Goal: Task Accomplishment & Management: Manage account settings

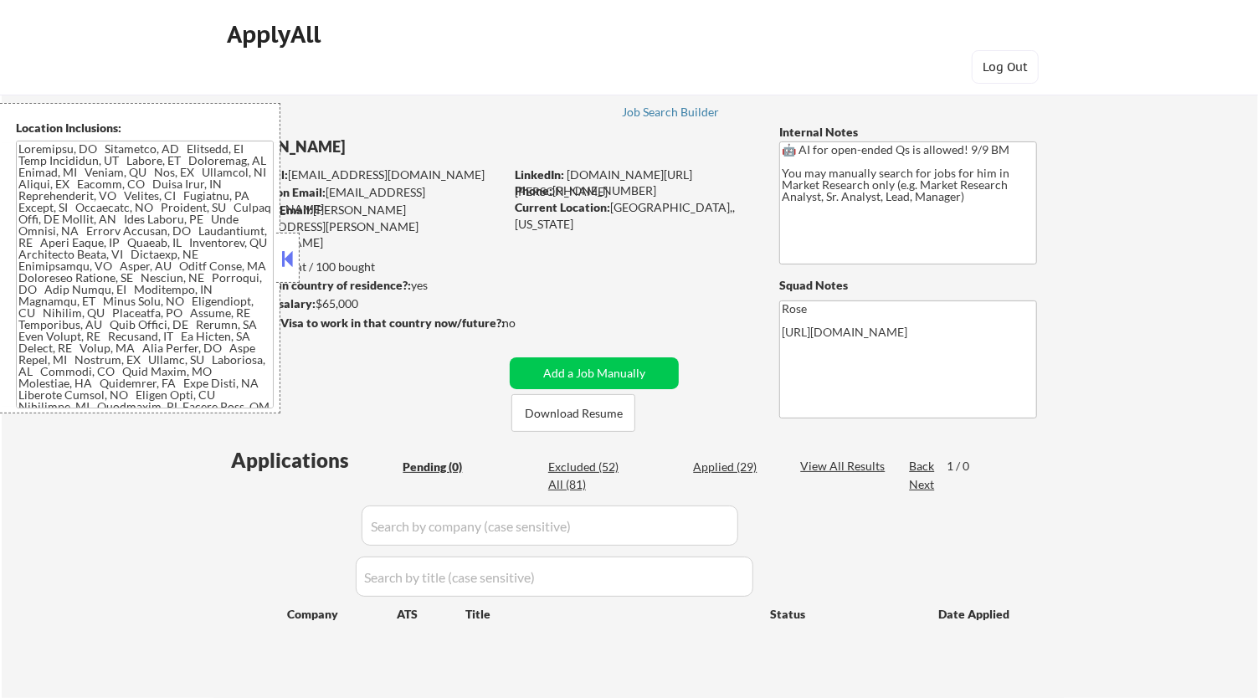
click at [290, 258] on button at bounding box center [288, 258] width 18 height 25
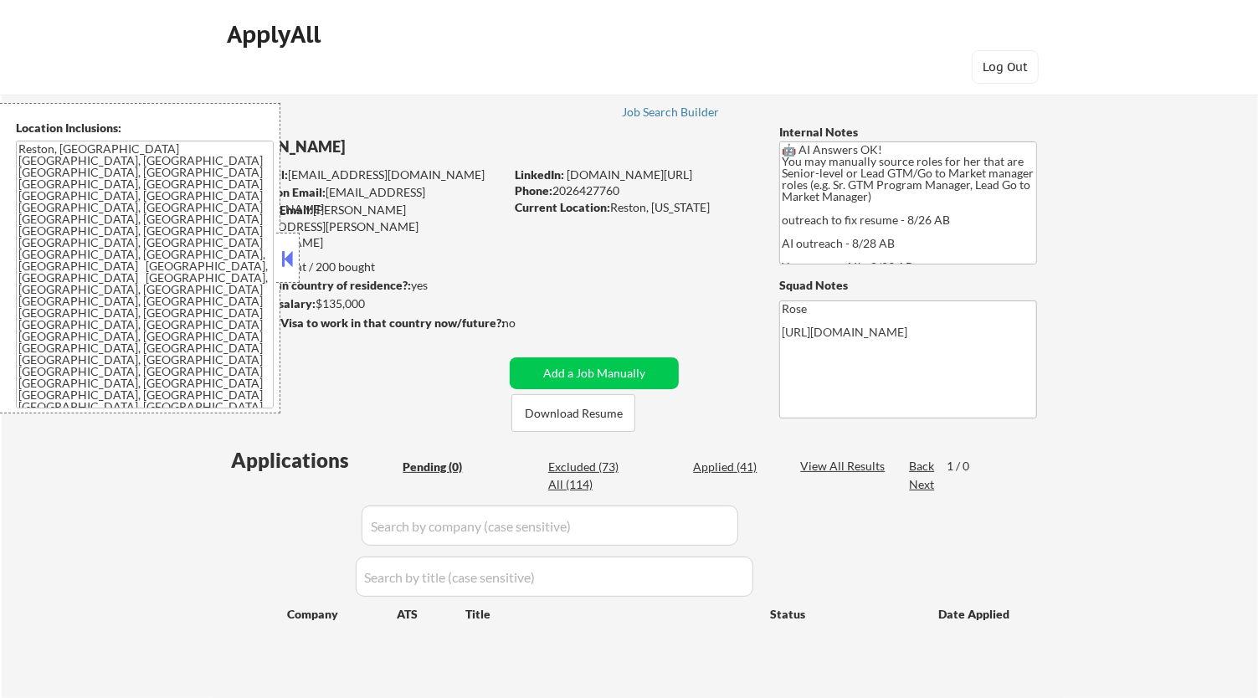
click at [296, 260] on button at bounding box center [288, 258] width 18 height 25
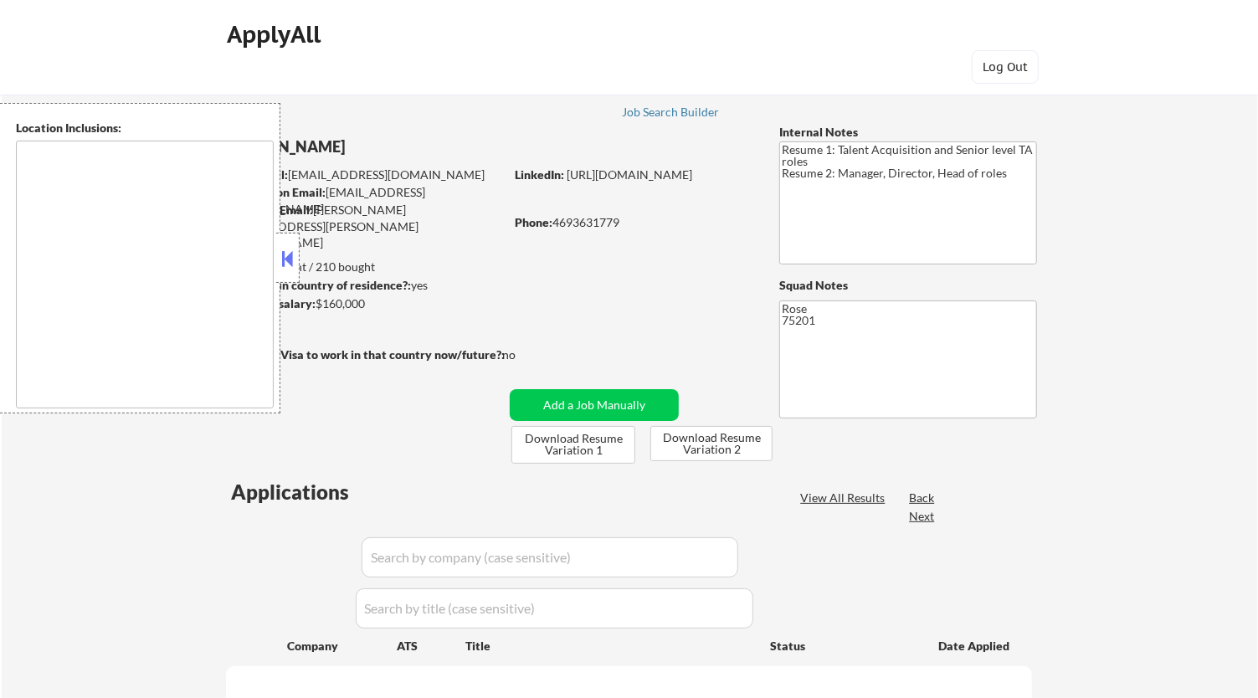
select select ""pending""
type textarea "Dallas, TX University Park, TX Highland Park, TX Irving, TX Mesquite, TX Garlan…"
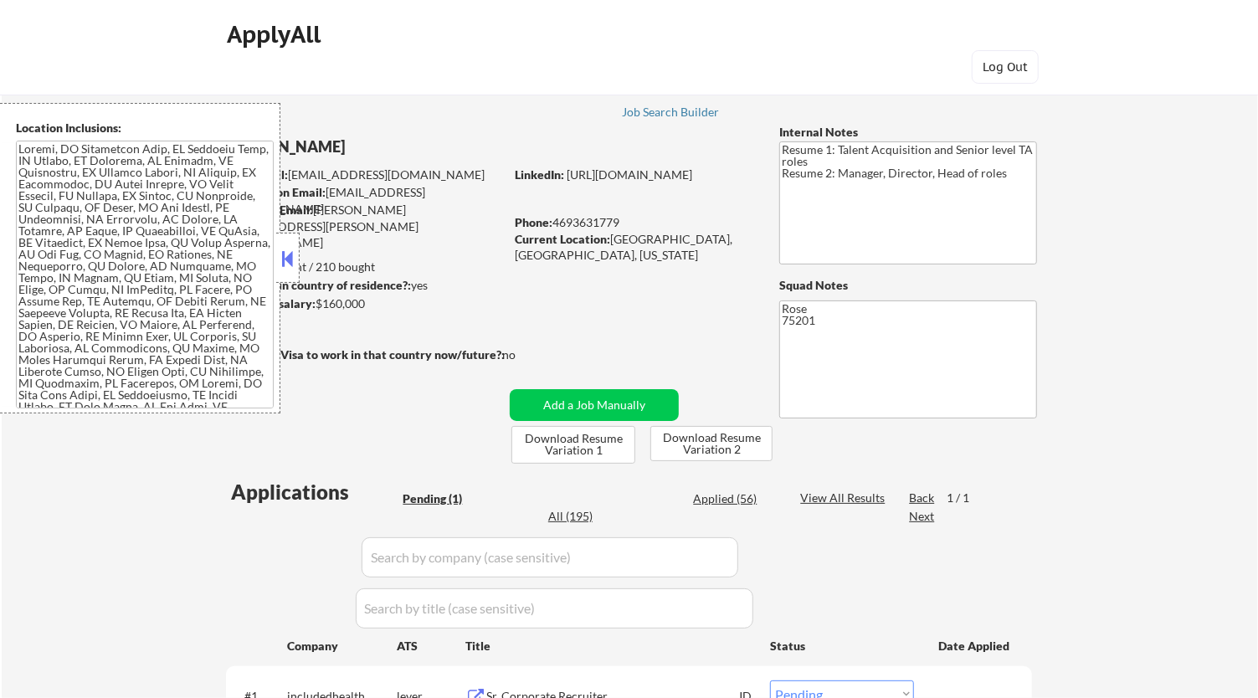
click at [287, 255] on button at bounding box center [288, 258] width 18 height 25
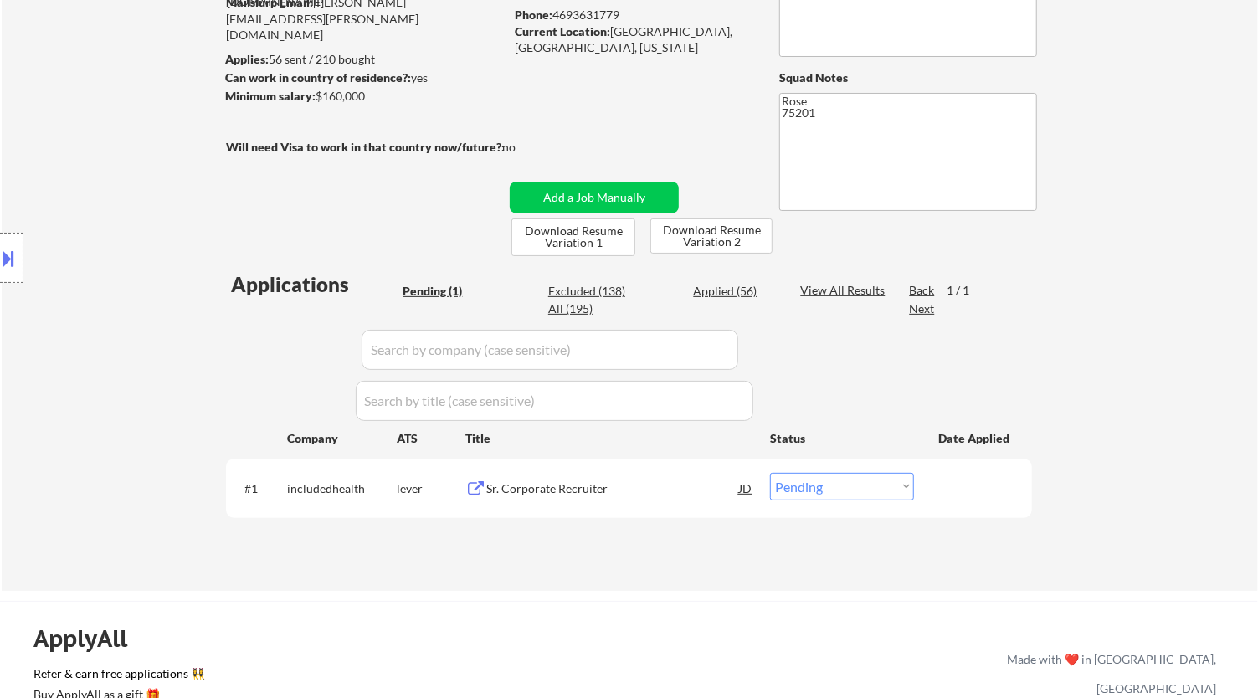
scroll to position [93, 0]
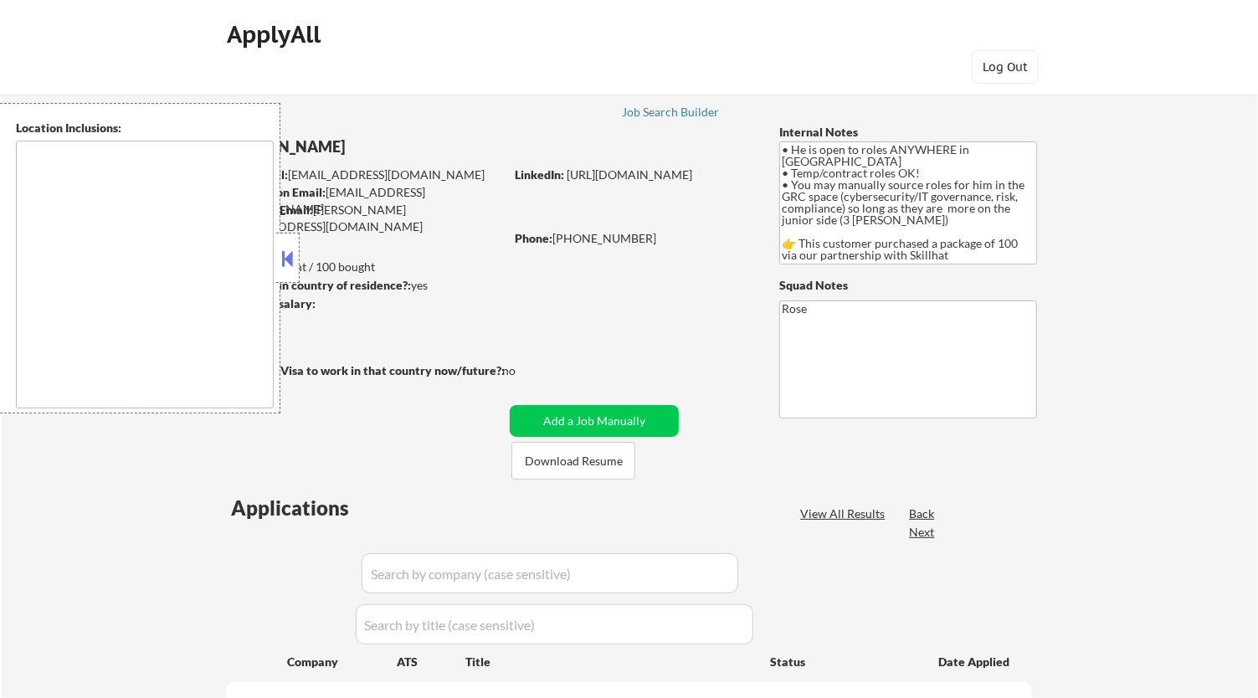
type textarea "country: [GEOGRAPHIC_DATA]"
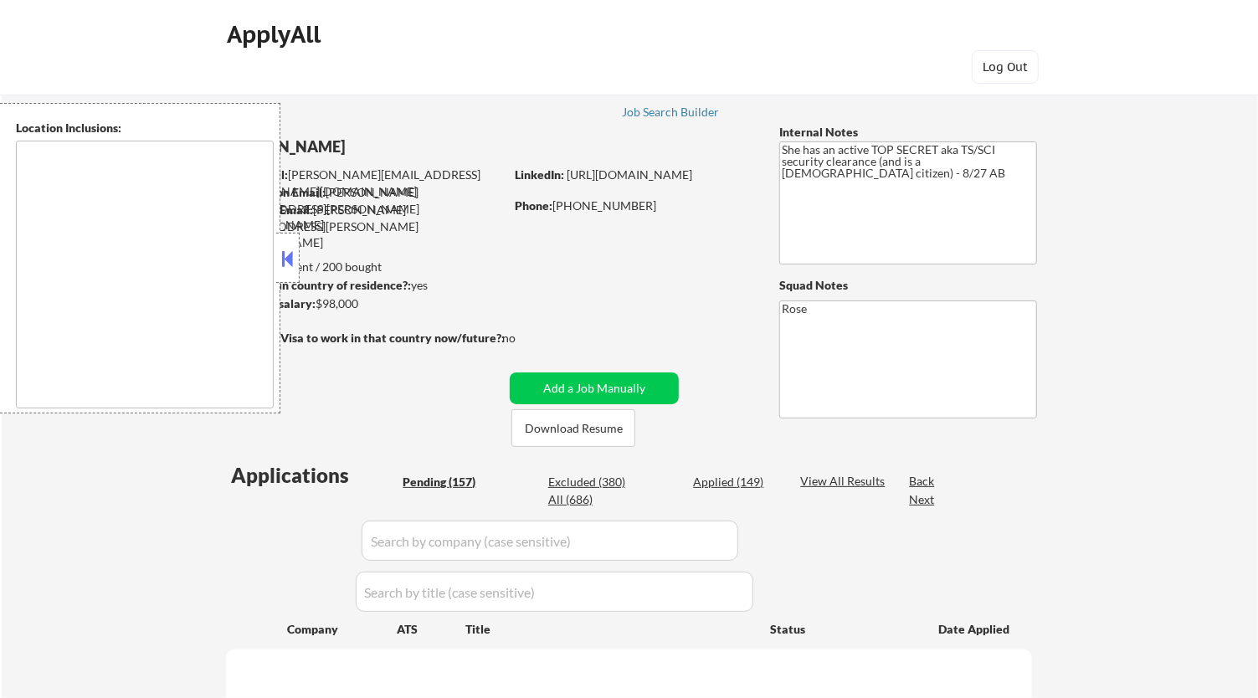
type textarea "[GEOGRAPHIC_DATA], [GEOGRAPHIC_DATA] [GEOGRAPHIC_DATA], [GEOGRAPHIC_DATA] [GEOG…"
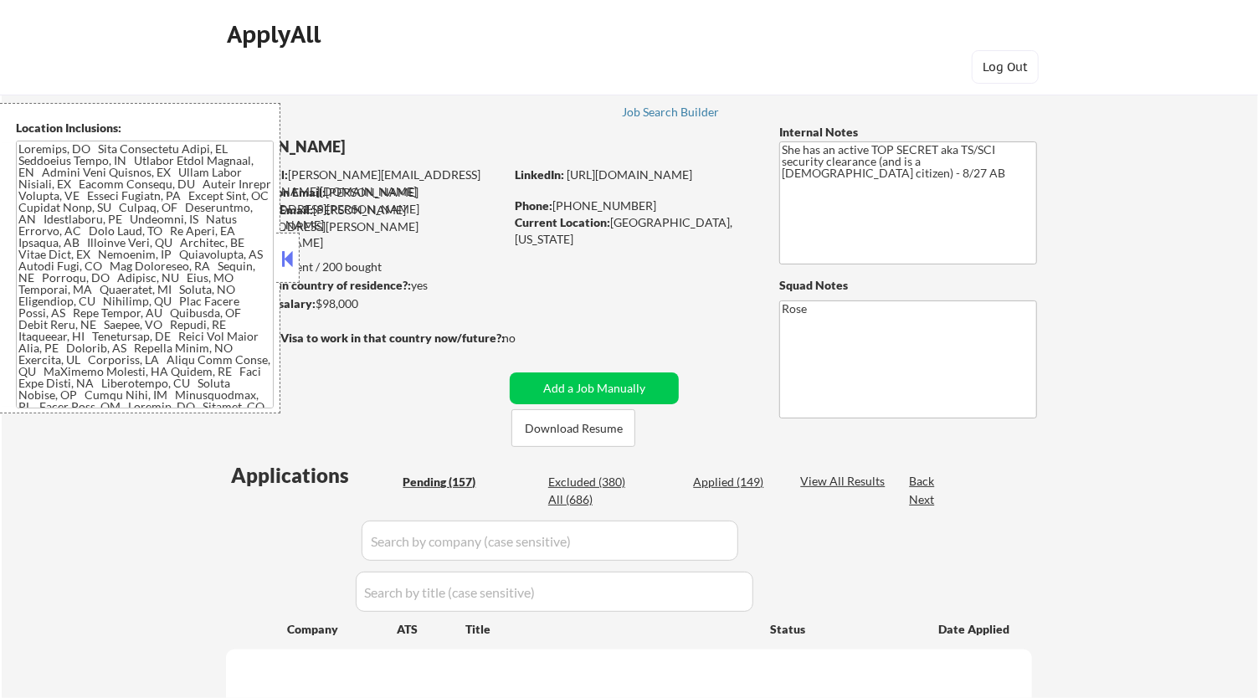
click at [282, 261] on button at bounding box center [288, 258] width 18 height 25
select select ""pending""
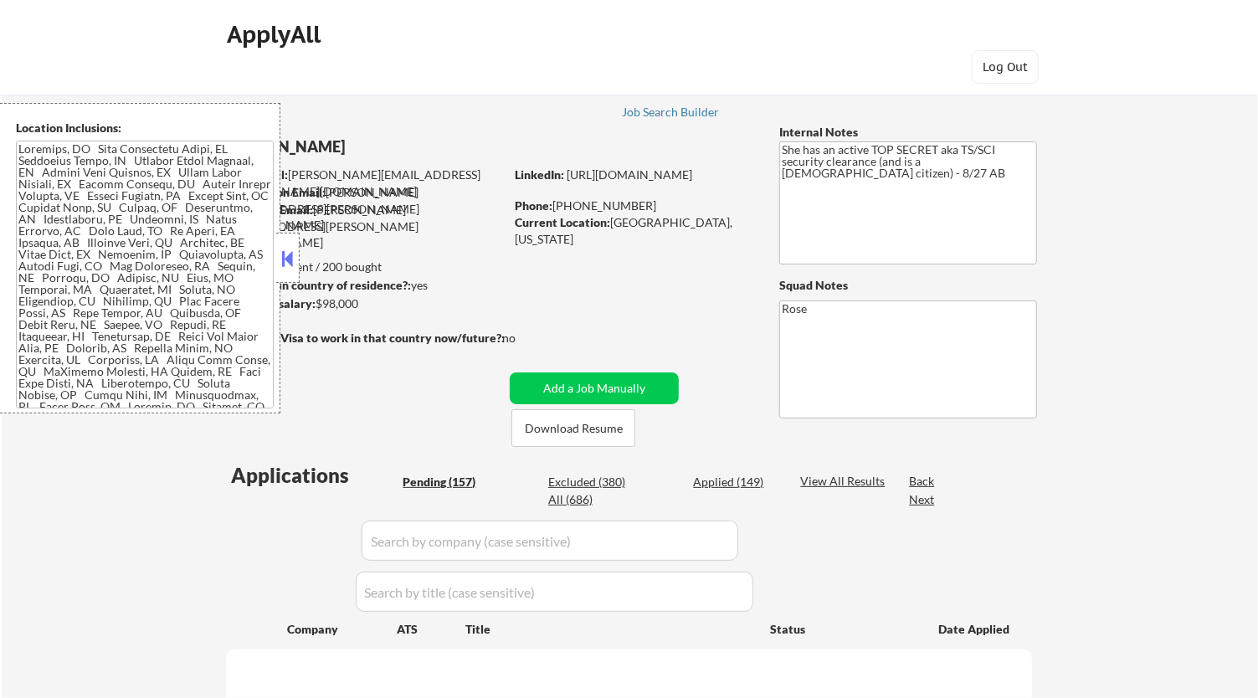
select select ""pending""
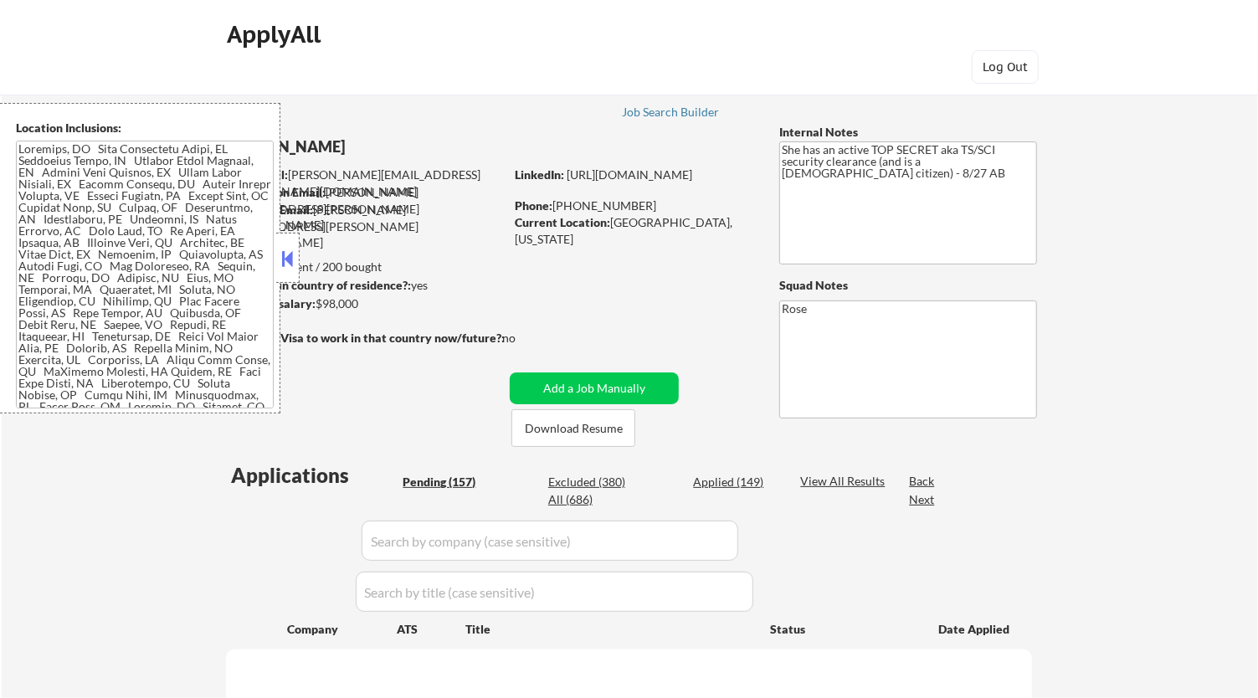
select select ""pending""
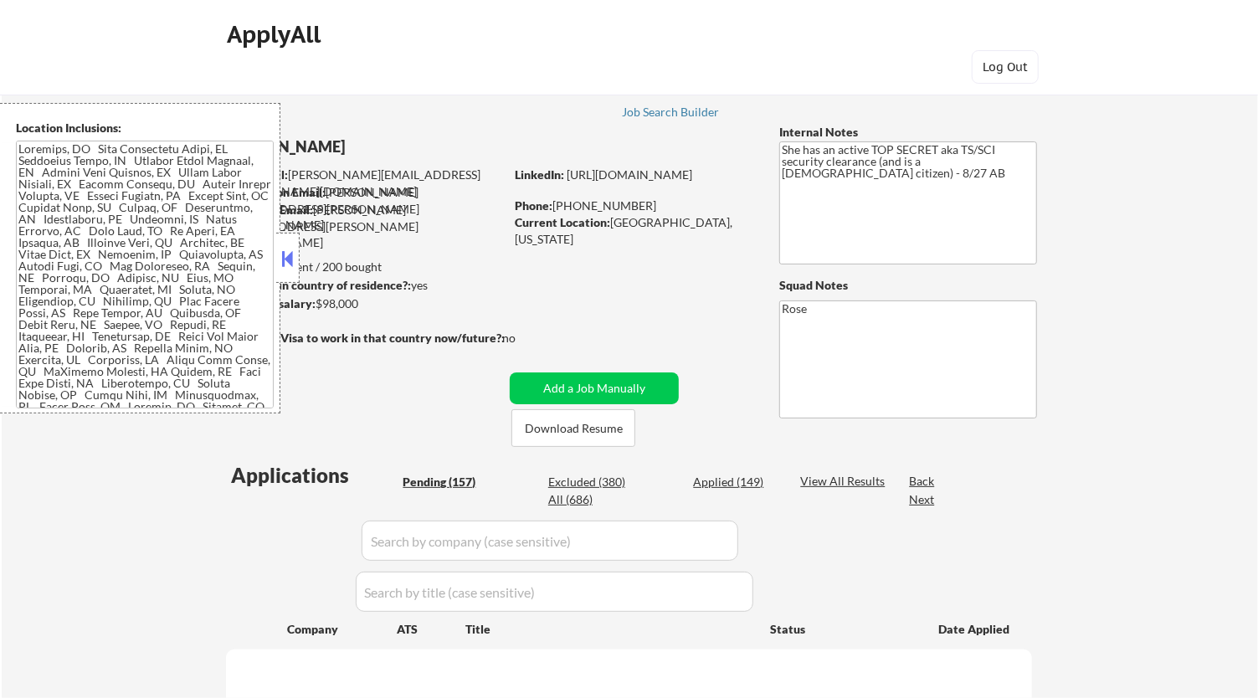
select select ""pending""
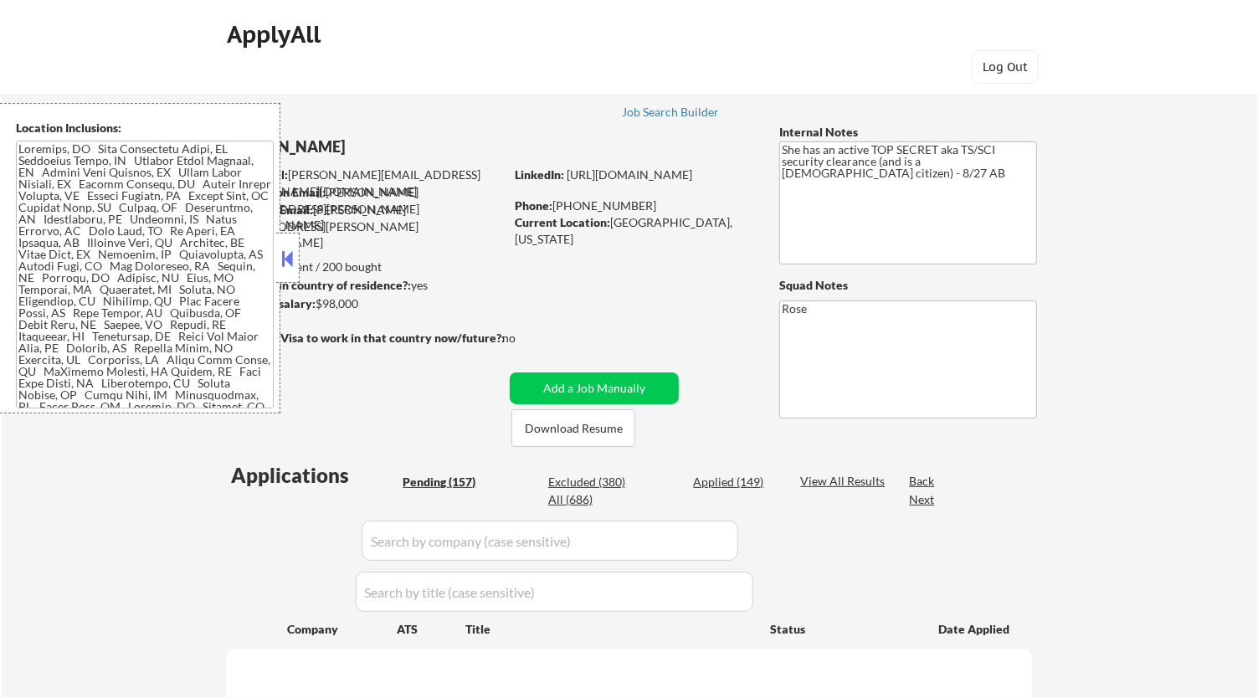
select select ""pending""
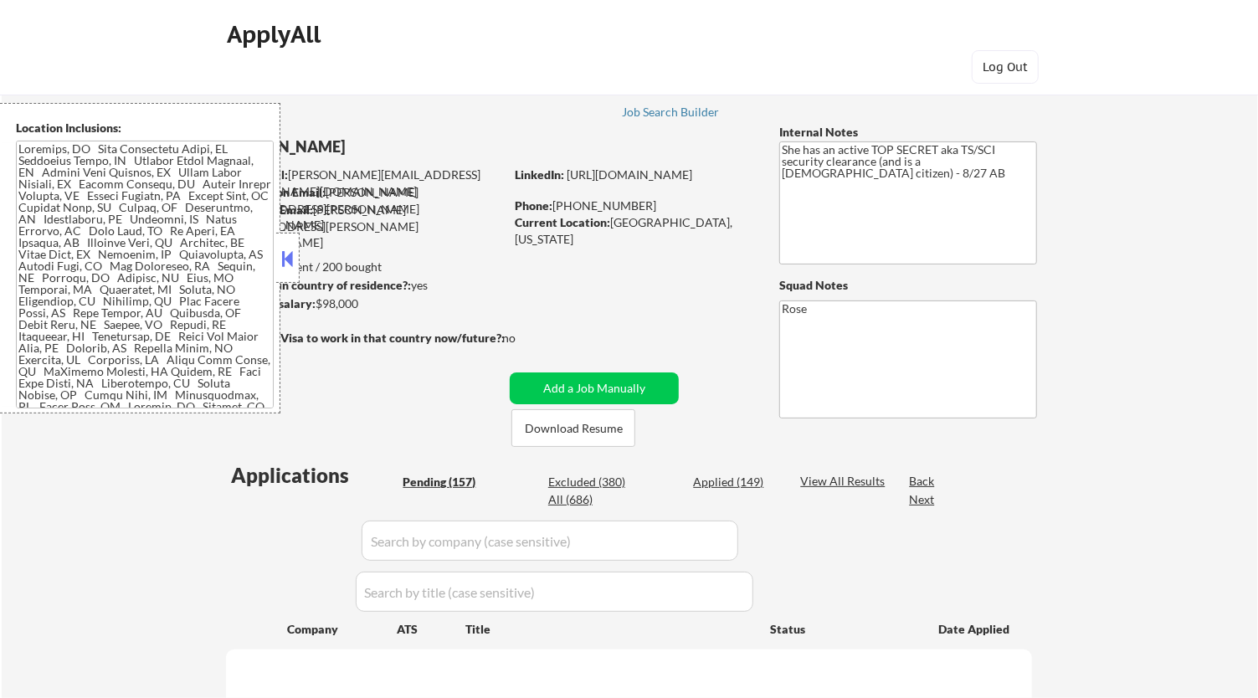
select select ""pending""
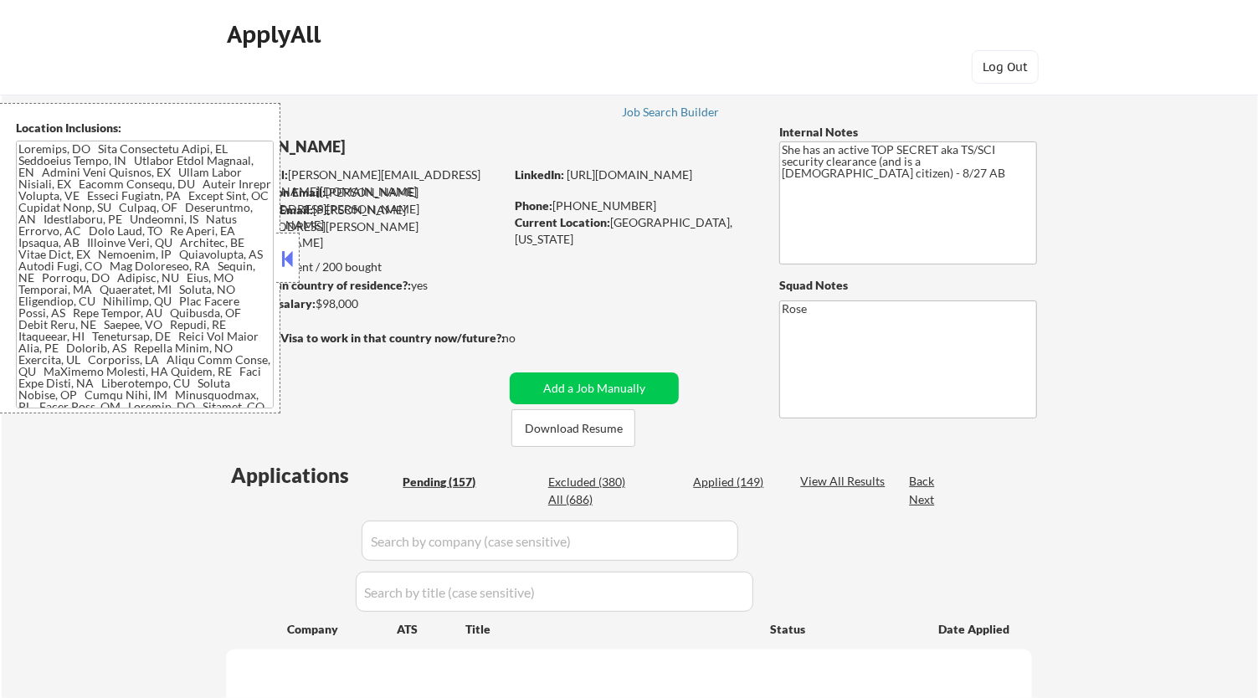
select select ""pending""
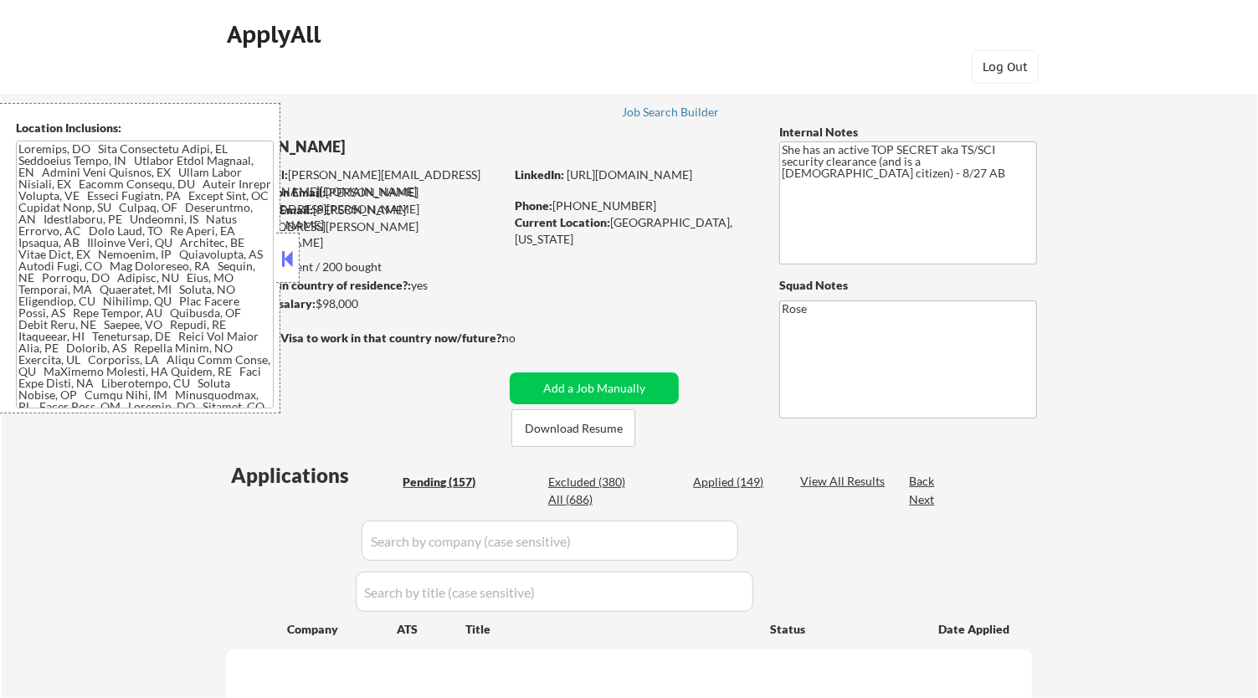
select select ""pending""
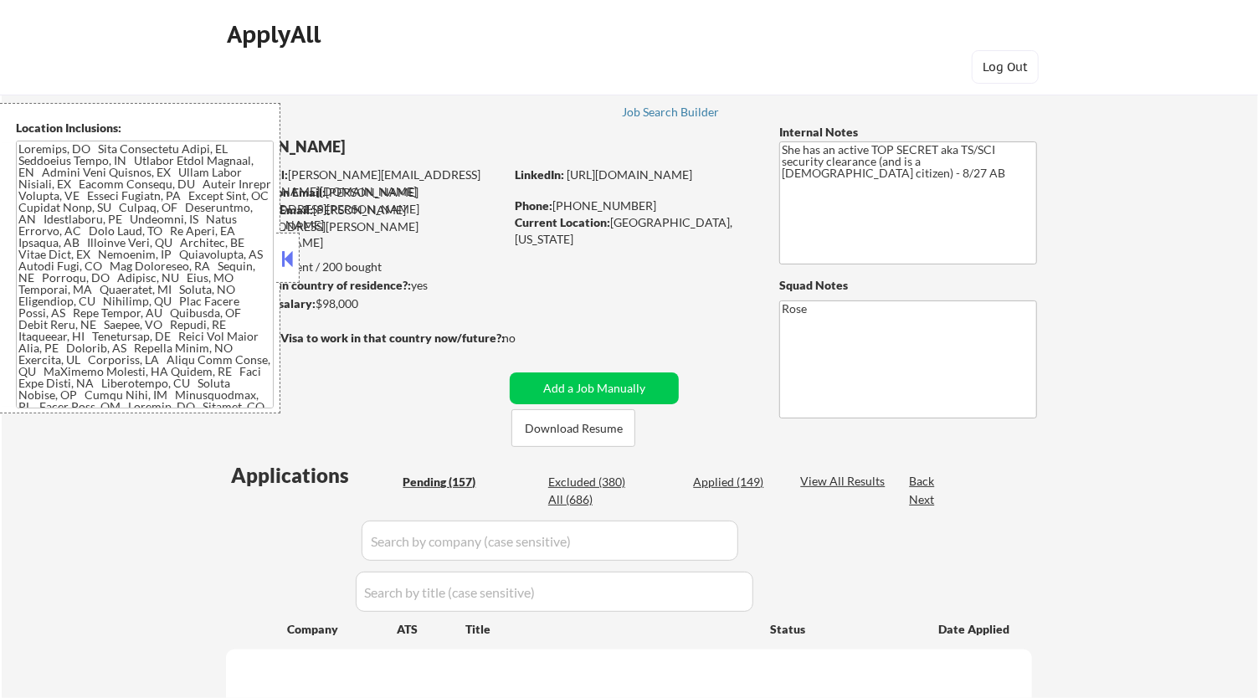
select select ""pending""
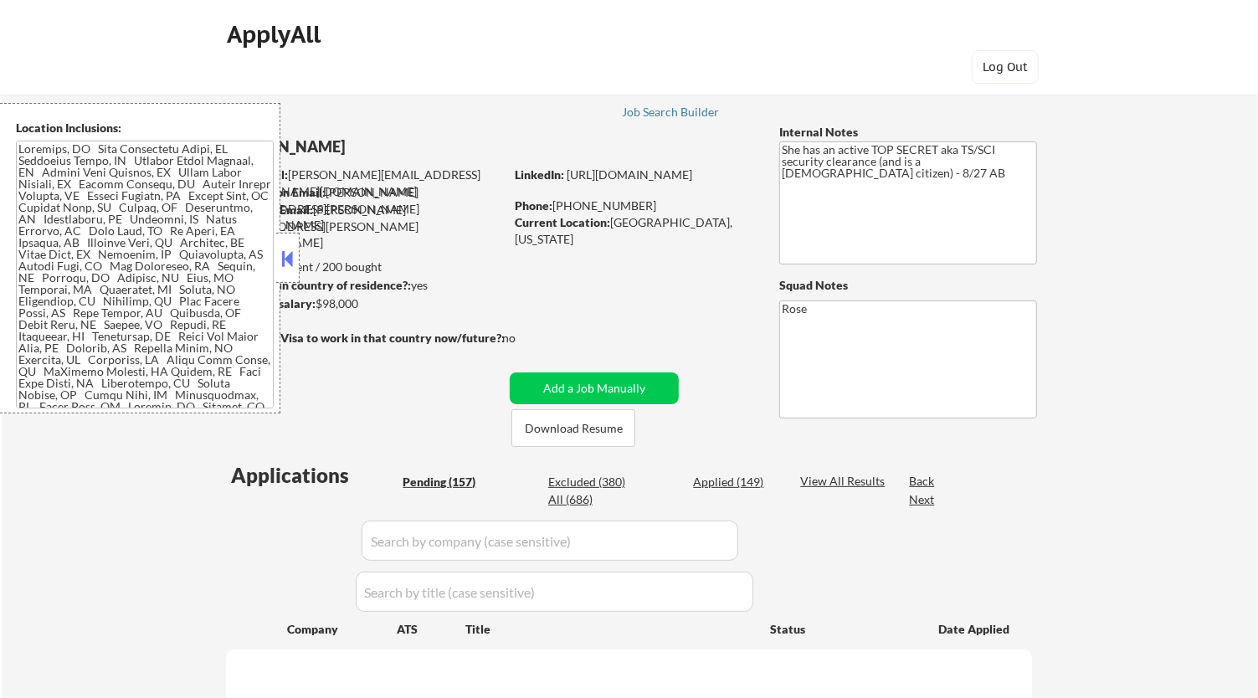
select select ""pending""
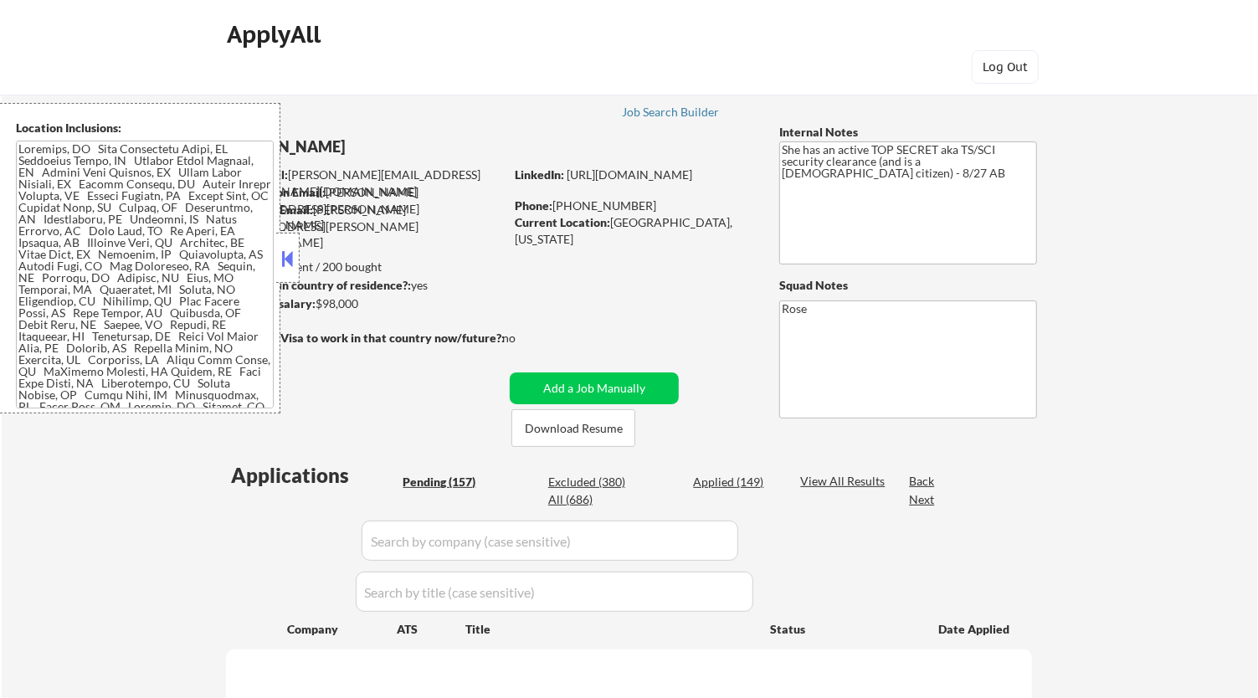
select select ""pending""
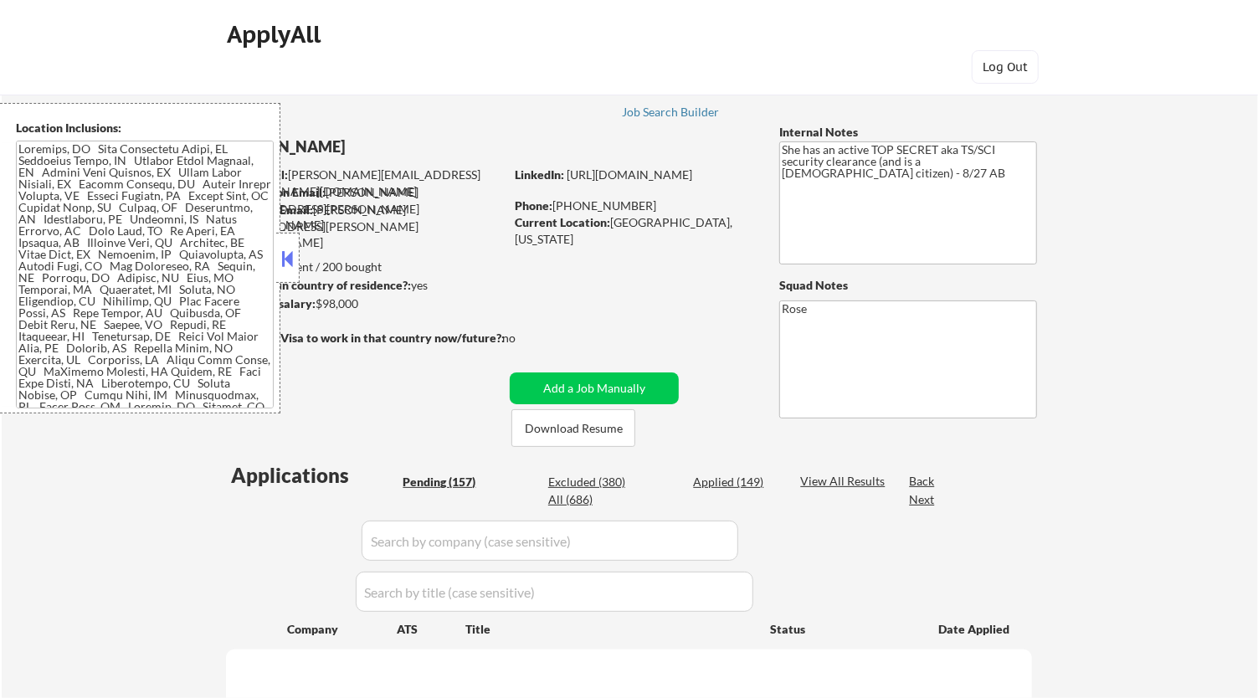
select select ""pending""
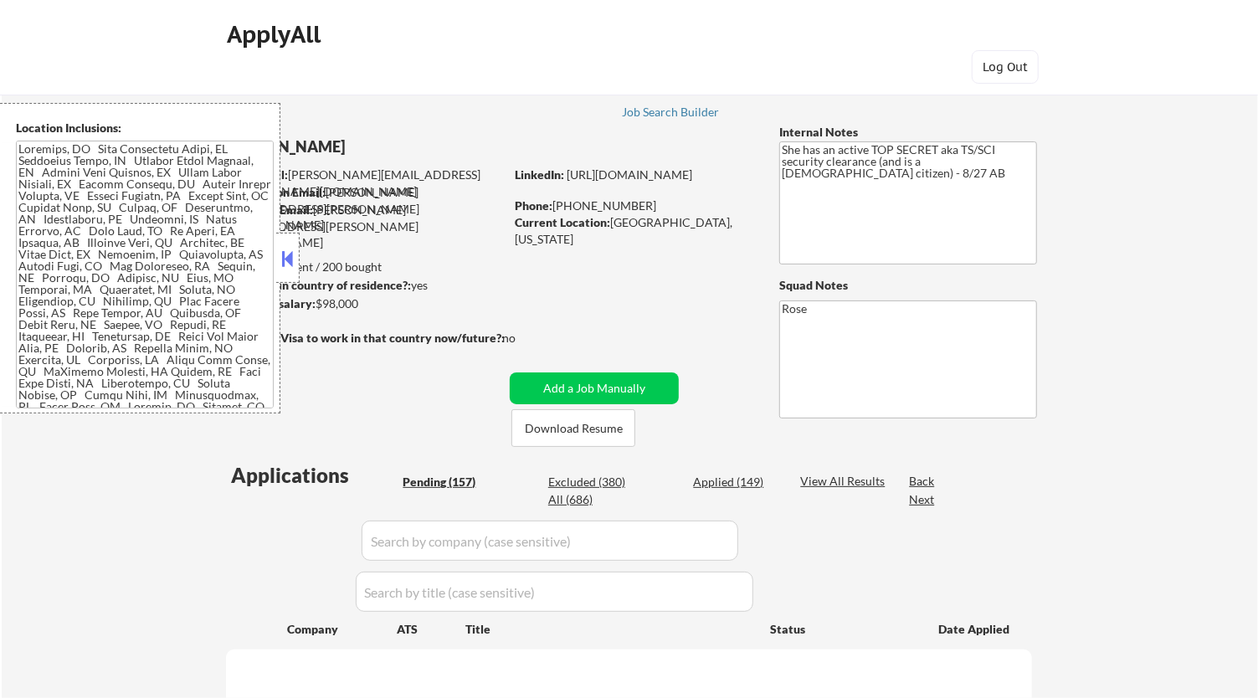
select select ""pending""
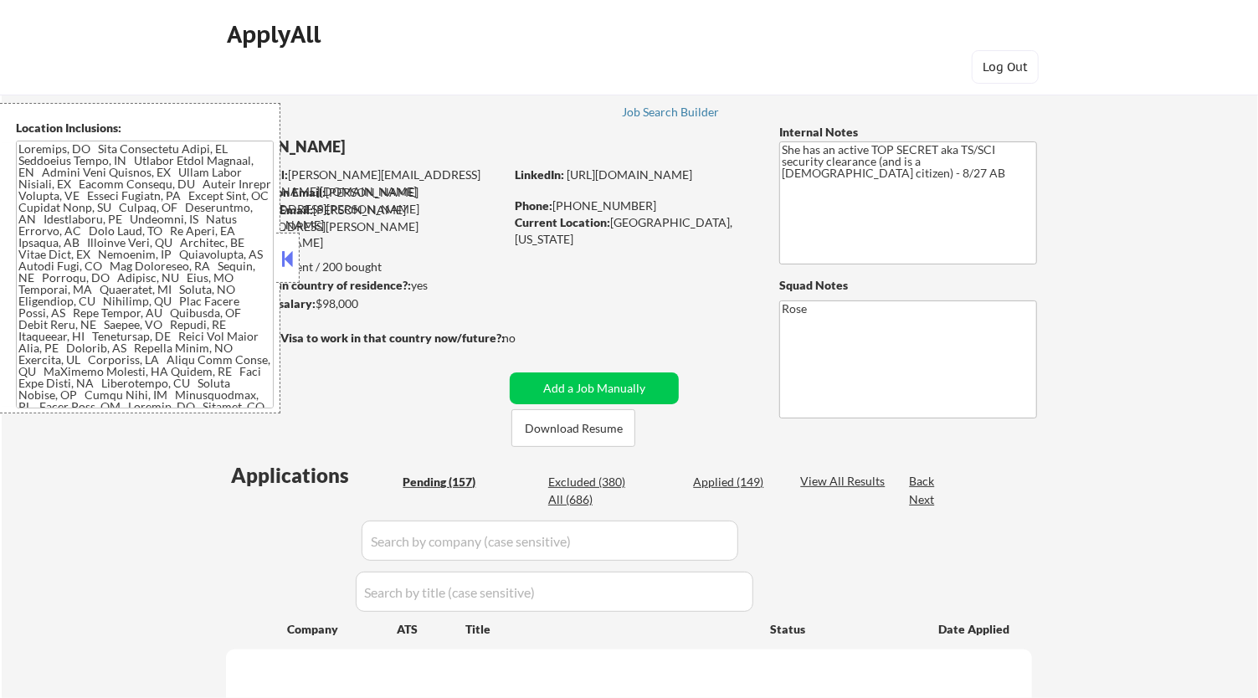
select select ""pending""
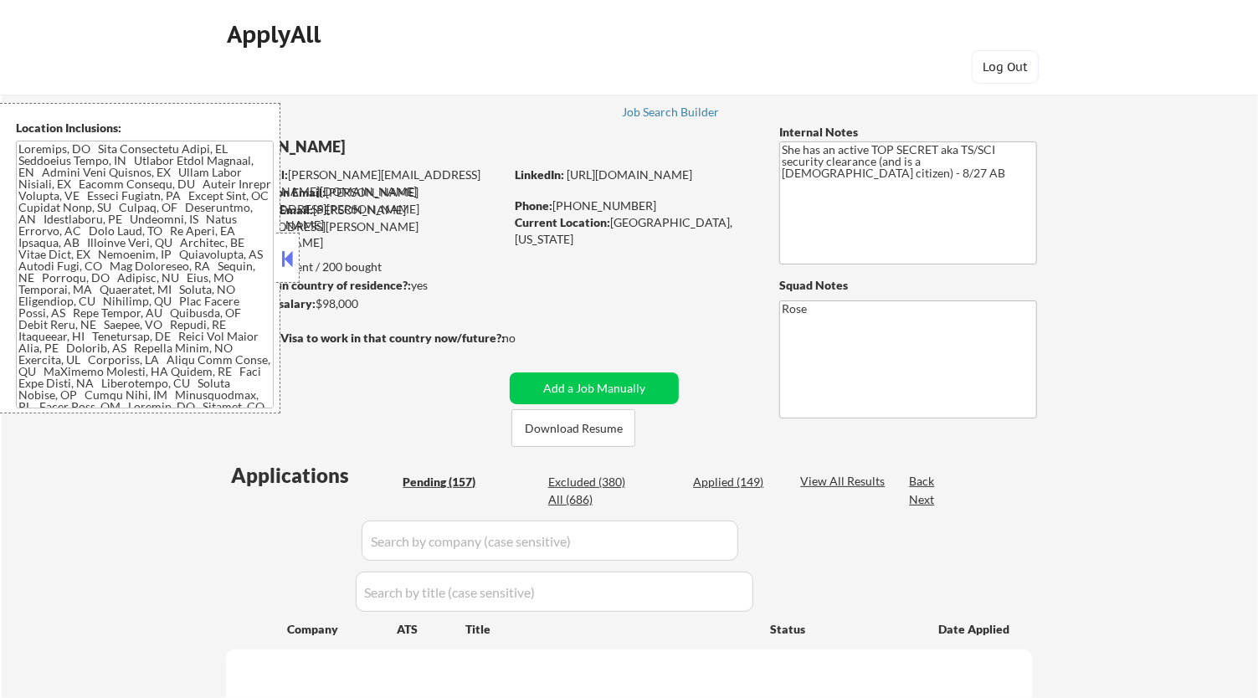
select select ""pending""
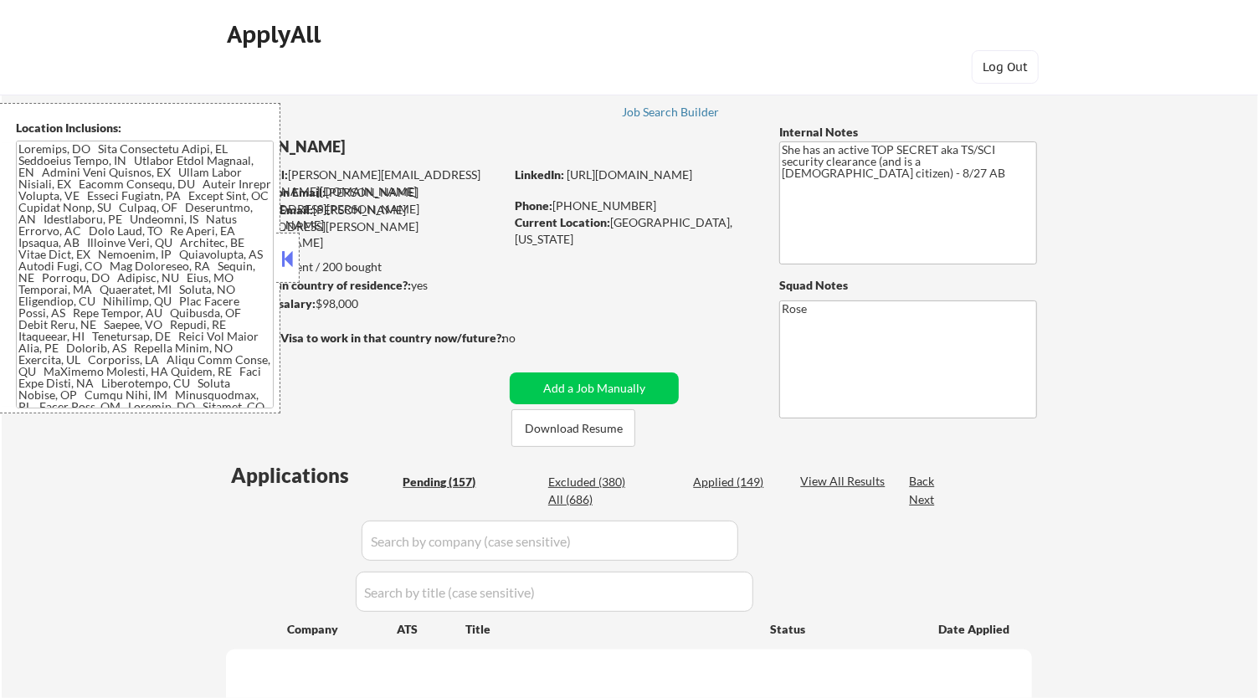
select select ""pending""
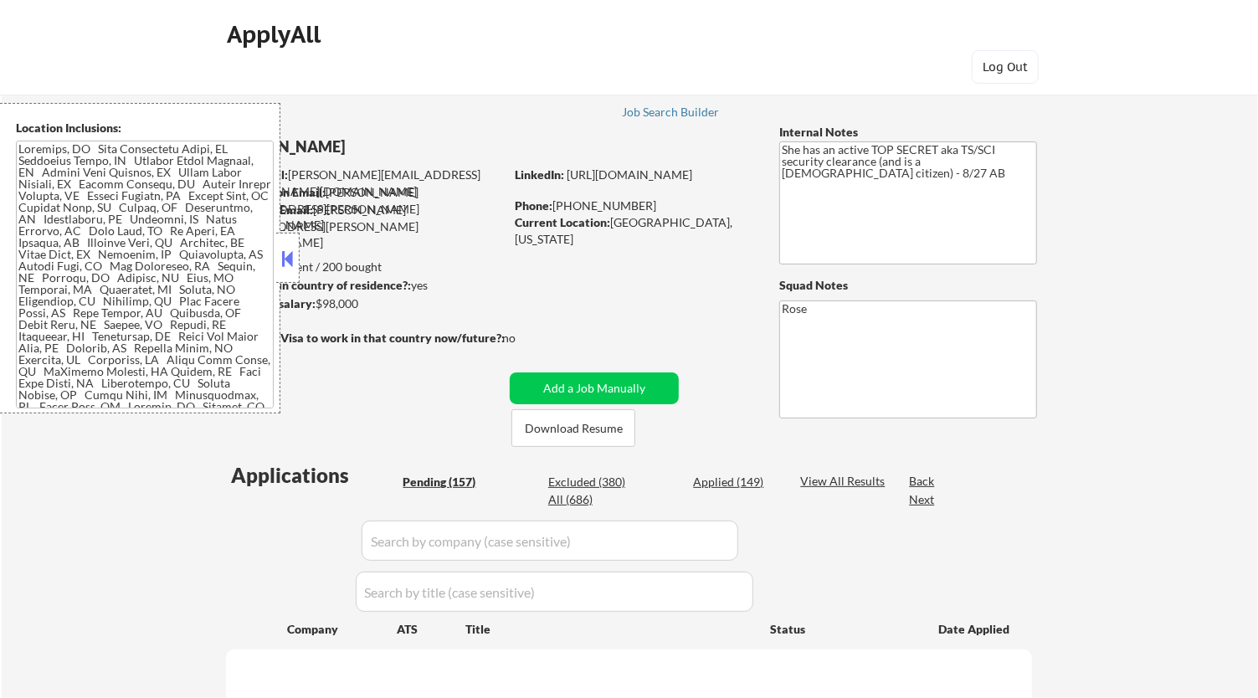
select select ""pending""
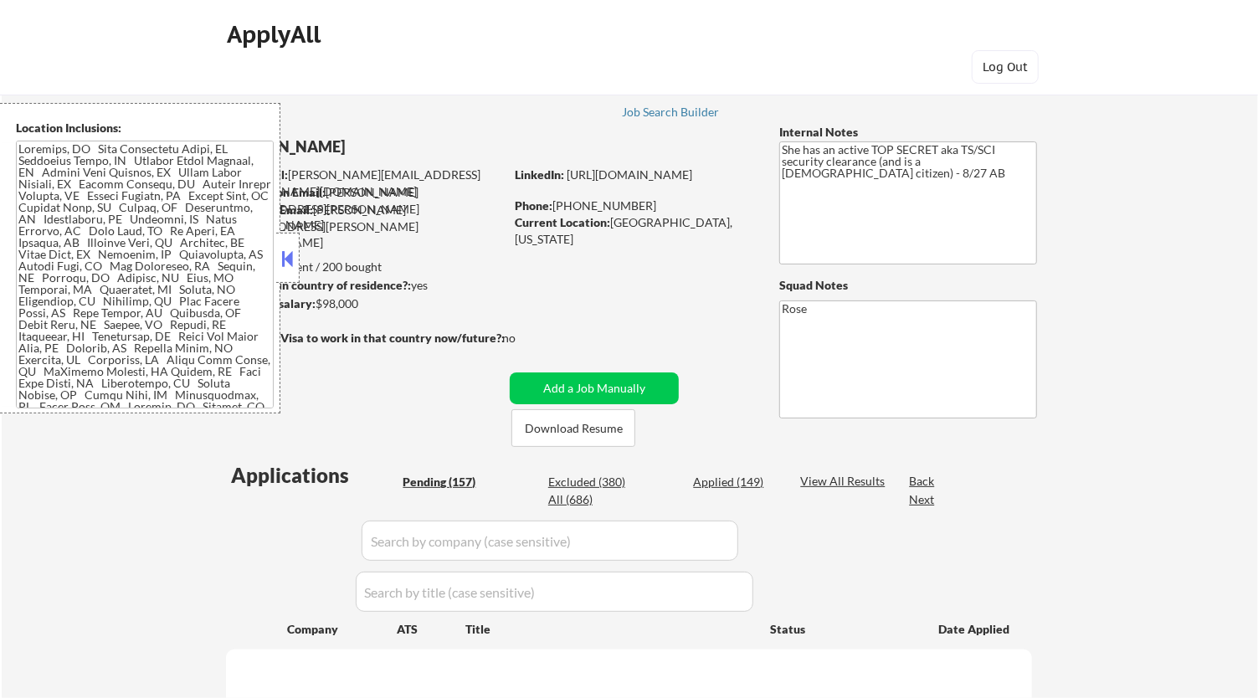
select select ""pending""
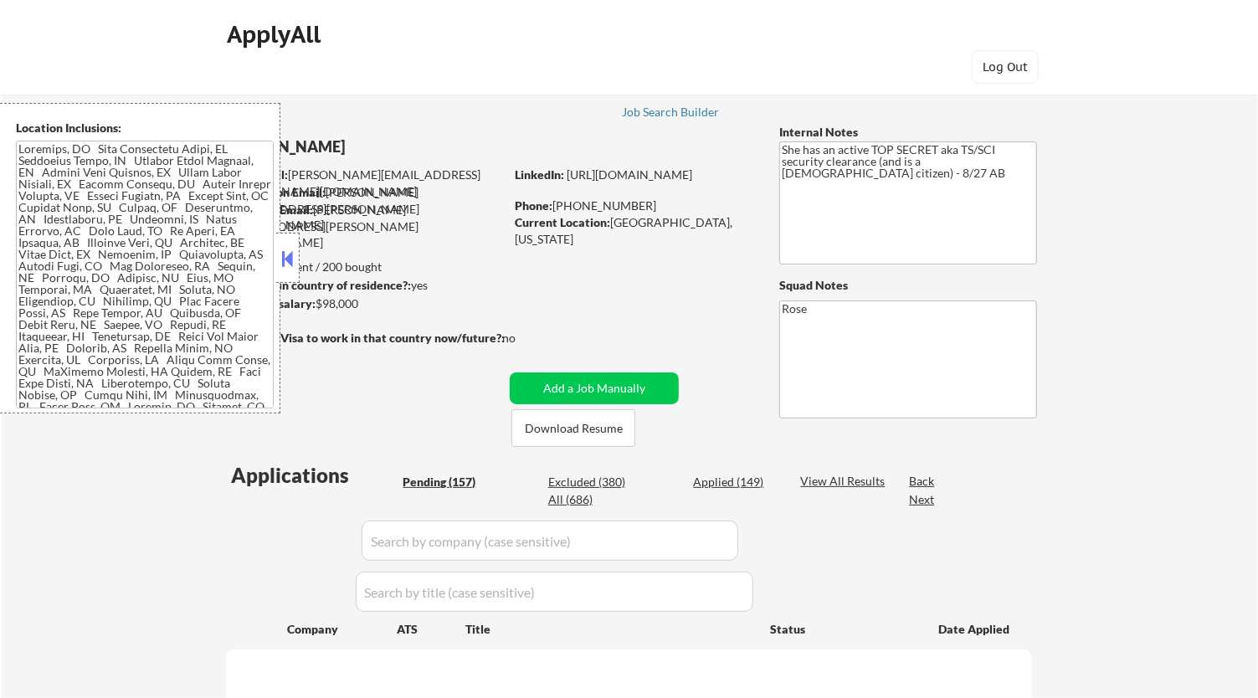
select select ""pending""
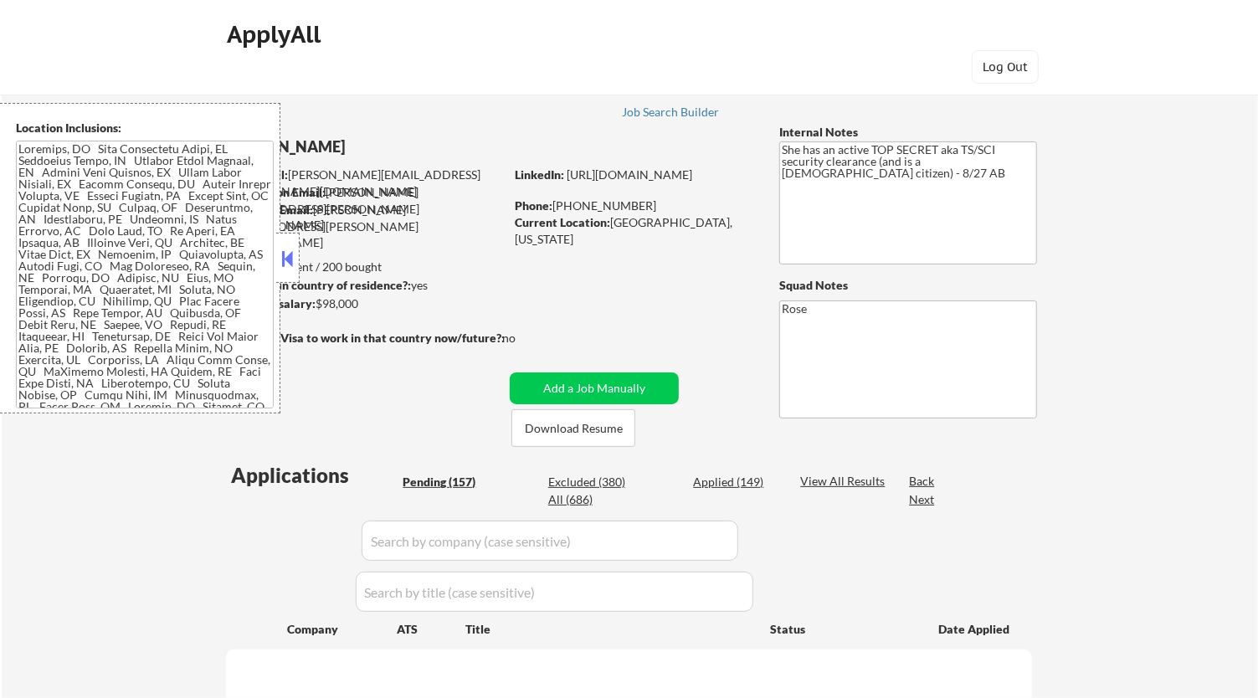
select select ""pending""
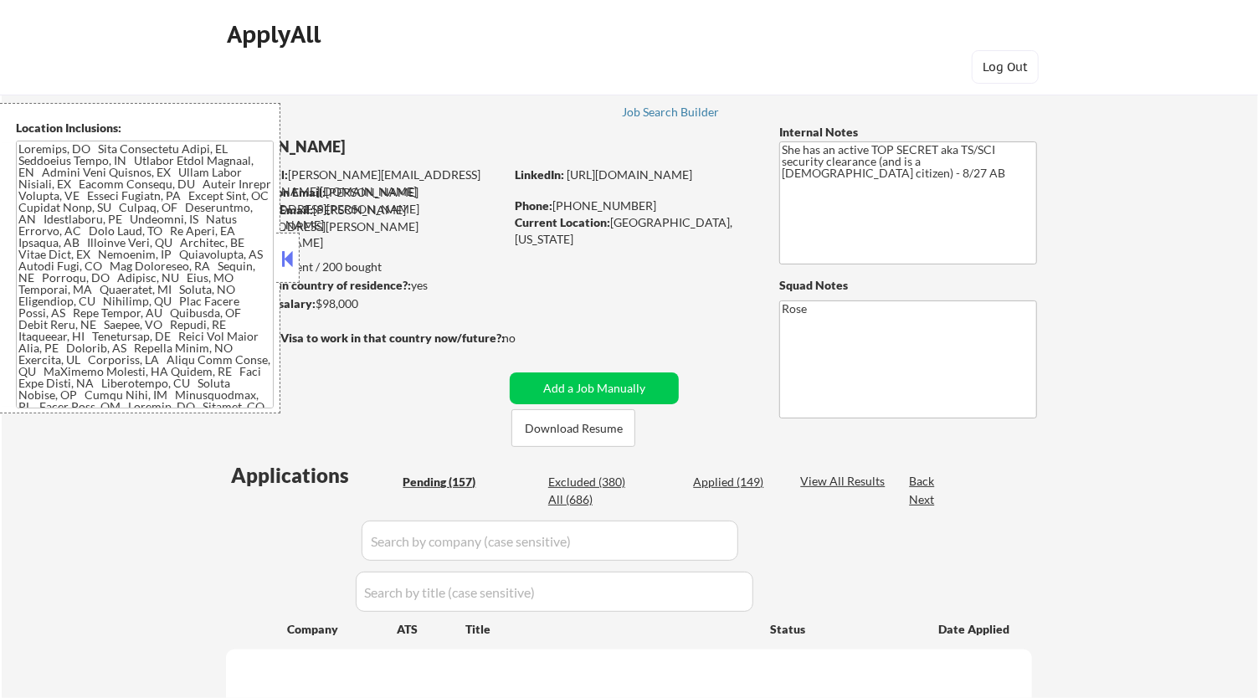
select select ""pending""
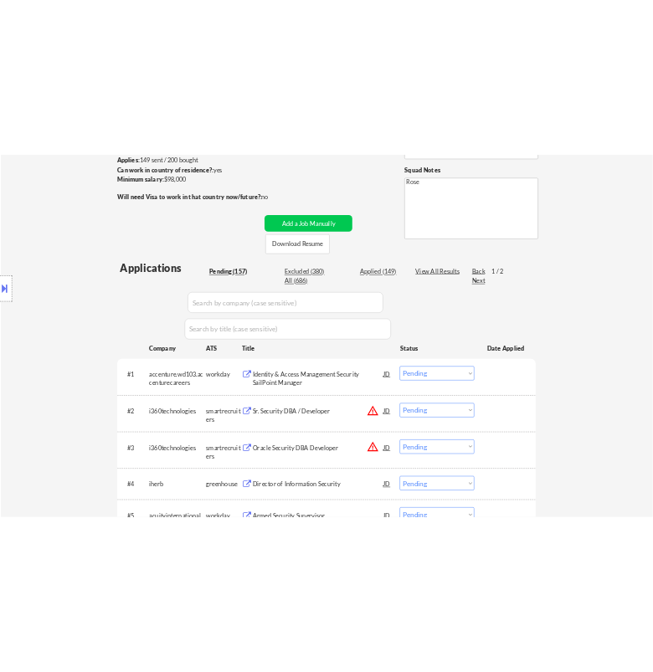
scroll to position [279, 0]
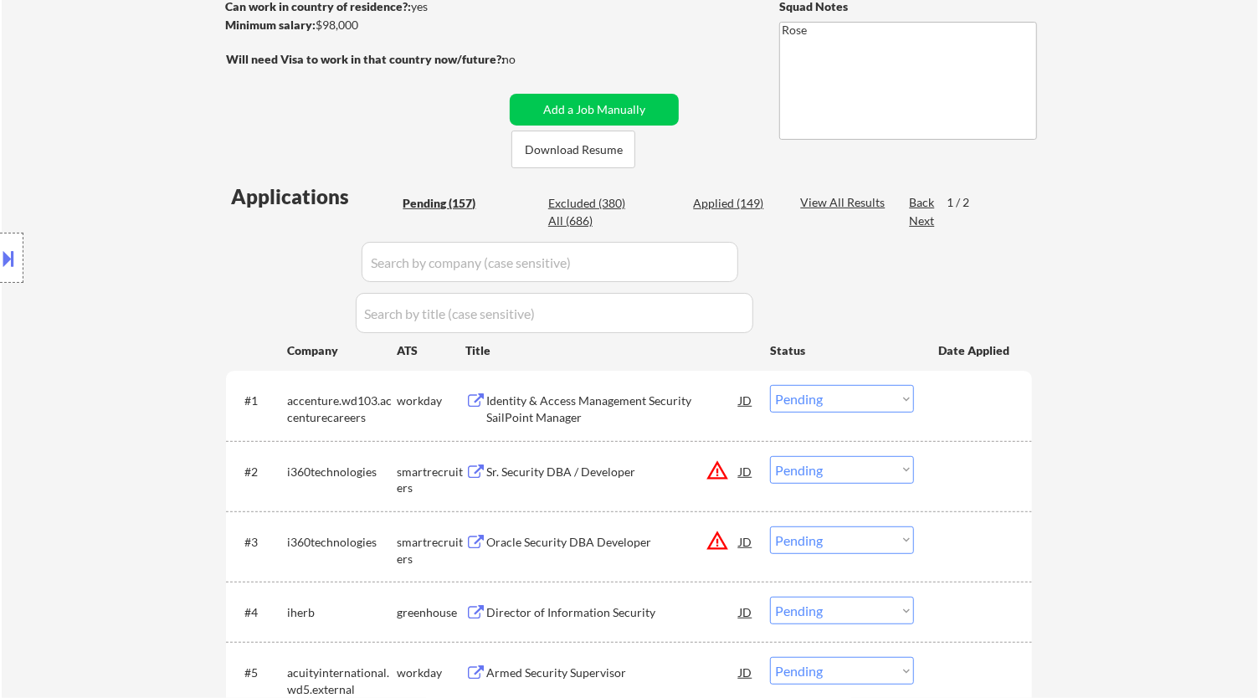
click at [684, 394] on div "Identity & Access Management Security SailPoint Manager" at bounding box center [612, 408] width 253 height 33
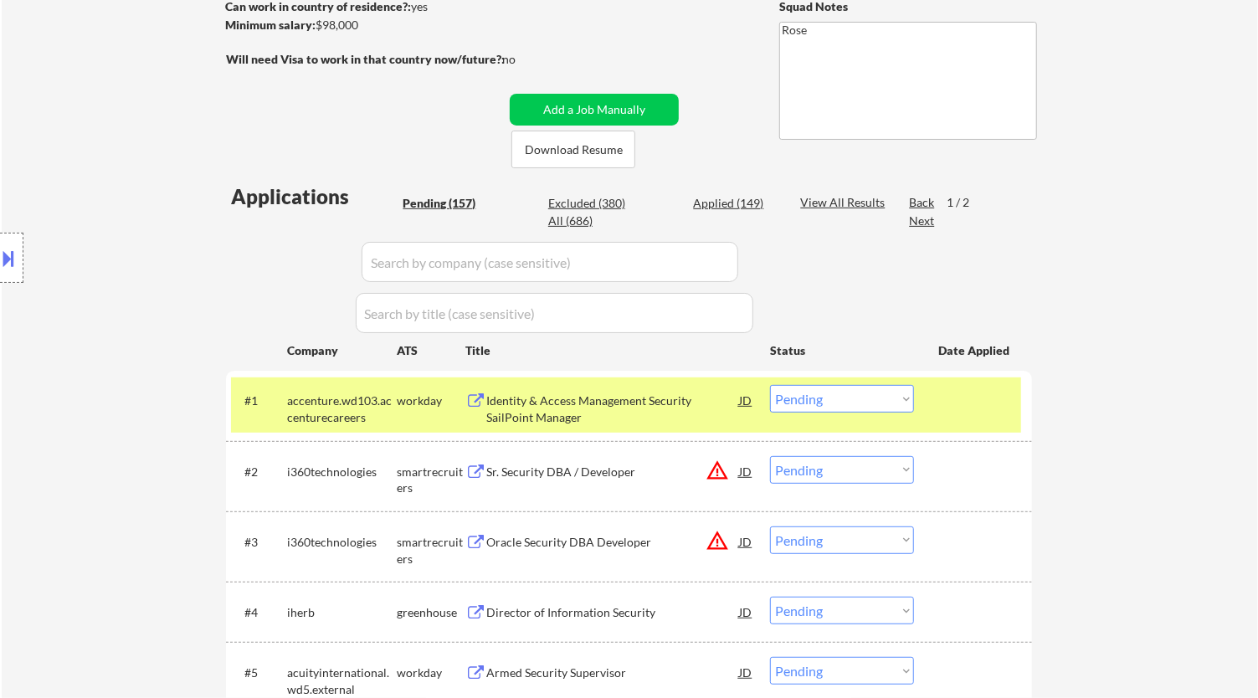
select select ""PLACEHOLDER_1427118222253""
select select ""pending""
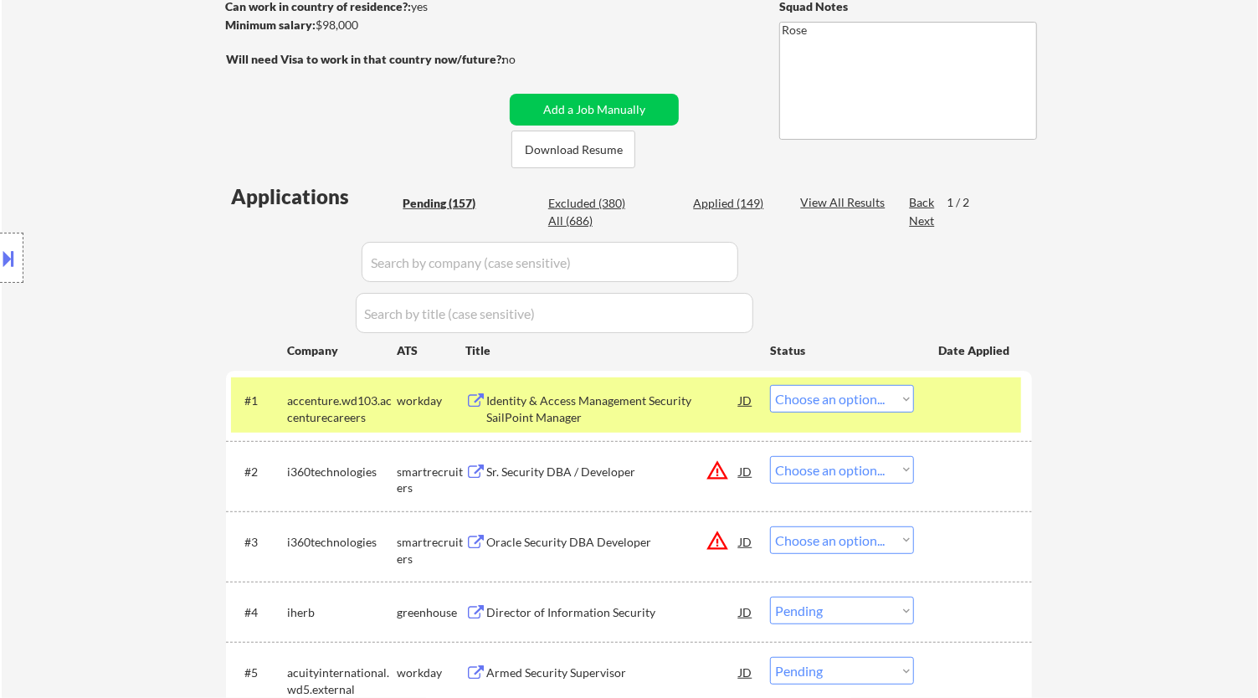
select select ""pending""
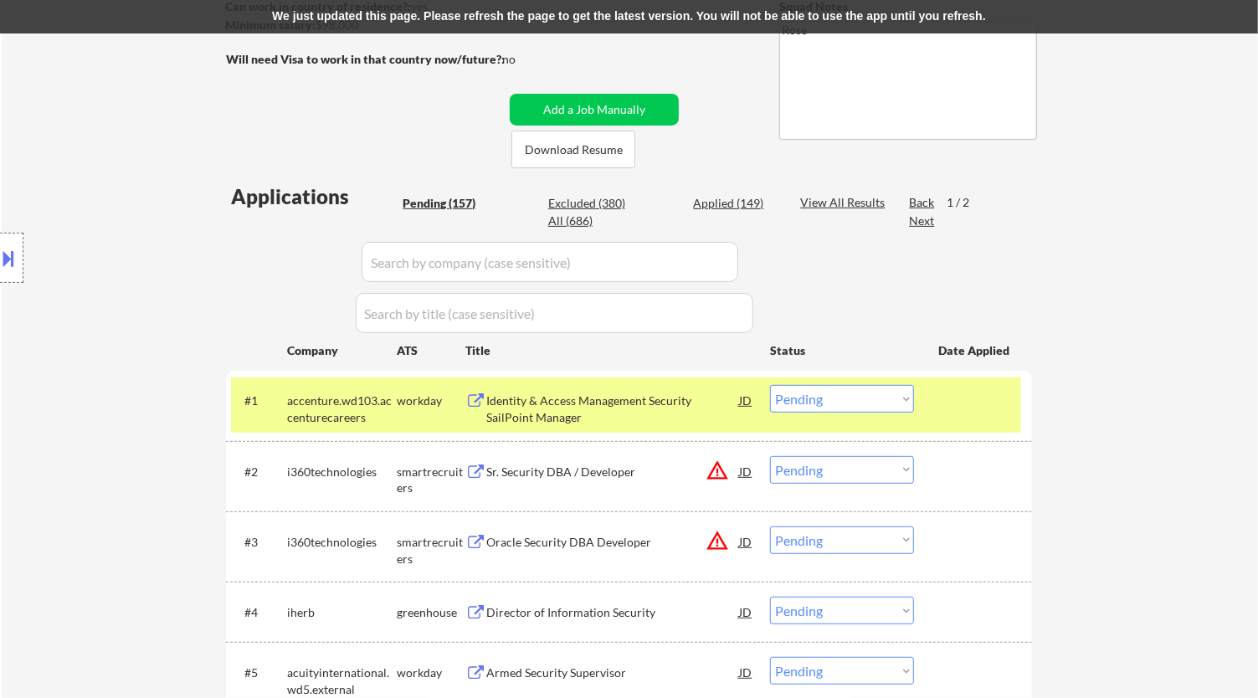
select select ""pending""
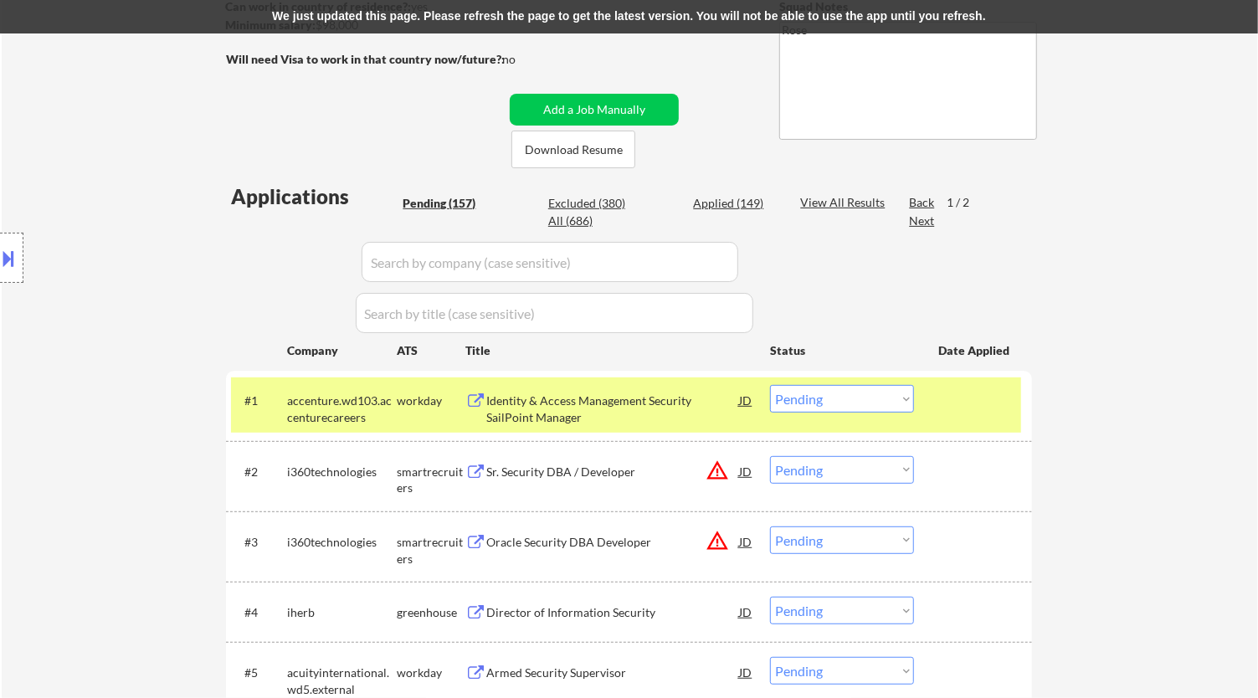
select select ""pending""
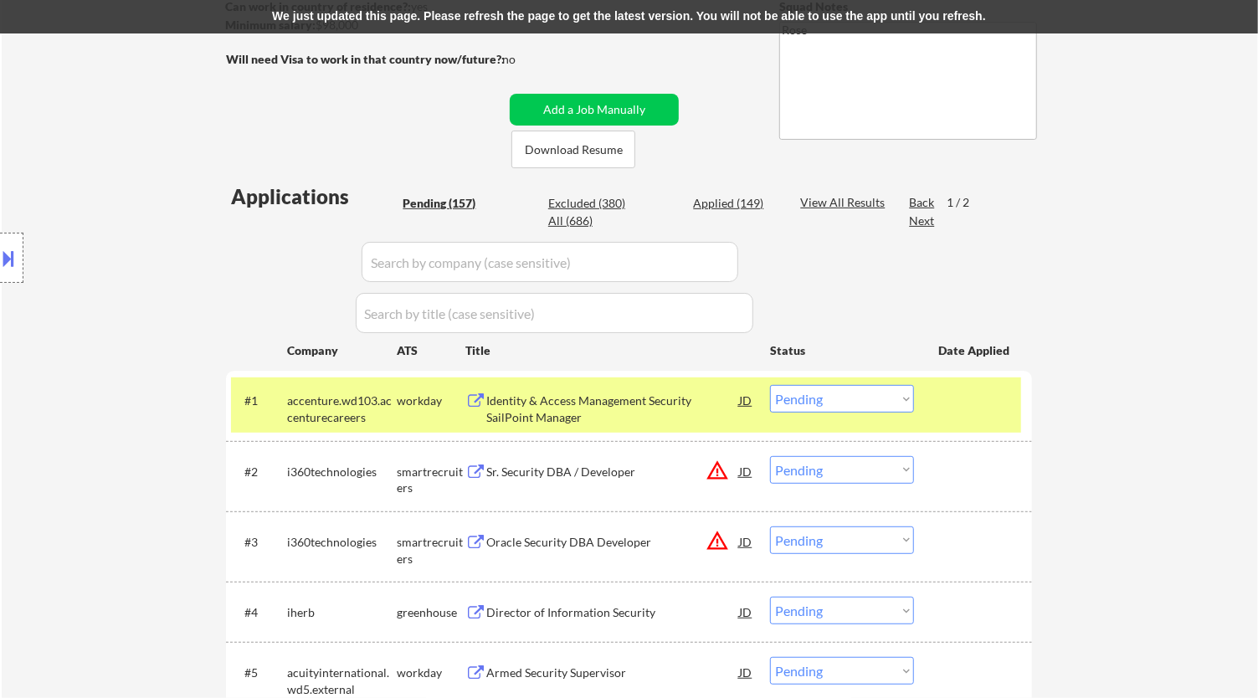
select select ""pending""
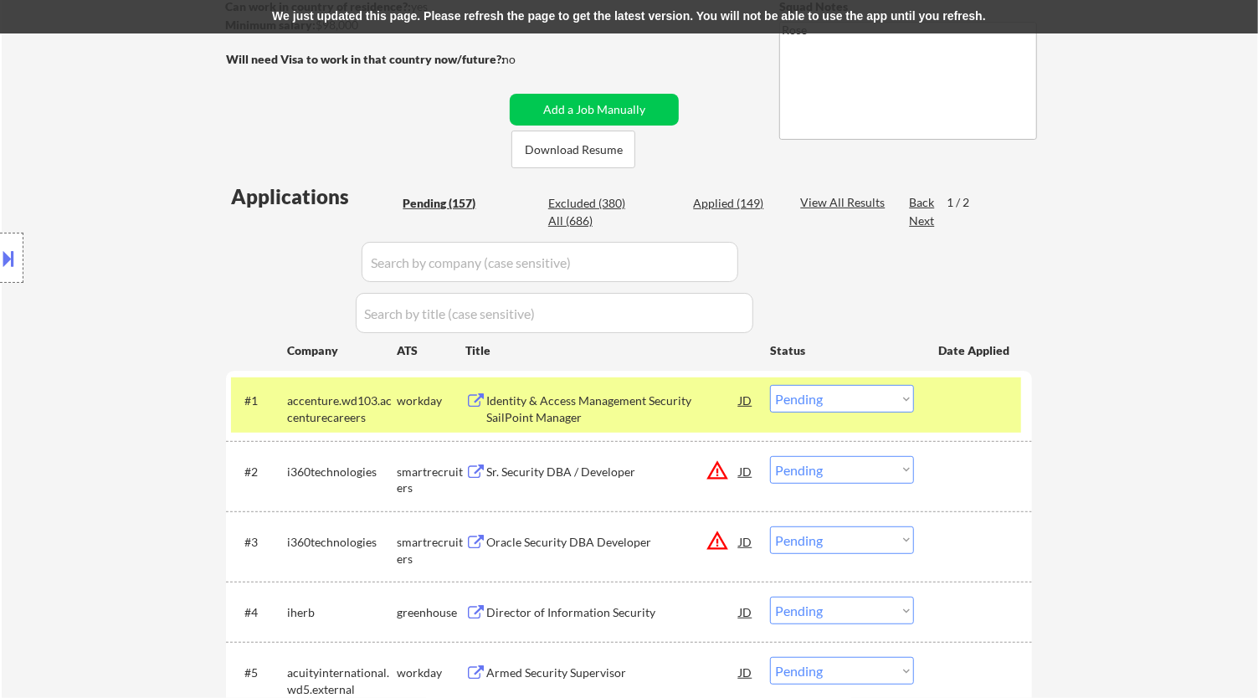
select select ""pending""
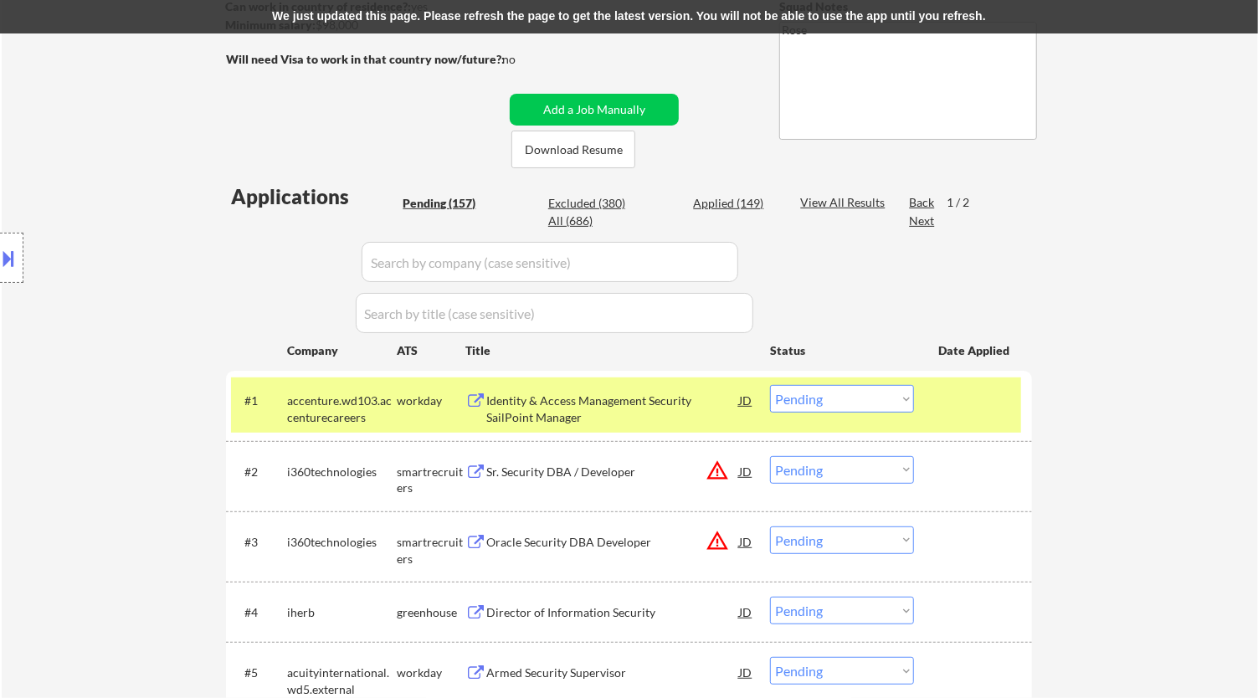
select select ""pending""
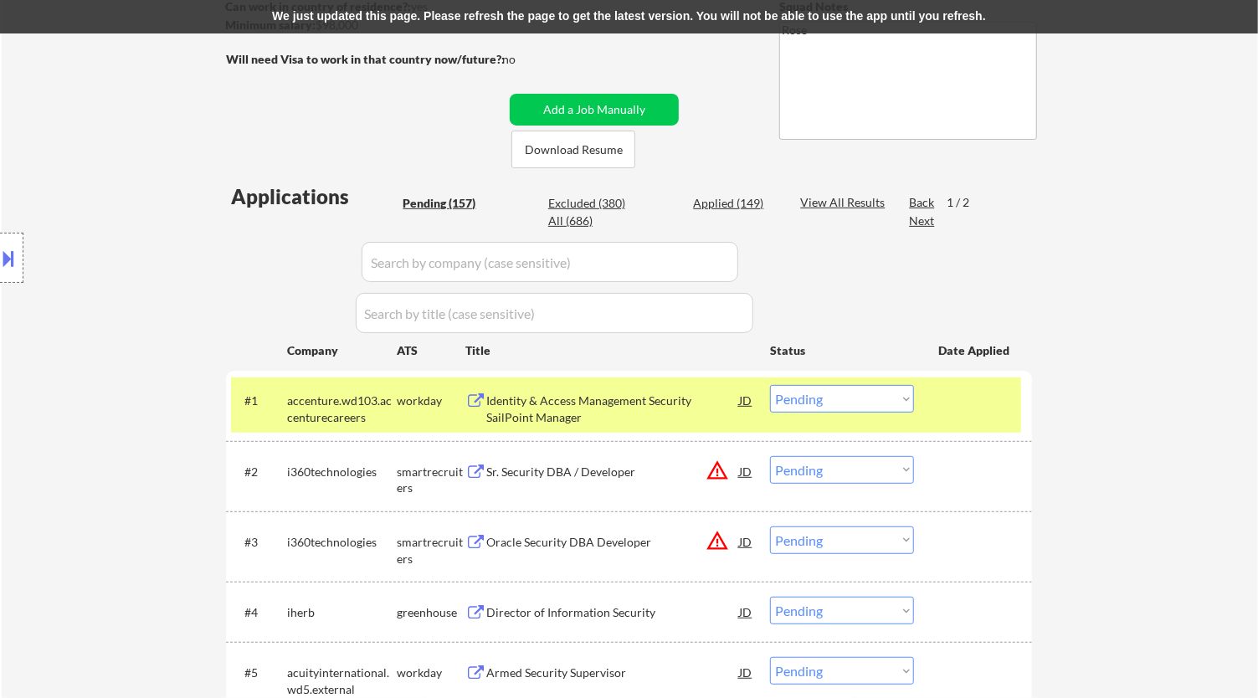
select select ""pending""
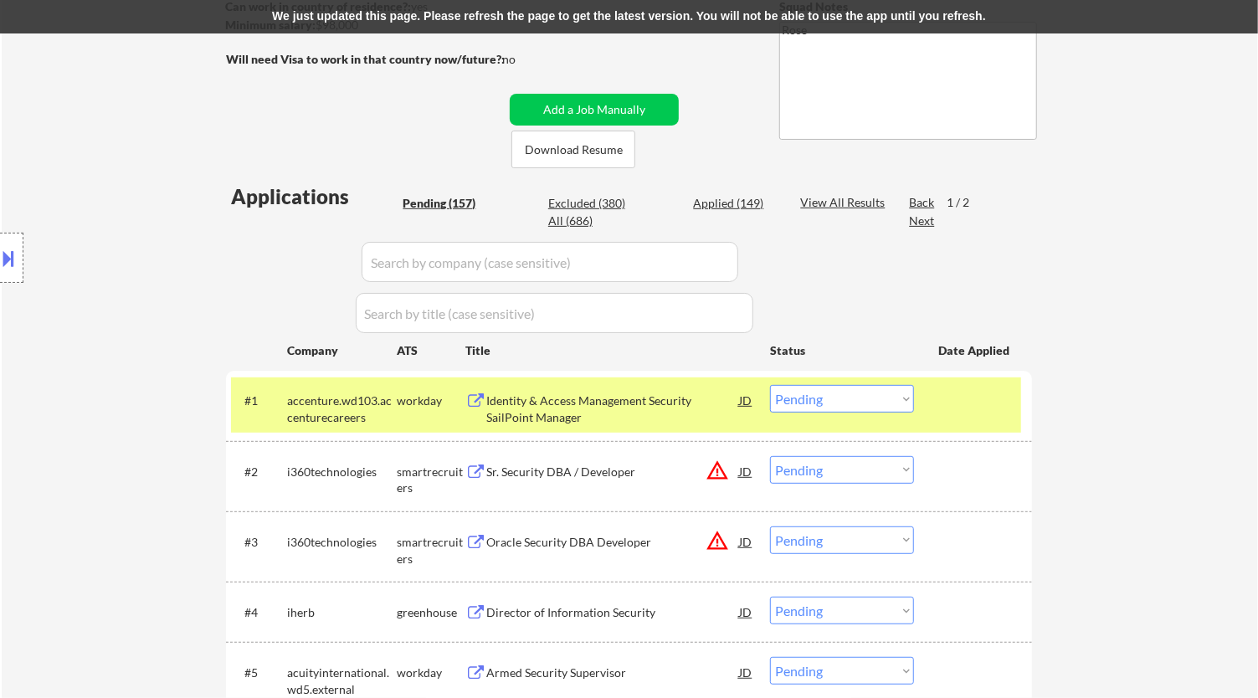
select select ""pending""
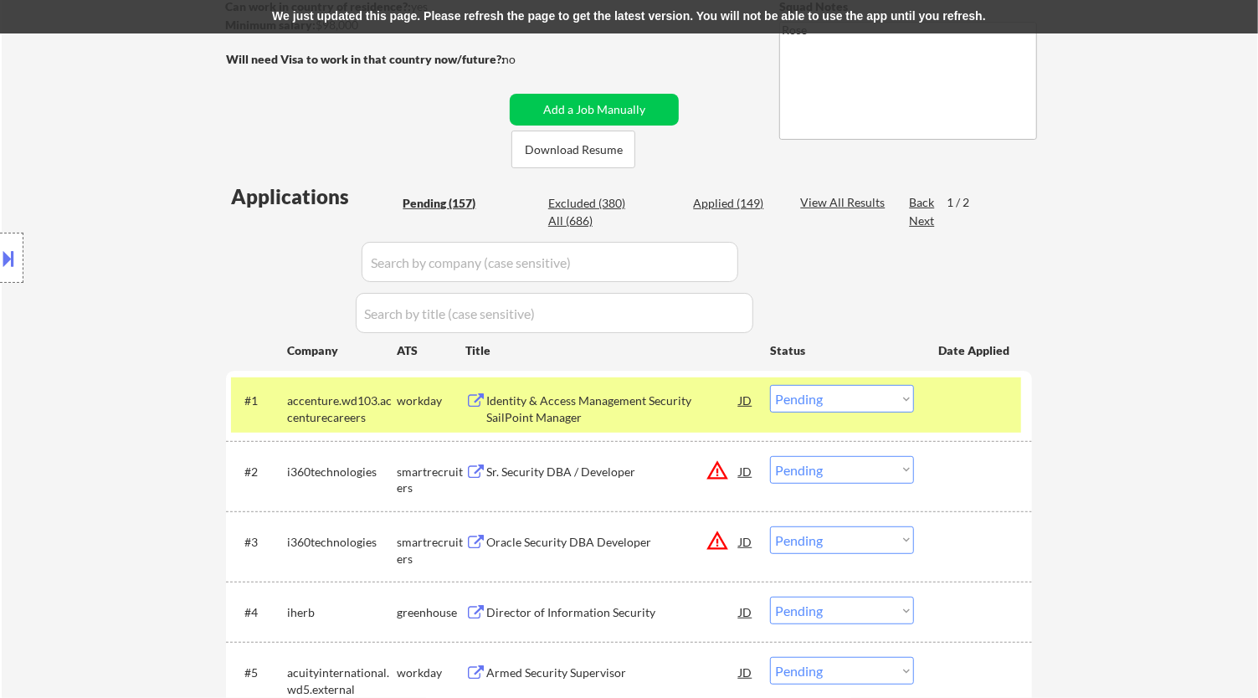
select select ""pending""
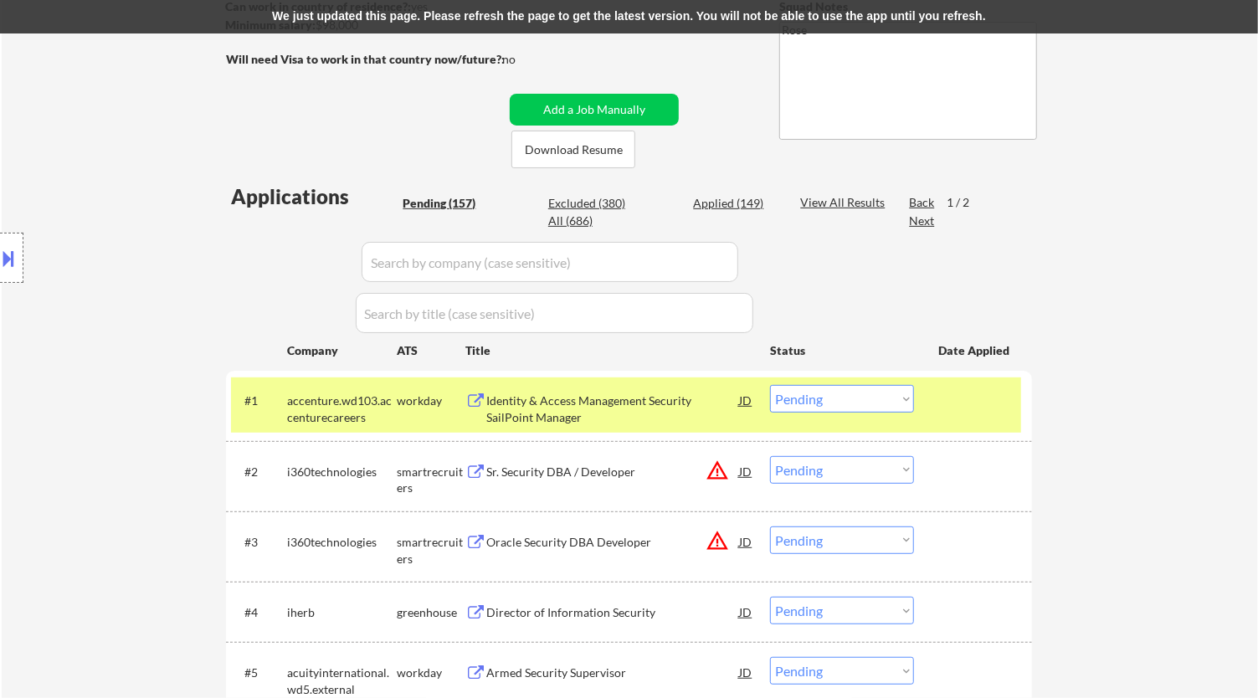
select select ""pending""
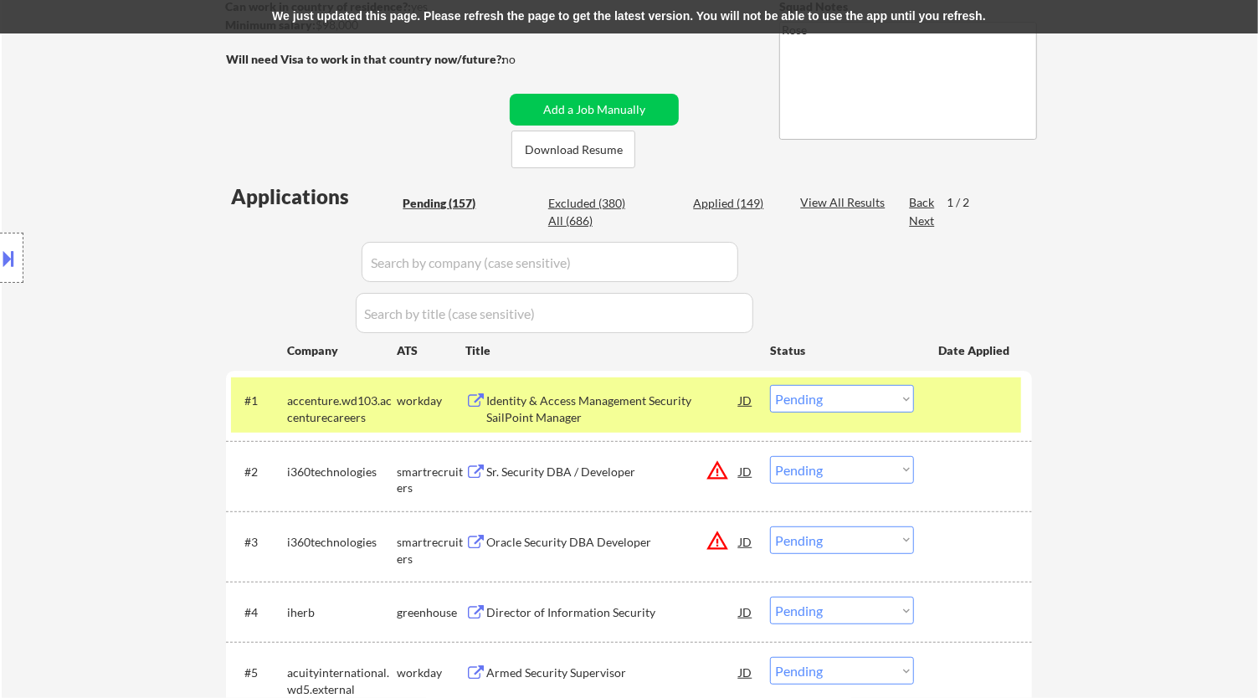
select select ""pending""
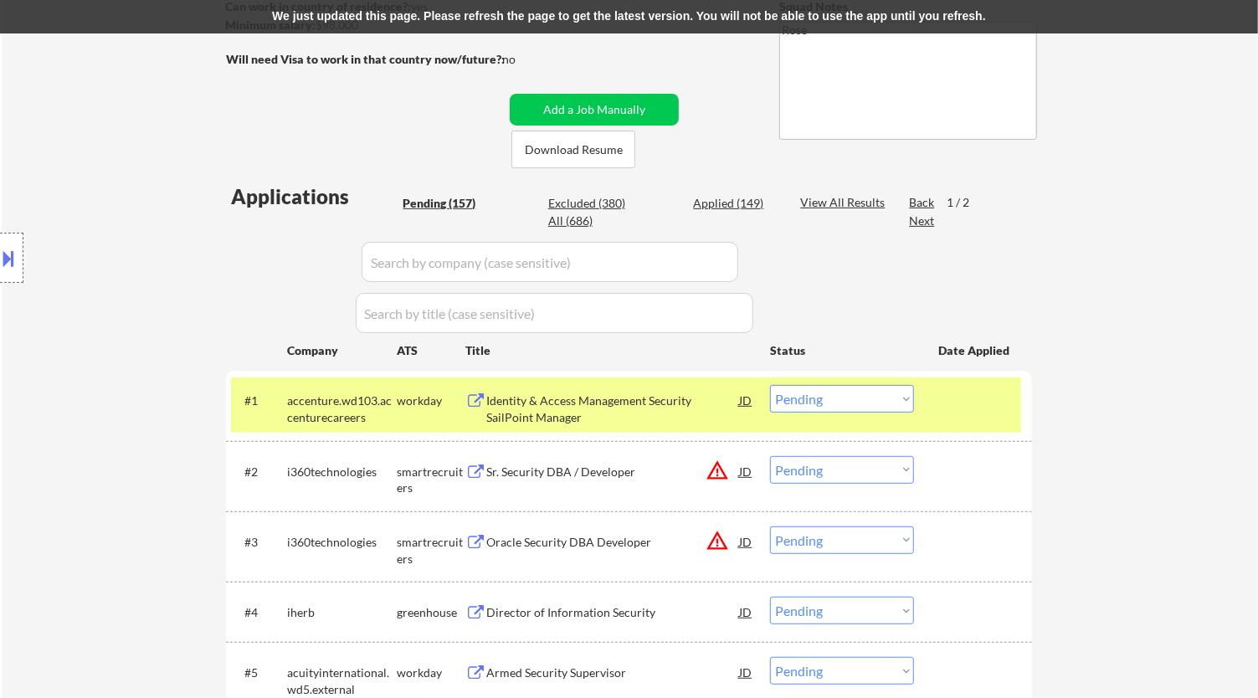
select select ""pending""
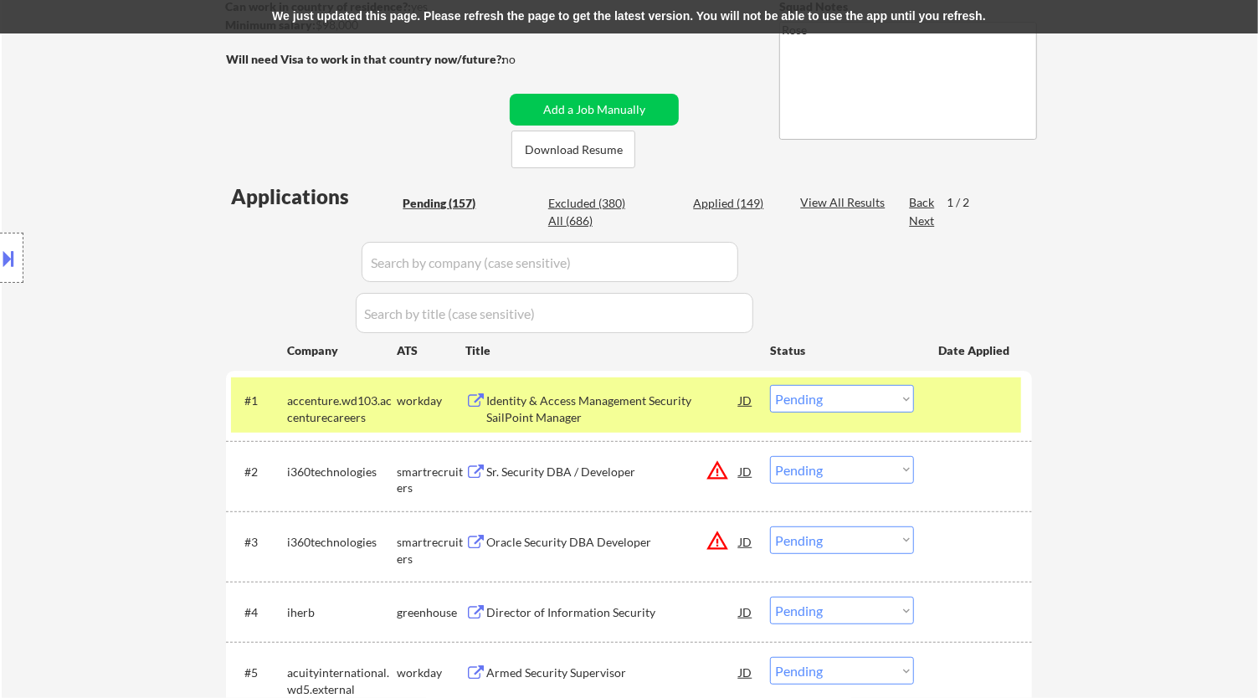
select select ""pending""
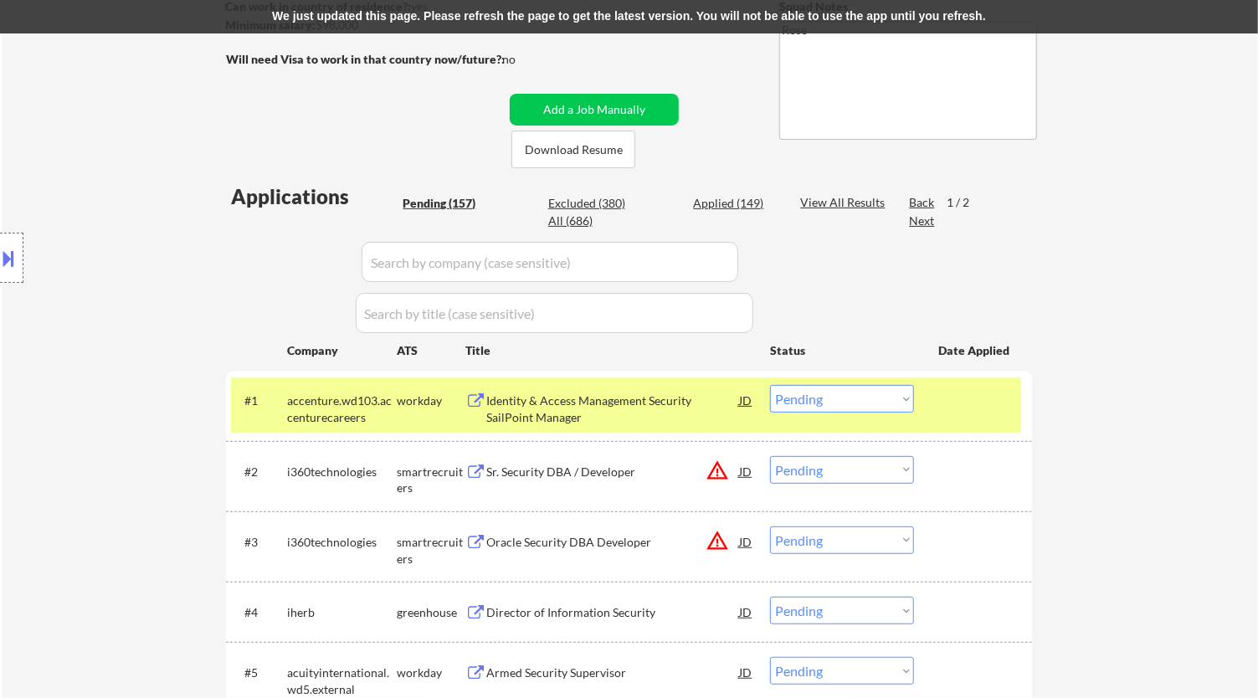
select select ""pending""
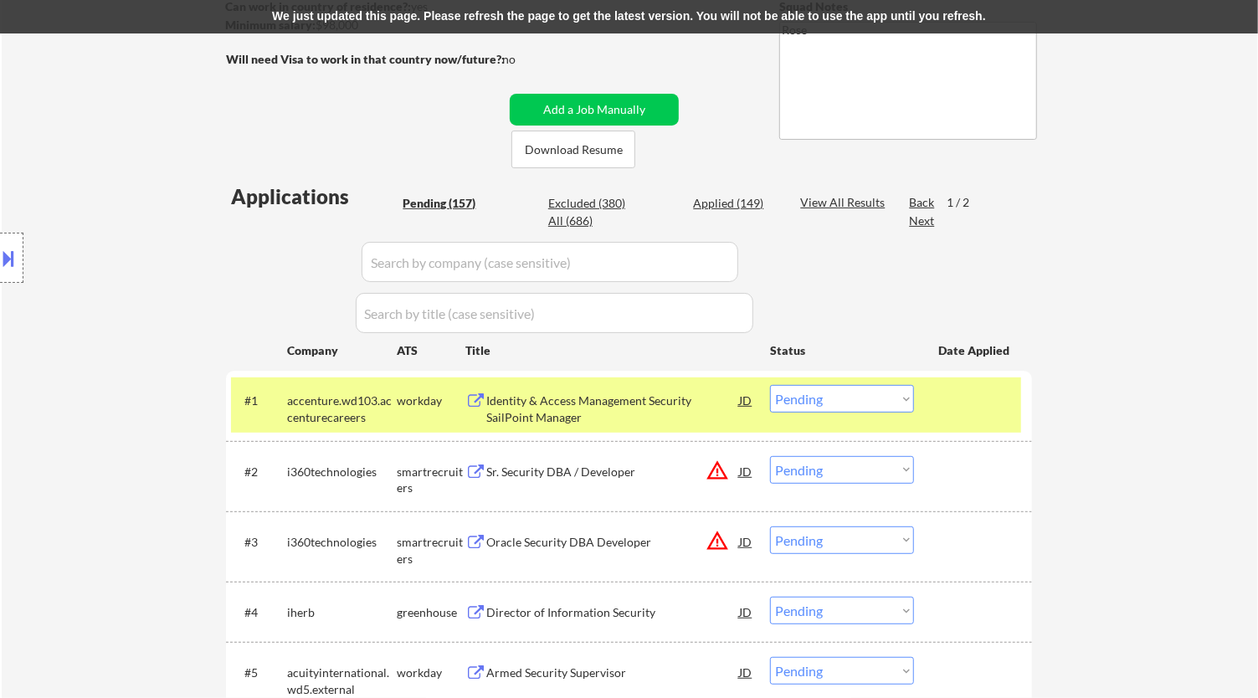
select select ""pending""
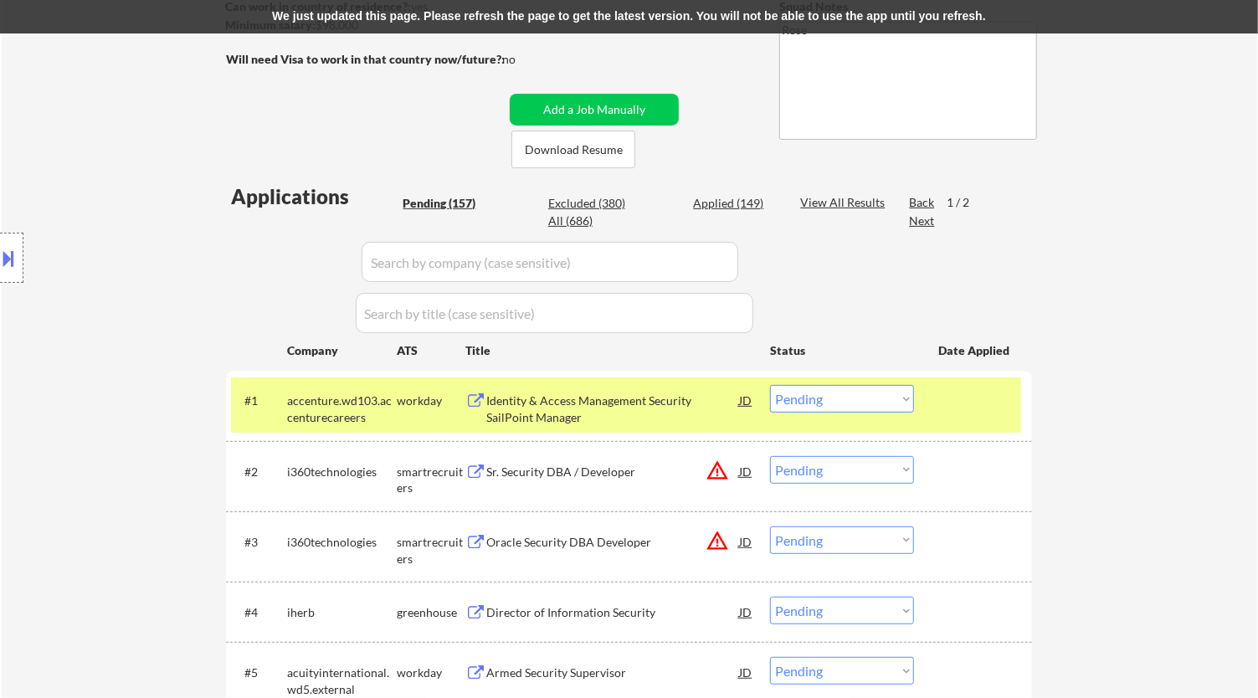
select select ""pending""
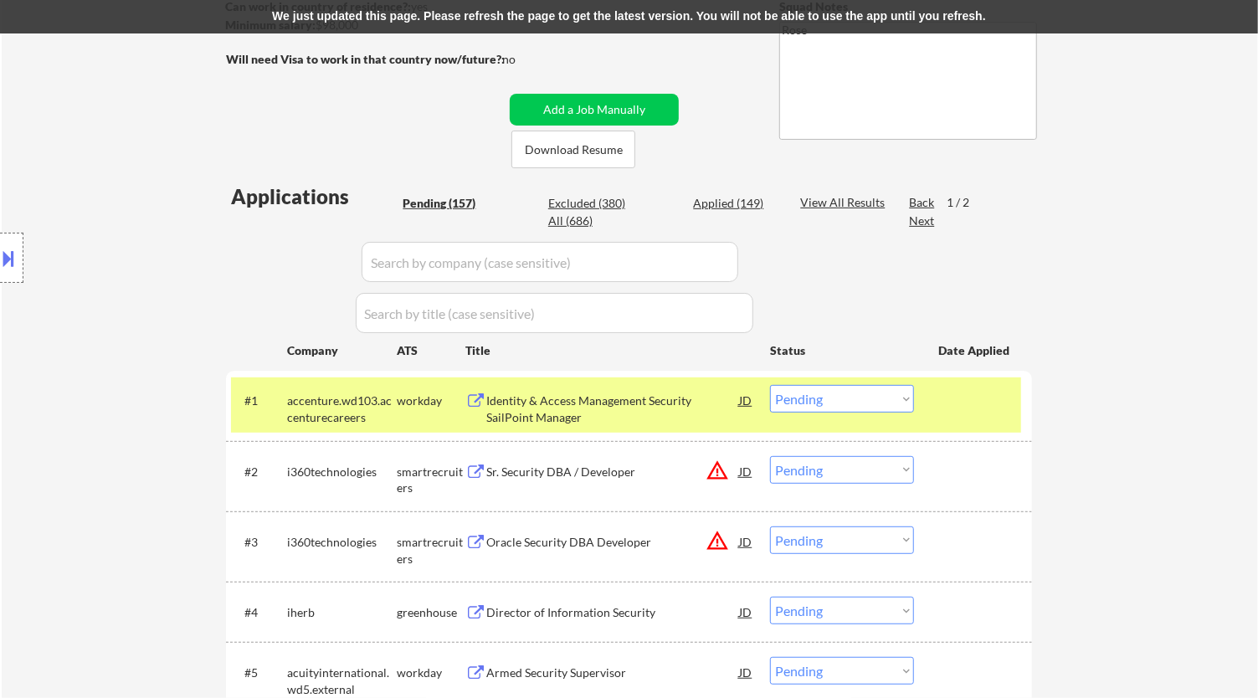
select select ""pending""
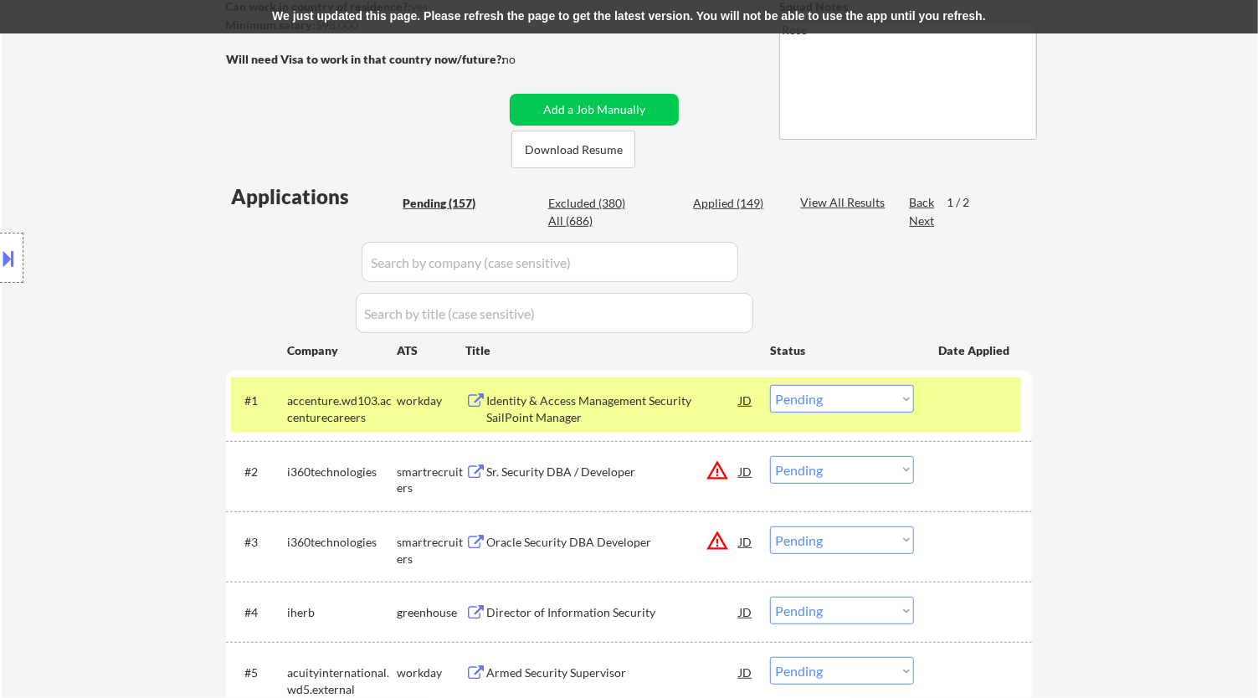
select select ""pending""
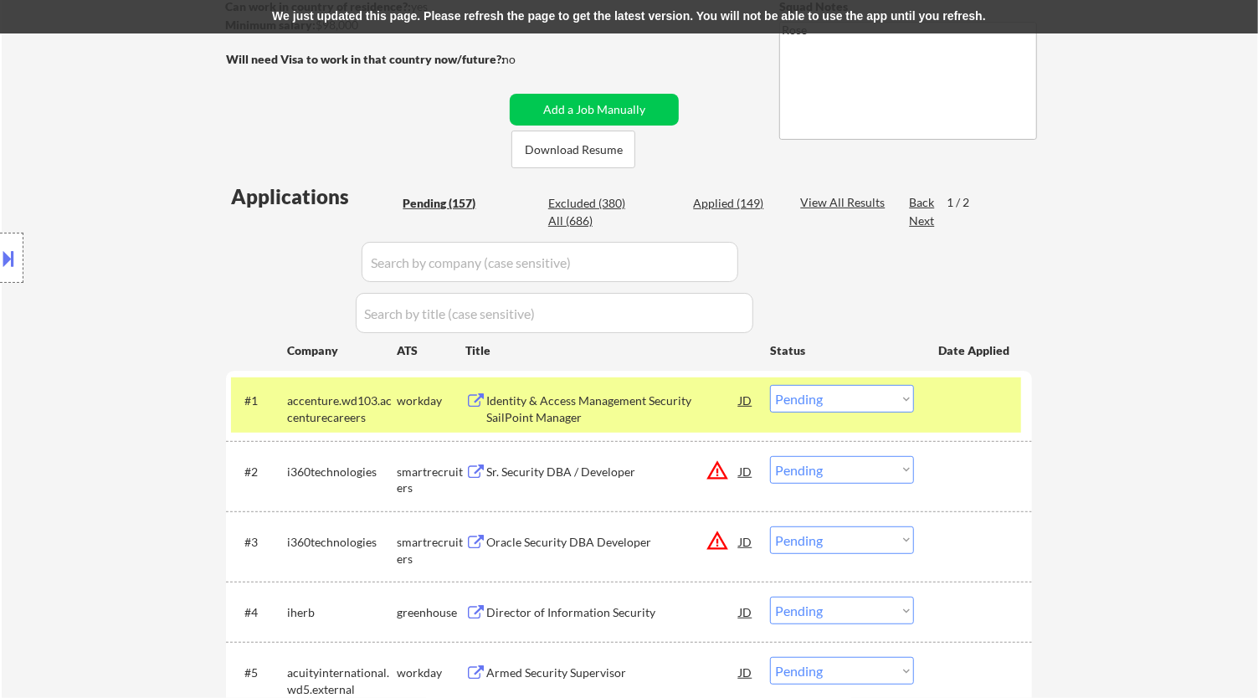
select select ""pending""
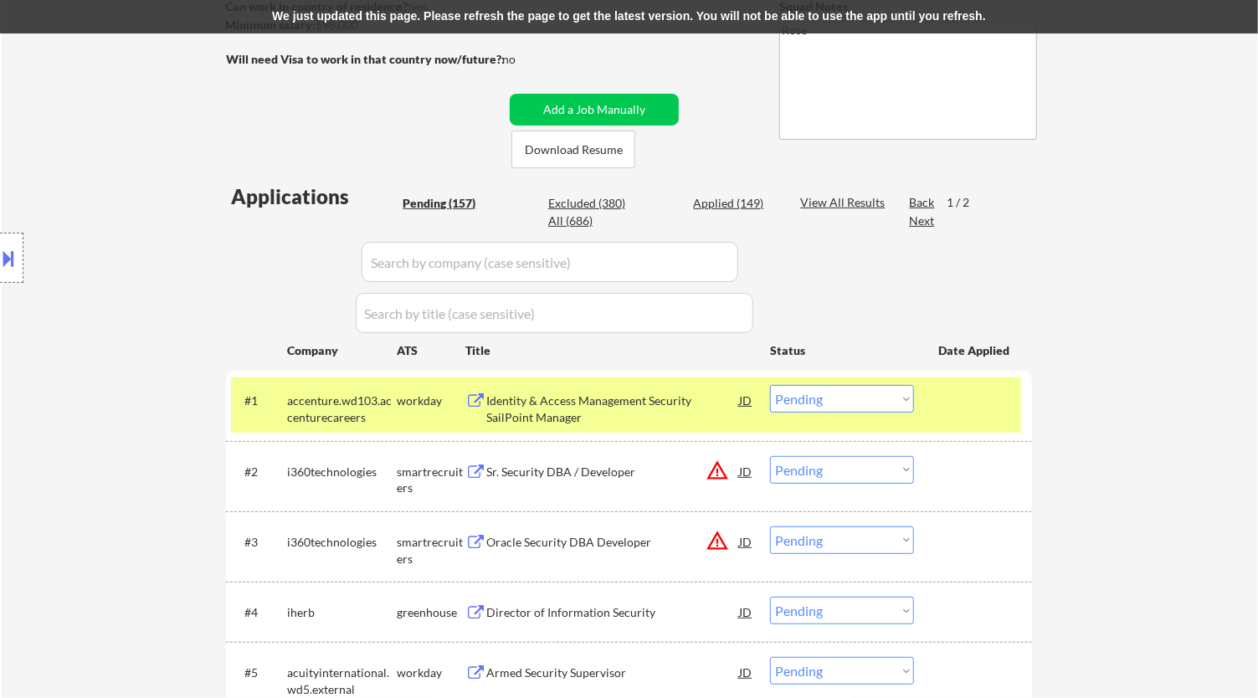
select select ""pending""
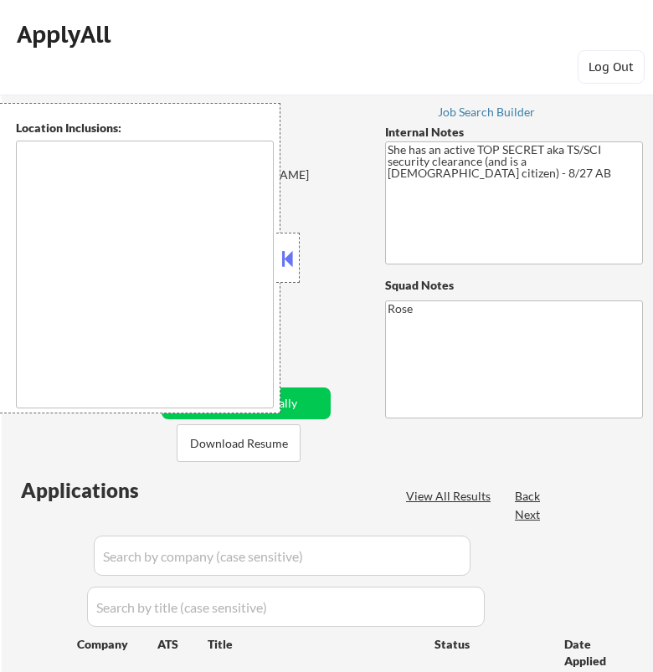
type textarea "Bellaire, TX West University Place, TX Southside Place, TX Hunters Creek Villag…"
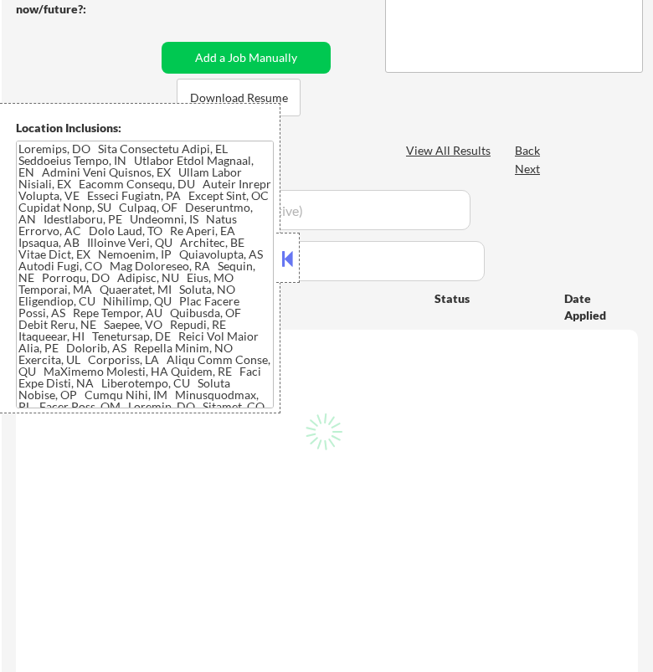
scroll to position [279, 0]
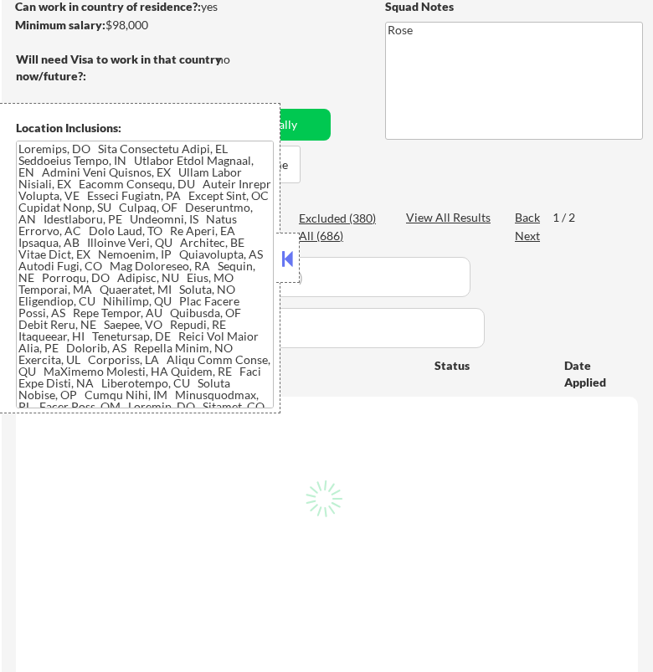
select select ""pending""
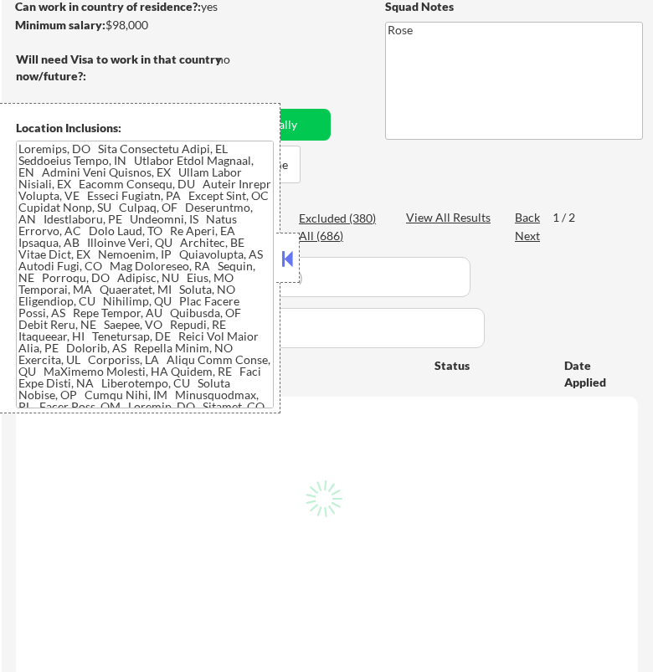
select select ""pending""
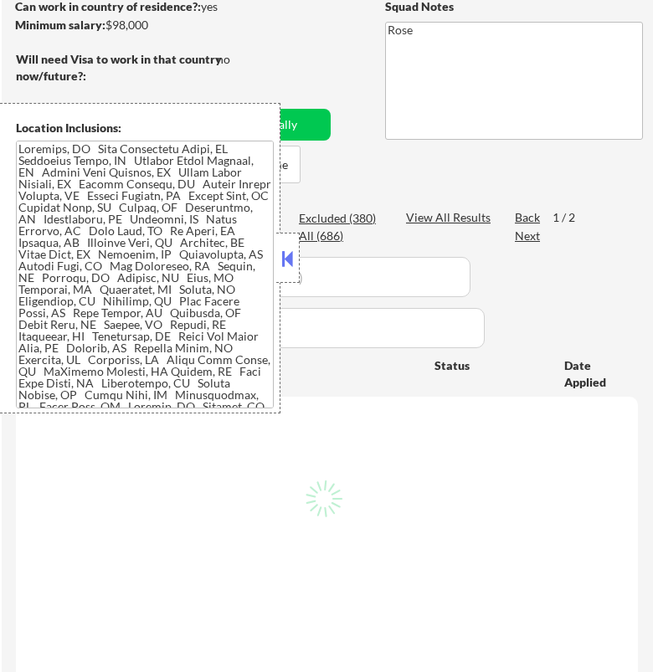
select select ""pending""
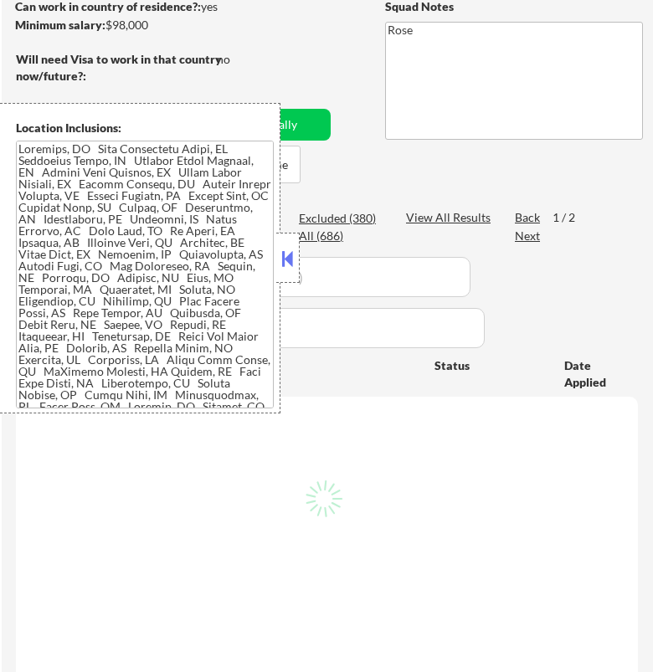
select select ""pending""
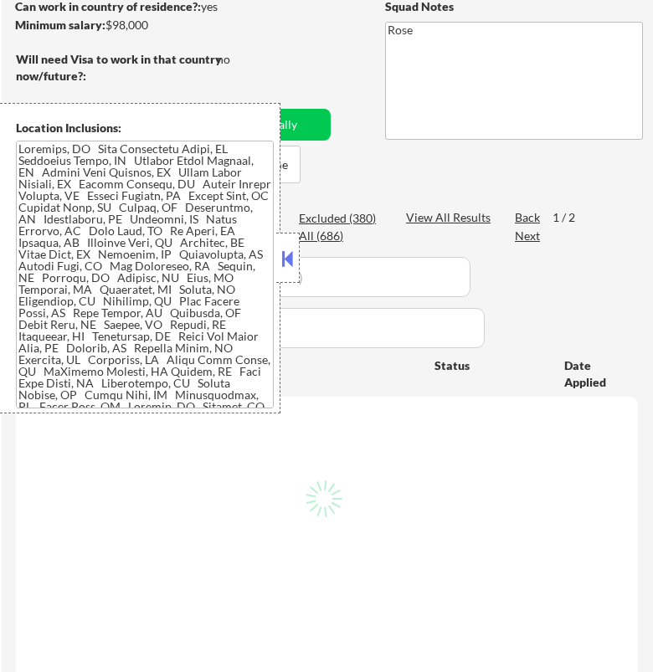
select select ""pending""
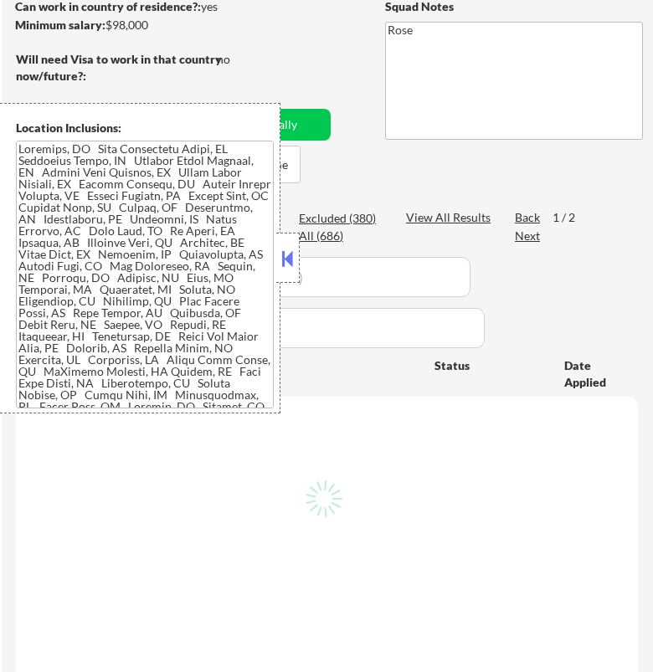
select select ""pending""
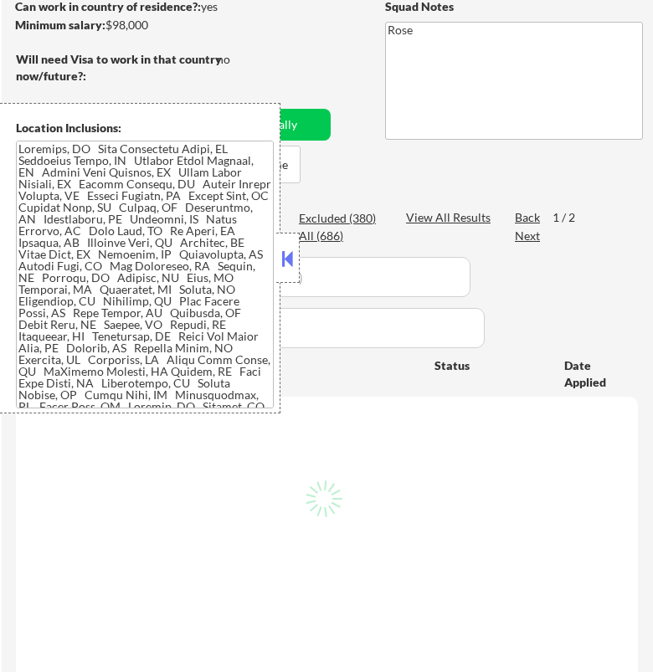
select select ""pending""
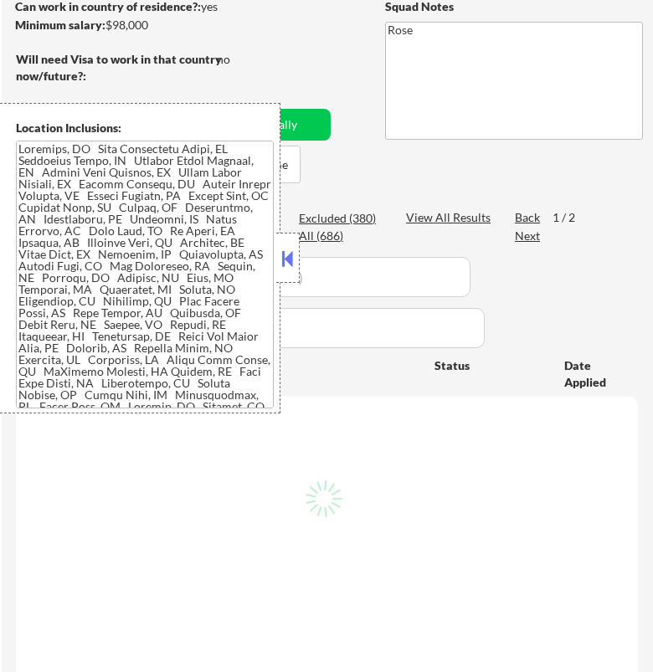
select select ""pending""
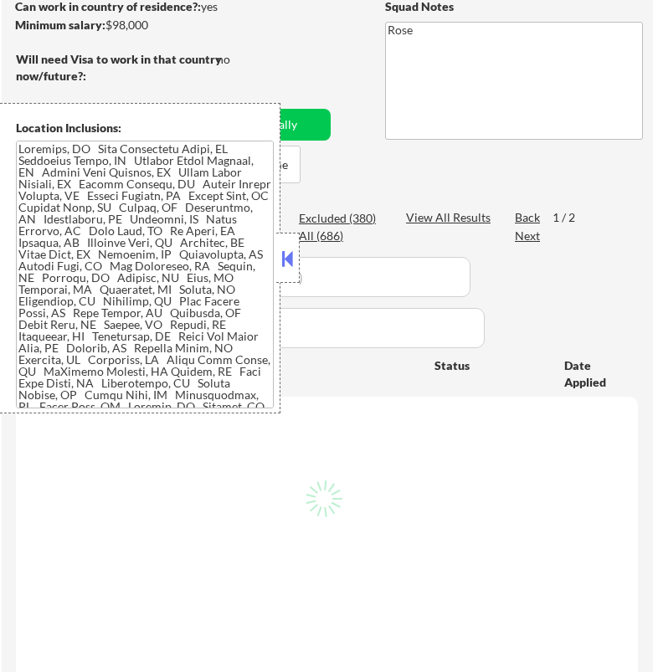
select select ""pending""
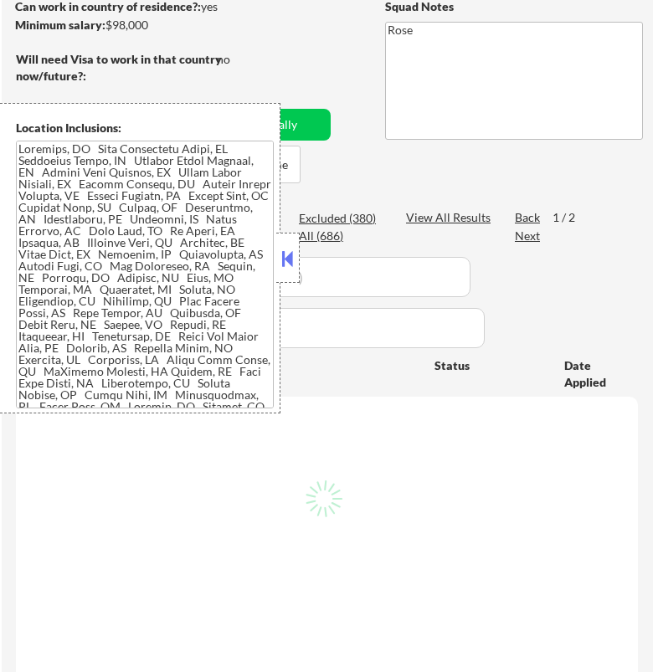
select select ""pending""
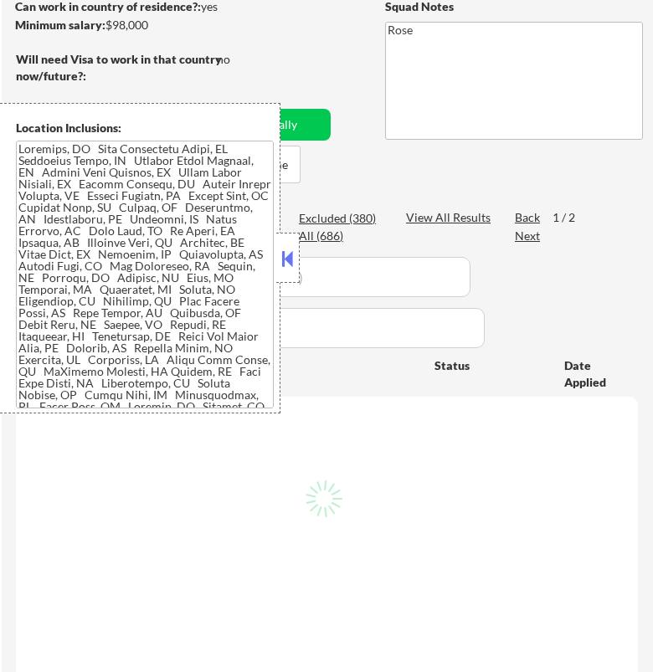
select select ""pending""
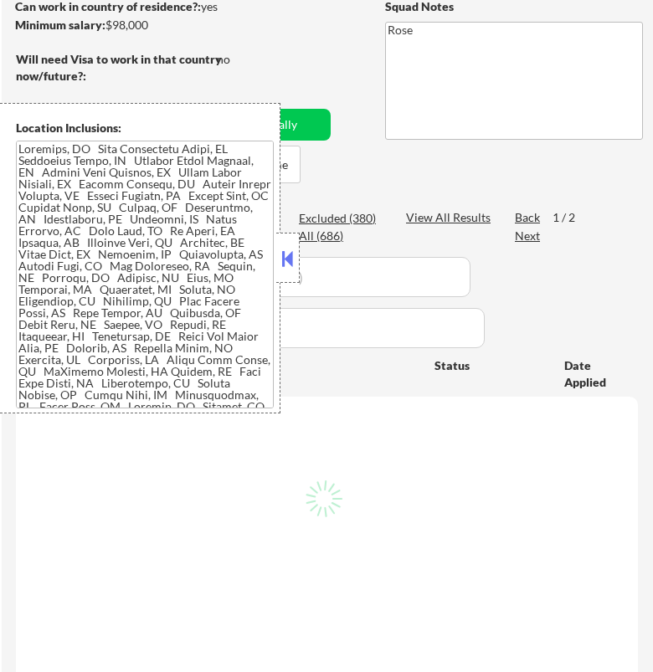
select select ""pending""
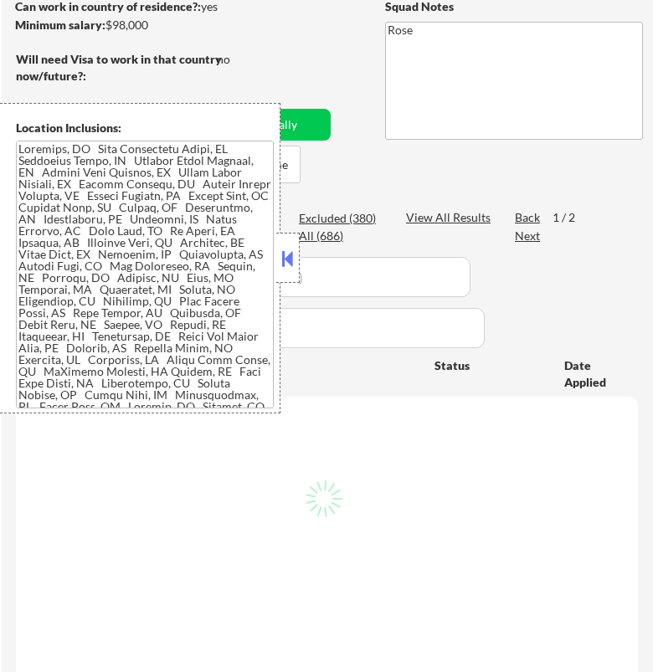
select select ""pending""
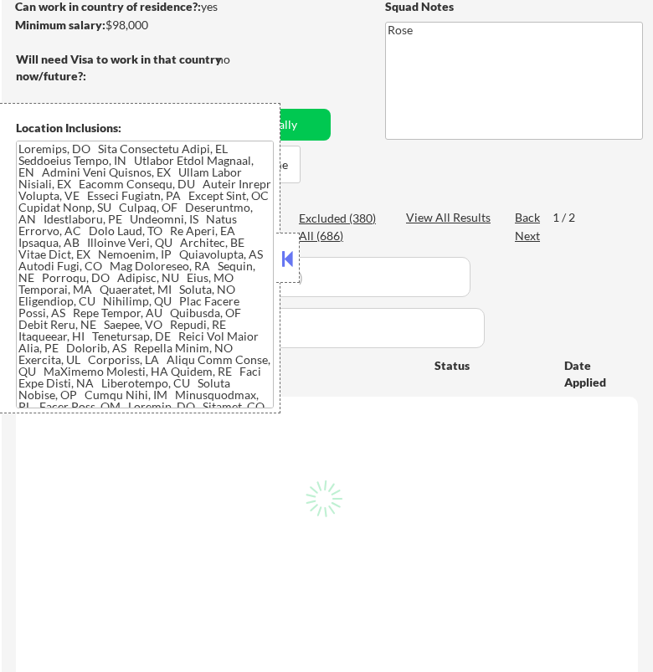
select select ""pending""
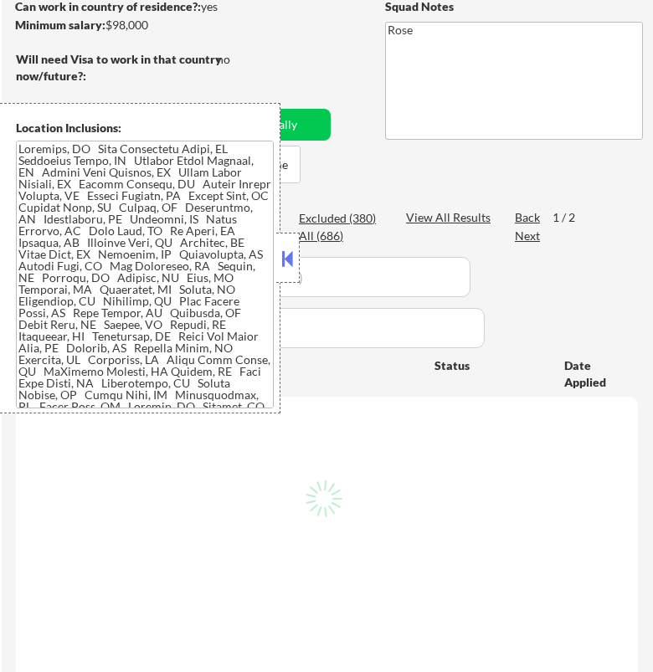
select select ""pending""
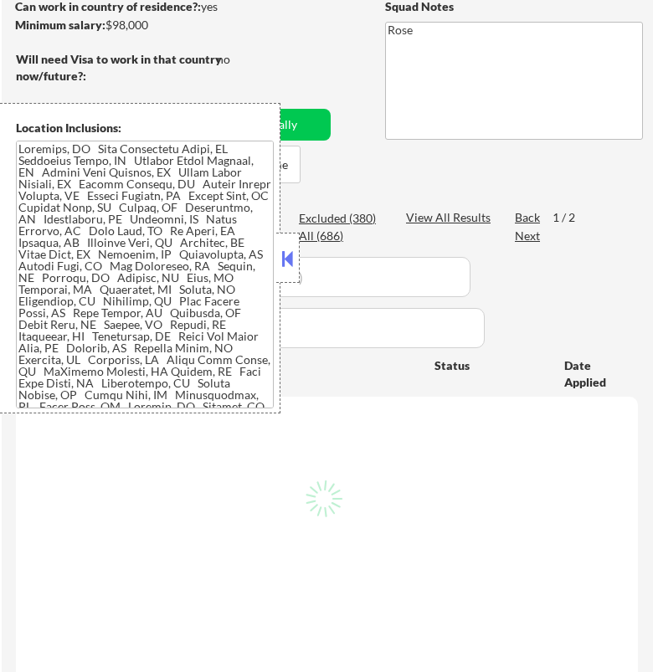
select select ""pending""
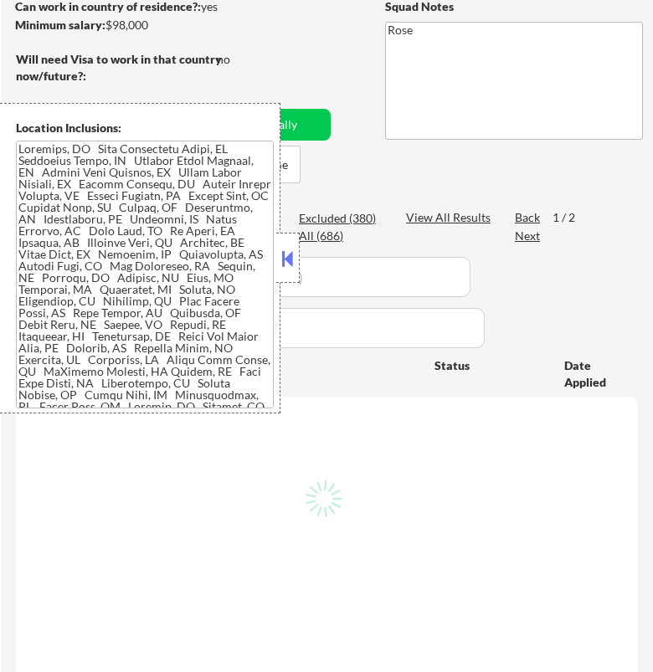
select select ""pending""
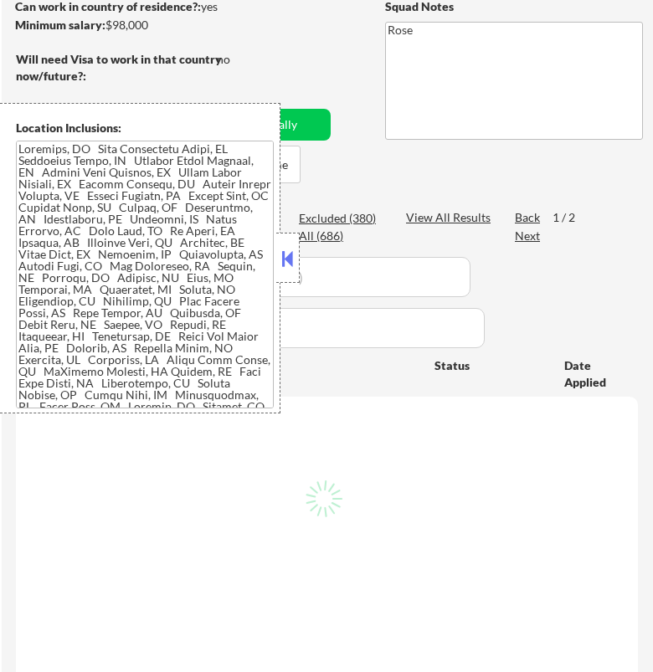
select select ""pending""
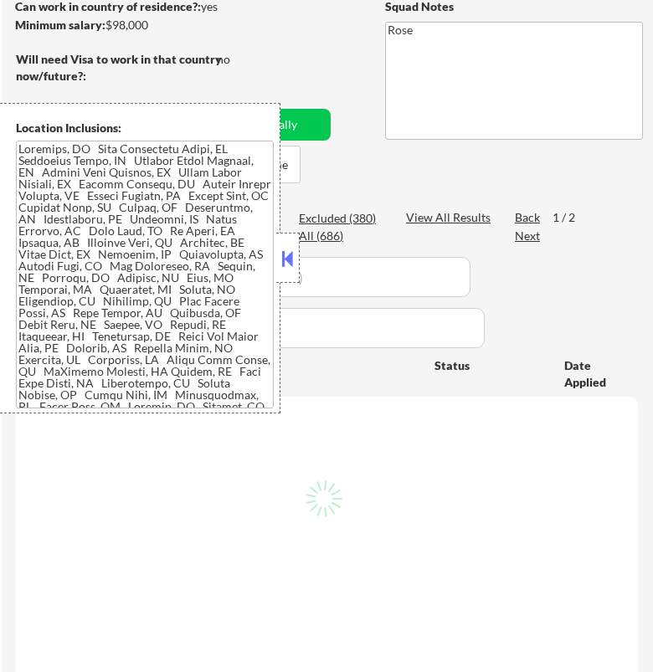
select select ""pending""
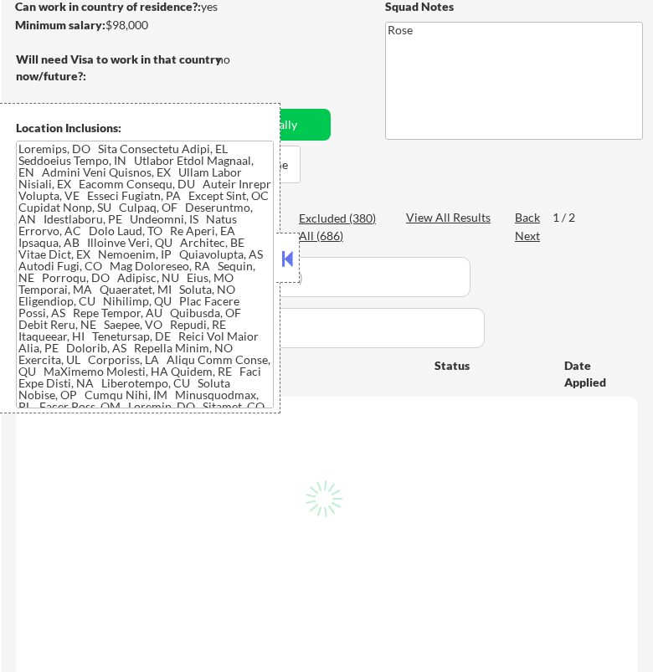
select select ""pending""
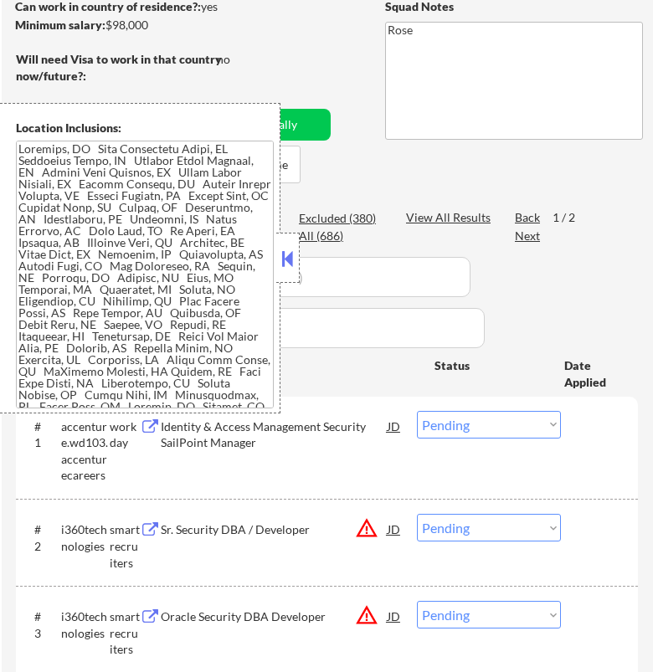
click at [295, 254] on button at bounding box center [288, 258] width 18 height 25
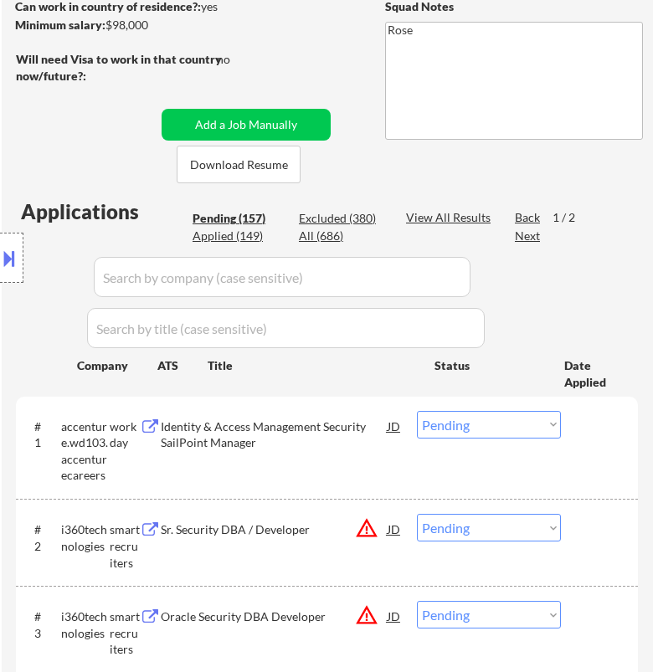
drag, startPoint x: 457, startPoint y: 417, endPoint x: 458, endPoint y: 436, distance: 19.3
click at [457, 417] on select "Choose an option... Pending Applied Excluded (Questions) Excluded (Expired) Exc…" at bounding box center [489, 425] width 144 height 28
click at [417, 411] on select "Choose an option... Pending Applied Excluded (Questions) Excluded (Expired) Exc…" at bounding box center [489, 425] width 144 height 28
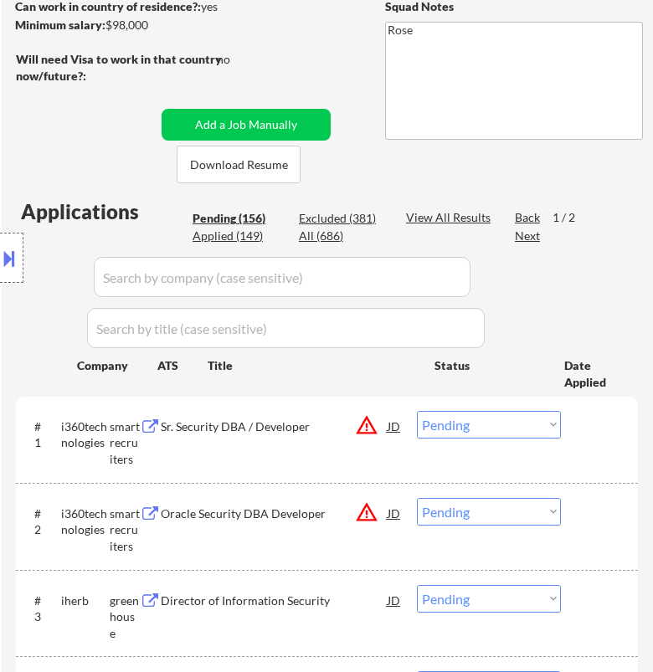
click at [335, 220] on div "Excluded (381)" at bounding box center [341, 218] width 84 height 17
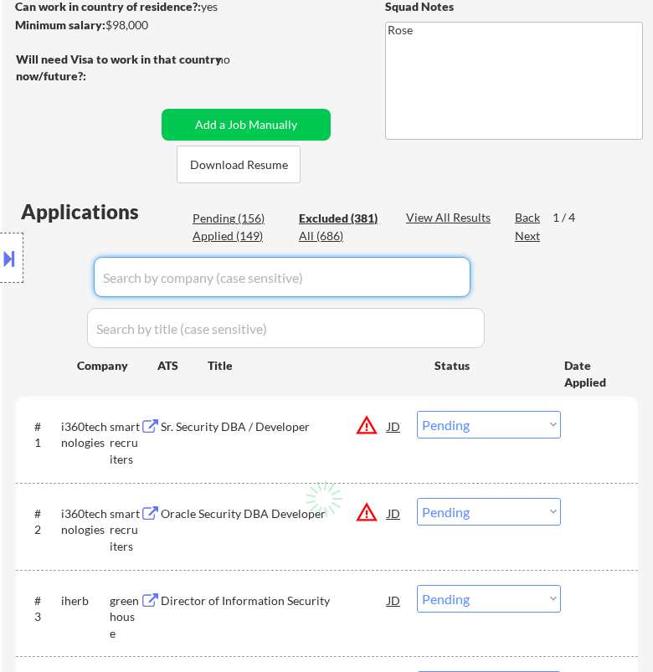
click at [422, 274] on input "input" at bounding box center [282, 277] width 377 height 40
select select ""excluded""
select select ""excluded__expired_""
select select ""excluded__bad_match_""
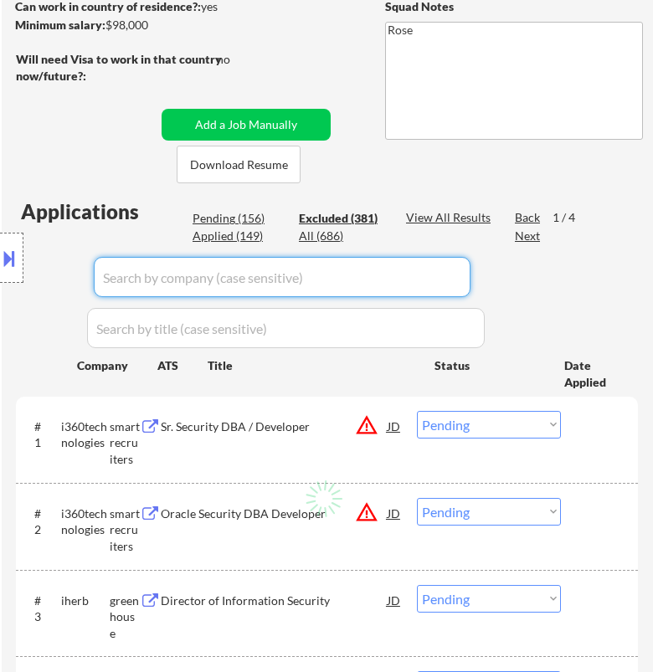
select select ""excluded__other_""
select select ""excluded__bad_match_""
select select ""excluded""
select select ""excluded__expired_""
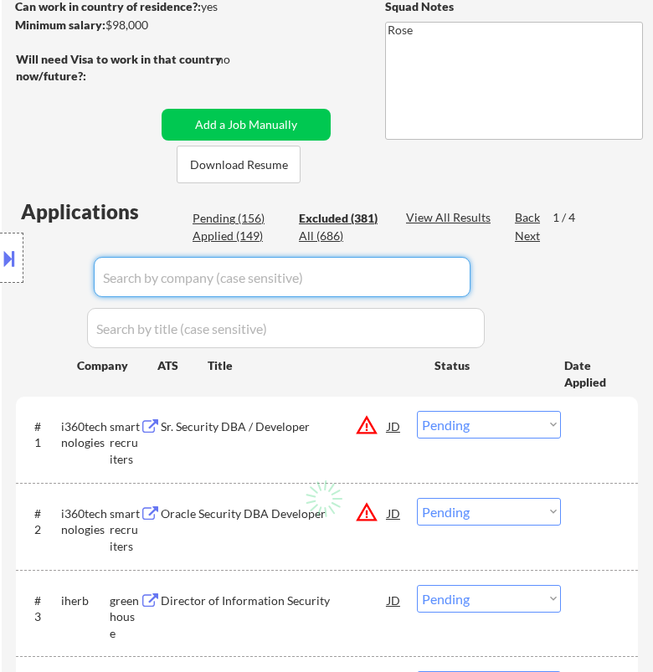
select select ""excluded__bad_match_""
select select ""excluded""
select select ""excluded__expired_""
select select ""excluded""
select select ""excluded__expired_""
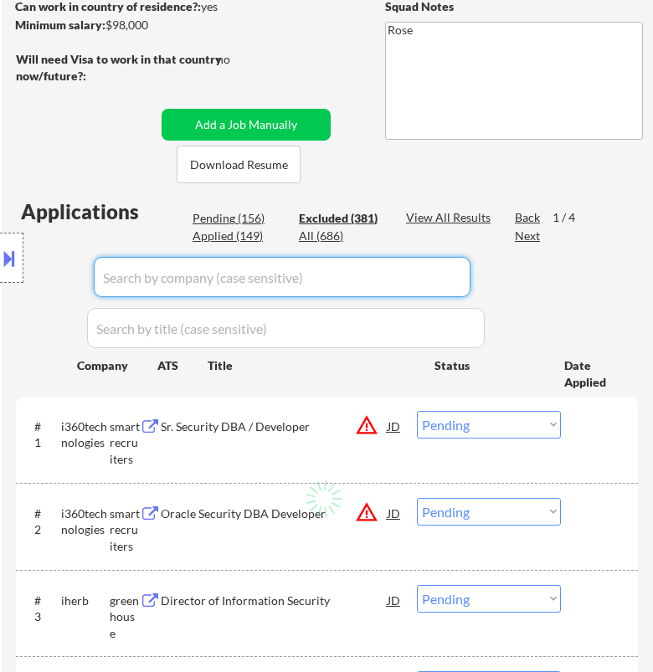
select select ""excluded__expired_""
select select ""excluded""
select select ""excluded__expired_""
select select ""excluded""
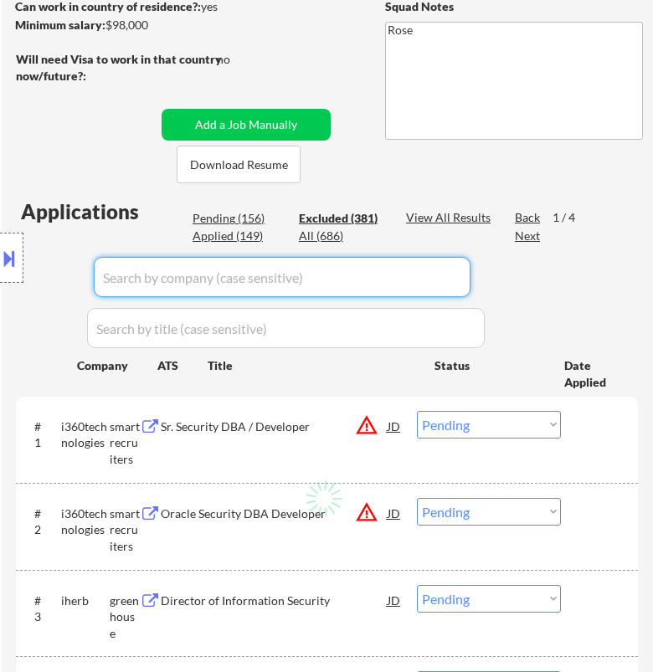
select select ""excluded__bad_match_""
select select ""excluded__other_""
select select ""excluded""
select select ""excluded__bad_match_""
select select ""excluded__expired_""
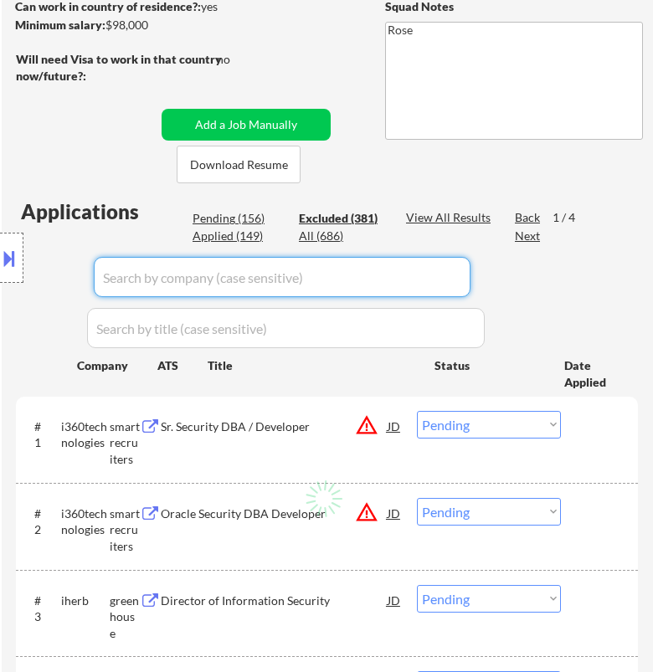
select select ""excluded__expired_""
select select ""excluded__other_""
select select ""excluded__expired_""
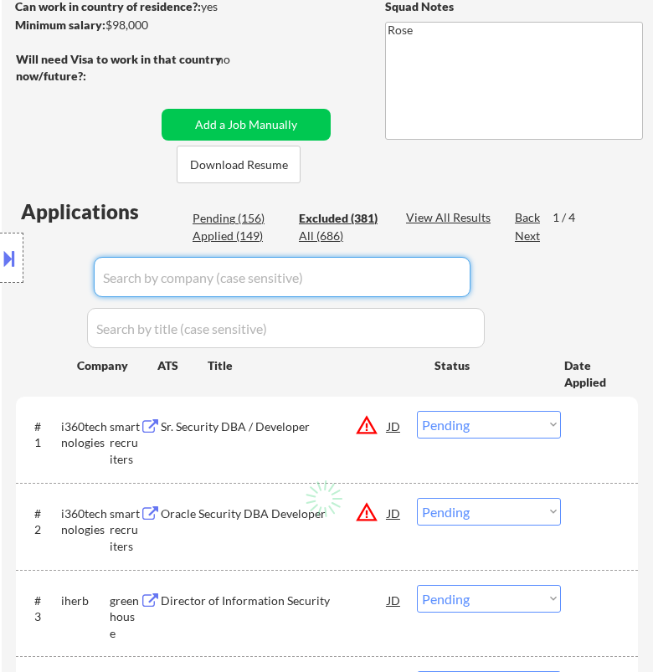
select select ""excluded__expired_""
select select ""excluded__location_""
select select ""excluded__expired_""
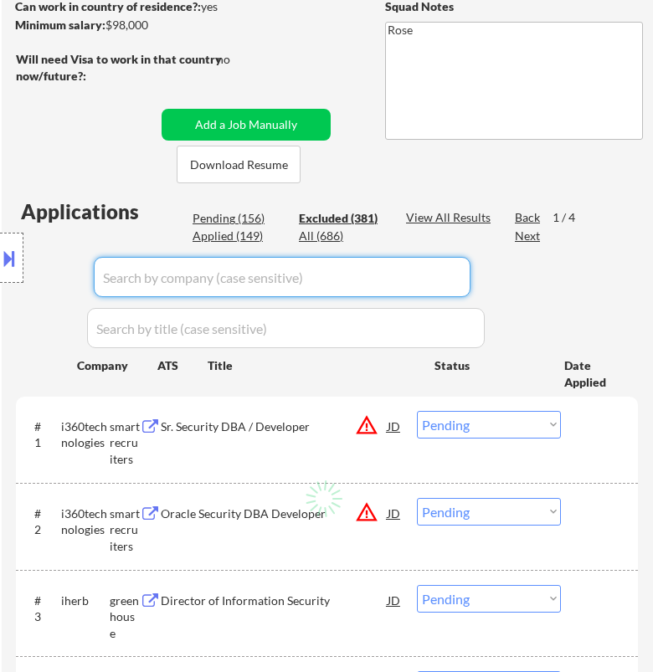
select select ""excluded__bad_match_""
select select ""excluded__expired_""
select select ""excluded__bad_match_""
select select ""excluded__expired_""
select select ""excluded__bad_match_""
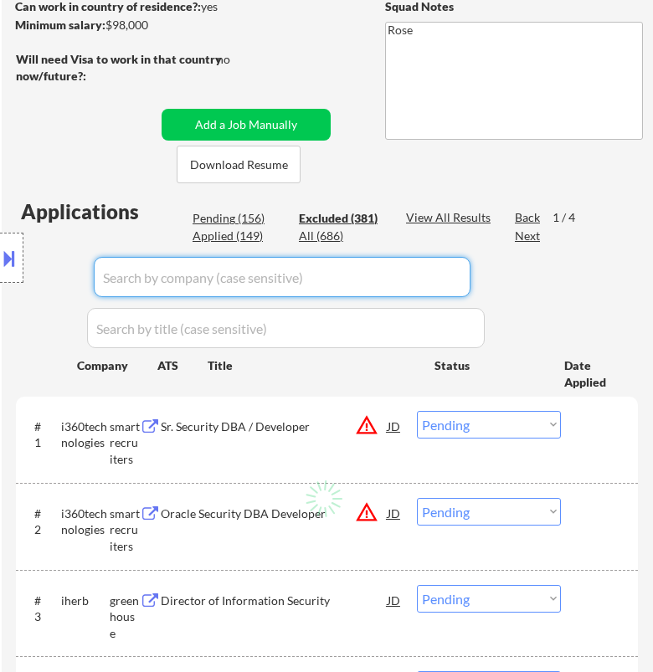
select select ""excluded""
select select ""excluded__expired_""
select select ""excluded__other_""
select select ""excluded__bad_match_""
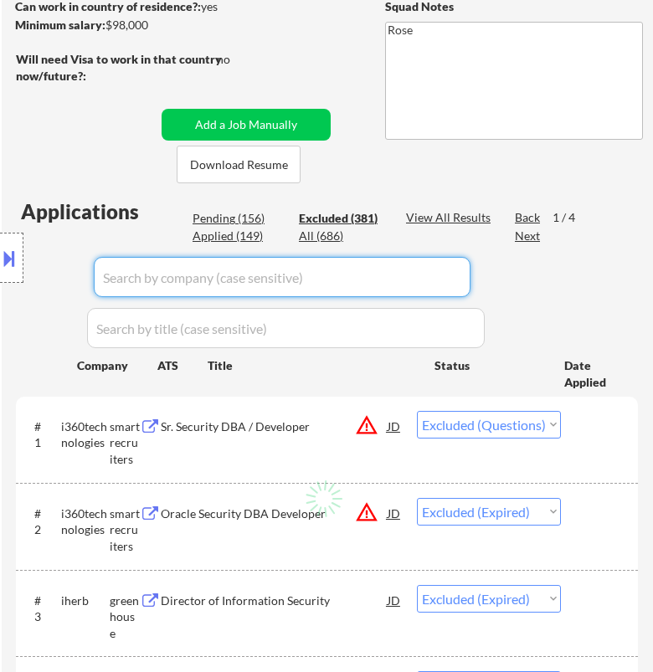
select select ""excluded__expired_""
select select ""excluded__bad_match_""
select select ""excluded__other_""
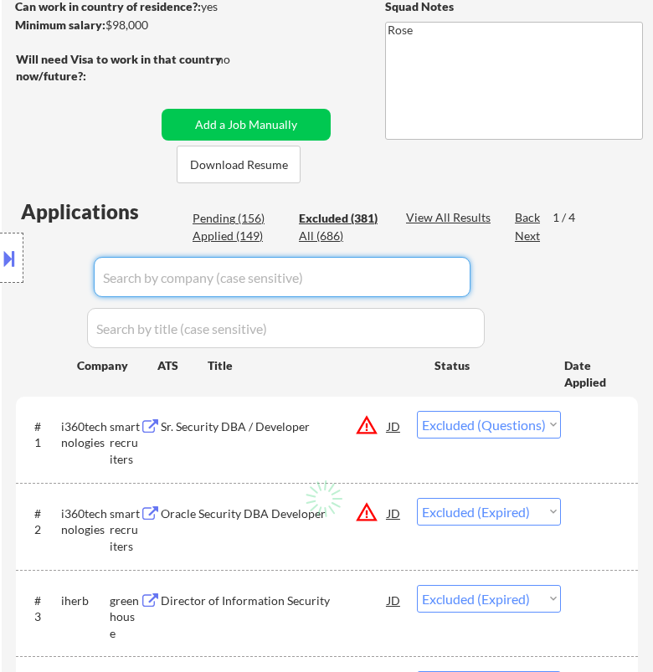
select select ""excluded__expired_""
select select ""excluded__other_""
select select ""excluded__bad_match_""
select select ""excluded__expired_""
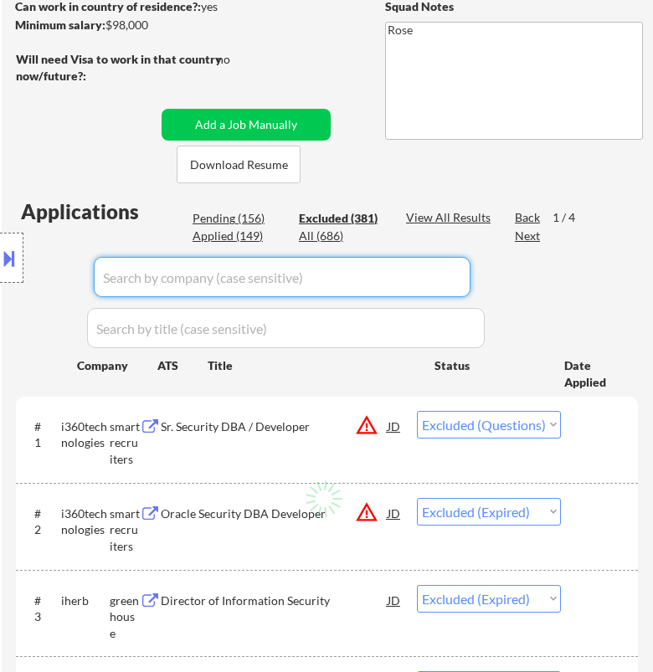
select select ""excluded__expired_""
select select ""excluded__bad_match_""
select select ""excluded""
select select ""excluded__expired_""
select select ""excluded__bad_match_""
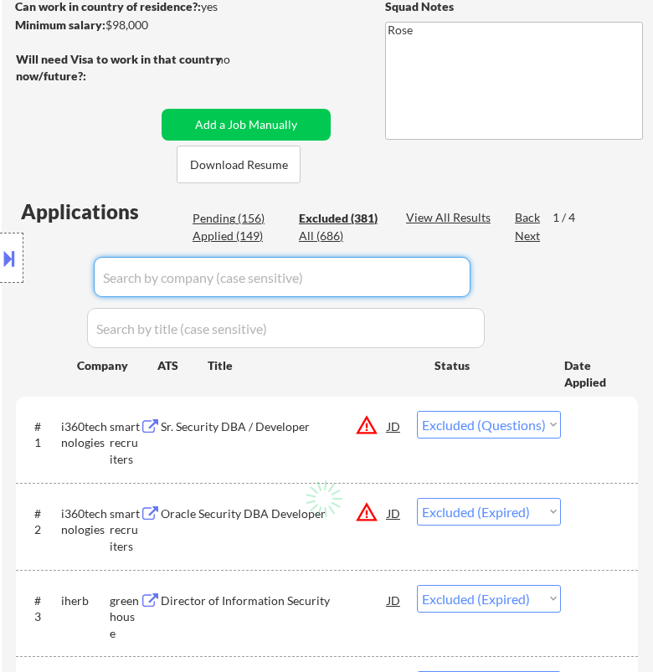
select select ""excluded__expired_""
select select ""excluded__bad_match_""
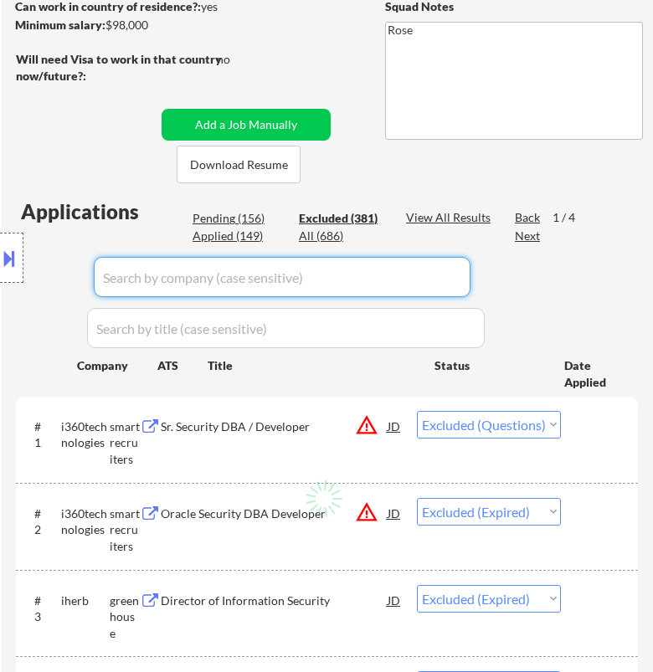
select select ""excluded__location_""
select select ""excluded""
select select ""excluded__expired_""
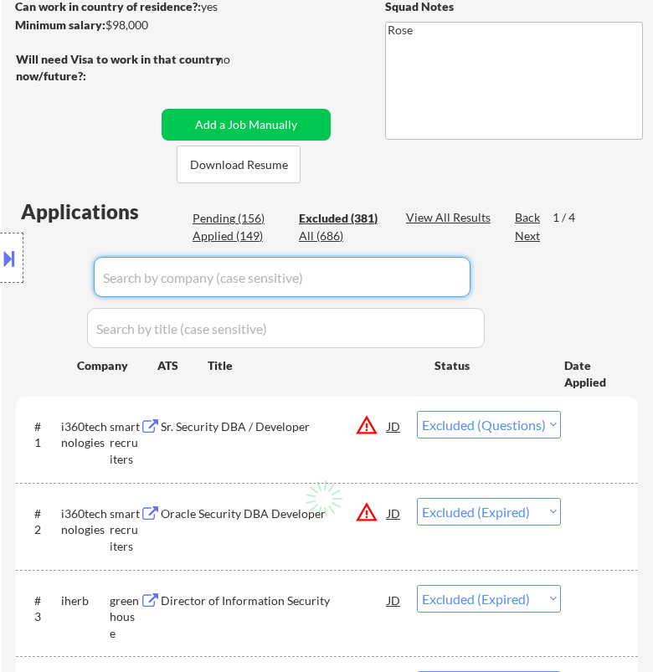
select select ""excluded""
select select ""excluded__bad_match_""
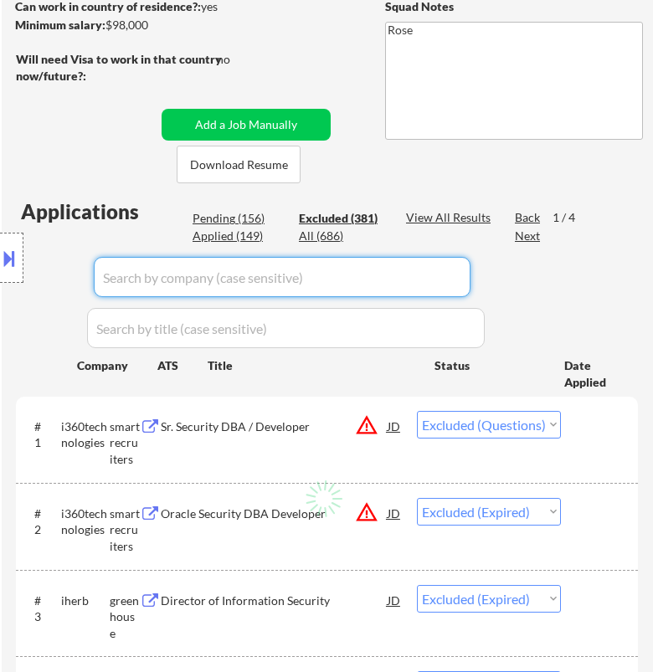
select select ""excluded__bad_match_""
select select ""excluded__expired_""
select select ""excluded__bad_match_""
select select ""excluded__expired_""
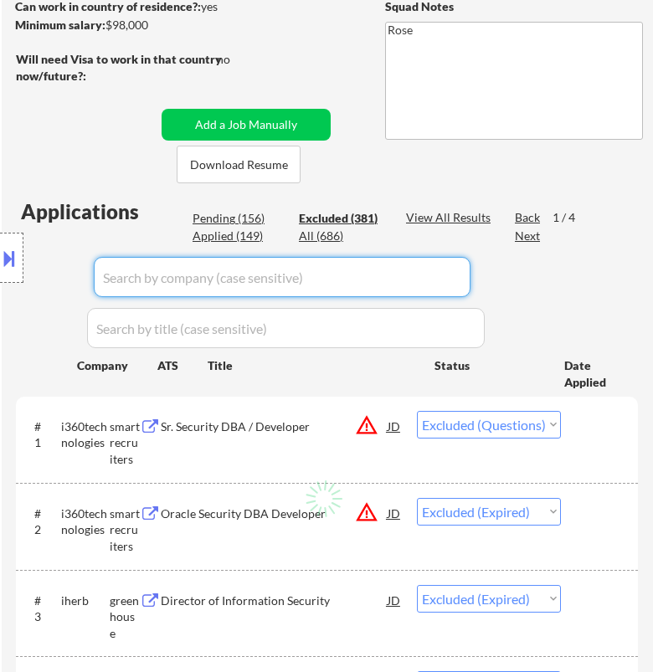
select select ""excluded__expired_""
select select ""excluded__bad_match_""
select select ""excluded__expired_""
select select ""excluded""
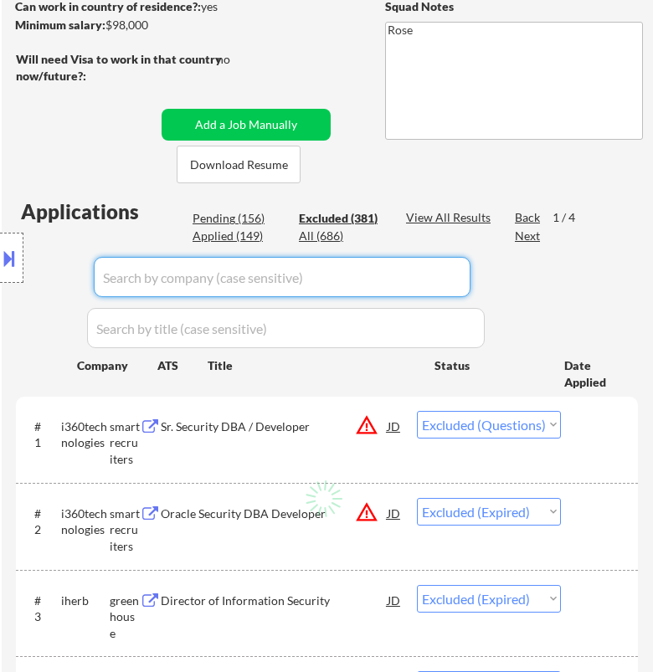
select select ""excluded__expired_""
select select ""excluded__bad_match_""
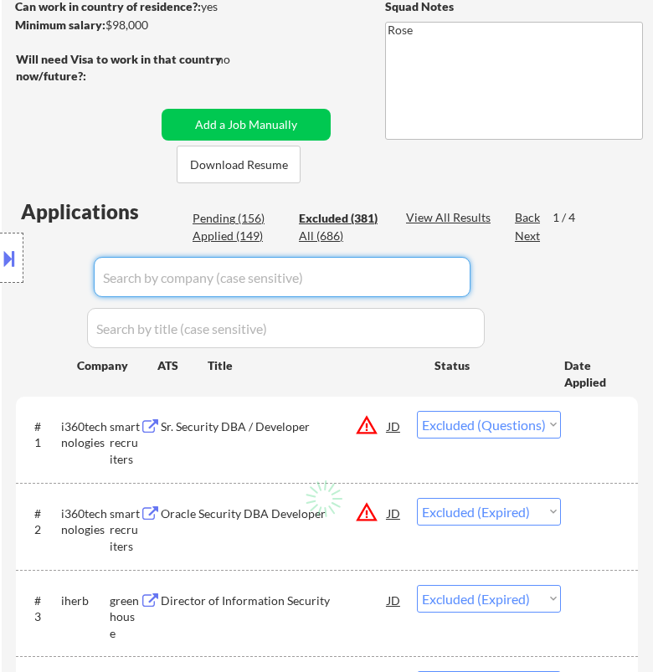
select select ""excluded__salary_""
select select ""excluded__bad_match_""
select select ""excluded""
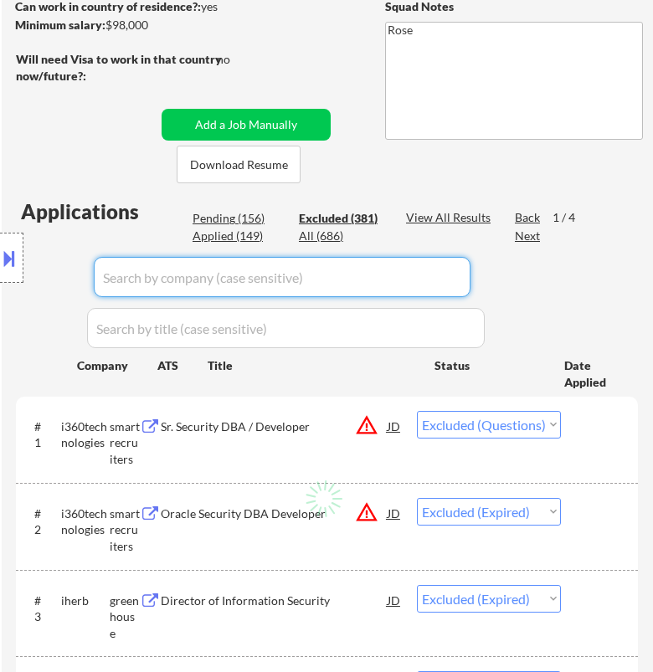
select select ""excluded__expired_""
select select ""excluded""
select select ""excluded__expired_""
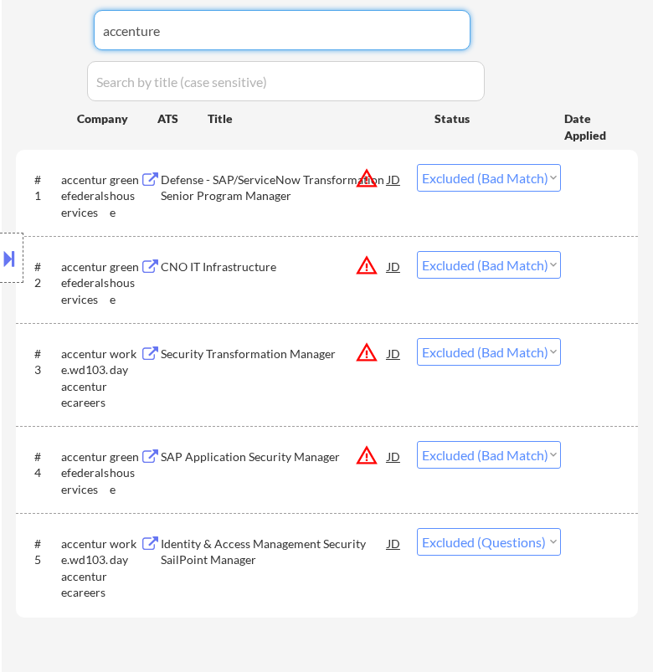
scroll to position [557, 0]
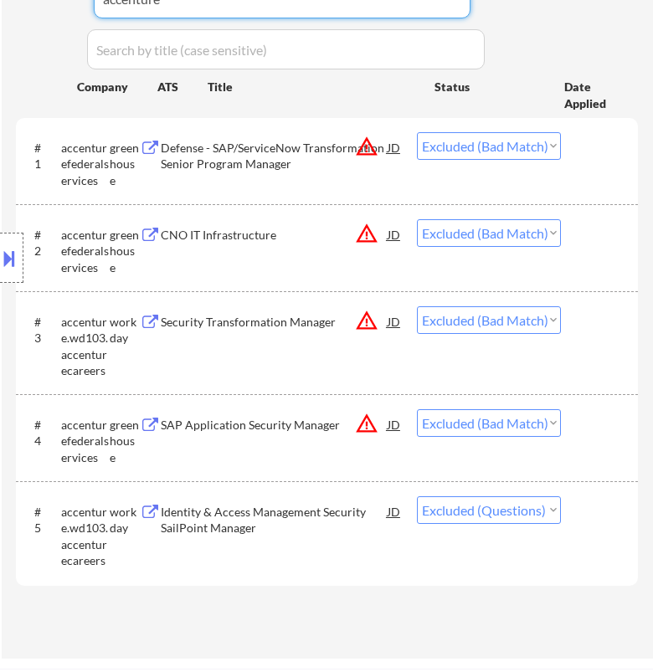
click at [530, 512] on select "Choose an option... Pending Applied Excluded (Questions) Excluded (Expired) Exc…" at bounding box center [489, 510] width 144 height 28
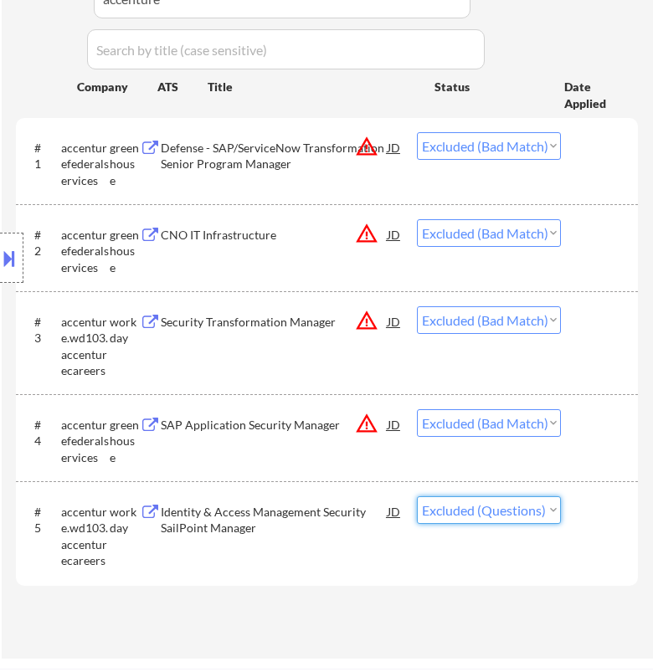
click at [417, 496] on select "Choose an option... Pending Applied Excluded (Questions) Excluded (Expired) Exc…" at bounding box center [489, 510] width 144 height 28
click at [526, 510] on select "Choose an option... Pending Applied Excluded (Questions) Excluded (Expired) Exc…" at bounding box center [489, 510] width 144 height 28
click at [417, 496] on select "Choose an option... Pending Applied Excluded (Questions) Excluded (Expired) Exc…" at bounding box center [489, 510] width 144 height 28
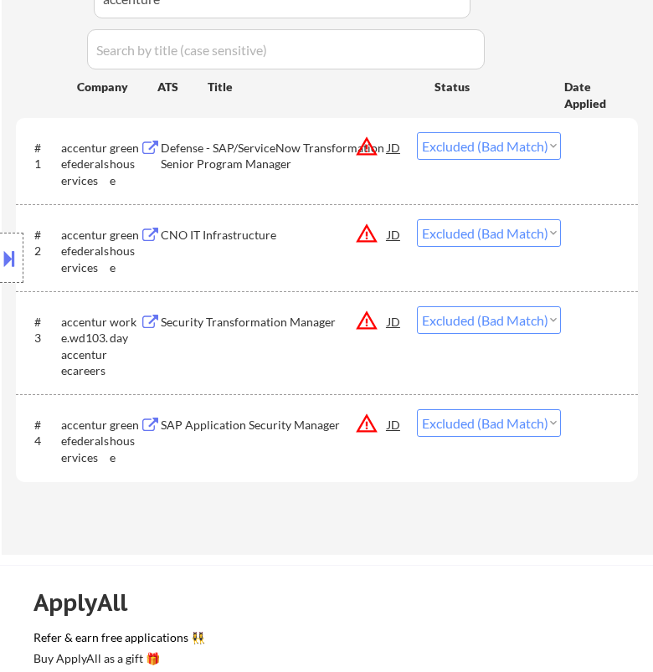
scroll to position [279, 0]
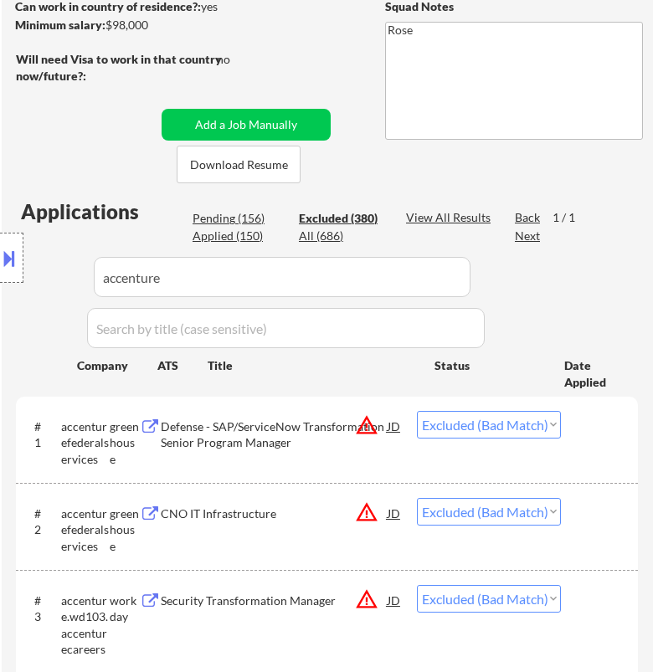
click at [247, 213] on div "Location Inclusions:" at bounding box center [150, 258] width 300 height 310
click at [222, 218] on div "Location Inclusions:" at bounding box center [150, 258] width 300 height 310
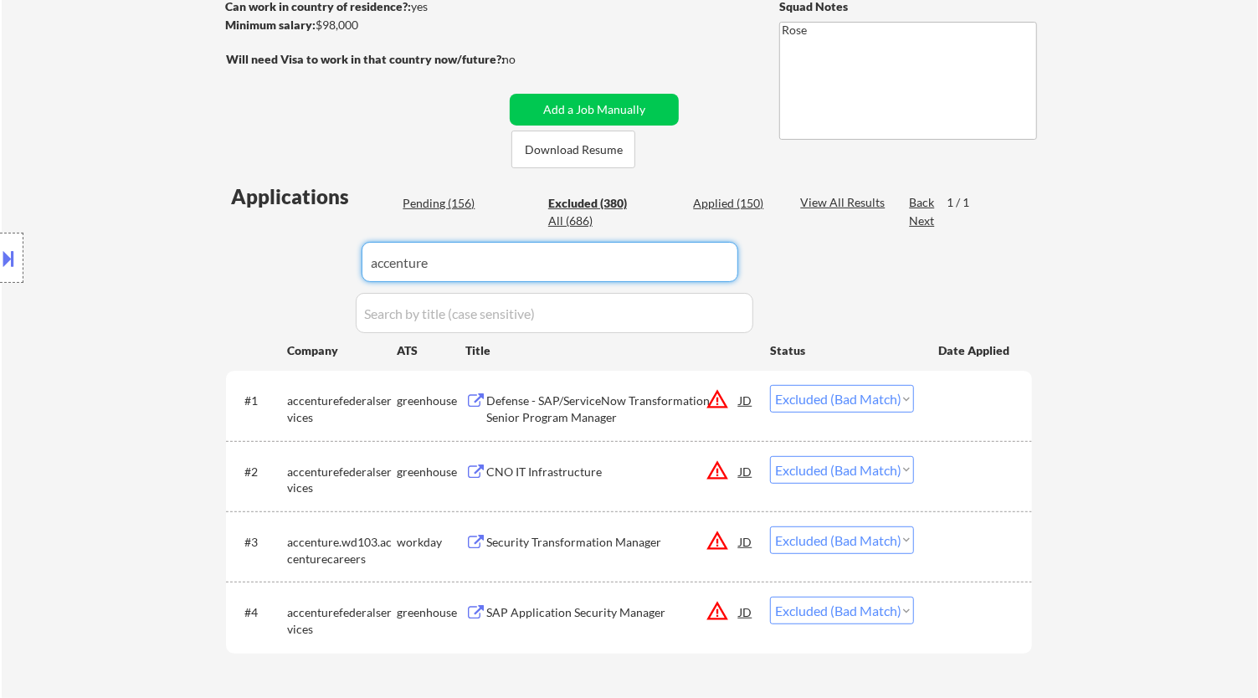
drag, startPoint x: 469, startPoint y: 259, endPoint x: 218, endPoint y: 257, distance: 251.9
click at [218, 257] on body "← Return to /applysquad Mailslurp Inbox Job Search Builder Adelia McClain User …" at bounding box center [629, 70] width 1258 height 698
click at [439, 197] on div "Pending (156)" at bounding box center [445, 203] width 84 height 17
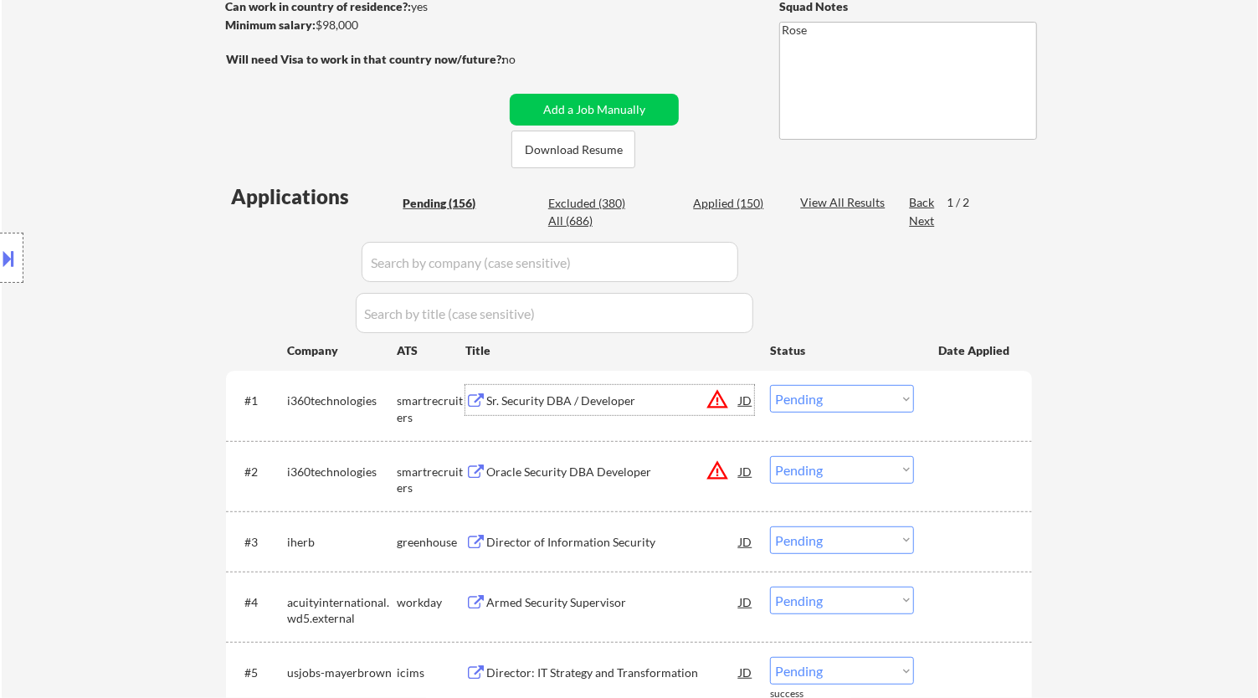
click at [624, 400] on div "Sr. Security DBA / Developer" at bounding box center [612, 400] width 253 height 17
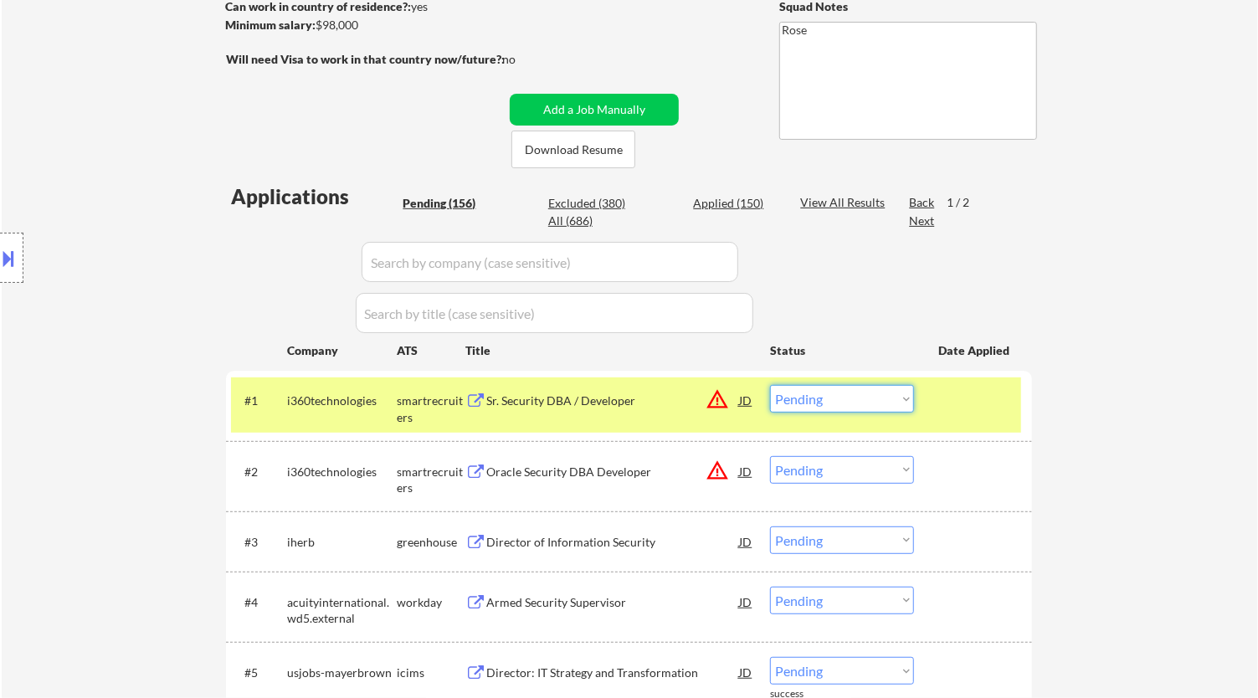
click at [652, 406] on select "Choose an option... Pending Applied Excluded (Questions) Excluded (Expired) Exc…" at bounding box center [842, 399] width 144 height 28
click at [652, 385] on select "Choose an option... Pending Applied Excluded (Questions) Excluded (Expired) Exc…" at bounding box center [842, 399] width 144 height 28
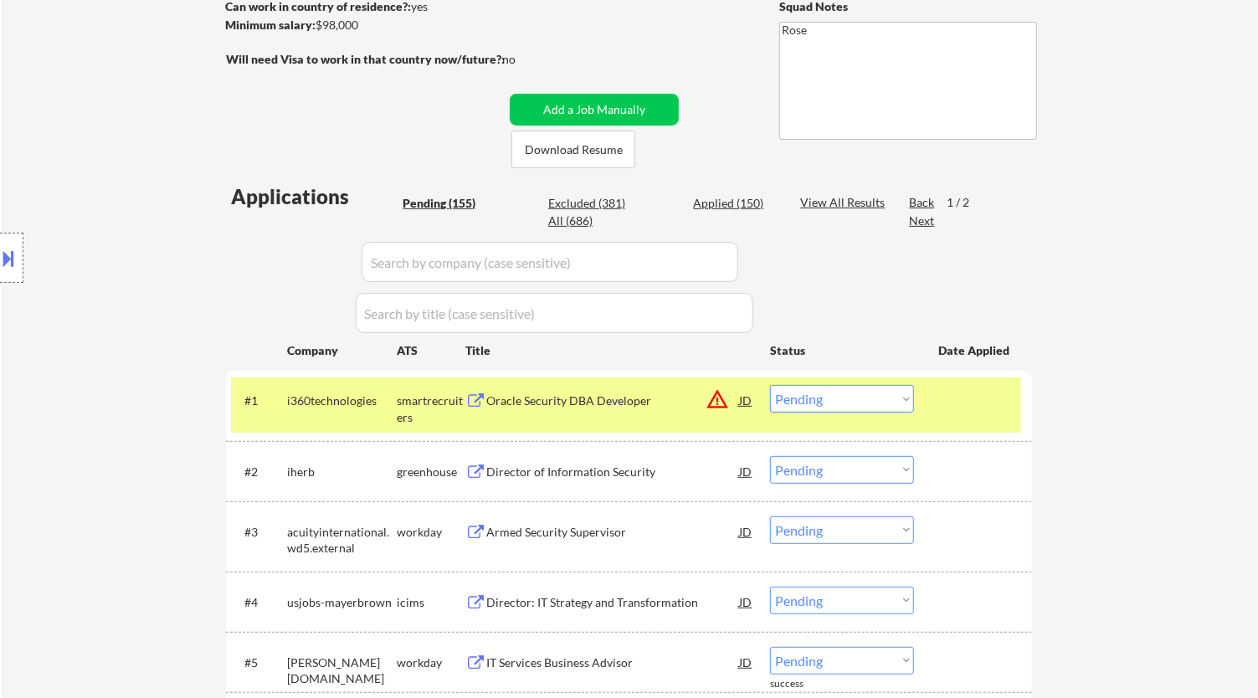
click at [624, 403] on div "Oracle Security DBA Developer" at bounding box center [612, 400] width 253 height 17
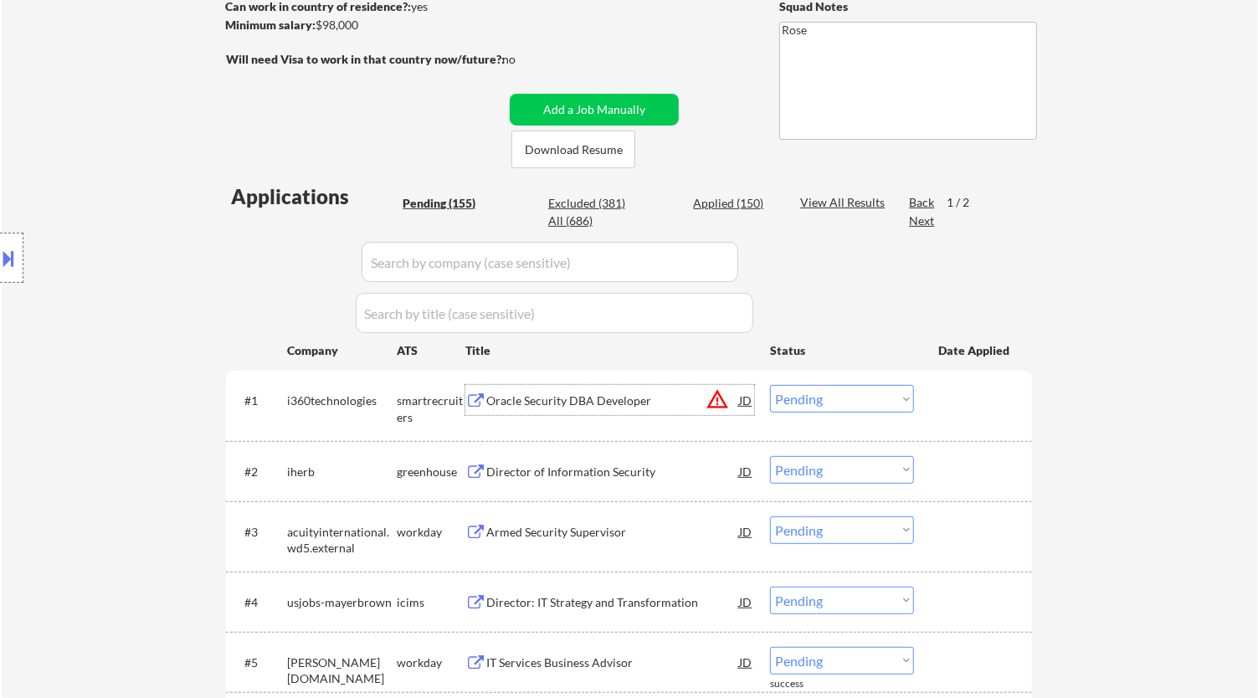
click at [652, 386] on select "Choose an option... Pending Applied Excluded (Questions) Excluded (Expired) Exc…" at bounding box center [842, 399] width 144 height 28
click at [652, 385] on select "Choose an option... Pending Applied Excluded (Questions) Excluded (Expired) Exc…" at bounding box center [842, 399] width 144 height 28
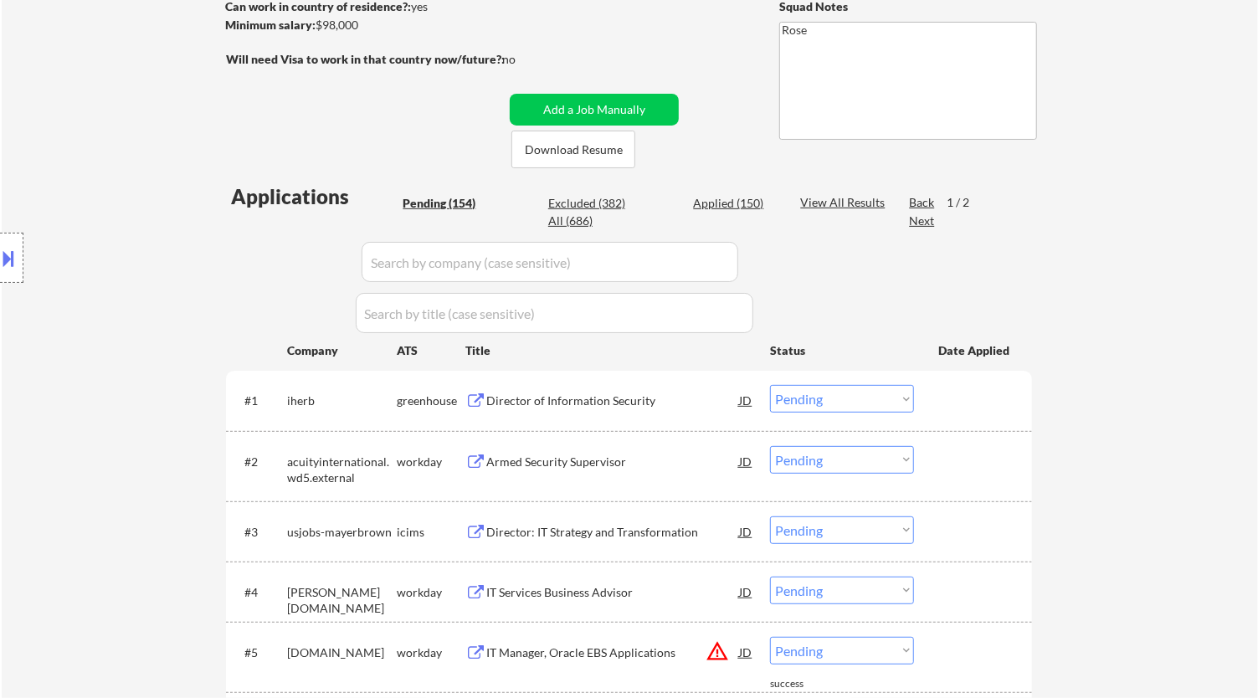
click at [652, 385] on div "Director of Information Security" at bounding box center [612, 400] width 253 height 30
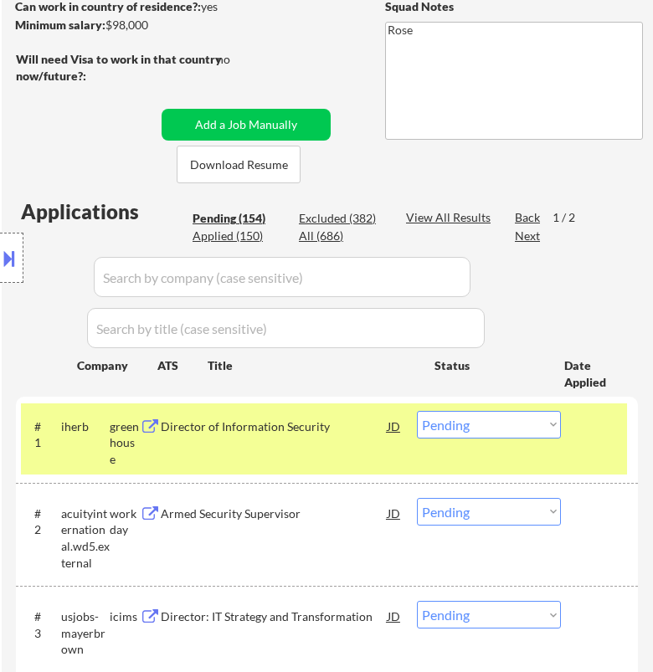
click at [505, 419] on select "Choose an option... Pending Applied Excluded (Questions) Excluded (Expired) Exc…" at bounding box center [489, 425] width 144 height 28
click at [417, 411] on select "Choose an option... Pending Applied Excluded (Questions) Excluded (Expired) Exc…" at bounding box center [489, 425] width 144 height 28
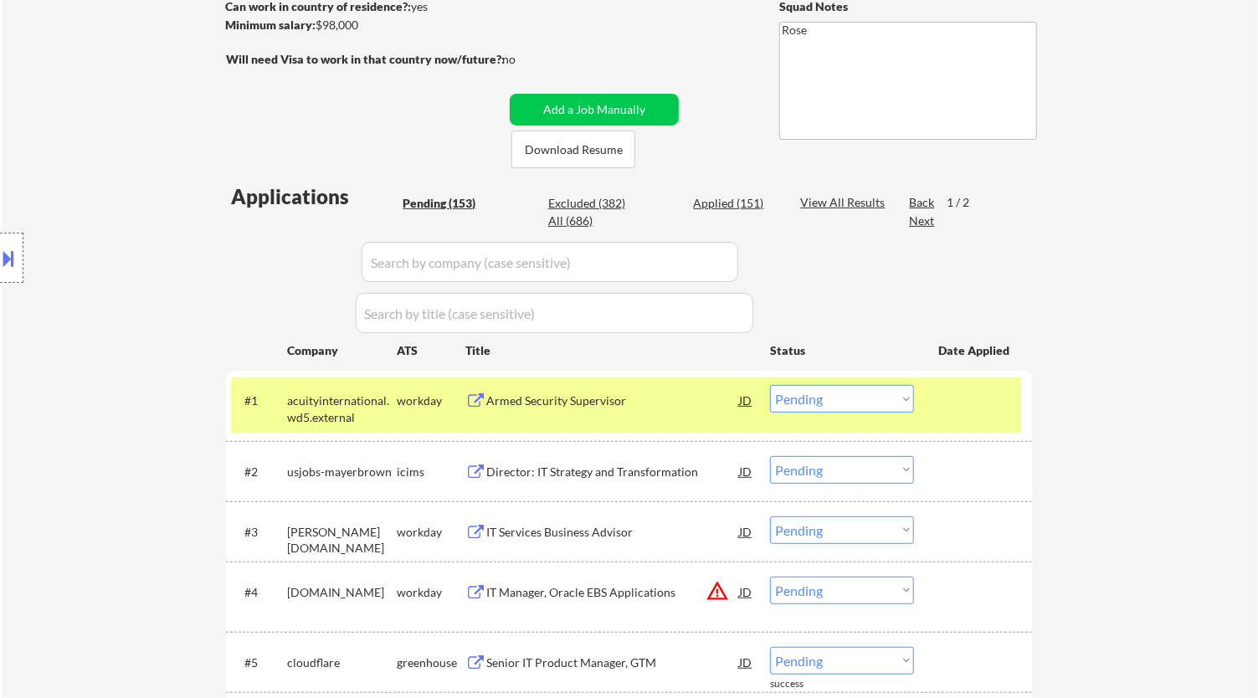
click at [652, 407] on div "Armed Security Supervisor" at bounding box center [612, 400] width 253 height 17
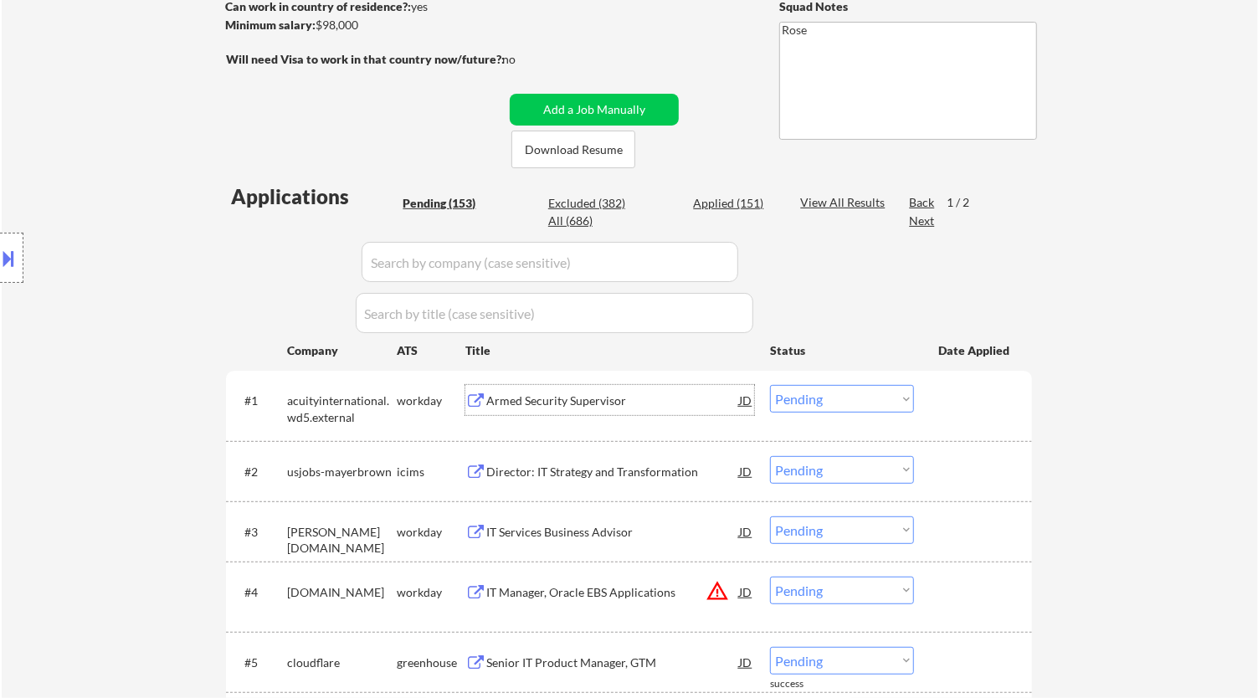
click at [652, 407] on select "Choose an option... Pending Applied Excluded (Questions) Excluded (Expired) Exc…" at bounding box center [842, 399] width 144 height 28
click at [652, 385] on select "Choose an option... Pending Applied Excluded (Questions) Excluded (Expired) Exc…" at bounding box center [842, 399] width 144 height 28
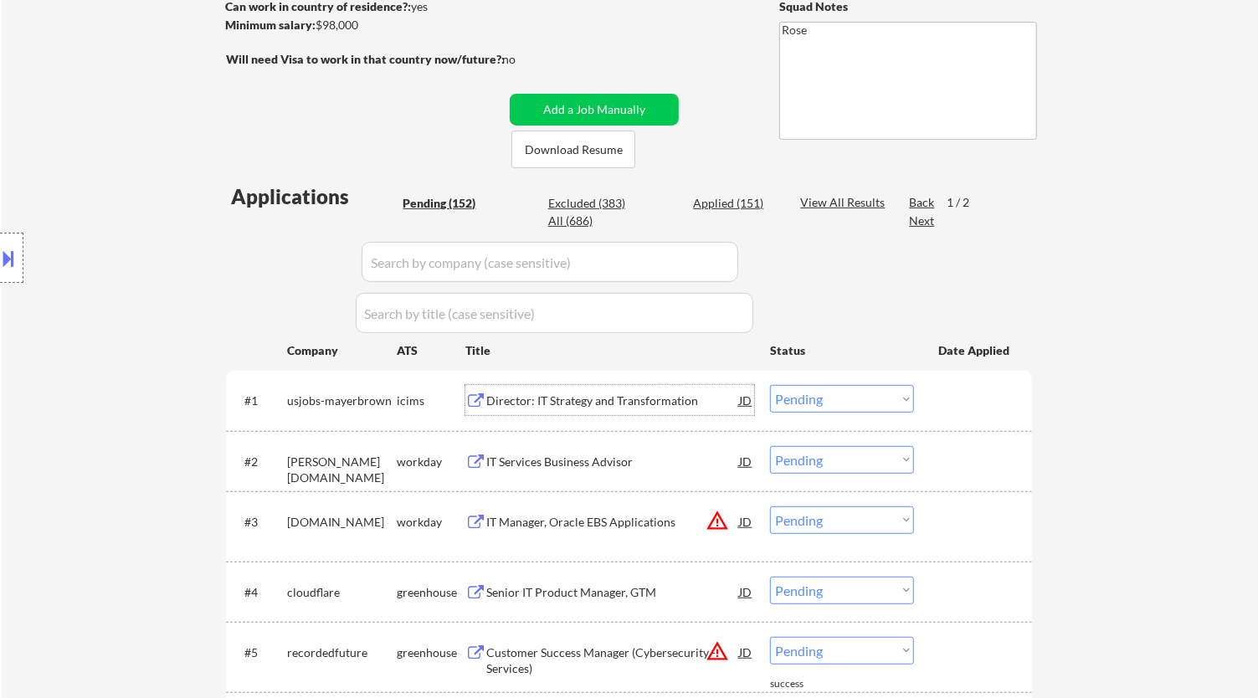
click at [626, 405] on div "Director: IT Strategy and Transformation" at bounding box center [612, 400] width 253 height 17
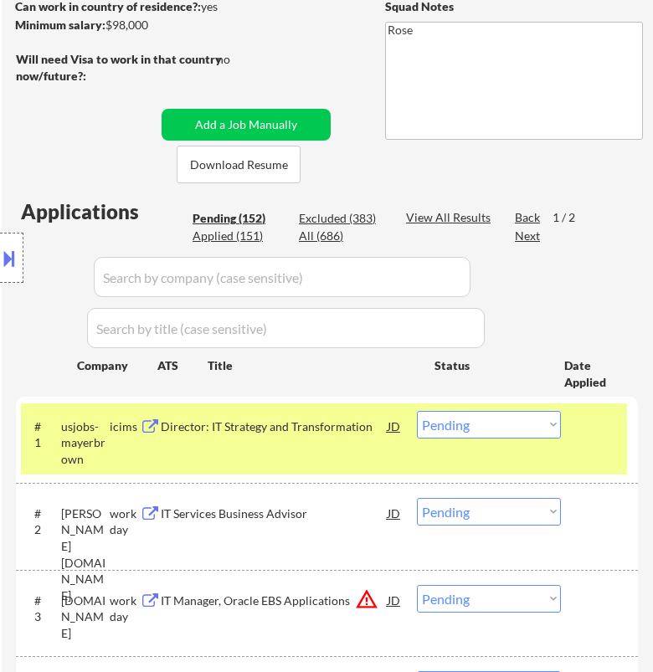
click at [505, 428] on select "Choose an option... Pending Applied Excluded (Questions) Excluded (Expired) Exc…" at bounding box center [489, 425] width 144 height 28
click at [417, 411] on select "Choose an option... Pending Applied Excluded (Questions) Excluded (Expired) Exc…" at bounding box center [489, 425] width 144 height 28
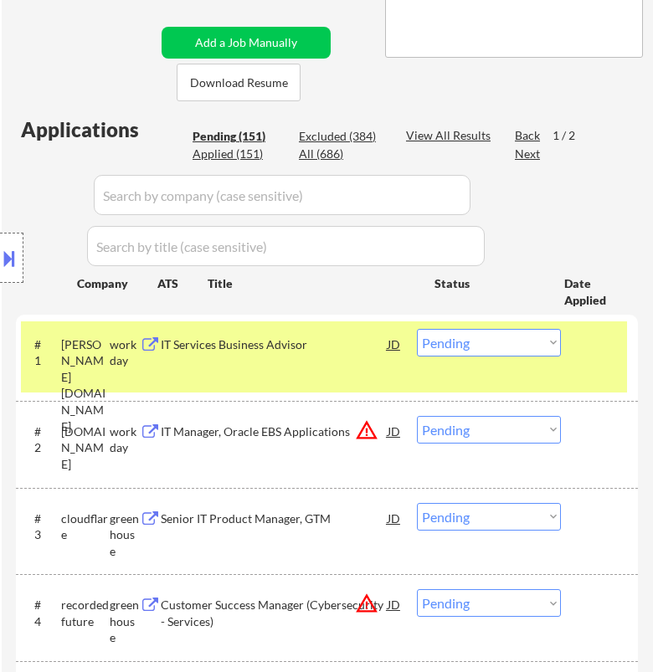
scroll to position [372, 0]
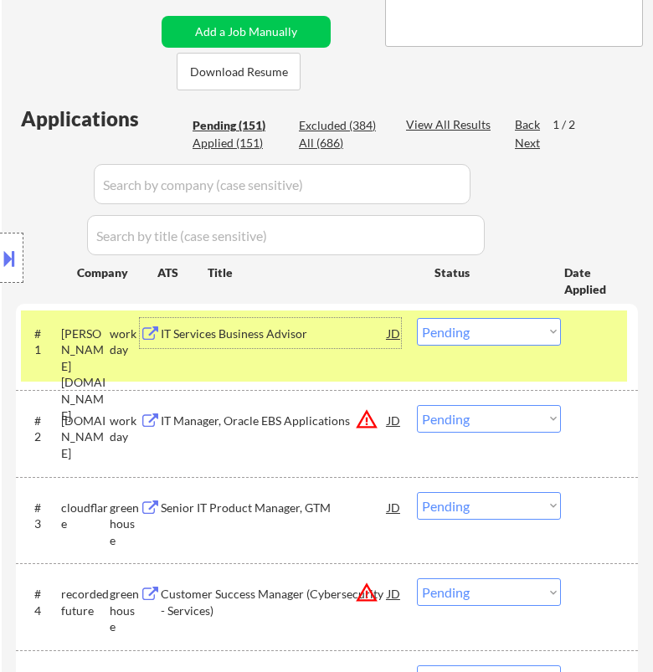
click at [353, 346] on div "IT Services Business Advisor" at bounding box center [274, 333] width 226 height 30
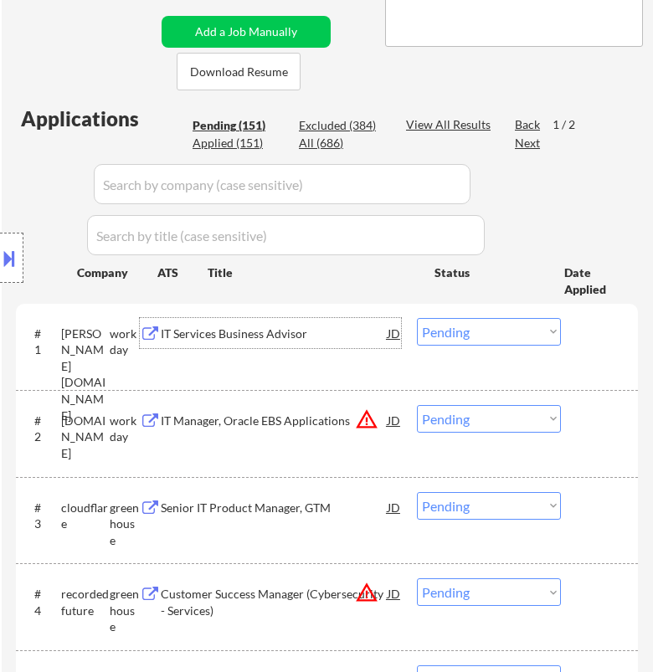
click at [447, 331] on select "Choose an option... Pending Applied Excluded (Questions) Excluded (Expired) Exc…" at bounding box center [489, 332] width 144 height 28
click at [417, 318] on select "Choose an option... Pending Applied Excluded (Questions) Excluded (Expired) Exc…" at bounding box center [489, 332] width 144 height 28
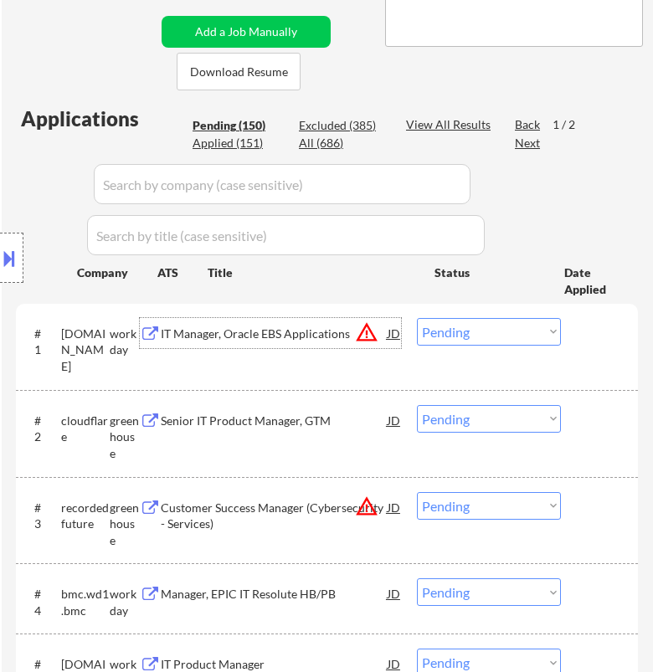
click at [307, 339] on div "IT Manager, Oracle EBS Applications" at bounding box center [274, 334] width 226 height 17
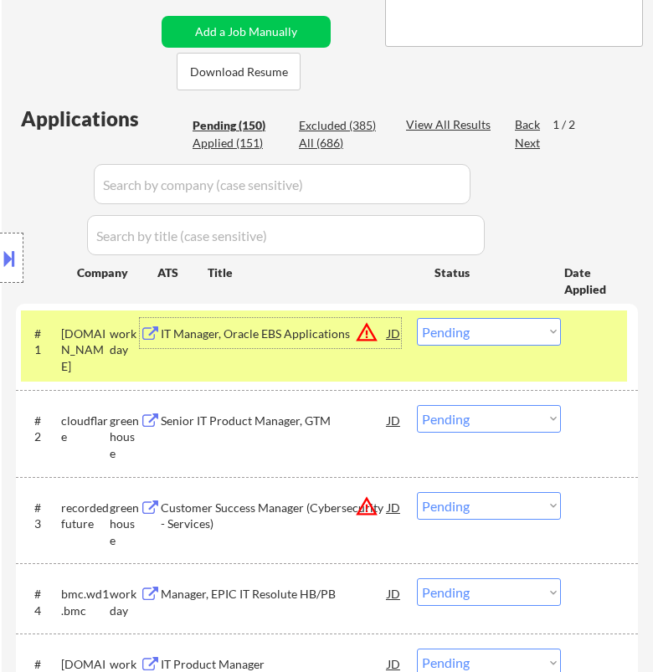
drag, startPoint x: 528, startPoint y: 331, endPoint x: 529, endPoint y: 343, distance: 11.7
click at [528, 331] on select "Choose an option... Pending Applied Excluded (Questions) Excluded (Expired) Exc…" at bounding box center [489, 332] width 144 height 28
click at [417, 318] on select "Choose an option... Pending Applied Excluded (Questions) Excluded (Expired) Exc…" at bounding box center [489, 332] width 144 height 28
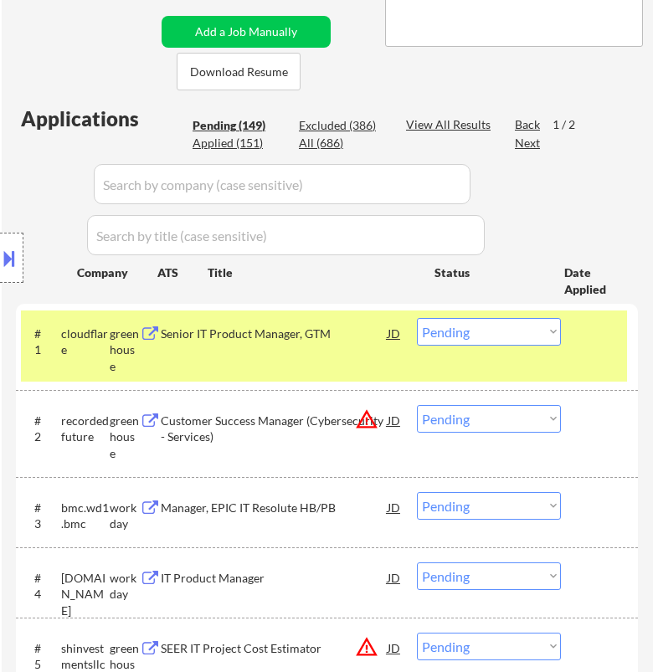
click at [354, 358] on div "#1 cloudflare greenhouse Senior IT Product Manager, GTM JD warning_amber Choose…" at bounding box center [324, 346] width 606 height 72
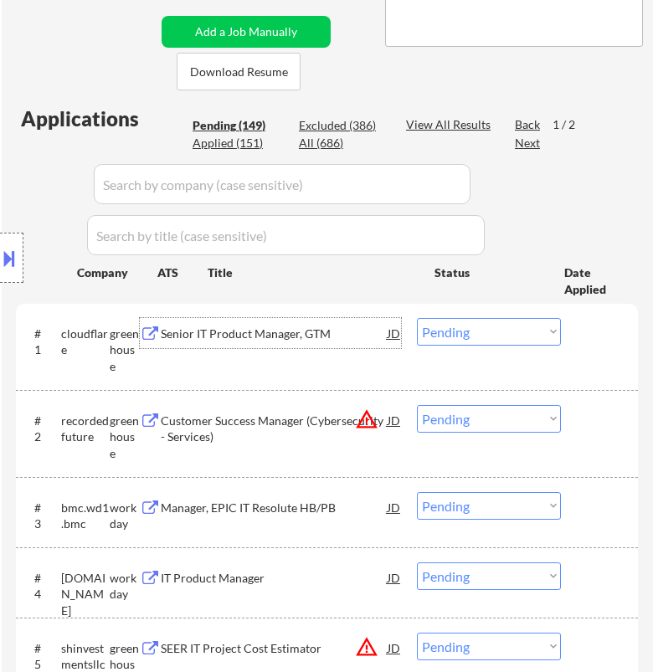
click at [361, 347] on div "Senior IT Product Manager, GTM" at bounding box center [274, 333] width 226 height 30
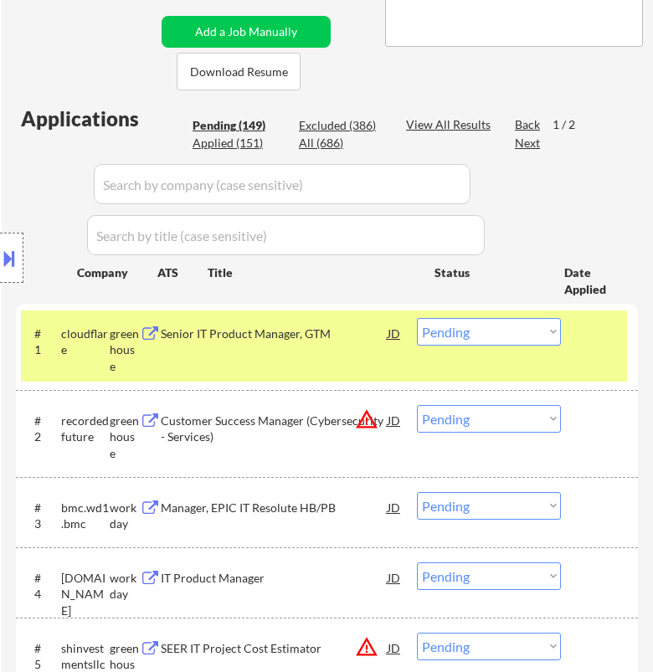
click at [8, 257] on button at bounding box center [9, 258] width 18 height 28
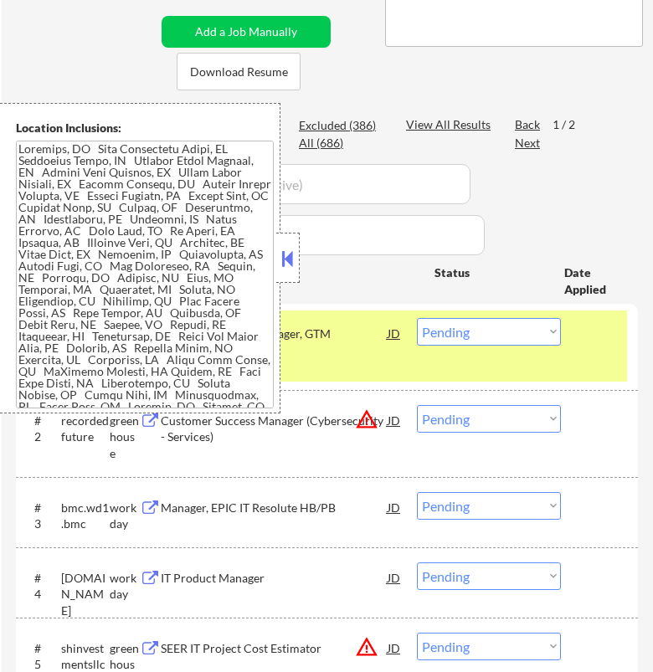
click at [295, 258] on button at bounding box center [288, 258] width 18 height 25
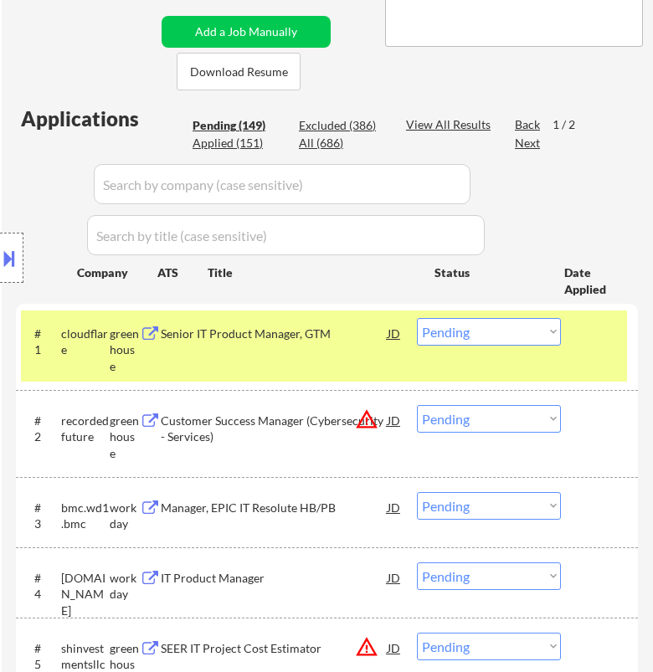
click at [527, 331] on select "Choose an option... Pending Applied Excluded (Questions) Excluded (Expired) Exc…" at bounding box center [489, 332] width 144 height 28
click at [417, 318] on select "Choose an option... Pending Applied Excluded (Questions) Excluded (Expired) Exc…" at bounding box center [489, 332] width 144 height 28
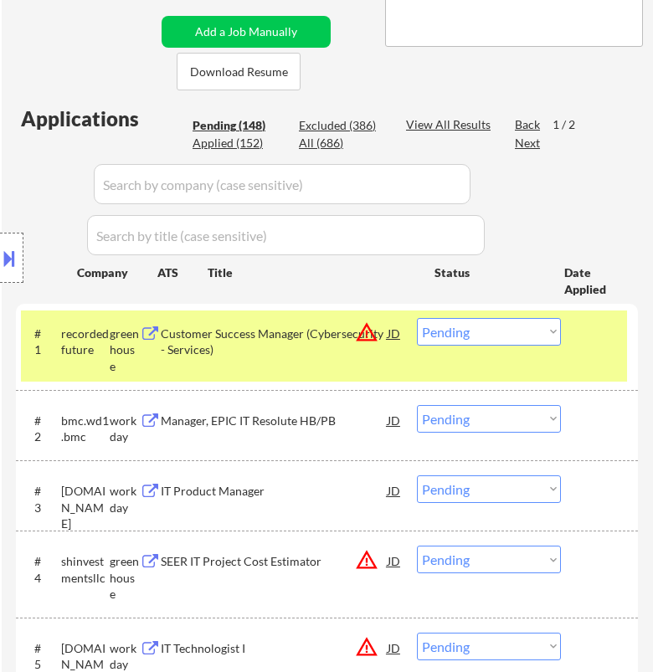
click at [295, 346] on div "Location Inclusions:" at bounding box center [150, 258] width 300 height 310
click at [317, 336] on div "Customer Success Manager (Cybersecurity - Services)" at bounding box center [274, 342] width 226 height 33
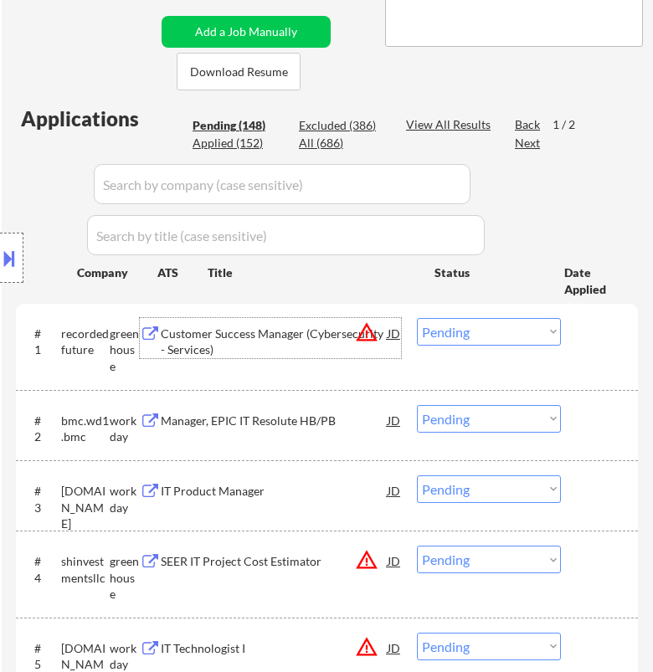
click at [486, 328] on select "Choose an option... Pending Applied Excluded (Questions) Excluded (Expired) Exc…" at bounding box center [489, 332] width 144 height 28
click at [417, 318] on select "Choose an option... Pending Applied Excluded (Questions) Excluded (Expired) Exc…" at bounding box center [489, 332] width 144 height 28
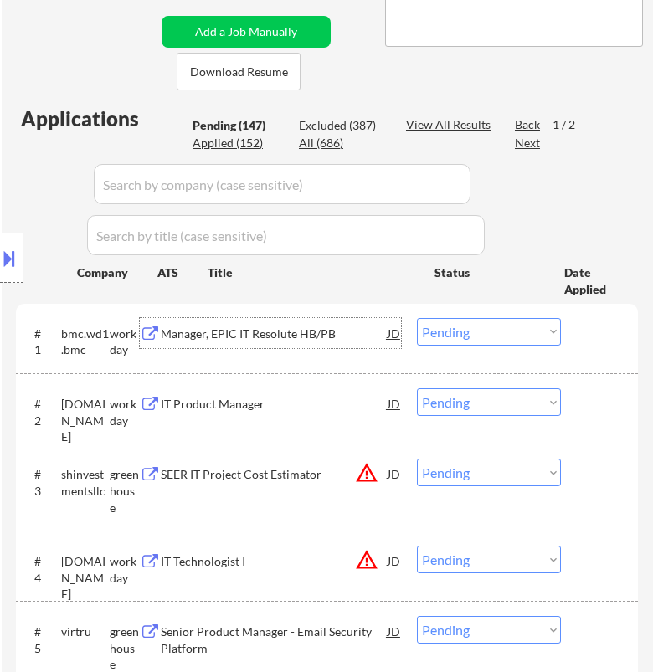
click at [351, 340] on div "Manager, EPIC IT Resolute HB/PB" at bounding box center [274, 334] width 226 height 17
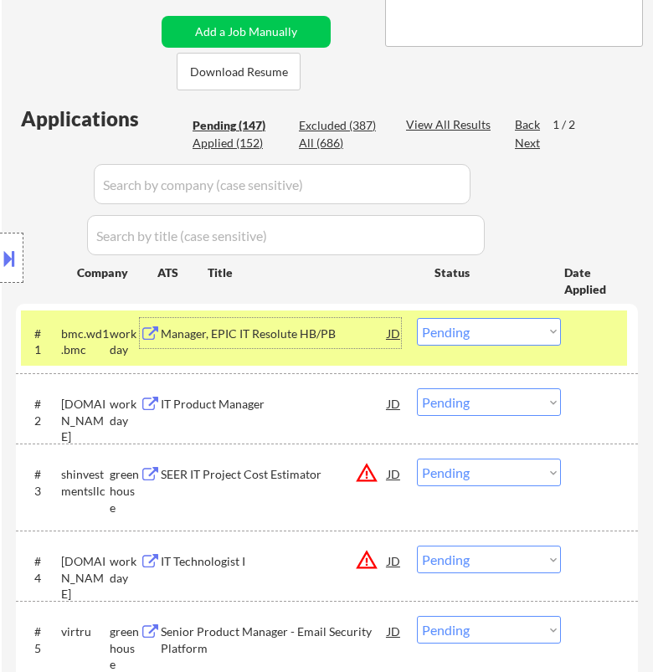
click at [465, 336] on select "Choose an option... Pending Applied Excluded (Questions) Excluded (Expired) Exc…" at bounding box center [489, 332] width 144 height 28
click at [417, 318] on select "Choose an option... Pending Applied Excluded (Questions) Excluded (Expired) Exc…" at bounding box center [489, 332] width 144 height 28
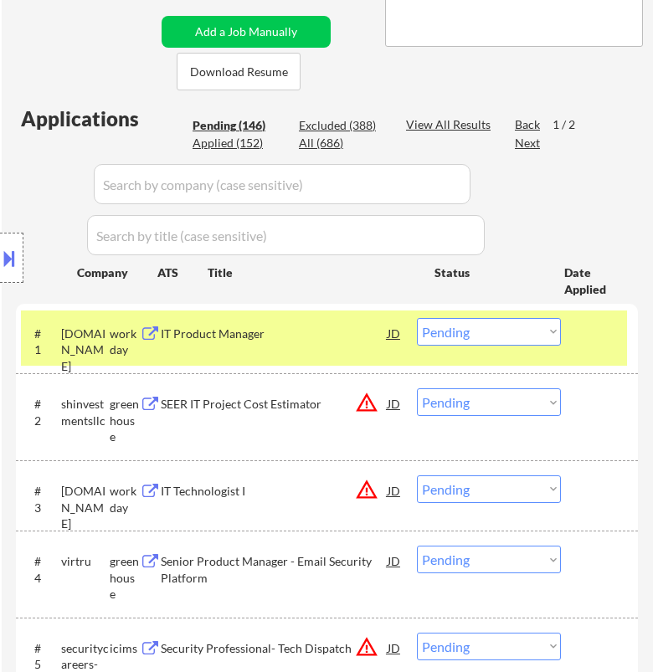
click at [356, 342] on div "IT Product Manager" at bounding box center [274, 333] width 226 height 30
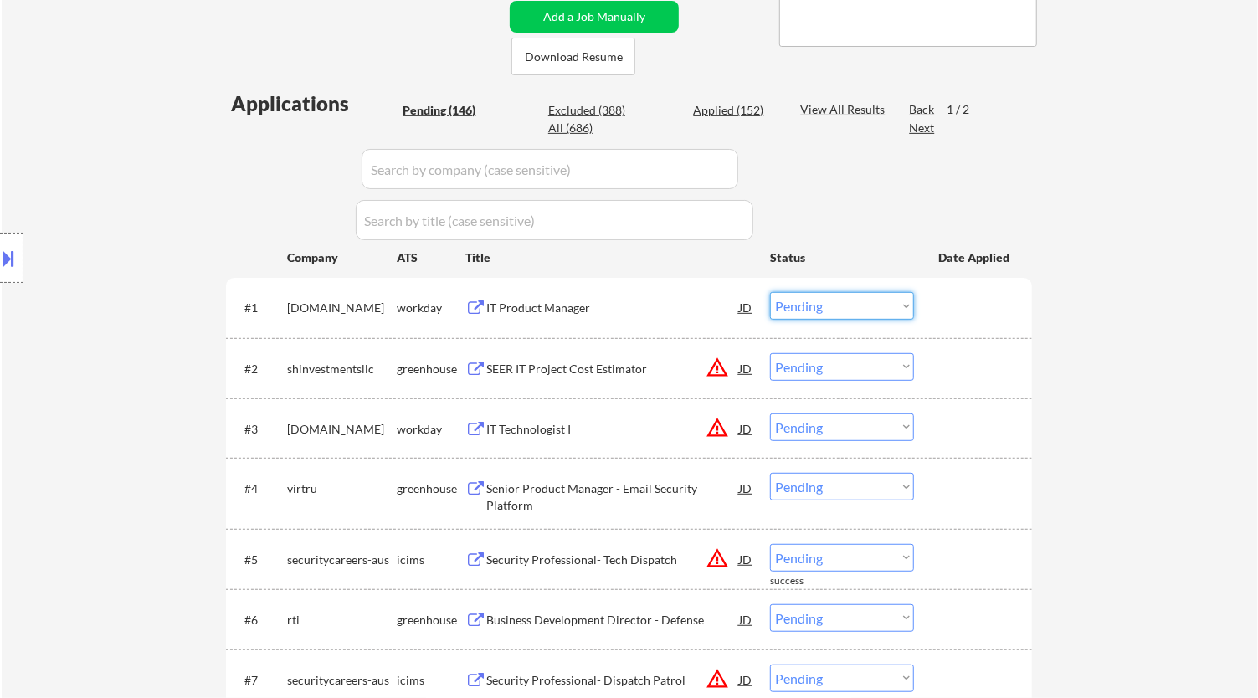
drag, startPoint x: 810, startPoint y: 301, endPoint x: 806, endPoint y: 314, distance: 13.2
click at [652, 301] on select "Choose an option... Pending Applied Excluded (Questions) Excluded (Expired) Exc…" at bounding box center [842, 306] width 144 height 28
click at [652, 292] on select "Choose an option... Pending Applied Excluded (Questions) Excluded (Expired) Exc…" at bounding box center [842, 306] width 144 height 28
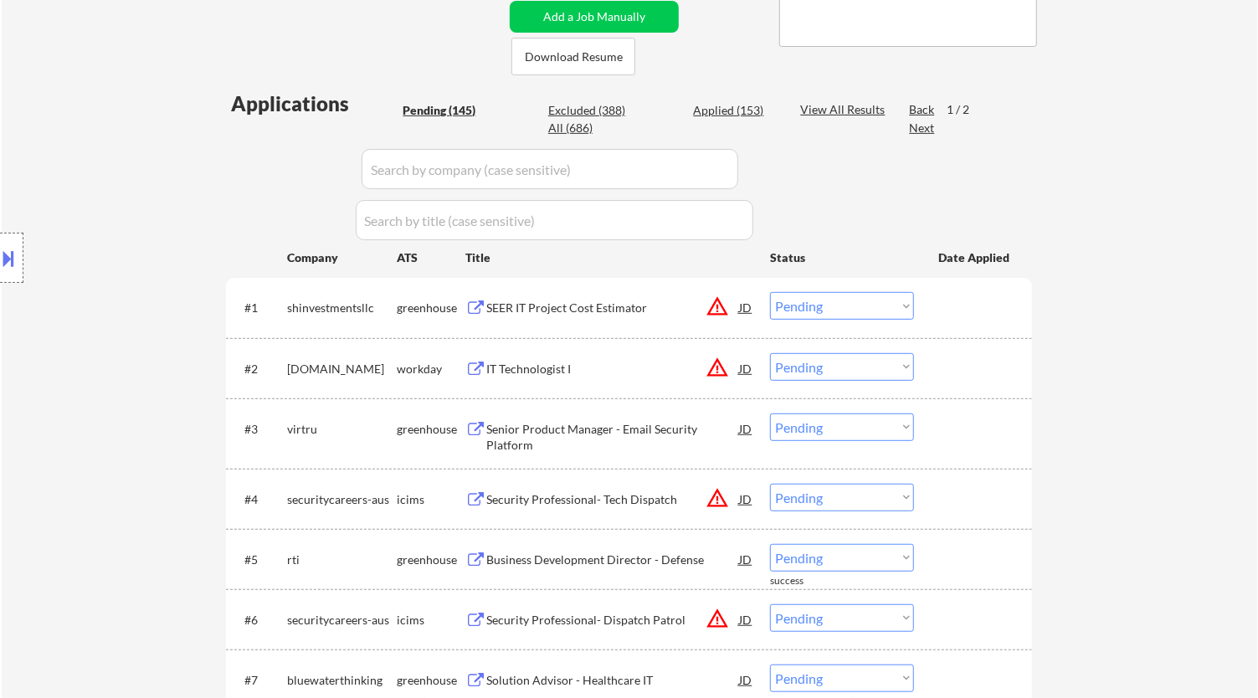
click at [652, 308] on div "SEER IT Project Cost Estimator" at bounding box center [612, 308] width 253 height 17
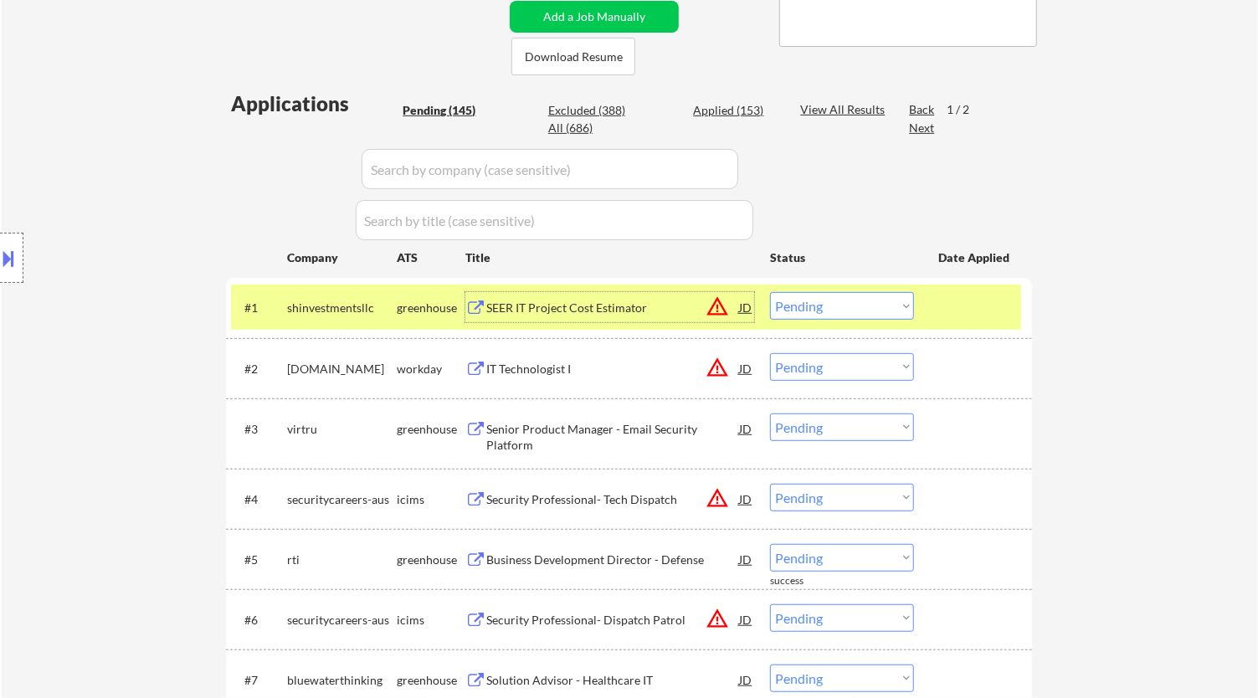
click at [652, 301] on select "Choose an option... Pending Applied Excluded (Questions) Excluded (Expired) Exc…" at bounding box center [842, 306] width 144 height 28
click at [652, 292] on select "Choose an option... Pending Applied Excluded (Questions) Excluded (Expired) Exc…" at bounding box center [842, 306] width 144 height 28
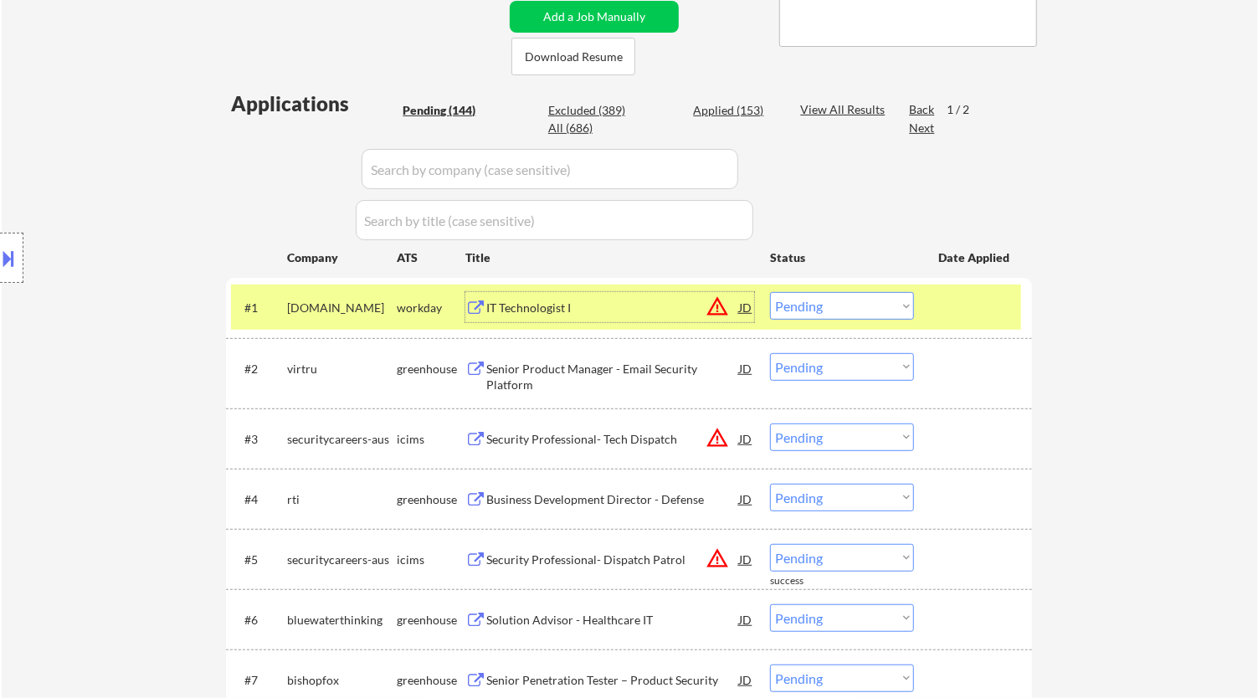
click at [652, 318] on div "IT Technologist I" at bounding box center [612, 307] width 253 height 30
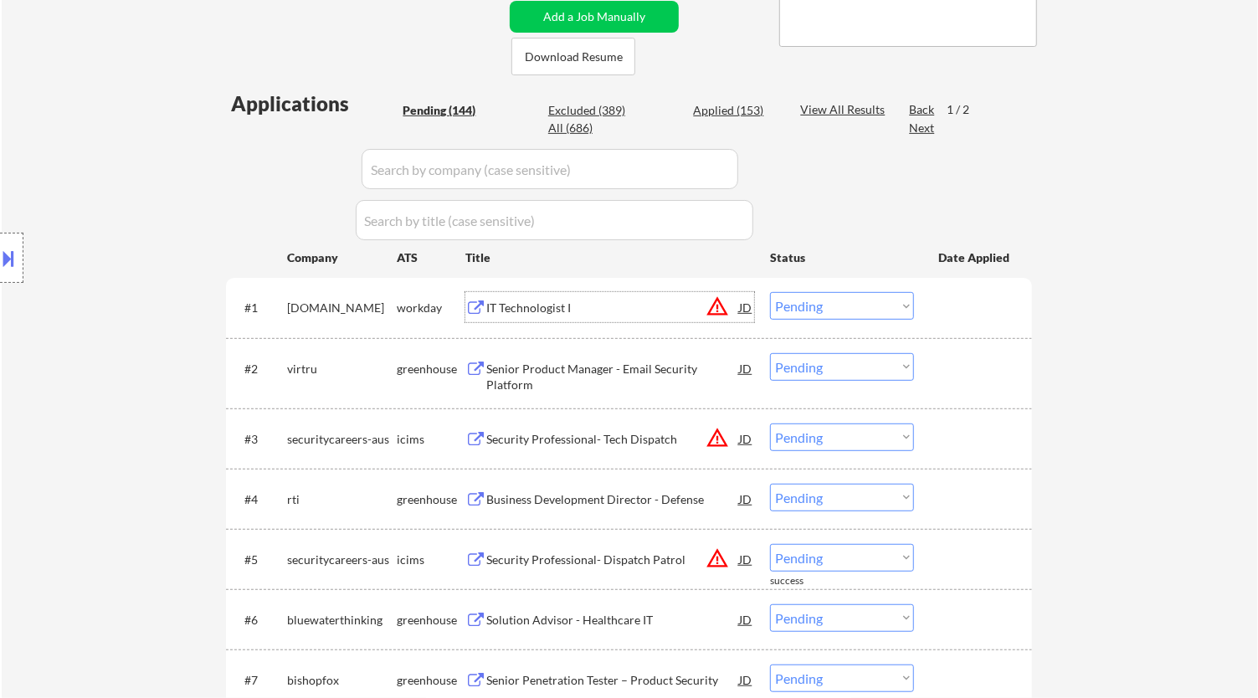
click at [652, 318] on select "Choose an option... Pending Applied Excluded (Questions) Excluded (Expired) Exc…" at bounding box center [842, 306] width 144 height 28
click at [652, 292] on select "Choose an option... Pending Applied Excluded (Questions) Excluded (Expired) Exc…" at bounding box center [842, 306] width 144 height 28
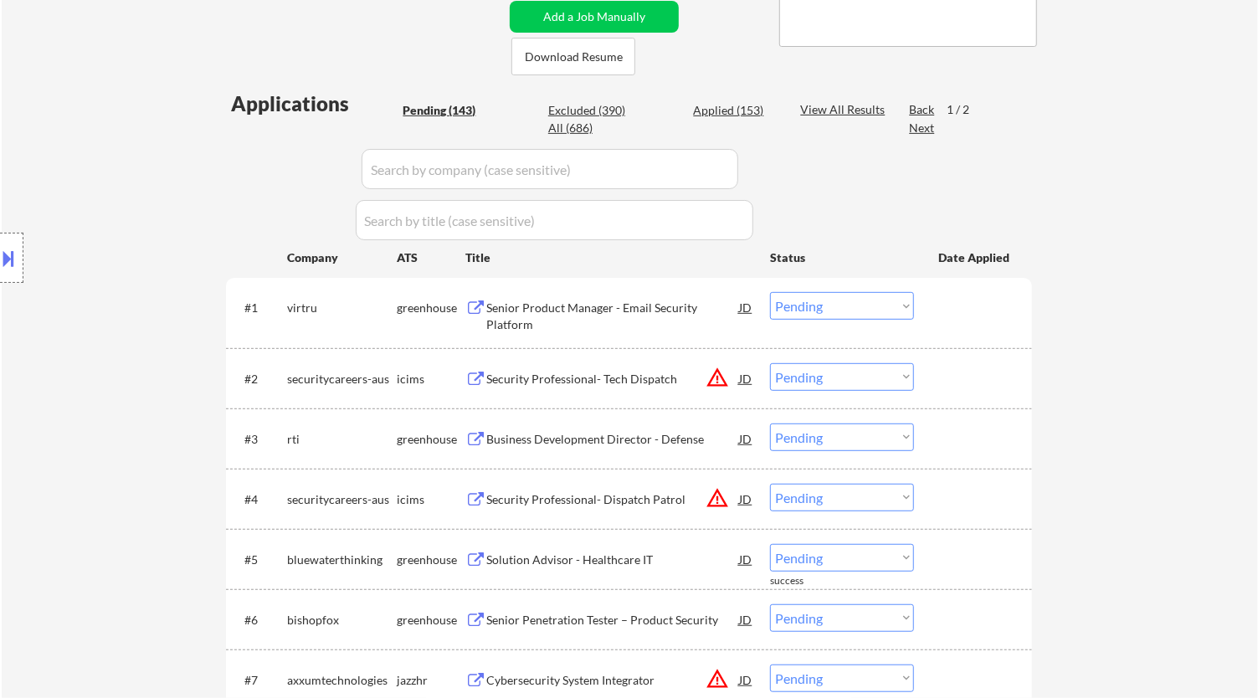
click at [652, 298] on div "Senior Product Manager - Email Security Platform" at bounding box center [612, 312] width 253 height 40
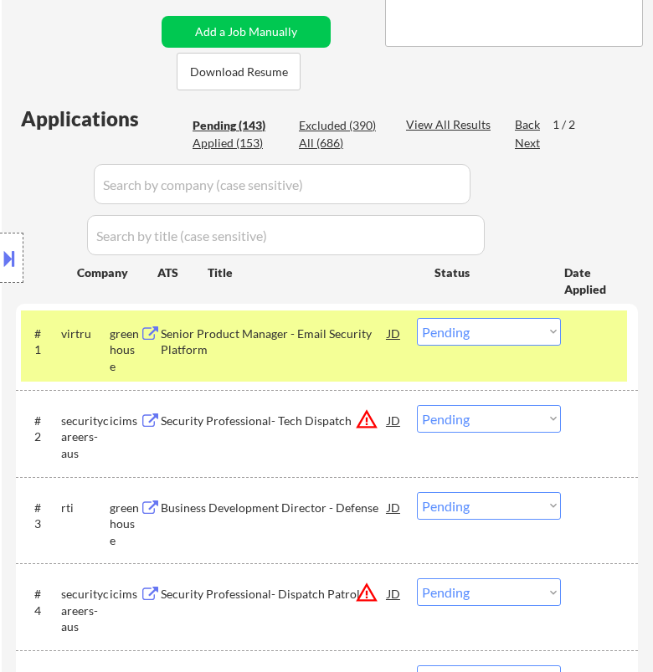
click at [454, 336] on select "Choose an option... Pending Applied Excluded (Questions) Excluded (Expired) Exc…" at bounding box center [489, 332] width 144 height 28
click at [417, 318] on select "Choose an option... Pending Applied Excluded (Questions) Excluded (Expired) Exc…" at bounding box center [489, 332] width 144 height 28
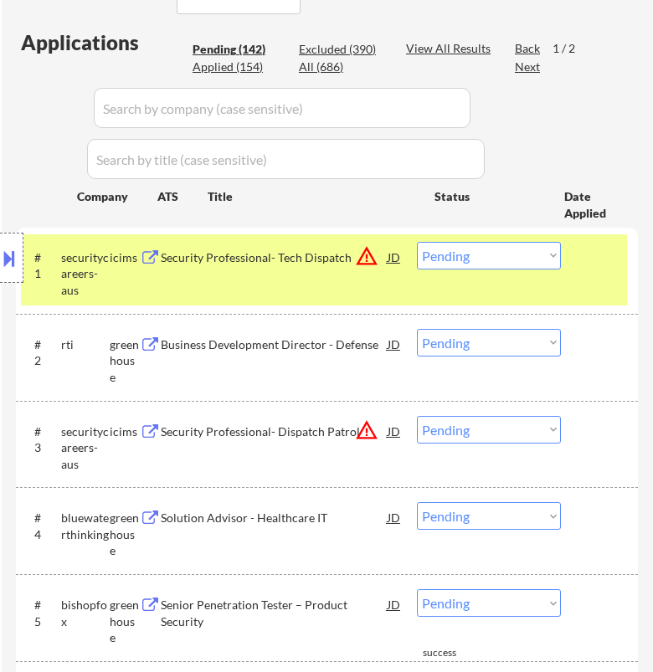
scroll to position [464, 0]
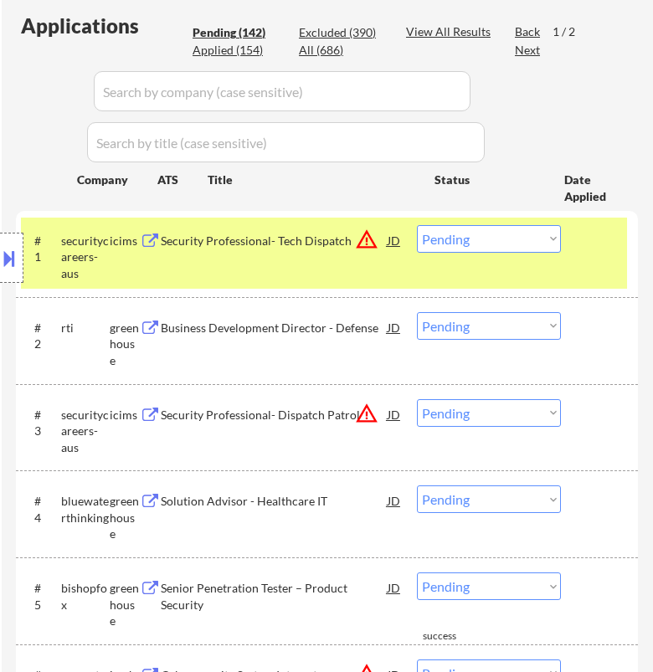
click at [285, 264] on div "Location Inclusions:" at bounding box center [150, 258] width 300 height 310
click at [334, 234] on div "Security Professional- Tech Dispatch" at bounding box center [274, 241] width 226 height 17
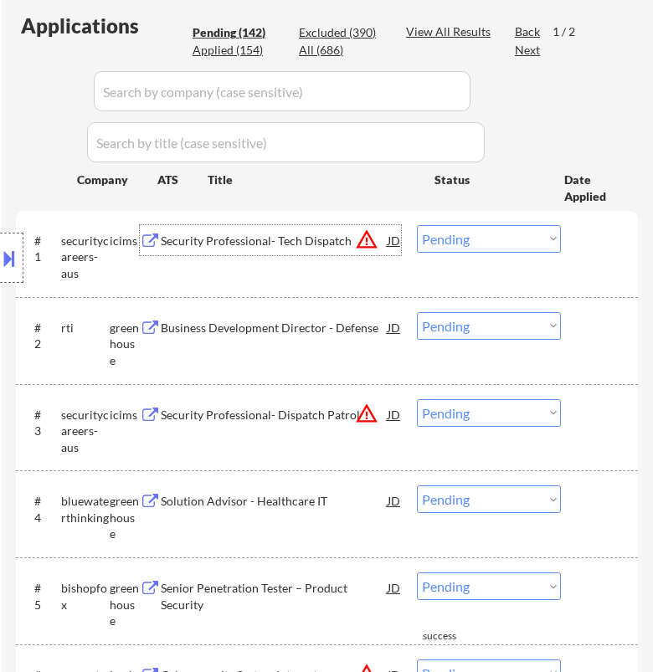
click at [484, 234] on select "Choose an option... Pending Applied Excluded (Questions) Excluded (Expired) Exc…" at bounding box center [489, 239] width 144 height 28
click at [417, 225] on select "Choose an option... Pending Applied Excluded (Questions) Excluded (Expired) Exc…" at bounding box center [489, 239] width 144 height 28
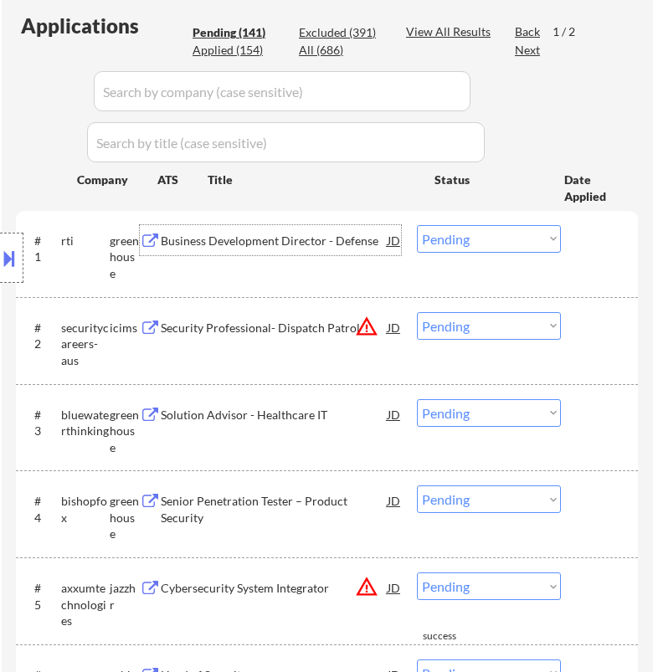
click at [331, 233] on div "Business Development Director - Defense" at bounding box center [274, 241] width 226 height 17
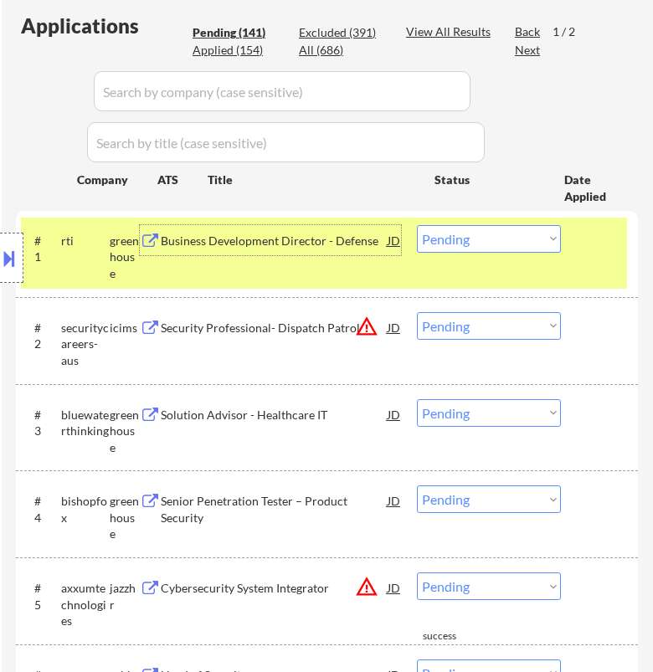
click at [469, 228] on select "Choose an option... Pending Applied Excluded (Questions) Excluded (Expired) Exc…" at bounding box center [489, 239] width 144 height 28
click at [417, 225] on select "Choose an option... Pending Applied Excluded (Questions) Excluded (Expired) Exc…" at bounding box center [489, 239] width 144 height 28
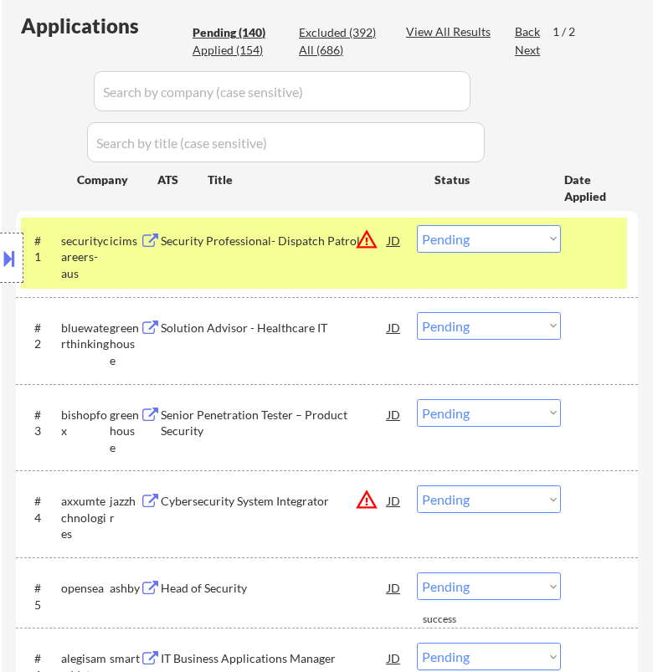
click at [239, 257] on div "Location Inclusions:" at bounding box center [150, 258] width 300 height 310
click at [346, 234] on div "Security Professional- Dispatch Patrol" at bounding box center [274, 241] width 226 height 17
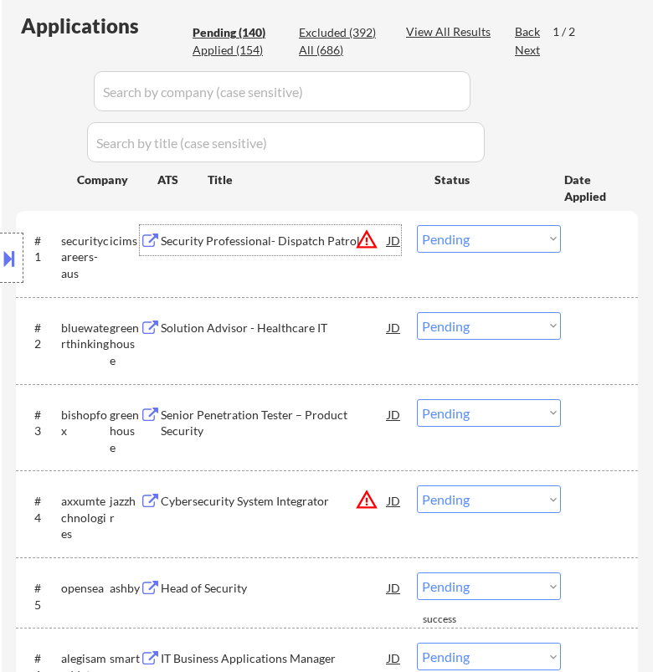
click at [454, 237] on select "Choose an option... Pending Applied Excluded (Questions) Excluded (Expired) Exc…" at bounding box center [489, 239] width 144 height 28
click at [417, 225] on select "Choose an option... Pending Applied Excluded (Questions) Excluded (Expired) Exc…" at bounding box center [489, 239] width 144 height 28
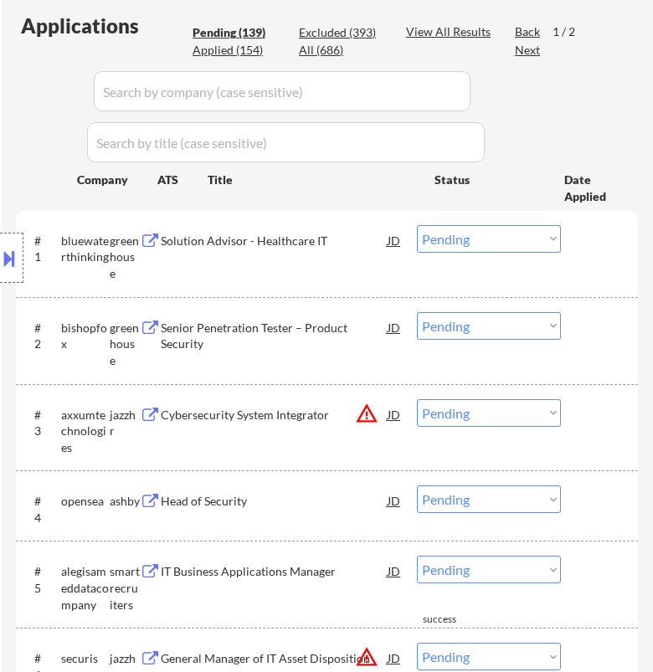
click at [342, 249] on div "Solution Advisor - Healthcare IT" at bounding box center [274, 240] width 226 height 30
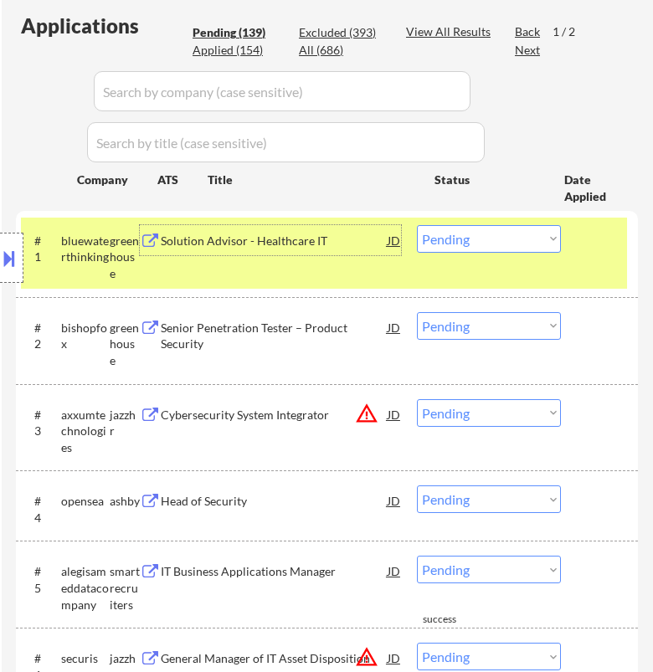
click at [497, 239] on select "Choose an option... Pending Applied Excluded (Questions) Excluded (Expired) Exc…" at bounding box center [489, 239] width 144 height 28
click at [417, 225] on select "Choose an option... Pending Applied Excluded (Questions) Excluded (Expired) Exc…" at bounding box center [489, 239] width 144 height 28
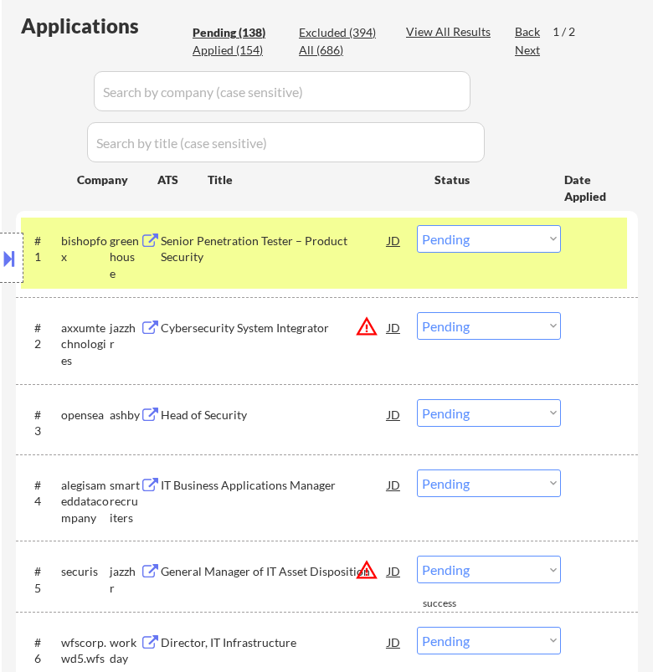
click at [290, 248] on div "Location Inclusions:" at bounding box center [150, 258] width 300 height 310
click at [339, 241] on div "Senior Penetration Tester – Product Security" at bounding box center [274, 249] width 226 height 33
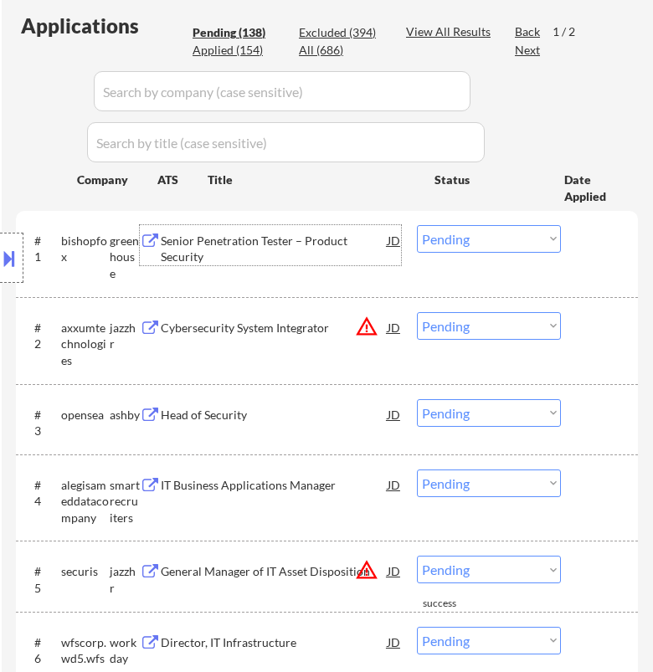
click at [438, 228] on select "Choose an option... Pending Applied Excluded (Questions) Excluded (Expired) Exc…" at bounding box center [489, 239] width 144 height 28
click at [417, 225] on select "Choose an option... Pending Applied Excluded (Questions) Excluded (Expired) Exc…" at bounding box center [489, 239] width 144 height 28
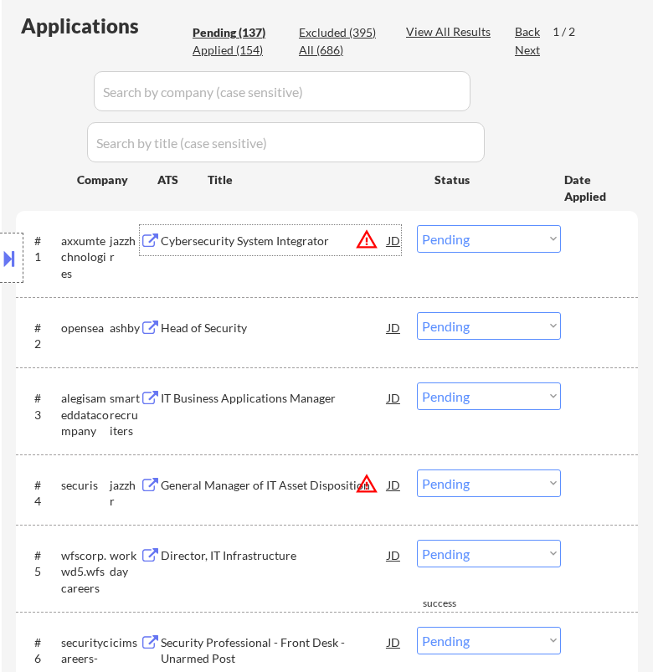
click at [320, 244] on div "Cybersecurity System Integrator" at bounding box center [274, 241] width 226 height 17
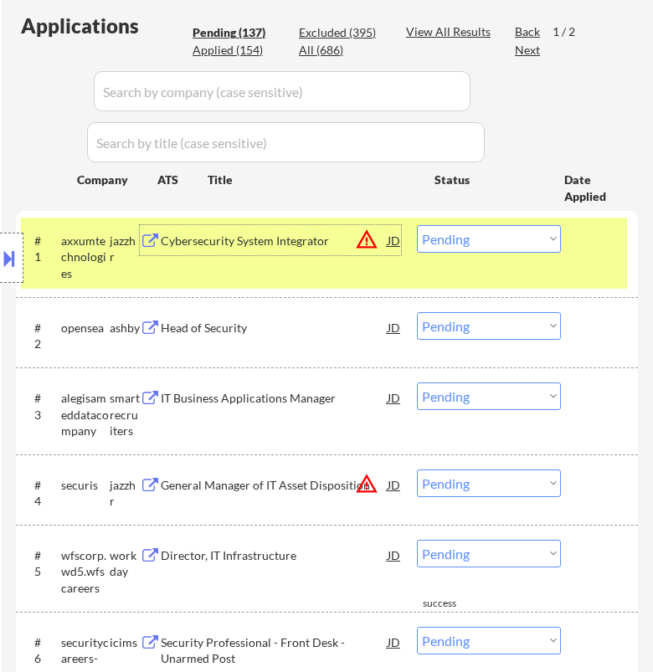
click at [484, 245] on select "Choose an option... Pending Applied Excluded (Questions) Excluded (Expired) Exc…" at bounding box center [489, 239] width 144 height 28
click at [417, 225] on select "Choose an option... Pending Applied Excluded (Questions) Excluded (Expired) Exc…" at bounding box center [489, 239] width 144 height 28
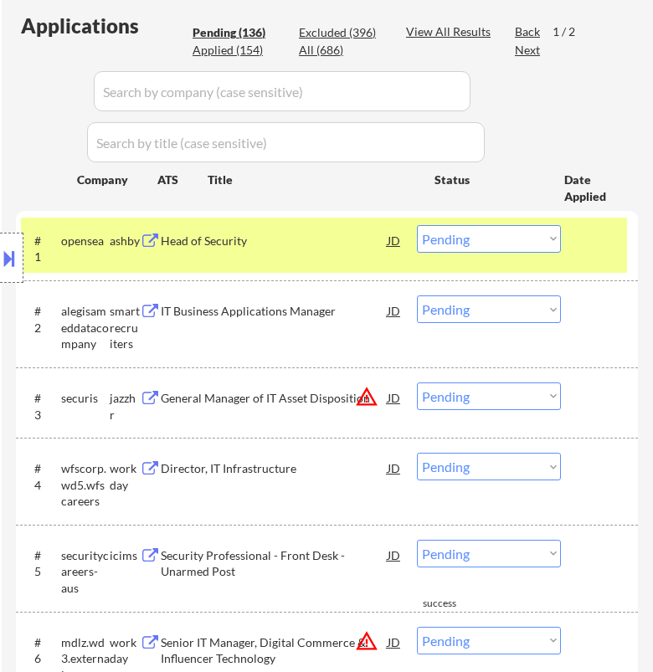
click at [354, 233] on div "Head of Security" at bounding box center [274, 241] width 226 height 17
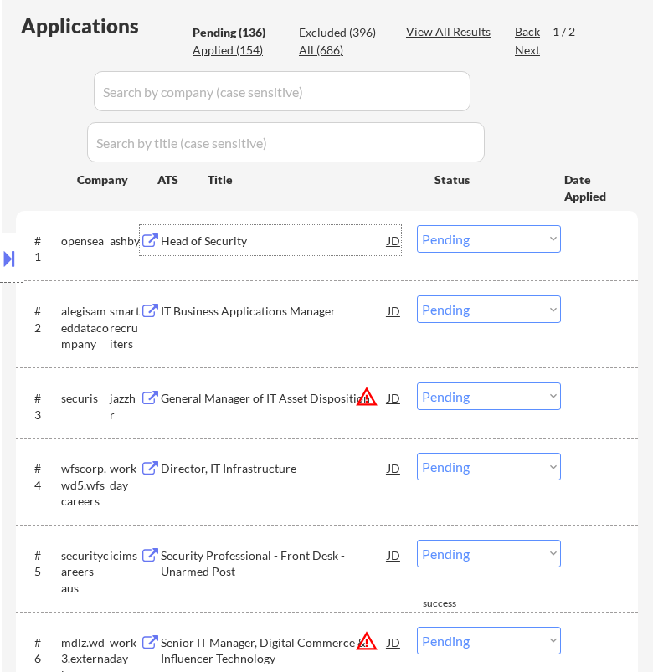
click at [475, 230] on select "Choose an option... Pending Applied Excluded (Questions) Excluded (Expired) Exc…" at bounding box center [489, 239] width 144 height 28
click at [417, 225] on select "Choose an option... Pending Applied Excluded (Questions) Excluded (Expired) Exc…" at bounding box center [489, 239] width 144 height 28
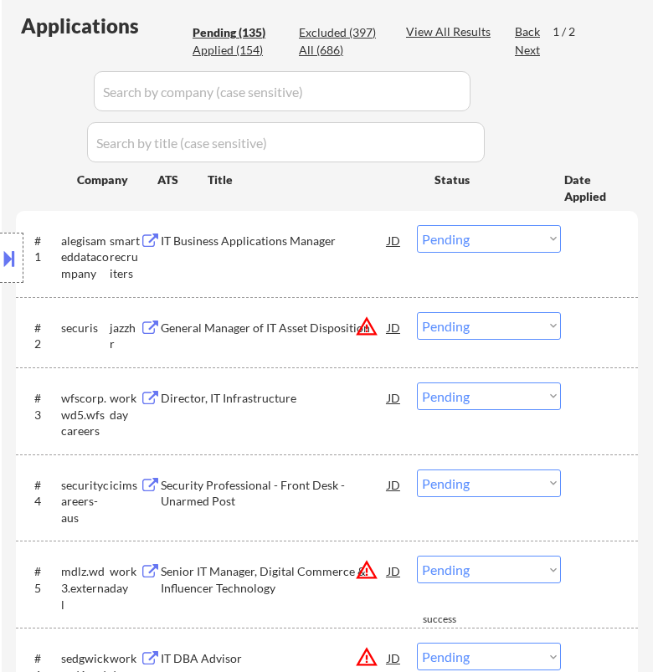
click at [289, 260] on div "Location Inclusions:" at bounding box center [150, 258] width 300 height 310
click at [316, 243] on div "IT Business Applications Manager" at bounding box center [274, 241] width 226 height 17
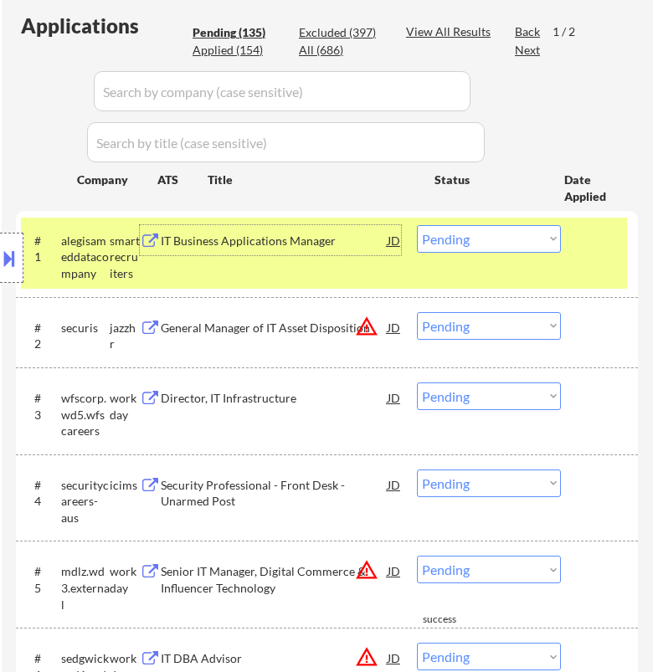
click at [448, 231] on select "Choose an option... Pending Applied Excluded (Questions) Excluded (Expired) Exc…" at bounding box center [489, 239] width 144 height 28
click at [417, 225] on select "Choose an option... Pending Applied Excluded (Questions) Excluded (Expired) Exc…" at bounding box center [489, 239] width 144 height 28
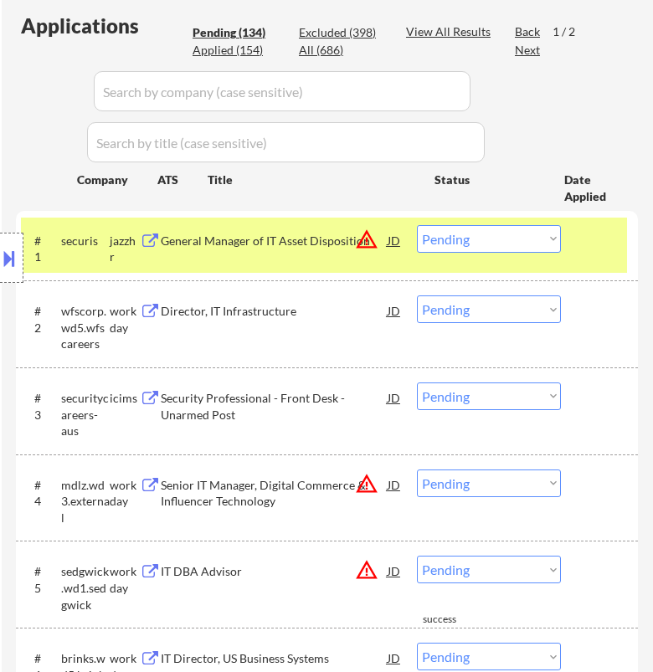
click at [264, 249] on div "Location Inclusions:" at bounding box center [150, 258] width 300 height 310
click at [299, 239] on div "Location Inclusions:" at bounding box center [150, 258] width 300 height 310
click at [344, 233] on div "General Manager of IT Asset Disposition" at bounding box center [274, 241] width 226 height 17
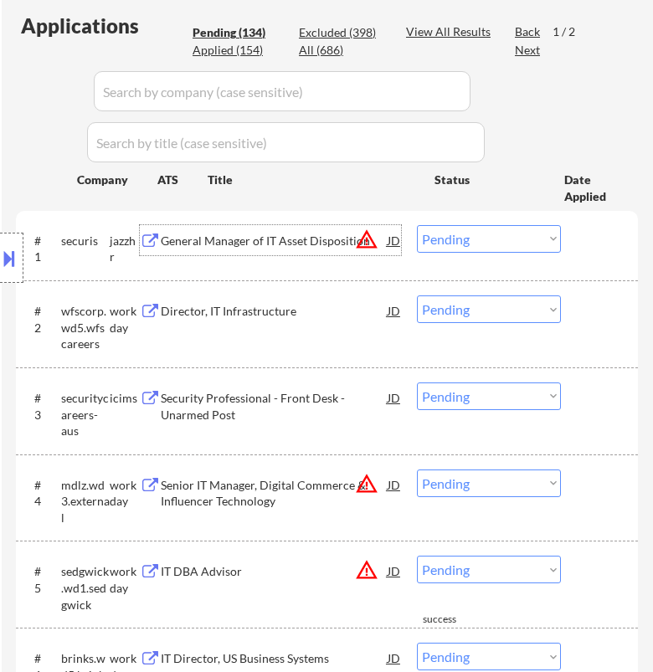
click at [507, 235] on select "Choose an option... Pending Applied Excluded (Questions) Excluded (Expired) Exc…" at bounding box center [489, 239] width 144 height 28
click at [417, 225] on select "Choose an option... Pending Applied Excluded (Questions) Excluded (Expired) Exc…" at bounding box center [489, 239] width 144 height 28
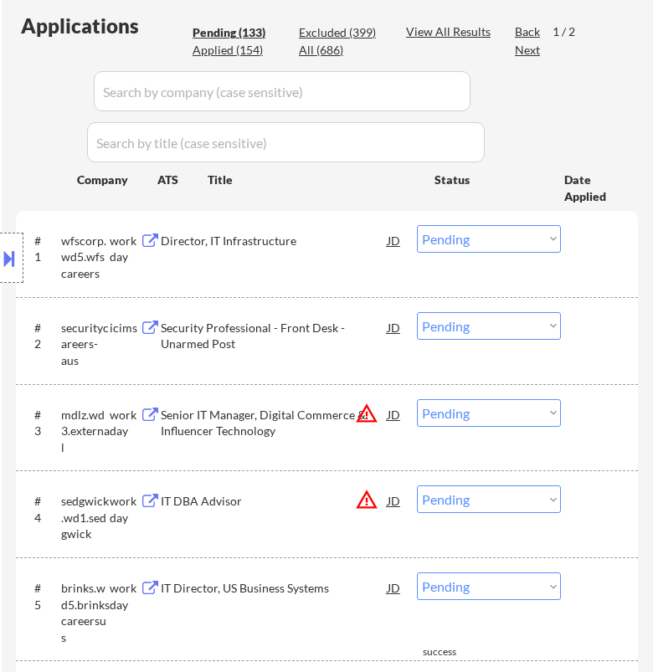
click at [248, 239] on div "Location Inclusions:" at bounding box center [150, 258] width 300 height 310
click at [314, 239] on div "Director, IT Infrastructure" at bounding box center [274, 241] width 226 height 17
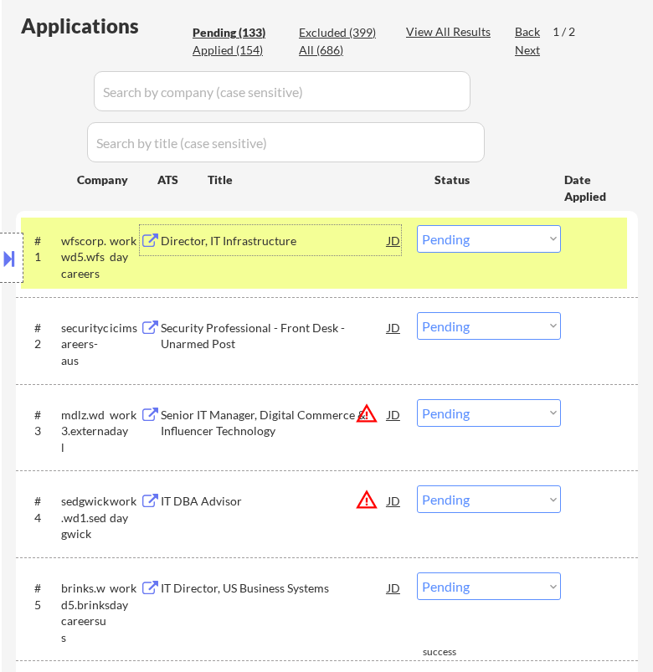
click at [525, 239] on select "Choose an option... Pending Applied Excluded (Questions) Excluded (Expired) Exc…" at bounding box center [489, 239] width 144 height 28
click at [417, 225] on select "Choose an option... Pending Applied Excluded (Questions) Excluded (Expired) Exc…" at bounding box center [489, 239] width 144 height 28
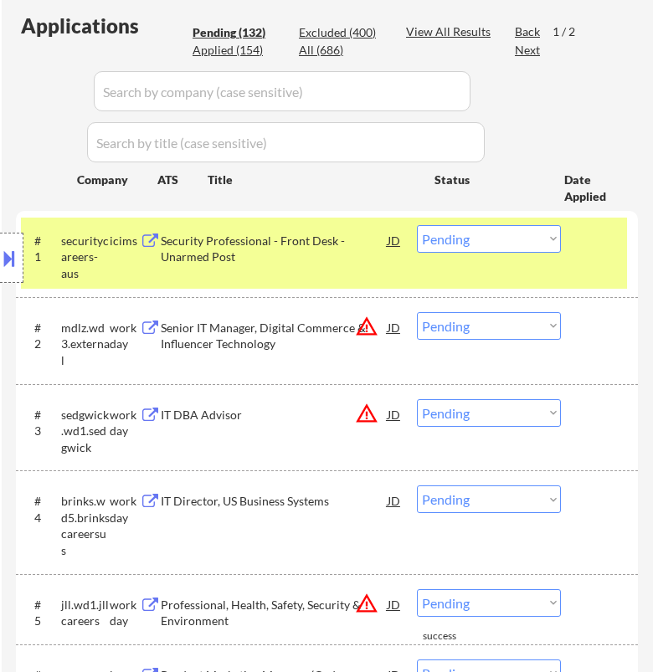
click at [302, 254] on div "Security Professional - Front Desk - Unarmed Post" at bounding box center [274, 249] width 226 height 33
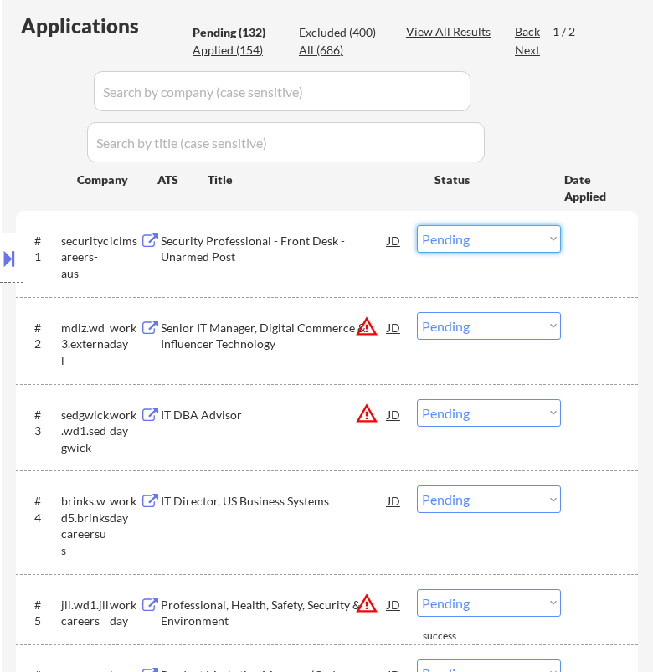
drag, startPoint x: 481, startPoint y: 235, endPoint x: 490, endPoint y: 249, distance: 16.9
click at [482, 237] on select "Choose an option... Pending Applied Excluded (Questions) Excluded (Expired) Exc…" at bounding box center [489, 239] width 144 height 28
click at [417, 225] on select "Choose an option... Pending Applied Excluded (Questions) Excluded (Expired) Exc…" at bounding box center [489, 239] width 144 height 28
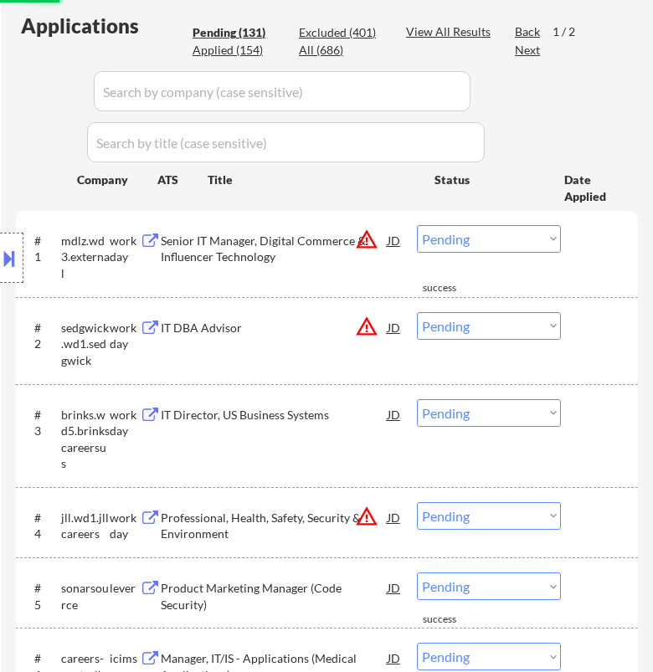
click at [285, 244] on div "Location Inclusions:" at bounding box center [150, 258] width 300 height 310
click at [330, 239] on div "Senior IT Manager, Digital Commerce & Influencer Technology" at bounding box center [274, 249] width 226 height 33
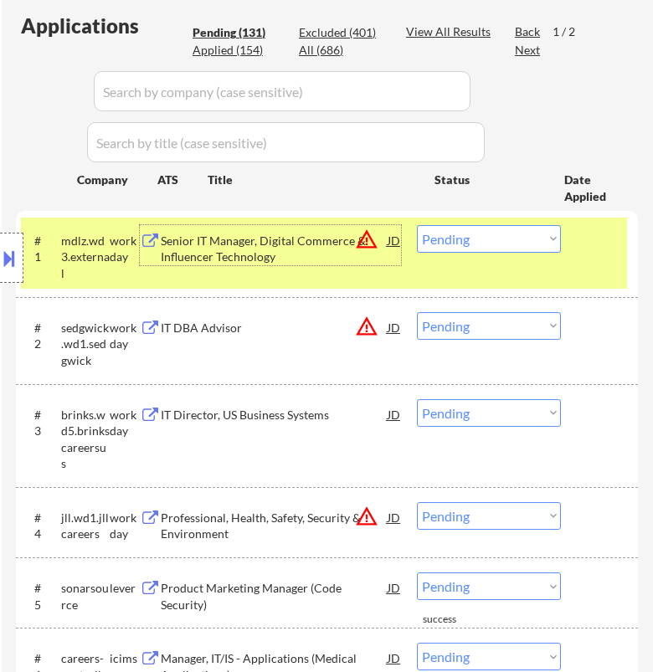
click at [485, 244] on select "Choose an option... Pending Applied Excluded (Questions) Excluded (Expired) Exc…" at bounding box center [489, 239] width 144 height 28
click at [417, 225] on select "Choose an option... Pending Applied Excluded (Questions) Excluded (Expired) Exc…" at bounding box center [489, 239] width 144 height 28
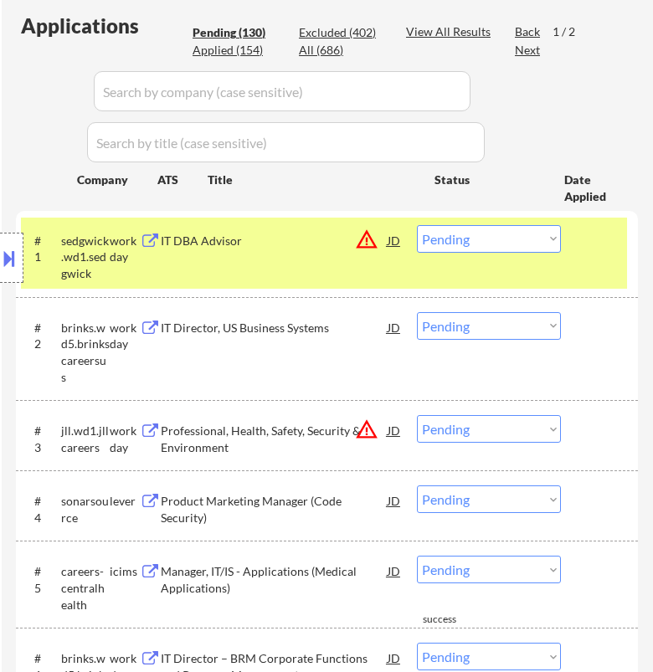
click at [305, 241] on div "IT DBA Advisor" at bounding box center [274, 241] width 226 height 17
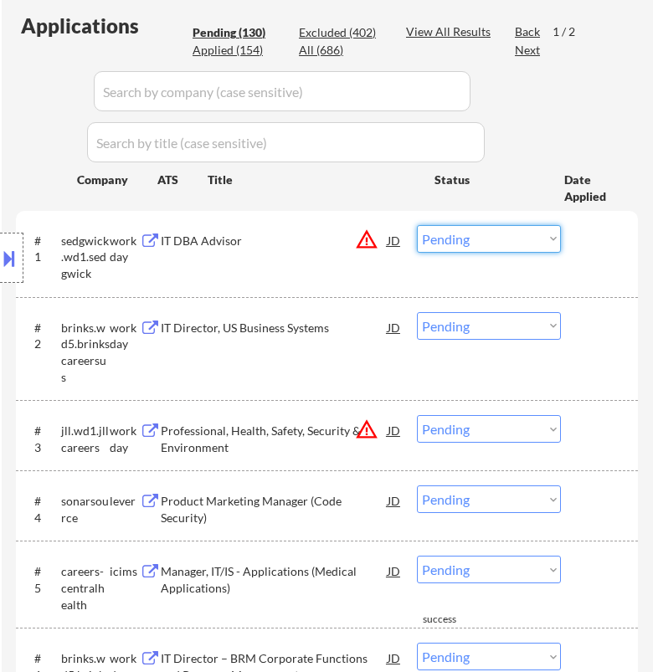
drag, startPoint x: 512, startPoint y: 234, endPoint x: 542, endPoint y: 237, distance: 30.2
click at [542, 237] on select "Choose an option... Pending Applied Excluded (Questions) Excluded (Expired) Exc…" at bounding box center [489, 239] width 144 height 28
click at [417, 225] on select "Choose an option... Pending Applied Excluded (Questions) Excluded (Expired) Exc…" at bounding box center [489, 239] width 144 height 28
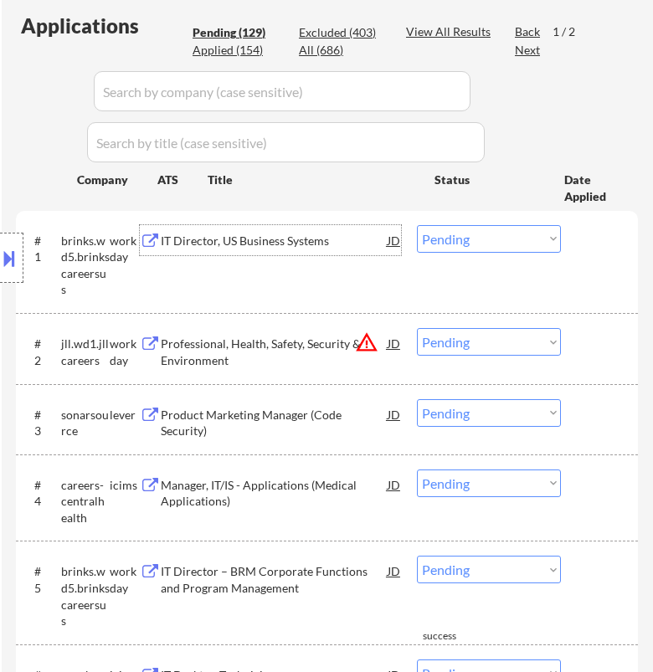
click at [336, 249] on div "IT Director, US Business Systems" at bounding box center [274, 240] width 226 height 30
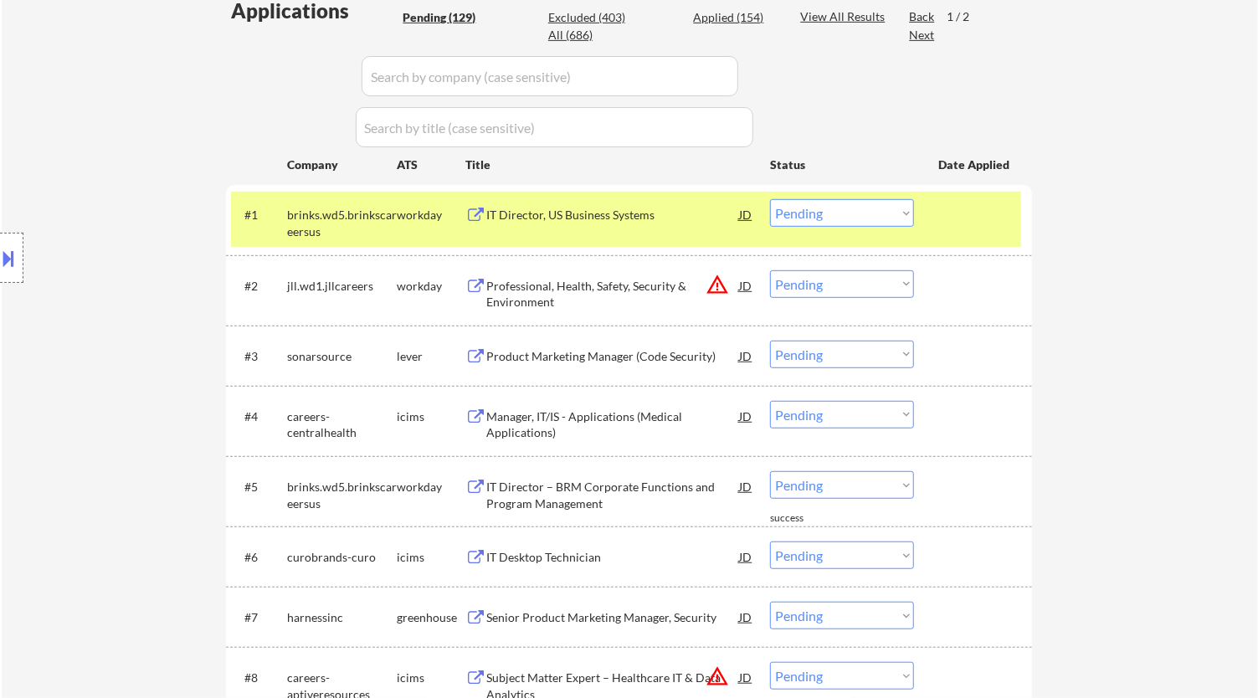
click at [652, 218] on select "Choose an option... Pending Applied Excluded (Questions) Excluded (Expired) Exc…" at bounding box center [842, 213] width 144 height 28
click at [652, 199] on select "Choose an option... Pending Applied Excluded (Questions) Excluded (Expired) Exc…" at bounding box center [842, 213] width 144 height 28
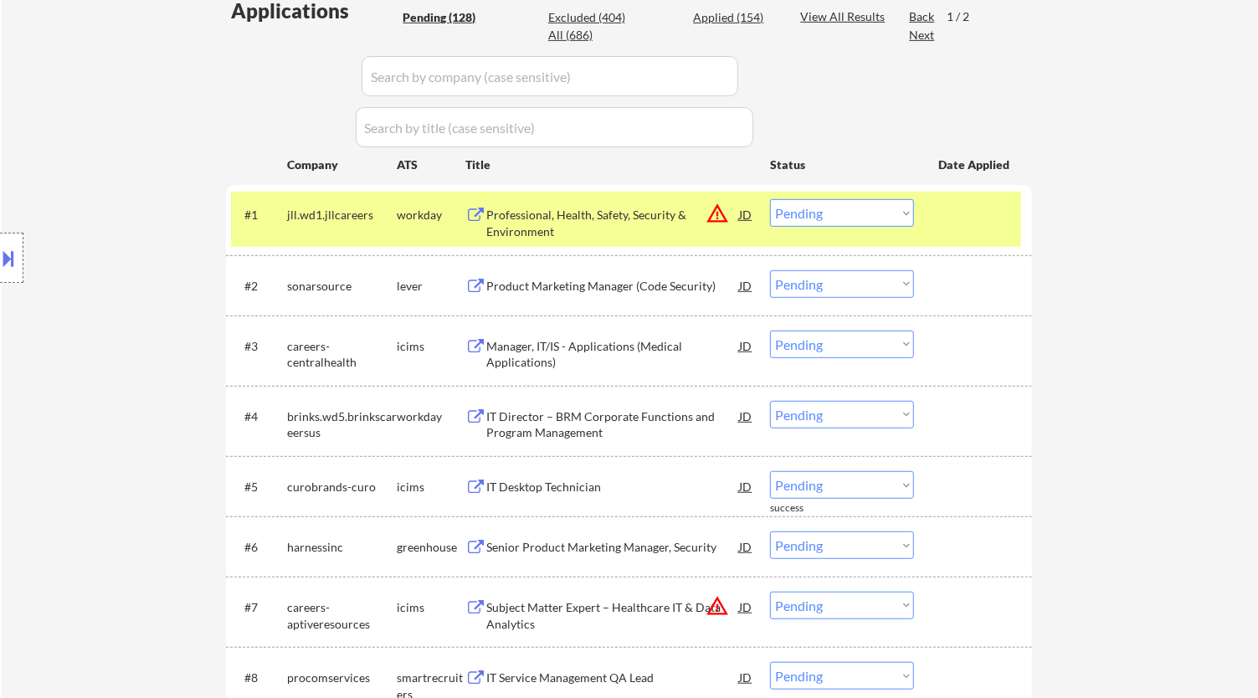
click at [652, 218] on div "Professional, Health, Safety, Security & Environment" at bounding box center [612, 223] width 253 height 33
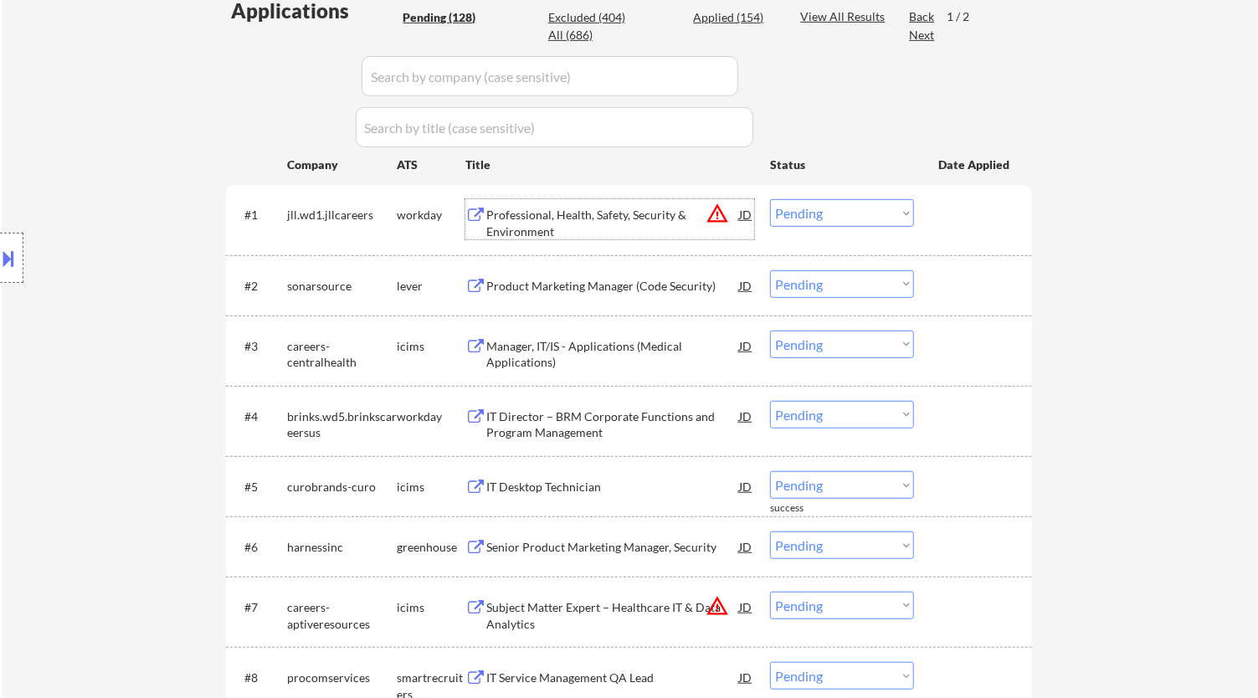
click at [652, 208] on select "Choose an option... Pending Applied Excluded (Questions) Excluded (Expired) Exc…" at bounding box center [842, 213] width 144 height 28
click at [652, 199] on select "Choose an option... Pending Applied Excluded (Questions) Excluded (Expired) Exc…" at bounding box center [842, 213] width 144 height 28
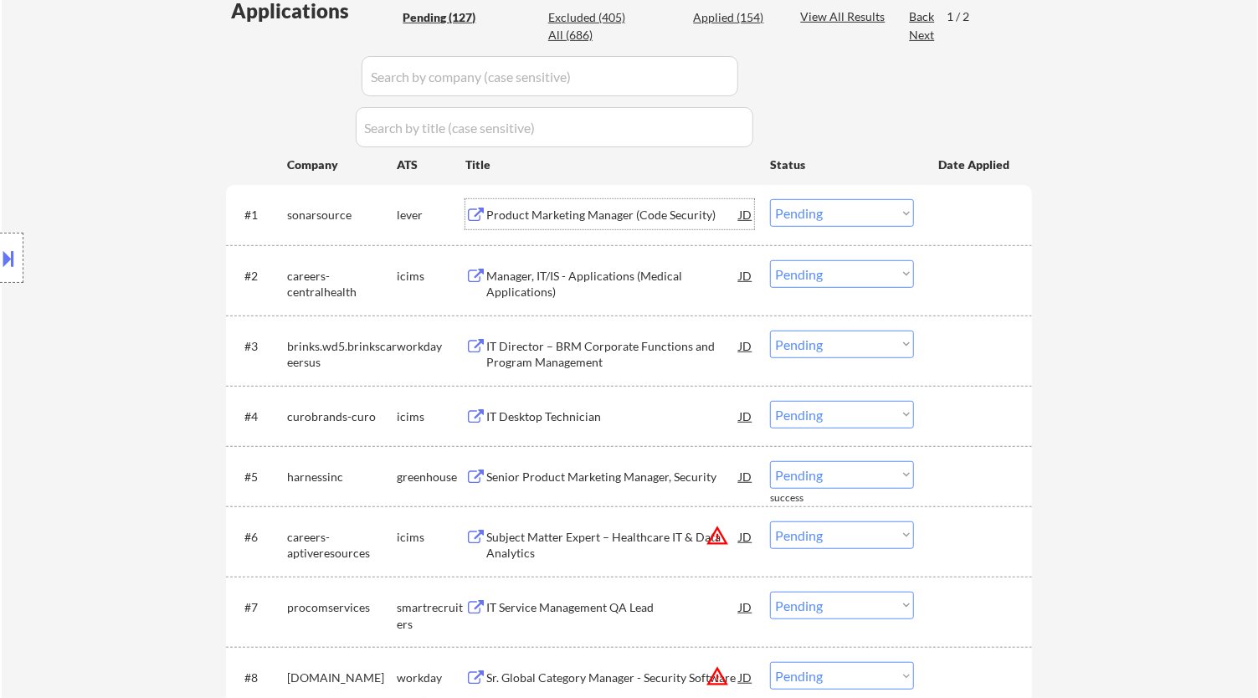
click at [604, 222] on div "Product Marketing Manager (Code Security)" at bounding box center [612, 215] width 253 height 17
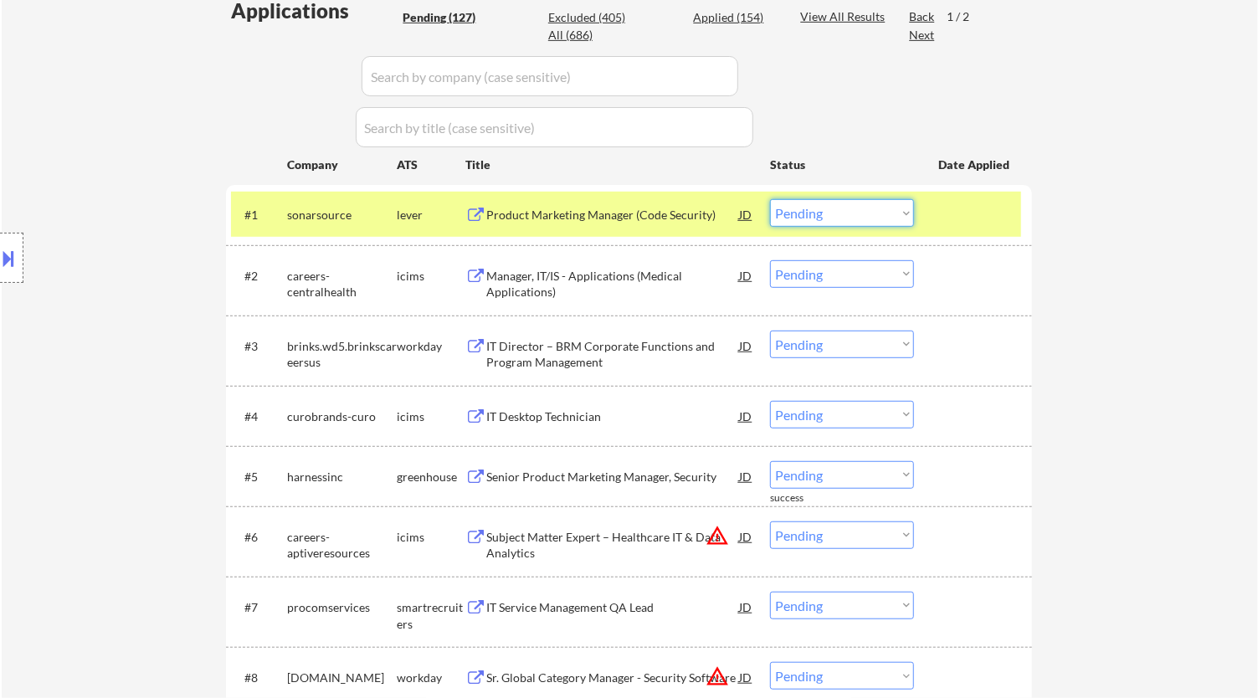
click at [652, 213] on select "Choose an option... Pending Applied Excluded (Questions) Excluded (Expired) Exc…" at bounding box center [842, 213] width 144 height 28
click at [652, 199] on select "Choose an option... Pending Applied Excluded (Questions) Excluded (Expired) Exc…" at bounding box center [842, 213] width 144 height 28
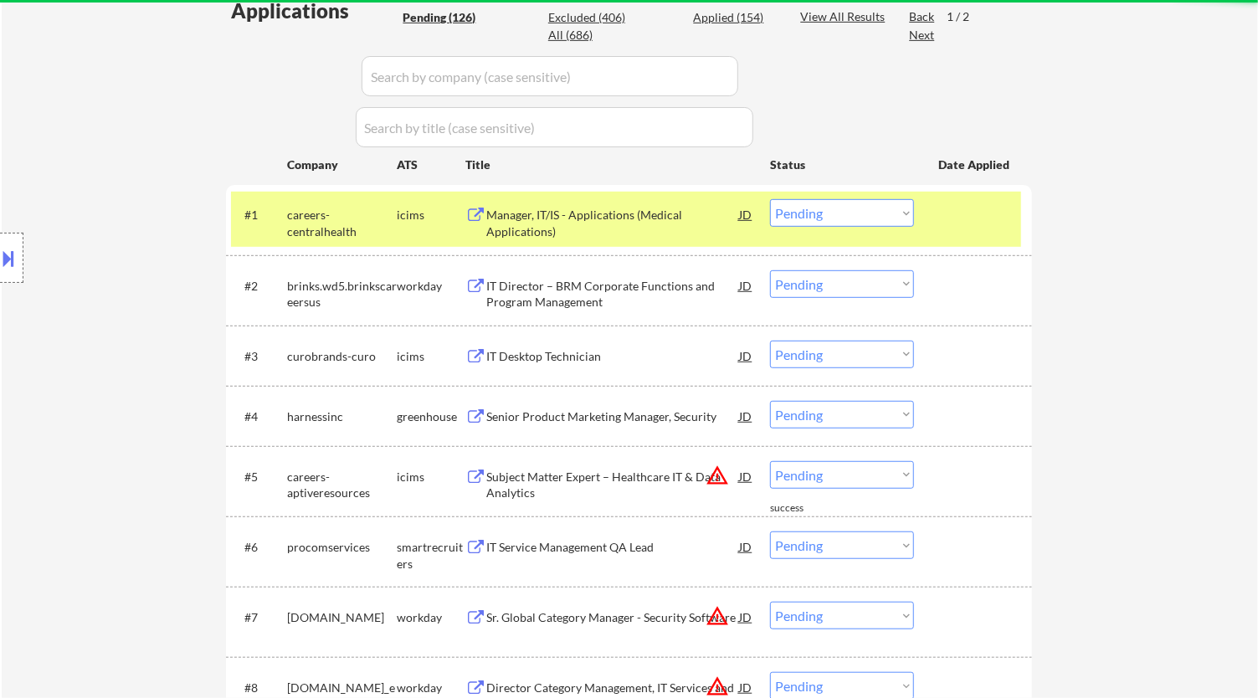
click at [634, 221] on div "Manager, IT/IS - Applications (Medical Applications)" at bounding box center [612, 223] width 253 height 33
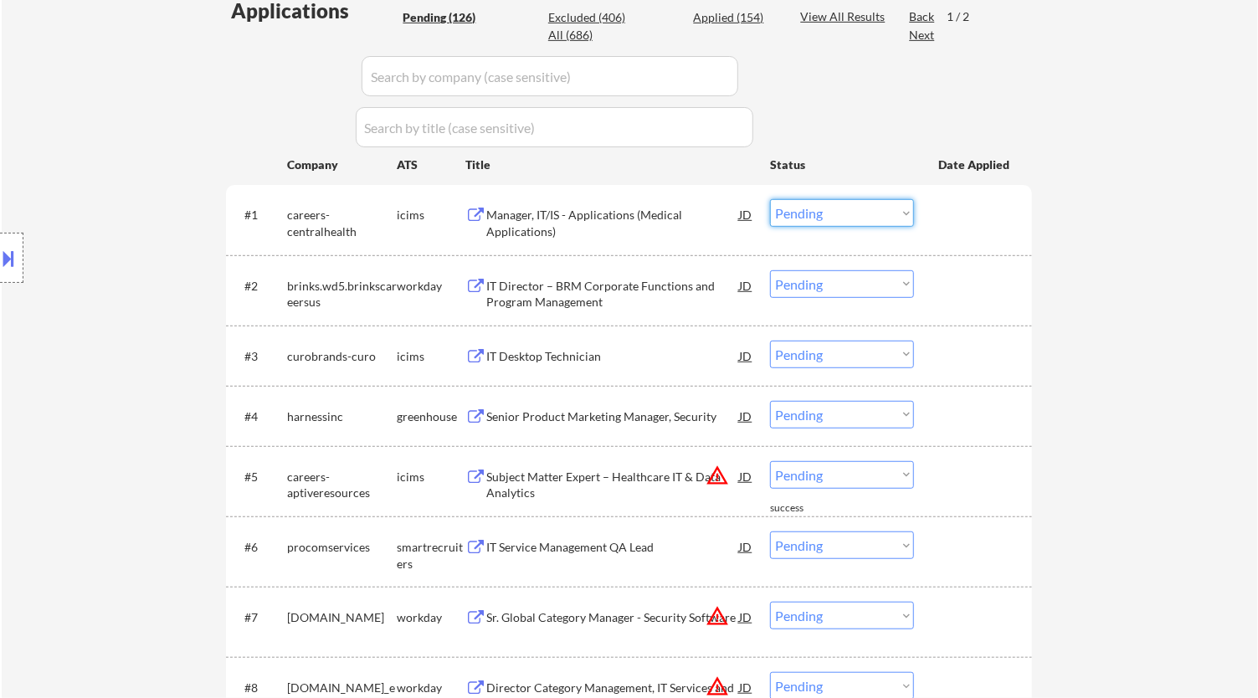
drag, startPoint x: 827, startPoint y: 215, endPoint x: 832, endPoint y: 225, distance: 11.2
click at [652, 214] on select "Choose an option... Pending Applied Excluded (Questions) Excluded (Expired) Exc…" at bounding box center [842, 213] width 144 height 28
click at [652, 199] on select "Choose an option... Pending Applied Excluded (Questions) Excluded (Expired) Exc…" at bounding box center [842, 213] width 144 height 28
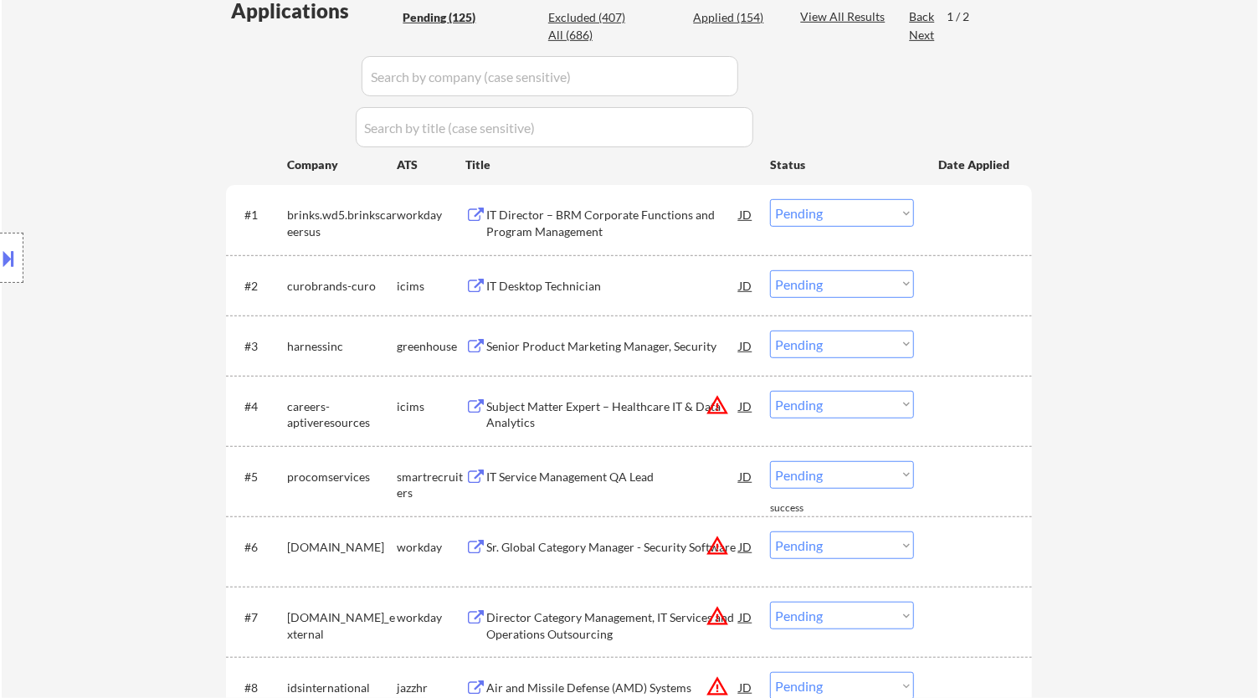
click at [642, 228] on div "IT Director – BRM Corporate Functions and Program Management" at bounding box center [612, 223] width 253 height 33
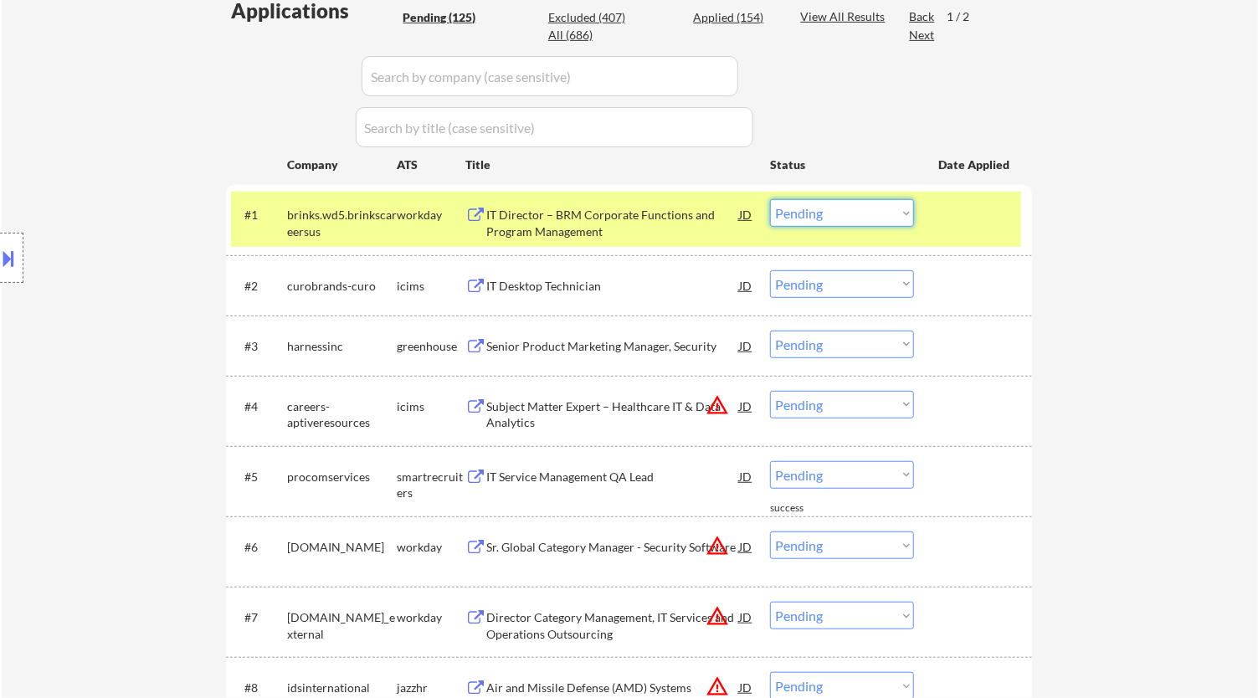
click at [652, 207] on select "Choose an option... Pending Applied Excluded (Questions) Excluded (Expired) Exc…" at bounding box center [842, 213] width 144 height 28
click at [652, 199] on select "Choose an option... Pending Applied Excluded (Questions) Excluded (Expired) Exc…" at bounding box center [842, 213] width 144 height 28
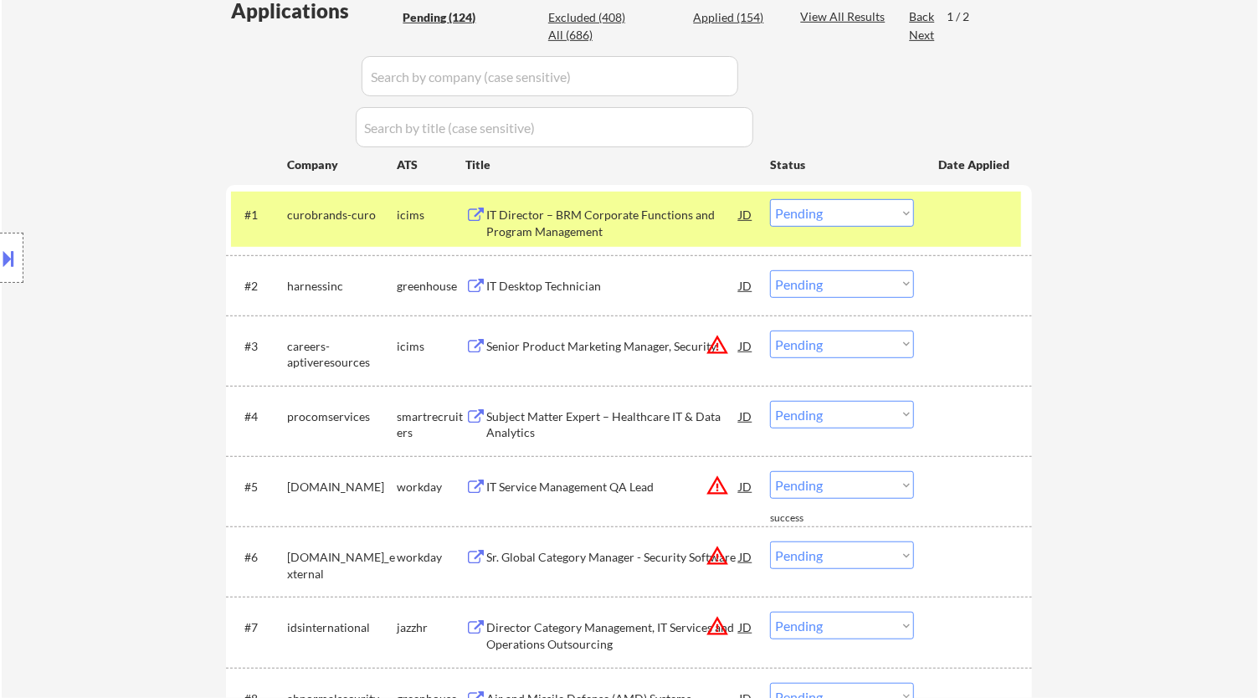
click at [652, 224] on div "IT Director – BRM Corporate Functions and Program Management" at bounding box center [612, 223] width 253 height 33
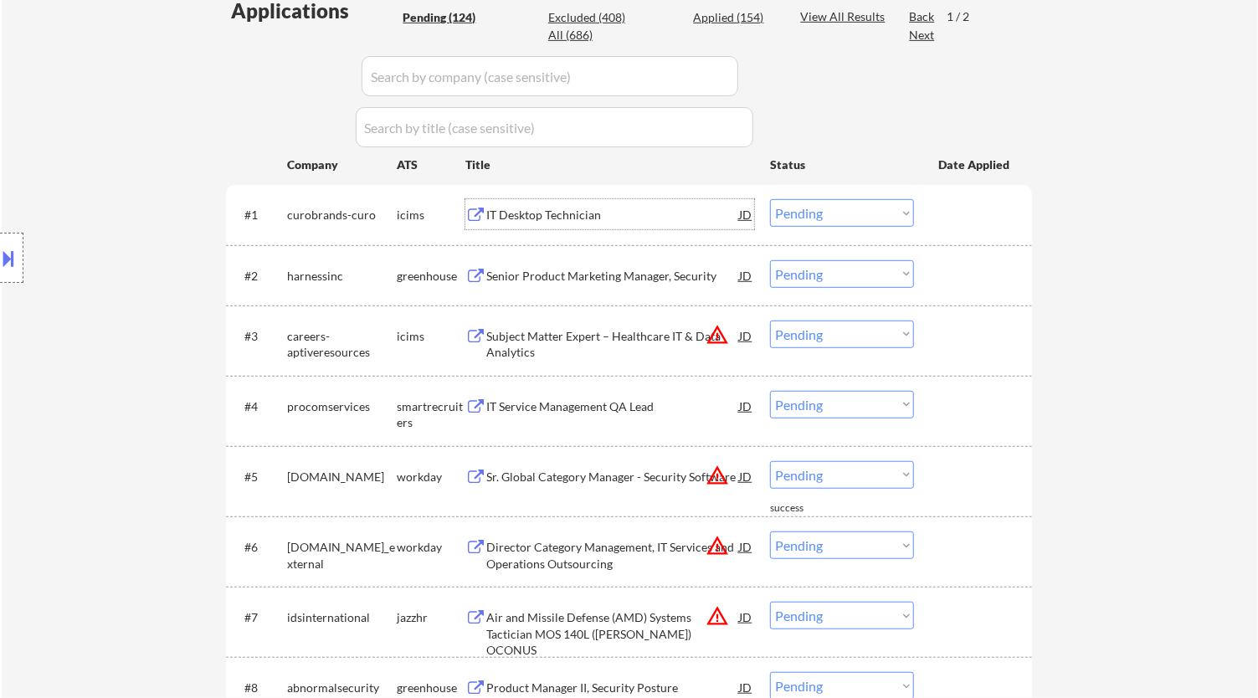
click at [652, 206] on select "Choose an option... Pending Applied Excluded (Questions) Excluded (Expired) Exc…" at bounding box center [842, 213] width 144 height 28
click at [652, 199] on select "Choose an option... Pending Applied Excluded (Questions) Excluded (Expired) Exc…" at bounding box center [842, 213] width 144 height 28
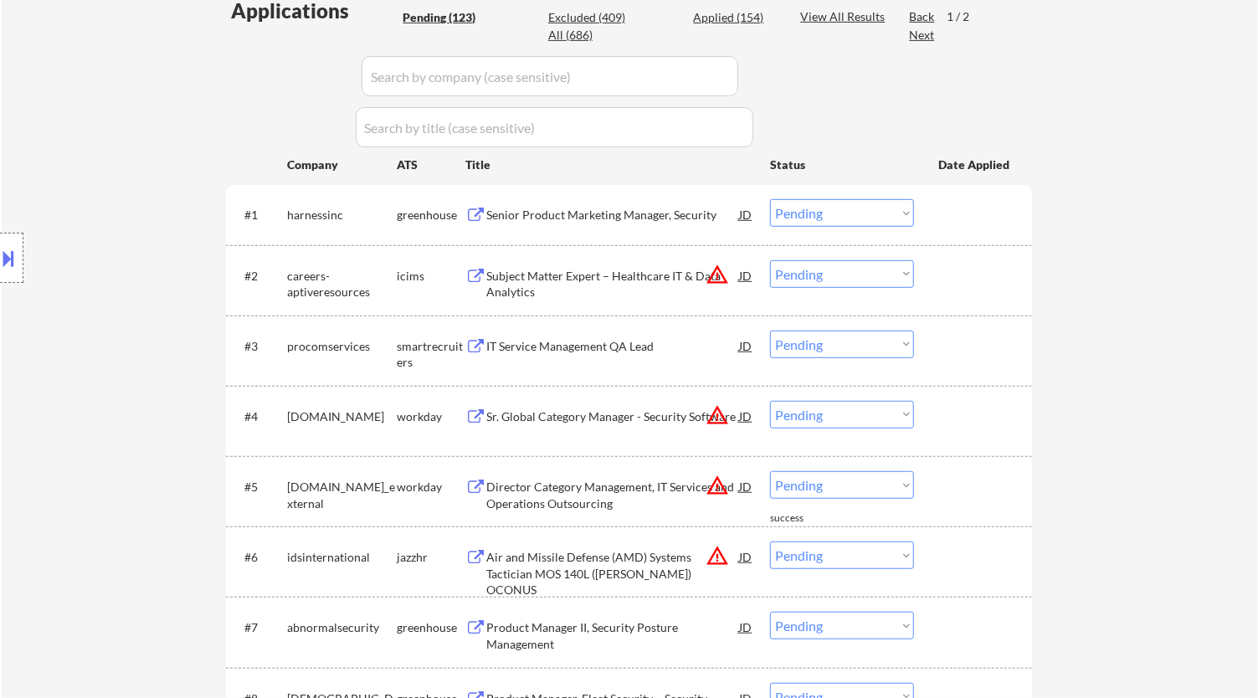
click at [614, 213] on div "Senior Product Marketing Manager, Security" at bounding box center [612, 215] width 253 height 17
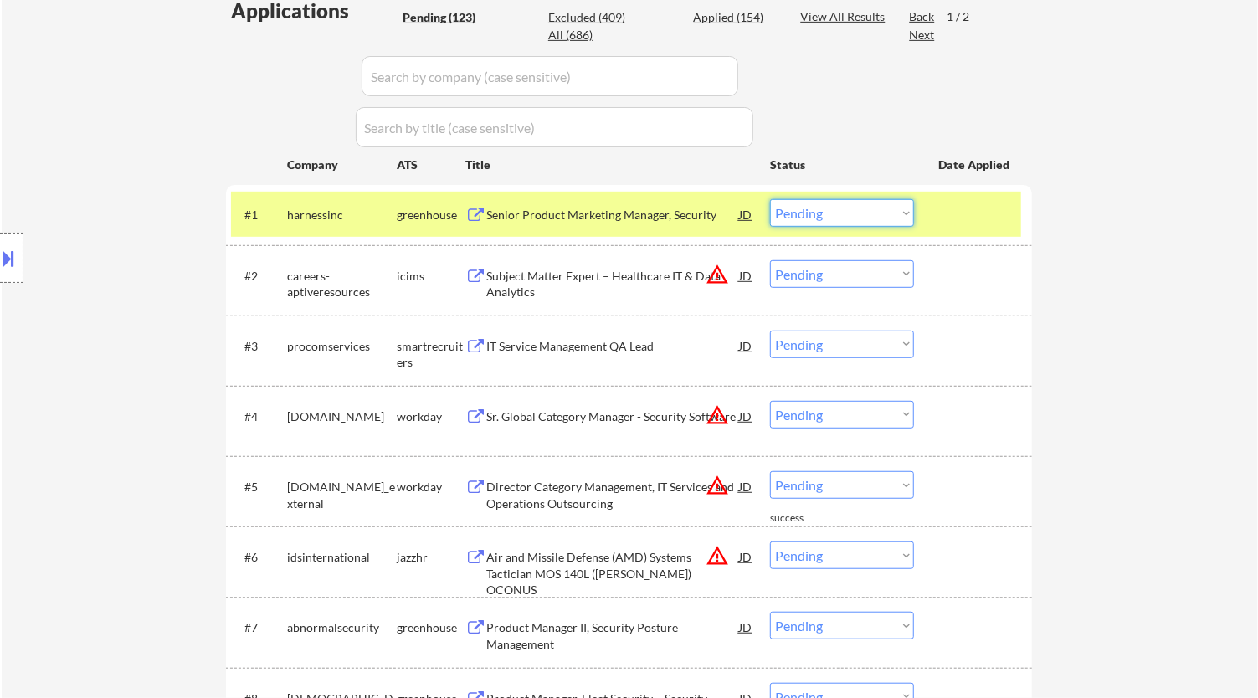
drag, startPoint x: 823, startPoint y: 206, endPoint x: 828, endPoint y: 219, distance: 14.3
click at [652, 206] on select "Choose an option... Pending Applied Excluded (Questions) Excluded (Expired) Exc…" at bounding box center [842, 213] width 144 height 28
click at [652, 199] on select "Choose an option... Pending Applied Excluded (Questions) Excluded (Expired) Exc…" at bounding box center [842, 213] width 144 height 28
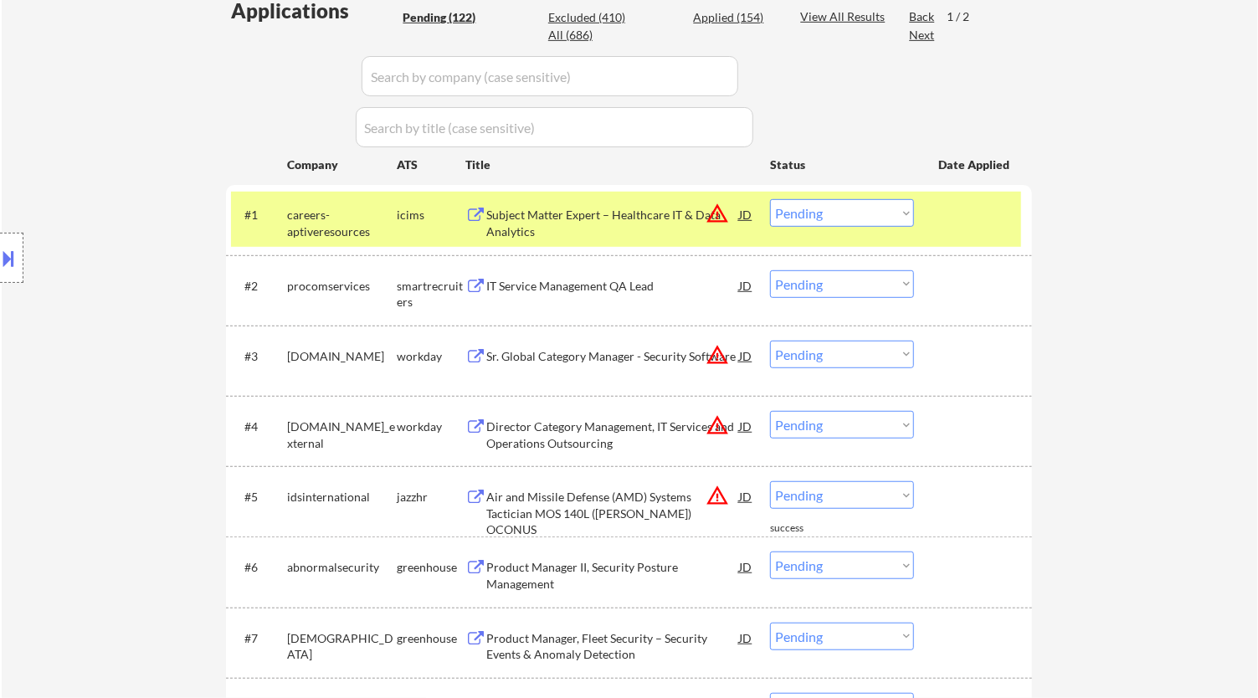
click at [652, 228] on div "Subject Matter Expert – Healthcare IT & Data Analytics" at bounding box center [612, 223] width 253 height 33
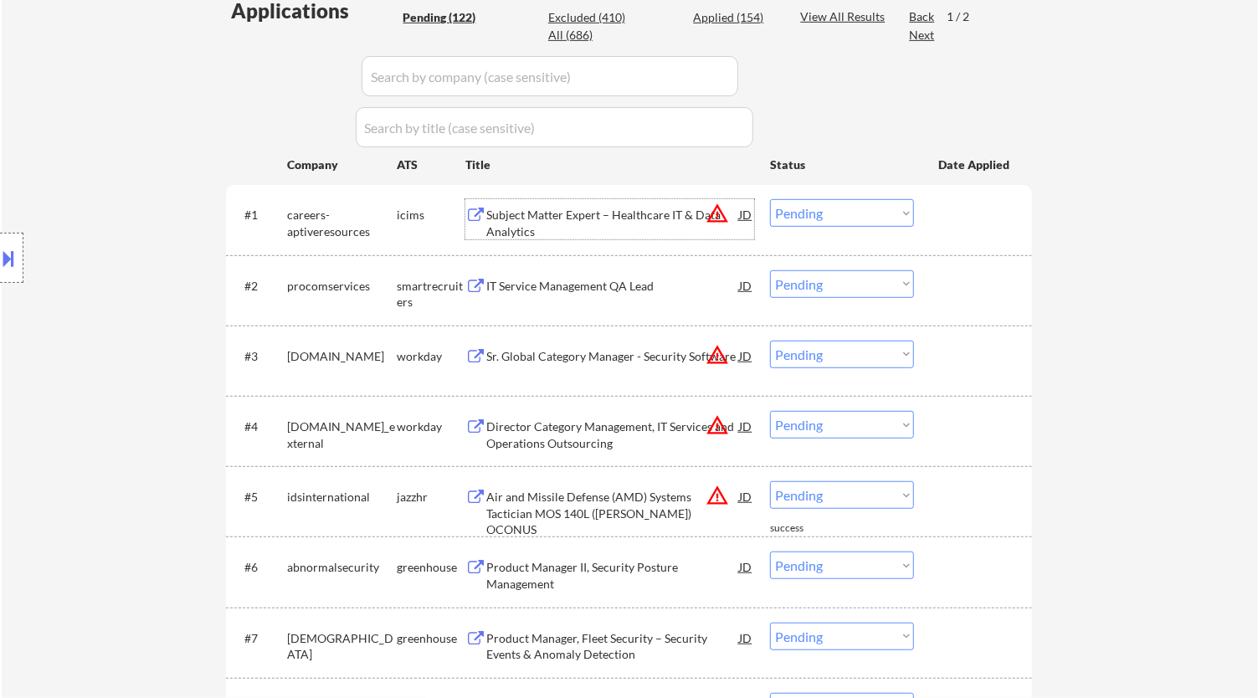
drag, startPoint x: 838, startPoint y: 228, endPoint x: 837, endPoint y: 213, distance: 15.9
click at [652, 223] on div "#1 careers-aptiveresources icims Subject Matter Expert – Healthcare IT & Data A…" at bounding box center [626, 219] width 790 height 55
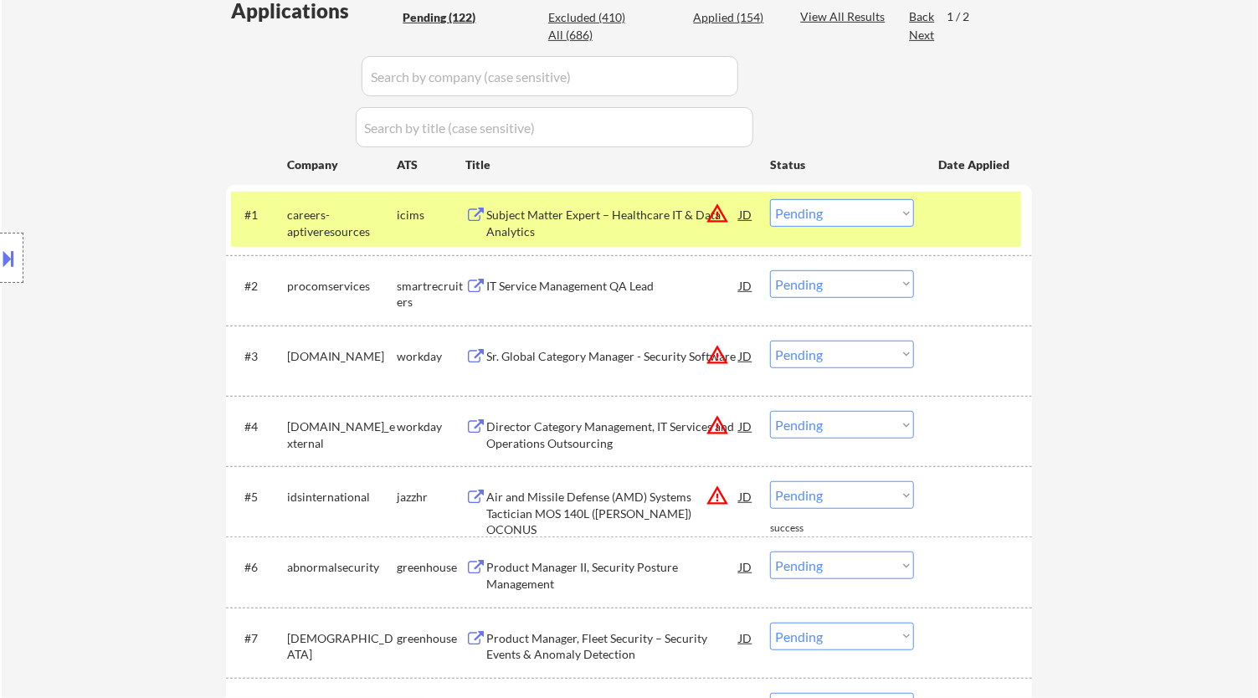
click at [652, 214] on select "Choose an option... Pending Applied Excluded (Questions) Excluded (Expired) Exc…" at bounding box center [842, 213] width 144 height 28
click at [652, 199] on select "Choose an option... Pending Applied Excluded (Questions) Excluded (Expired) Exc…" at bounding box center [842, 213] width 144 height 28
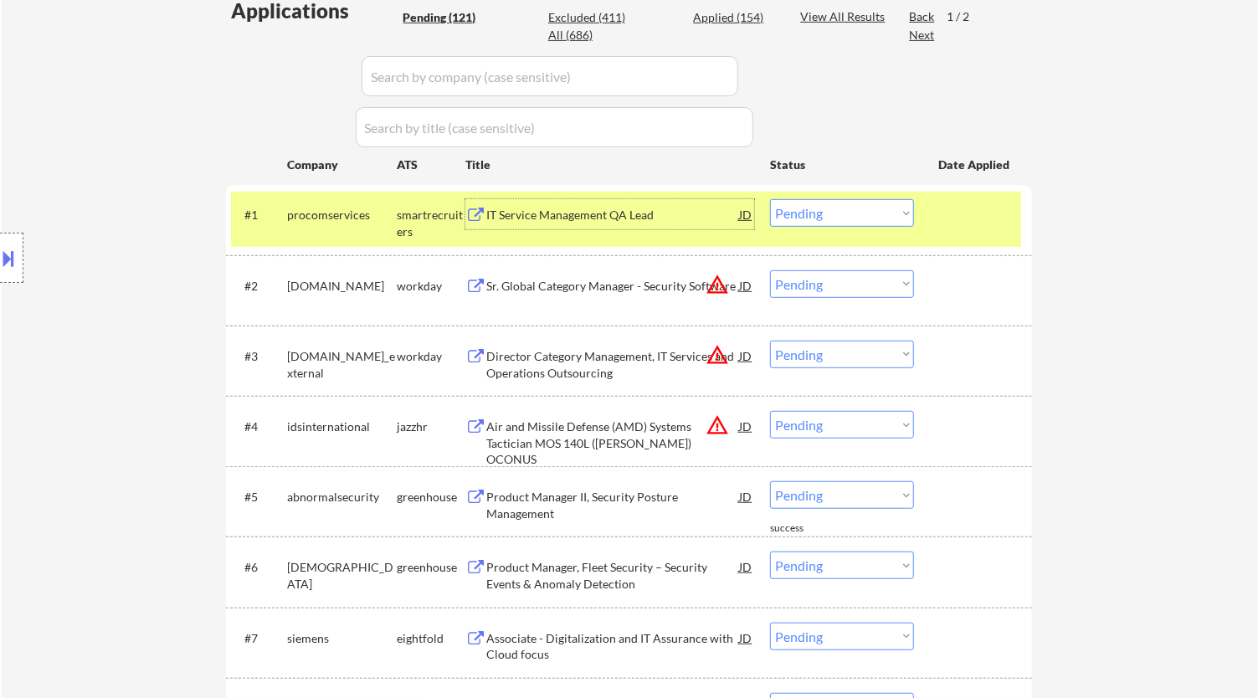
click at [613, 208] on div "IT Service Management QA Lead" at bounding box center [612, 215] width 253 height 17
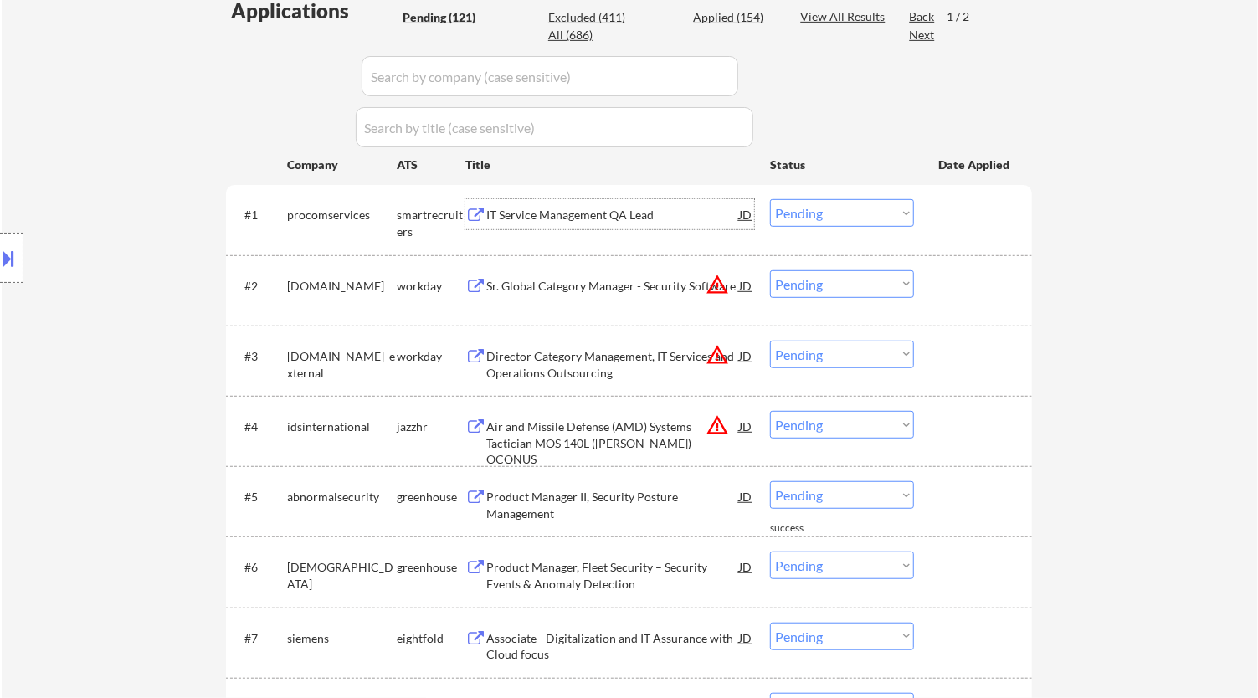
click at [652, 218] on select "Choose an option... Pending Applied Excluded (Questions) Excluded (Expired) Exc…" at bounding box center [842, 213] width 144 height 28
click at [652, 199] on select "Choose an option... Pending Applied Excluded (Questions) Excluded (Expired) Exc…" at bounding box center [842, 213] width 144 height 28
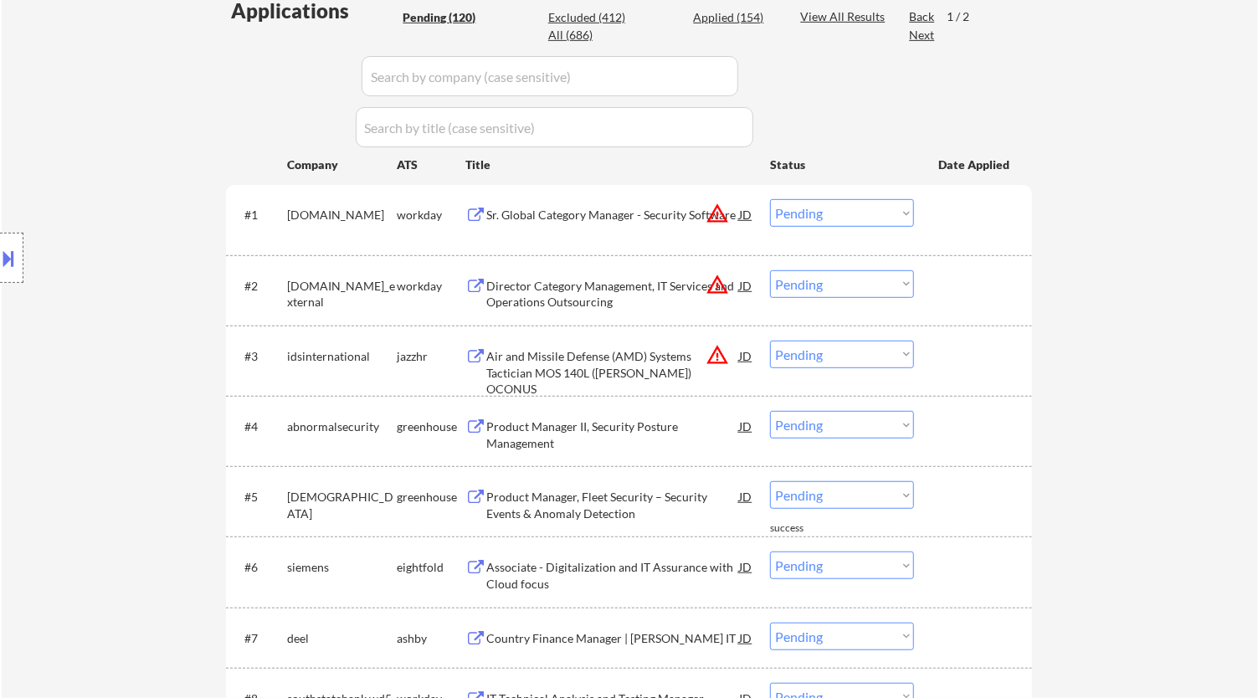
click at [583, 219] on div "Sr. Global Category Manager - Security Software" at bounding box center [612, 215] width 253 height 17
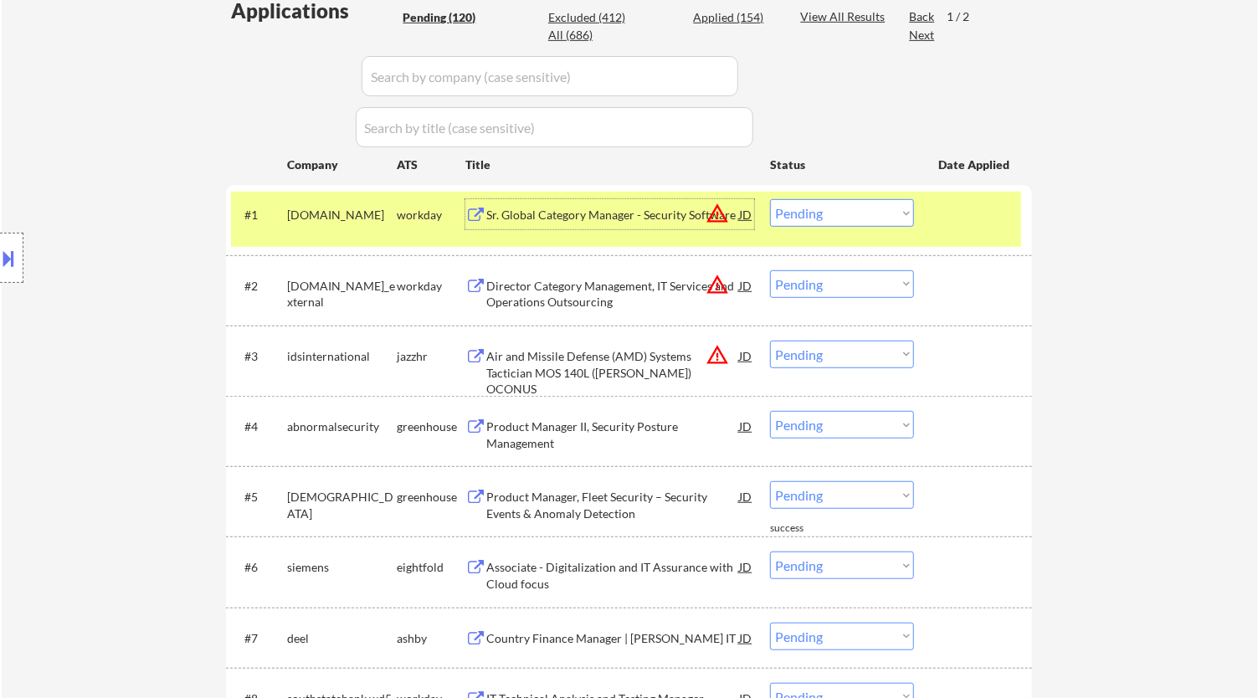
click at [652, 203] on select "Choose an option... Pending Applied Excluded (Questions) Excluded (Expired) Exc…" at bounding box center [842, 213] width 144 height 28
click at [652, 199] on select "Choose an option... Pending Applied Excluded (Questions) Excluded (Expired) Exc…" at bounding box center [842, 213] width 144 height 28
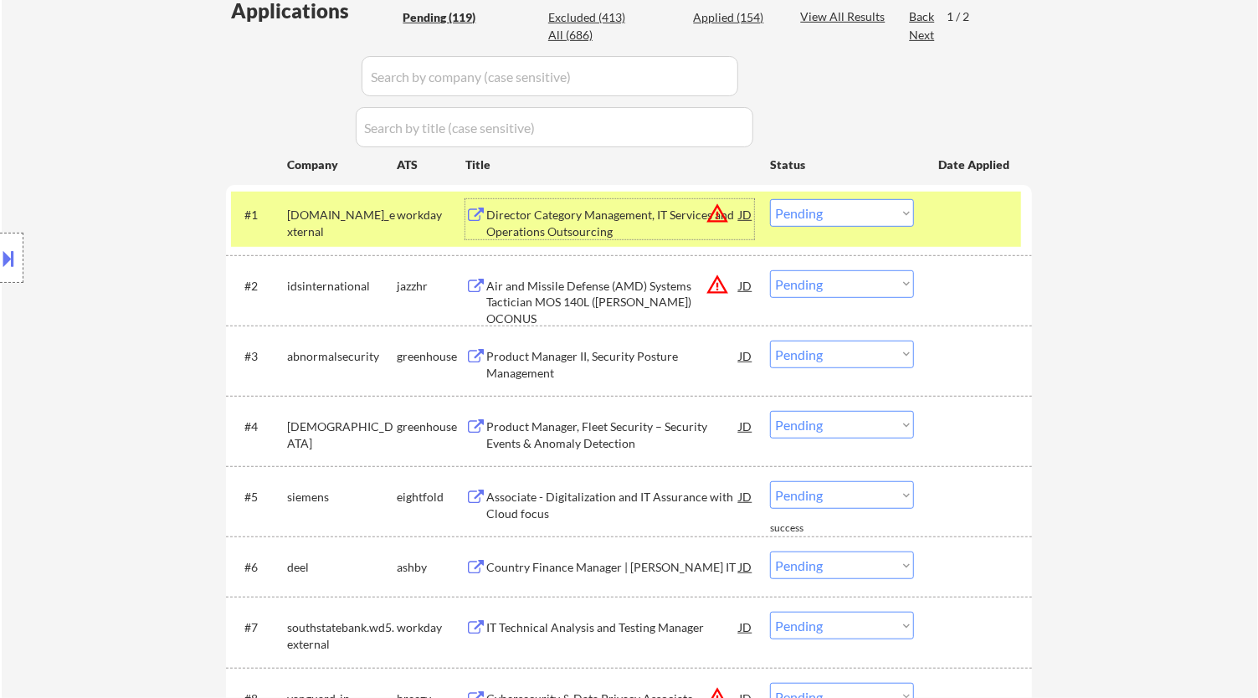
click at [639, 218] on div "Director Category Management, IT Services and Operations Outsourcing" at bounding box center [612, 223] width 253 height 33
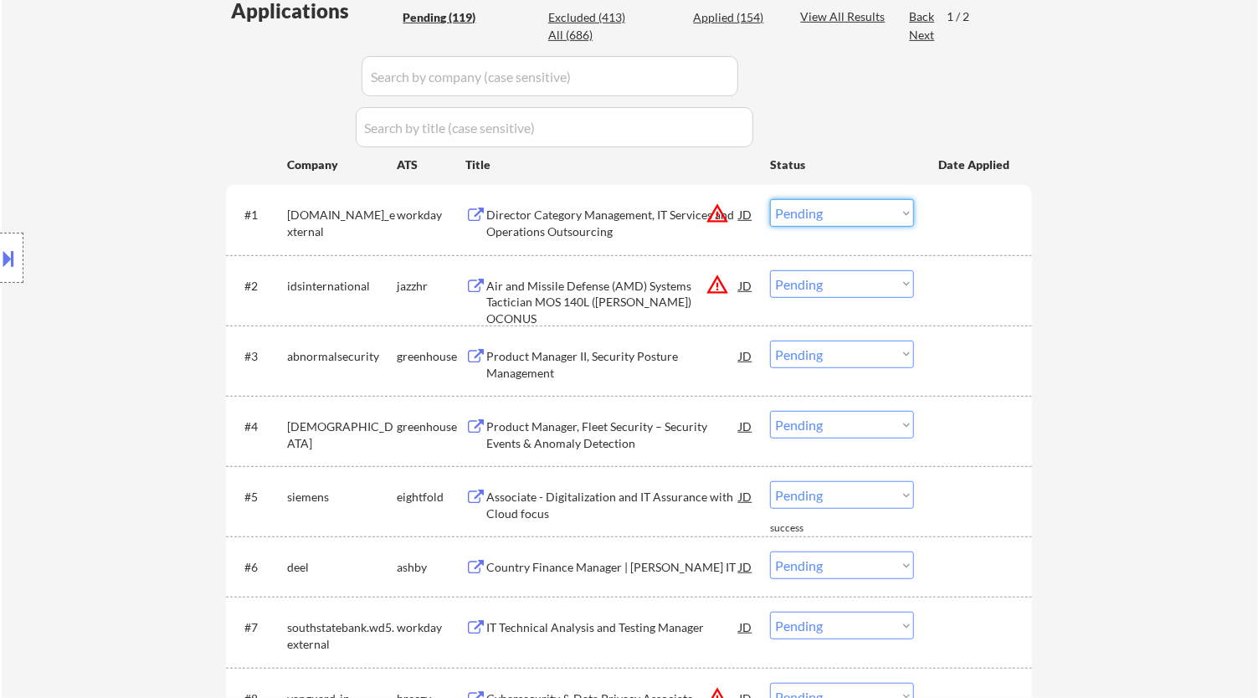
click at [652, 203] on select "Choose an option... Pending Applied Excluded (Questions) Excluded (Expired) Exc…" at bounding box center [842, 213] width 144 height 28
click at [652, 199] on select "Choose an option... Pending Applied Excluded (Questions) Excluded (Expired) Exc…" at bounding box center [842, 213] width 144 height 28
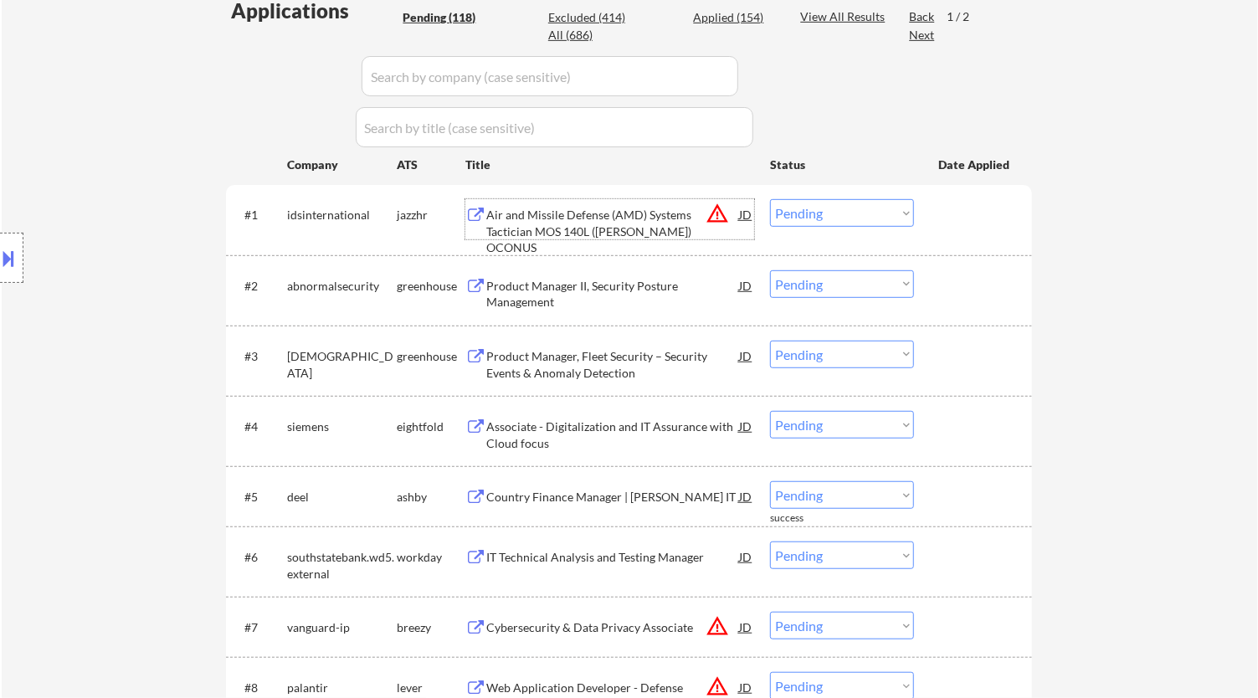
click at [652, 216] on div "Air and Missile Defense (AMD) Systems Tactician MOS 140L (TAFT) OCONUS" at bounding box center [612, 231] width 253 height 49
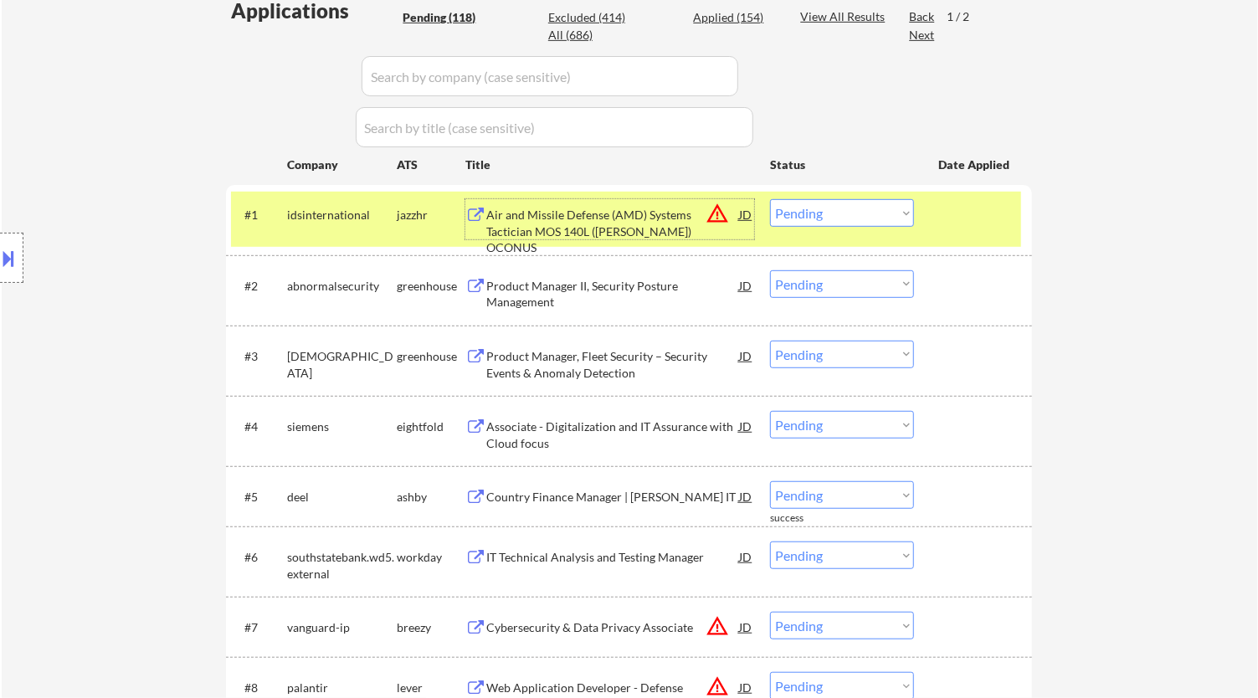
click at [652, 212] on select "Choose an option... Pending Applied Excluded (Questions) Excluded (Expired) Exc…" at bounding box center [842, 213] width 144 height 28
click at [652, 199] on select "Choose an option... Pending Applied Excluded (Questions) Excluded (Expired) Exc…" at bounding box center [842, 213] width 144 height 28
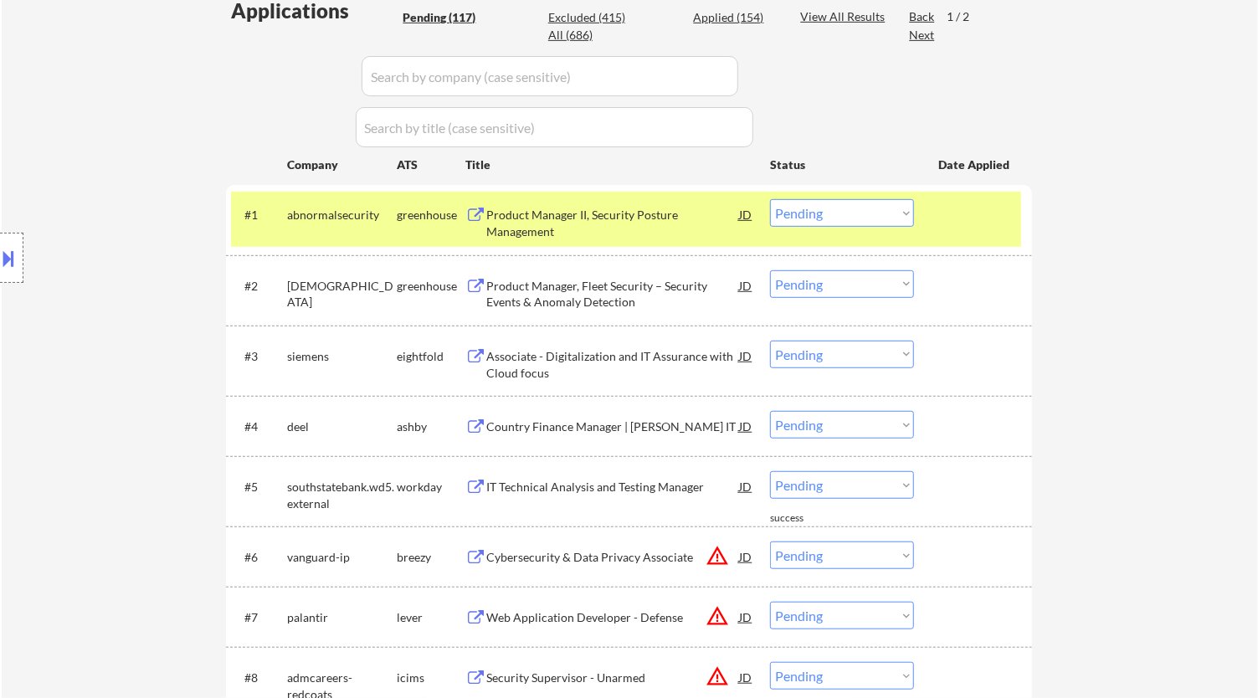
click at [652, 222] on div "Product Manager II, Security Posture Management" at bounding box center [612, 223] width 253 height 33
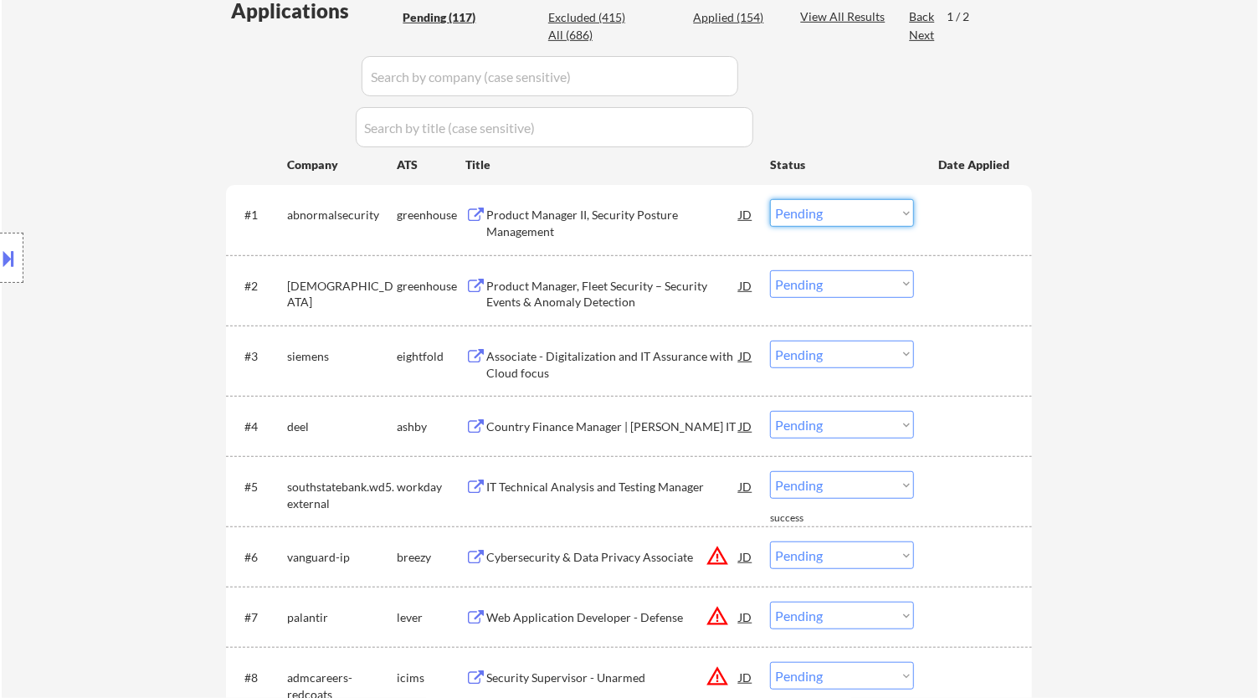
click at [652, 216] on select "Choose an option... Pending Applied Excluded (Questions) Excluded (Expired) Exc…" at bounding box center [842, 213] width 144 height 28
click at [652, 199] on select "Choose an option... Pending Applied Excluded (Questions) Excluded (Expired) Exc…" at bounding box center [842, 213] width 144 height 28
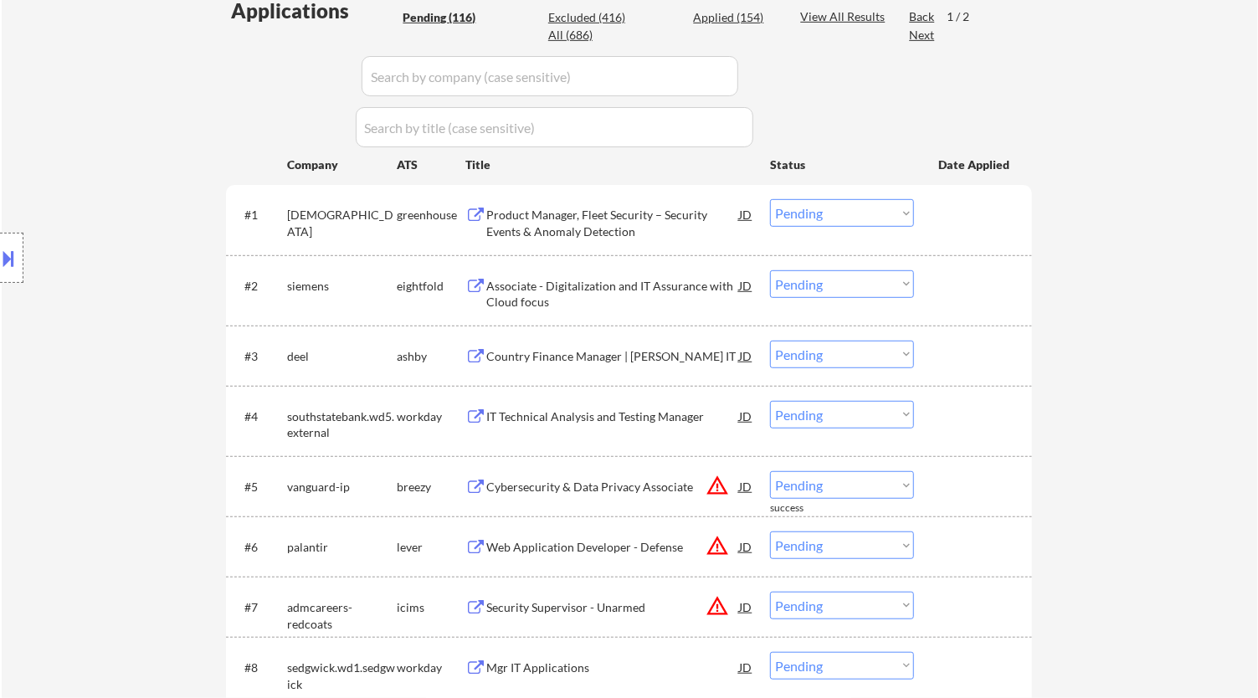
click at [616, 213] on div "Product Manager, Fleet Security – Security Events & Anomaly Detection" at bounding box center [612, 223] width 253 height 33
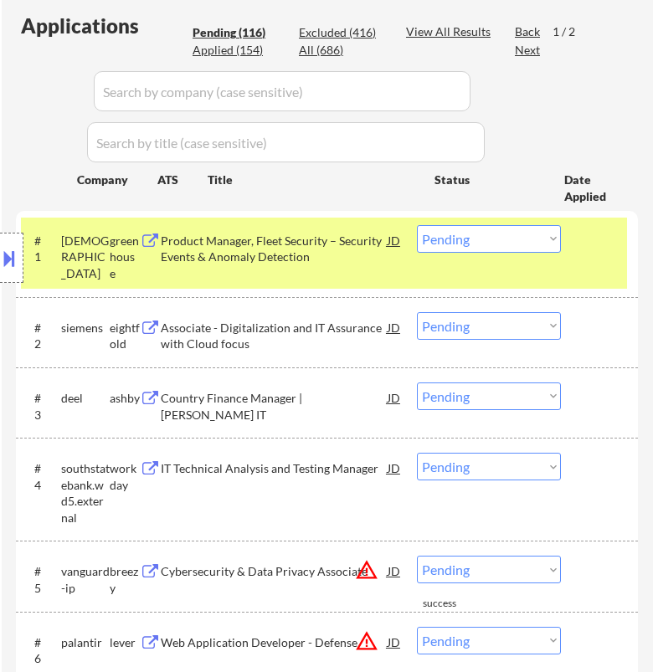
click at [485, 242] on select "Choose an option... Pending Applied Excluded (Questions) Excluded (Expired) Exc…" at bounding box center [489, 239] width 144 height 28
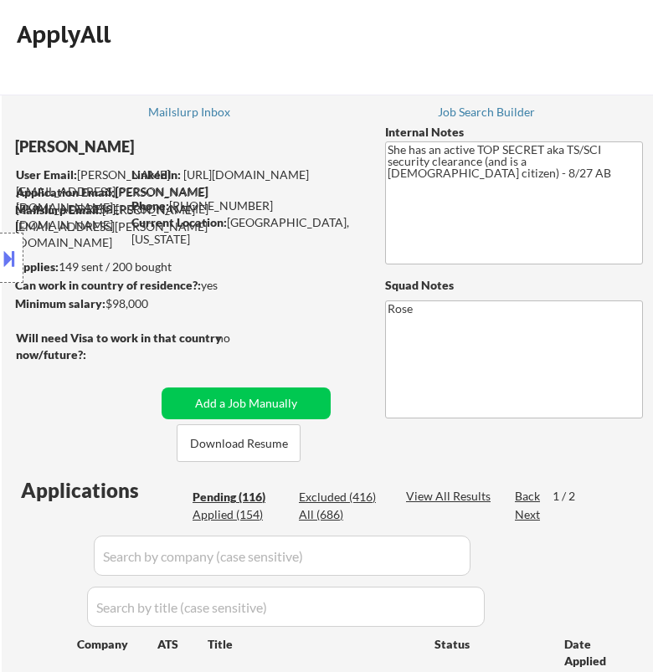
select select ""applied""
select select ""pending""
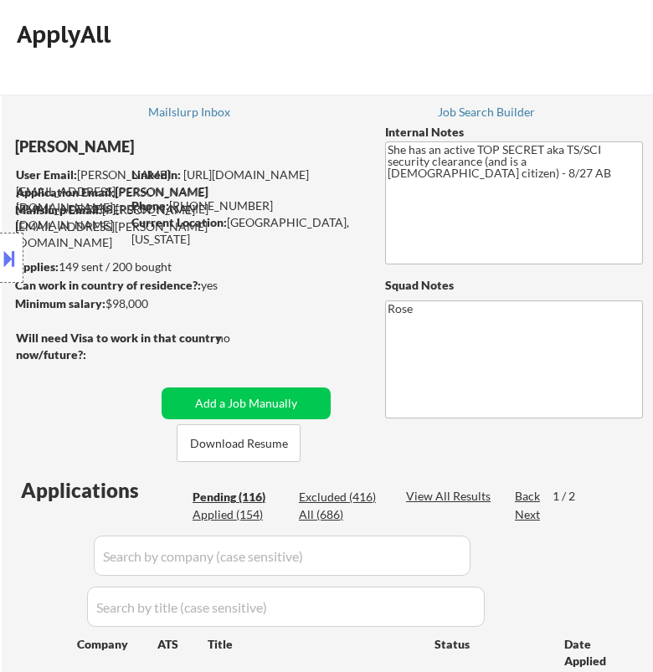
select select ""pending""
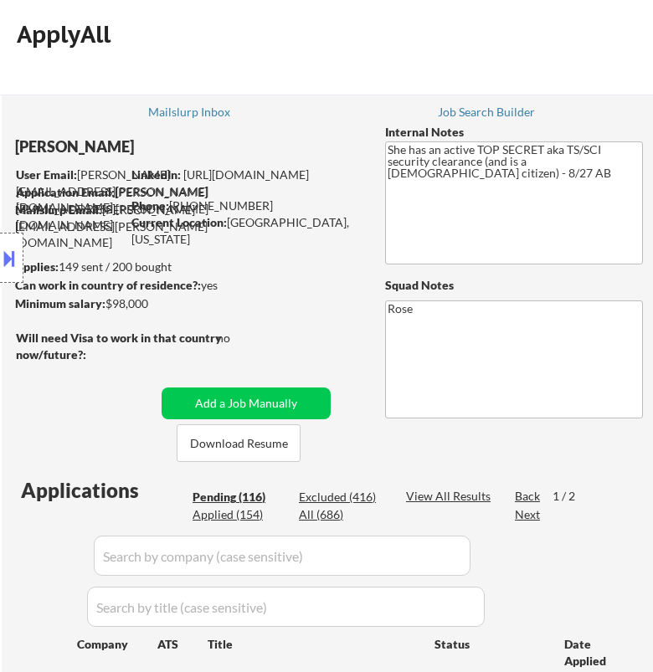
select select ""pending""
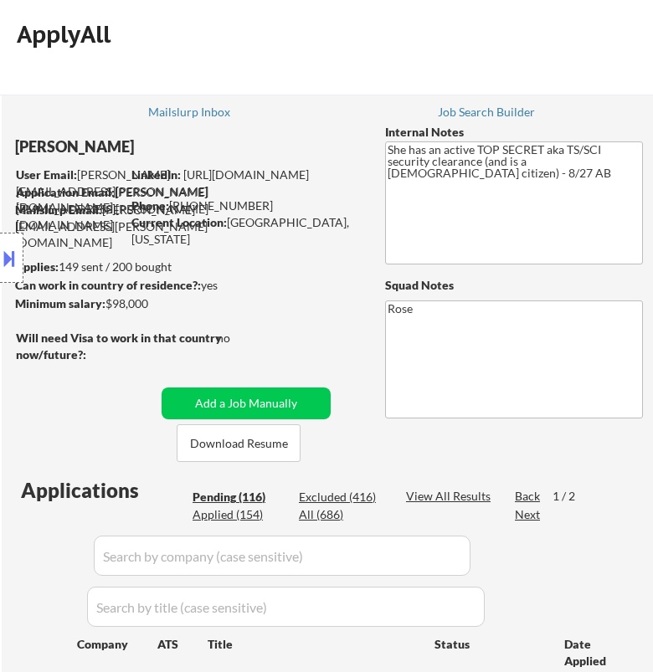
select select ""pending""
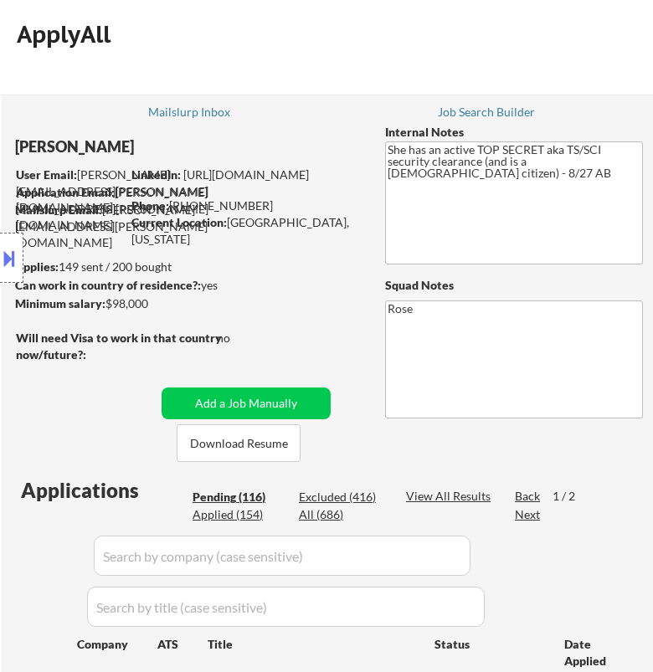
select select ""pending""
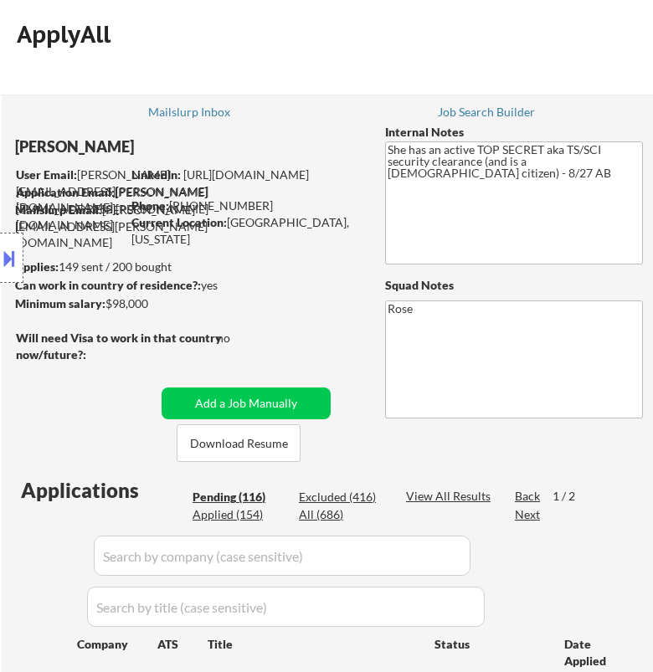
select select ""pending""
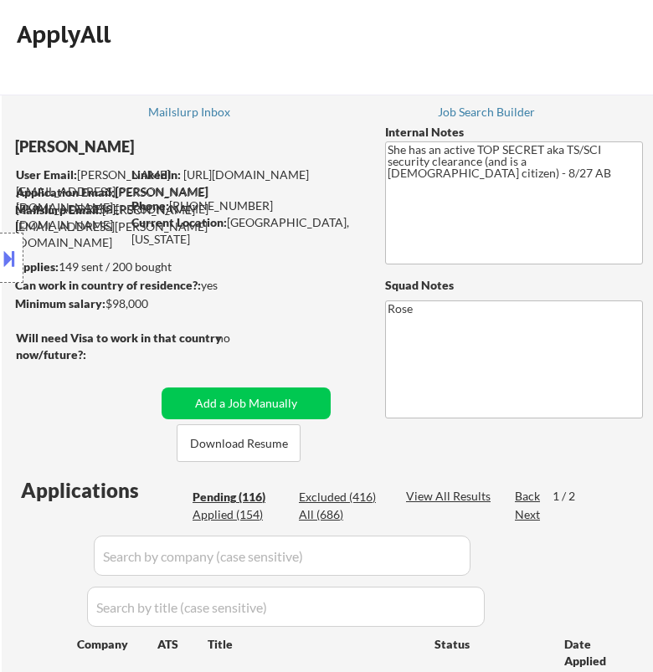
select select ""pending""
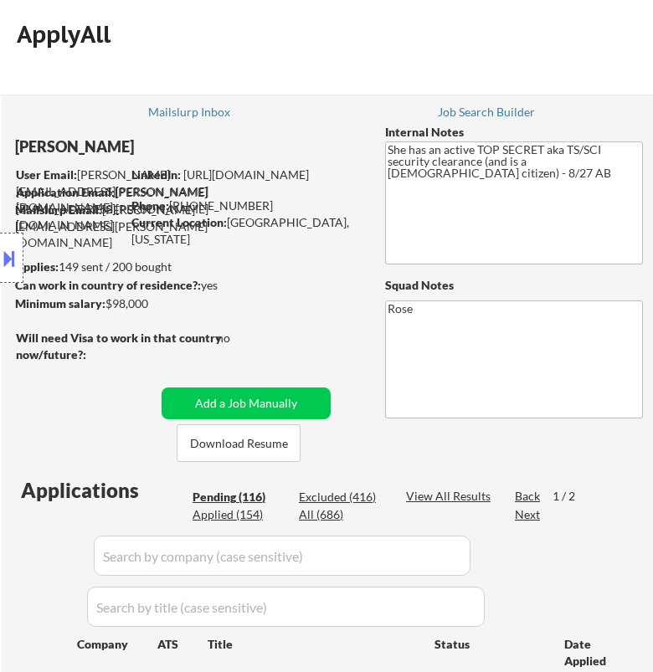
select select ""pending""
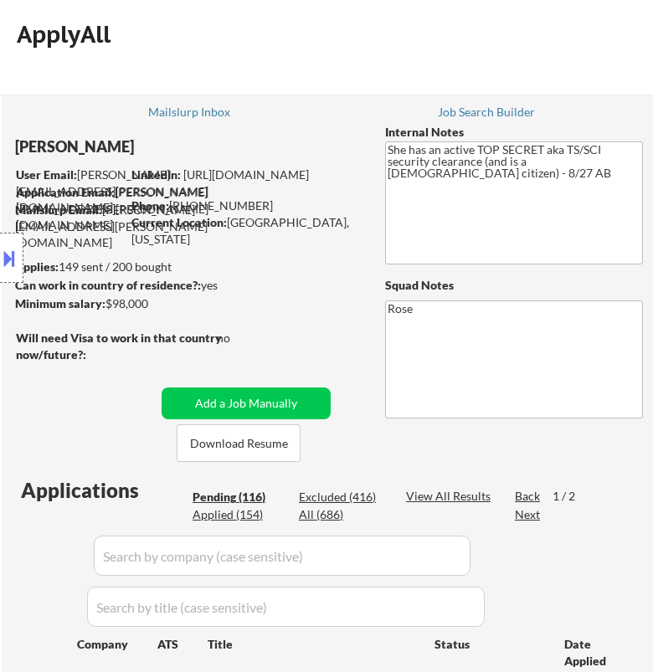
select select ""pending""
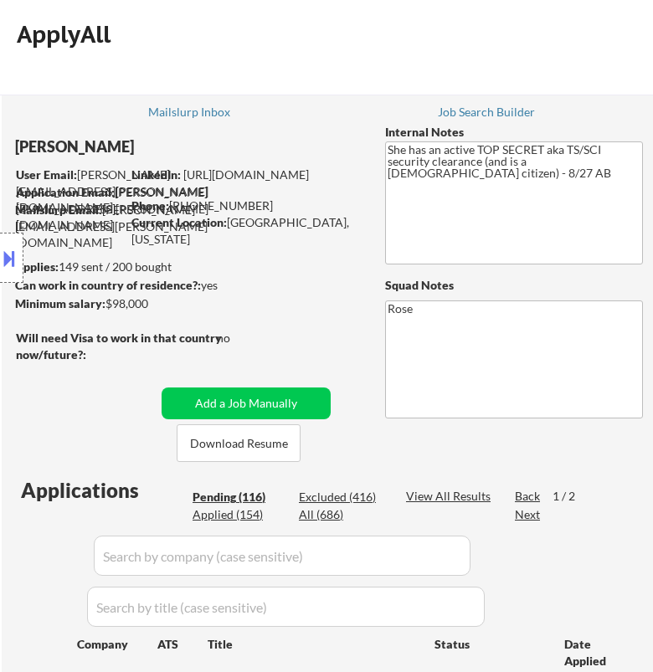
select select ""pending""
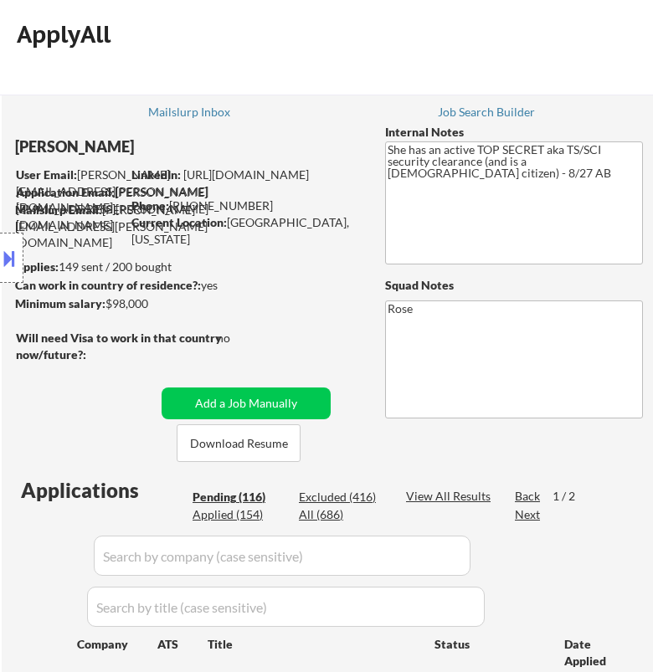
select select ""pending""
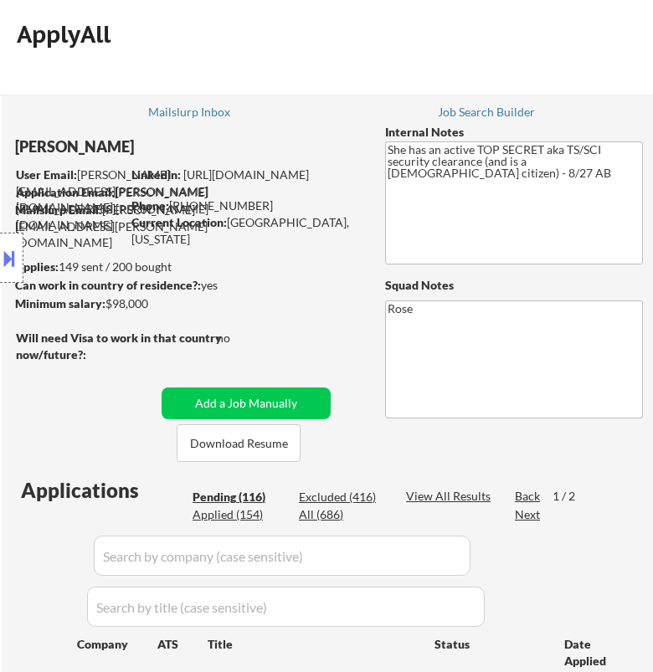
select select ""pending""
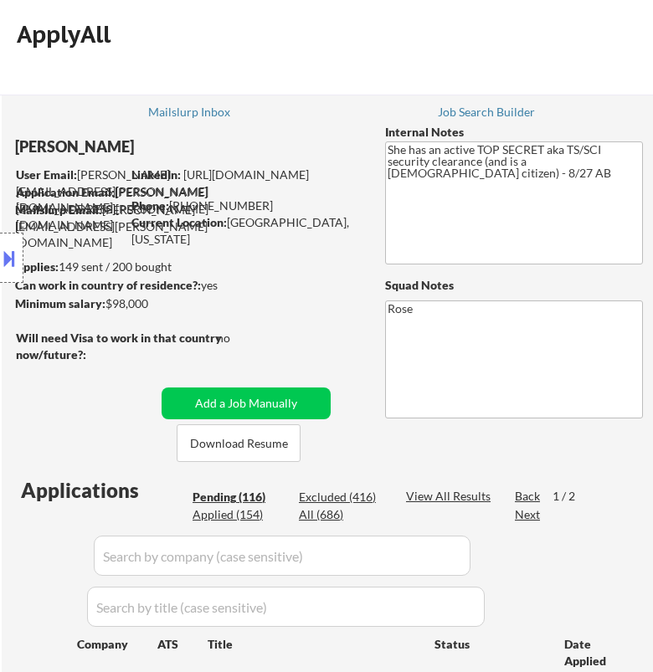
select select ""pending""
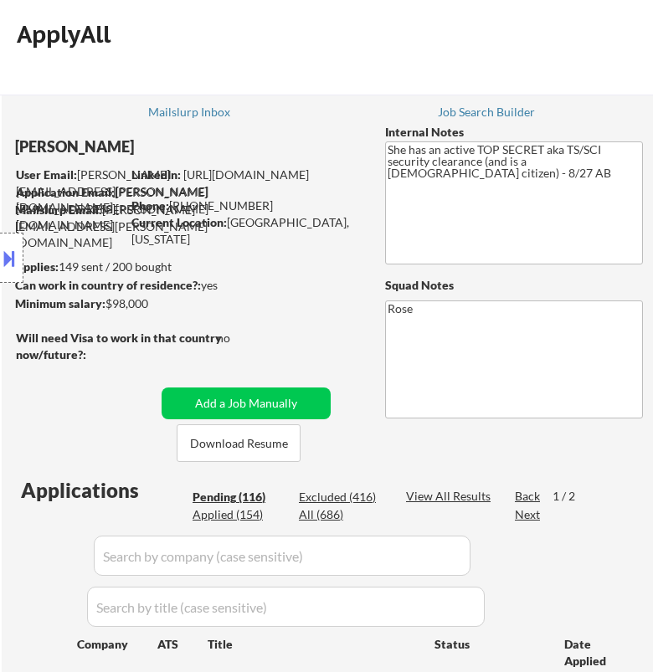
select select ""pending""
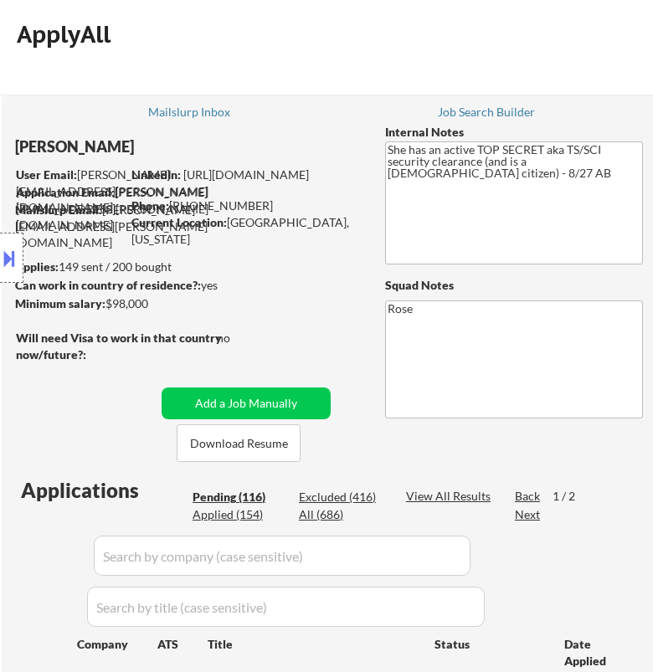
select select ""pending""
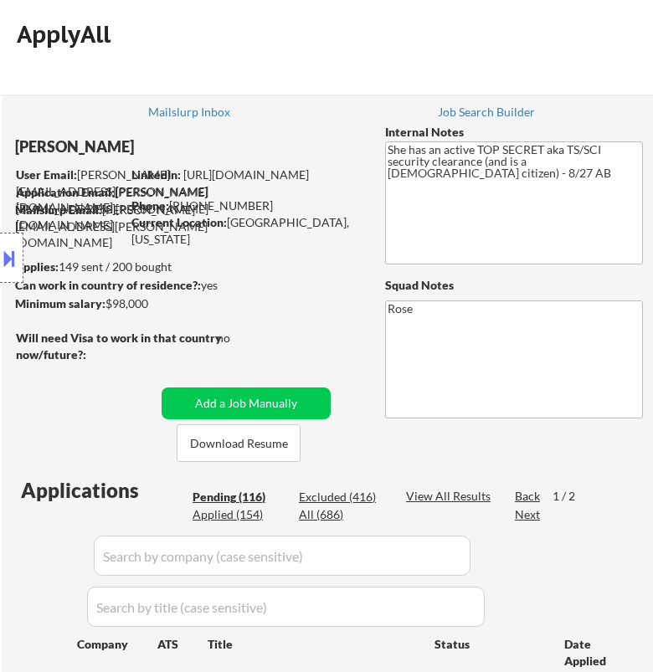
select select ""pending""
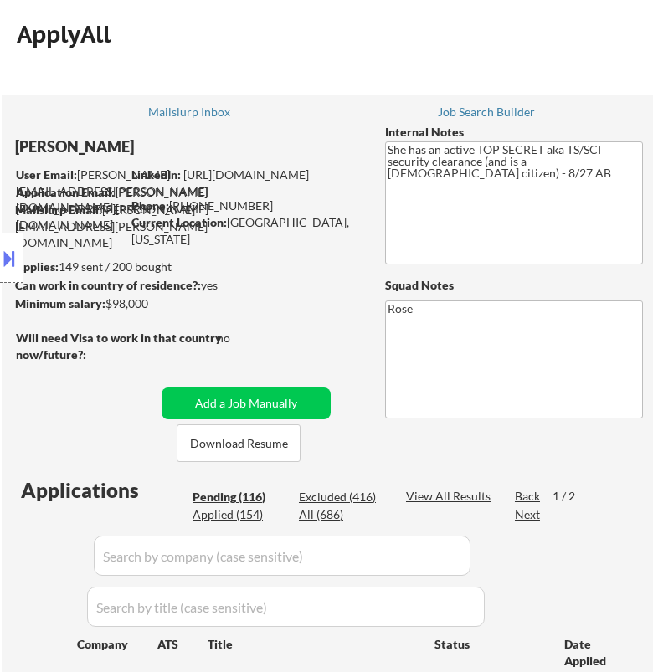
select select ""pending""
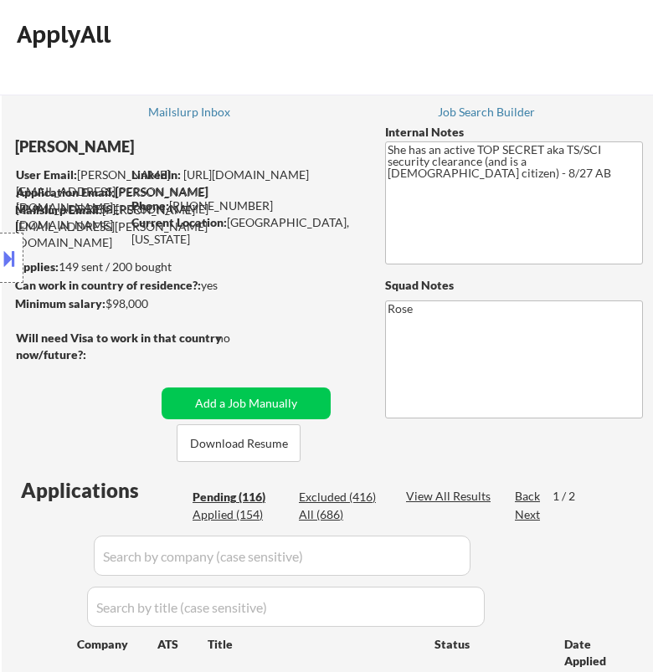
select select ""pending""
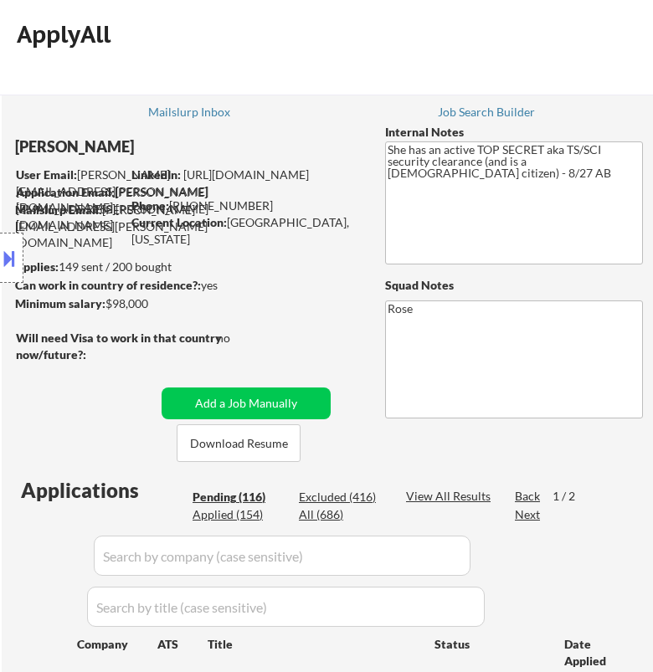
select select ""pending""
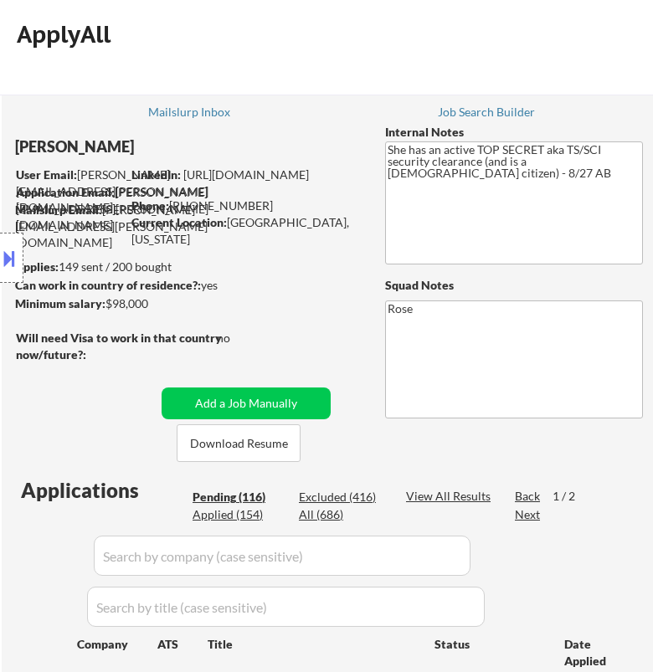
select select ""pending""
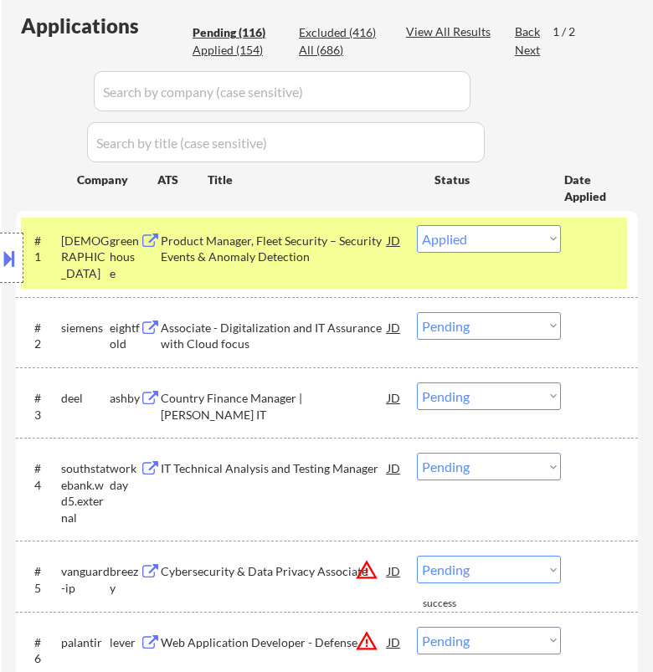
scroll to position [464, 0]
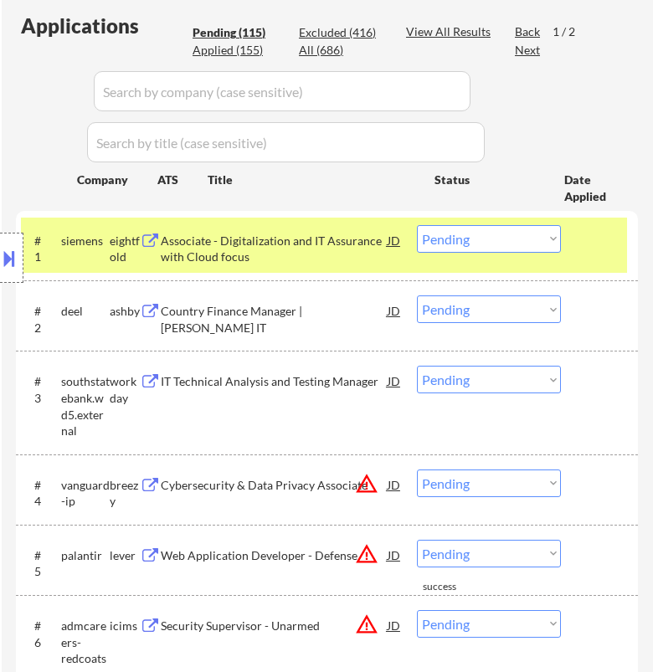
click at [328, 246] on div "Associate - Digitalization and IT Assurance with Cloud focus" at bounding box center [274, 249] width 226 height 33
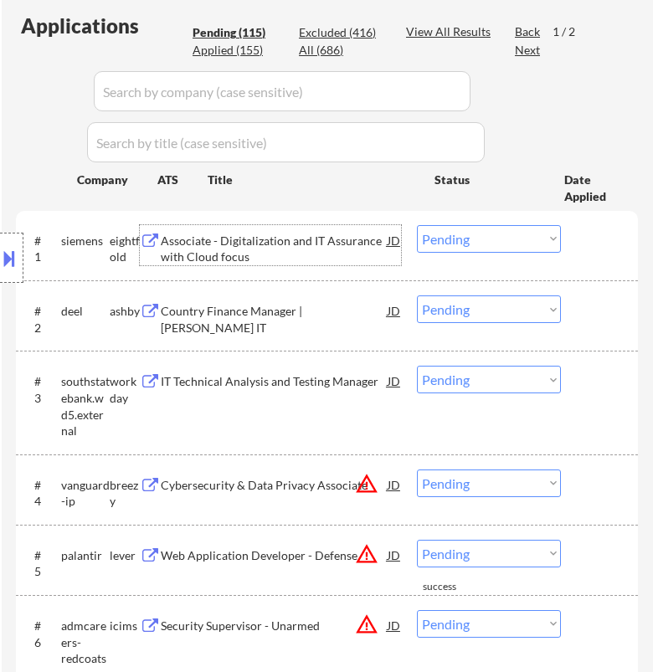
click at [480, 236] on select "Choose an option... Pending Applied Excluded (Questions) Excluded (Expired) Exc…" at bounding box center [489, 239] width 144 height 28
click at [417, 225] on select "Choose an option... Pending Applied Excluded (Questions) Excluded (Expired) Exc…" at bounding box center [489, 239] width 144 height 28
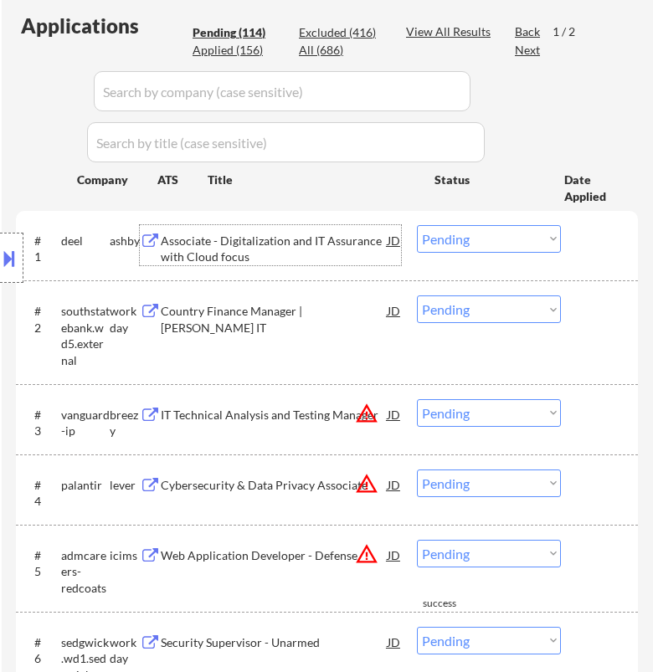
click at [367, 234] on div "Associate - Digitalization and IT Assurance with Cloud focus" at bounding box center [274, 249] width 226 height 33
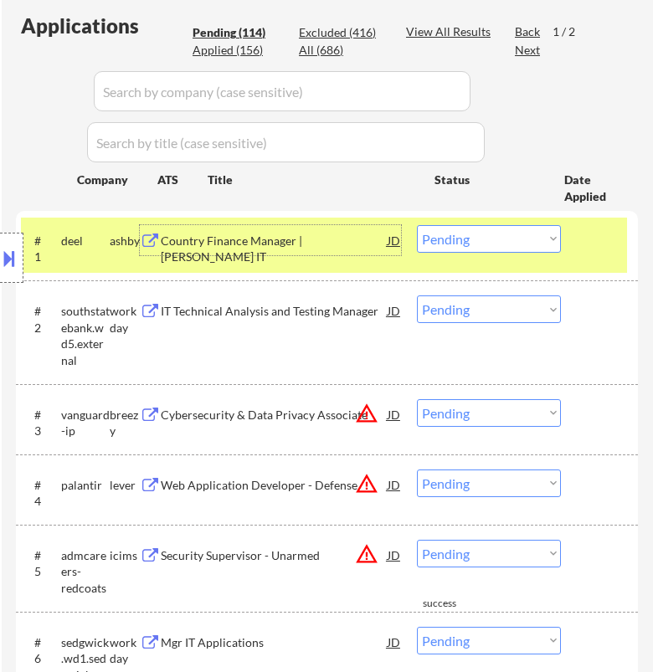
click at [541, 238] on select "Choose an option... Pending Applied Excluded (Questions) Excluded (Expired) Exc…" at bounding box center [489, 239] width 144 height 28
click at [417, 225] on select "Choose an option... Pending Applied Excluded (Questions) Excluded (Expired) Exc…" at bounding box center [489, 239] width 144 height 28
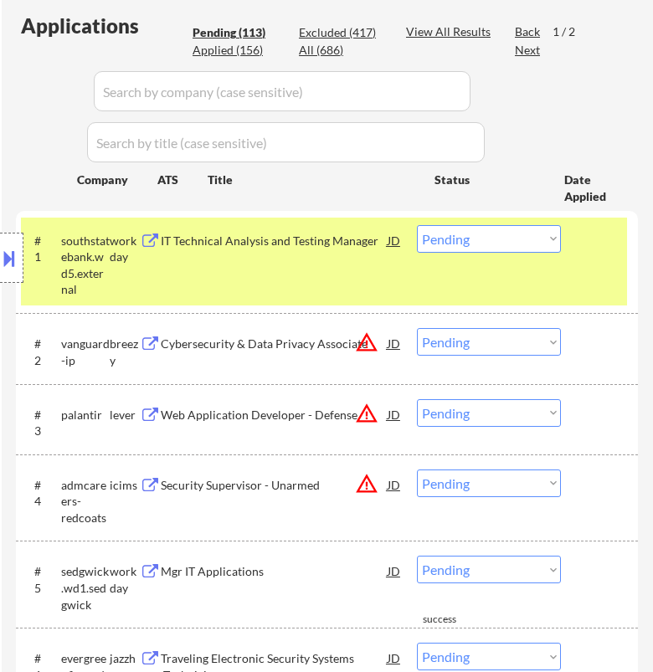
click at [347, 245] on div "IT Technical Analysis and Testing Manager" at bounding box center [274, 241] width 226 height 17
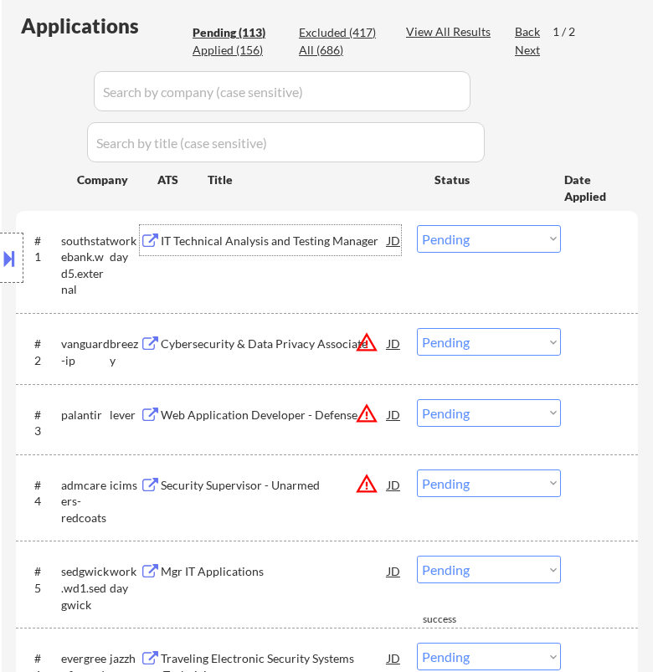
click at [434, 237] on select "Choose an option... Pending Applied Excluded (Questions) Excluded (Expired) Exc…" at bounding box center [489, 239] width 144 height 28
click at [417, 225] on select "Choose an option... Pending Applied Excluded (Questions) Excluded (Expired) Exc…" at bounding box center [489, 239] width 144 height 28
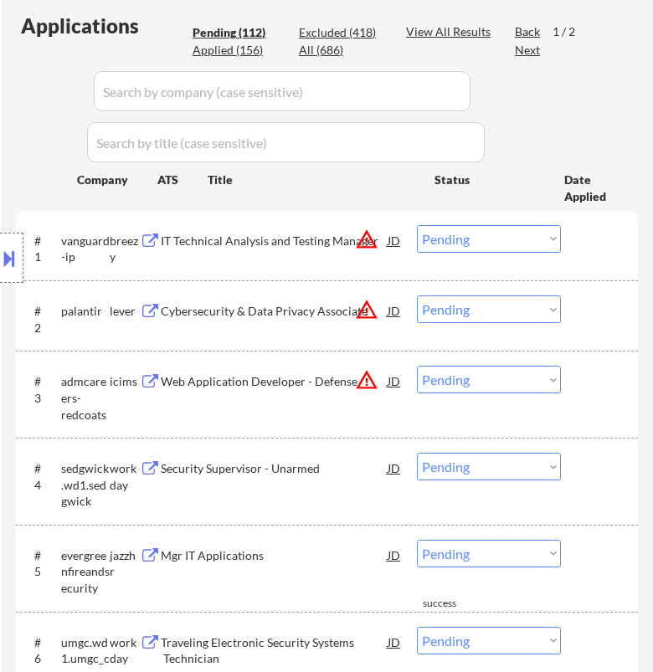
click at [321, 245] on div "IT Technical Analysis and Testing Manager" at bounding box center [274, 241] width 226 height 17
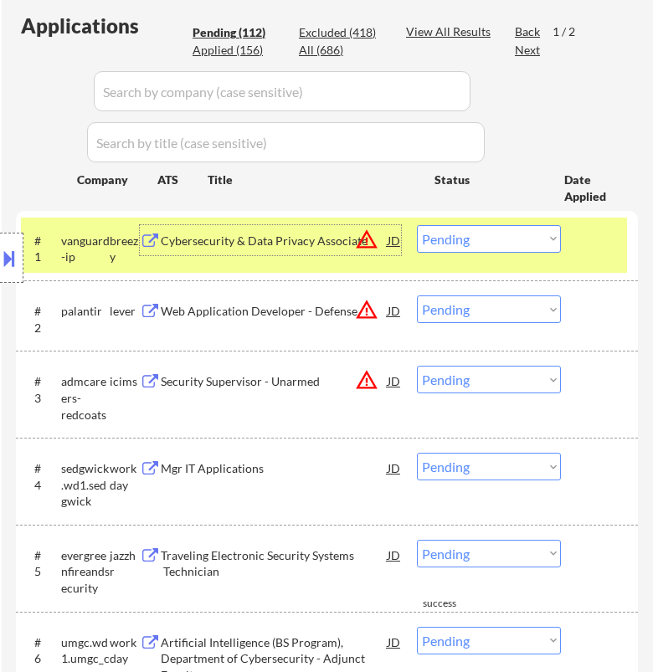
click at [467, 243] on select "Choose an option... Pending Applied Excluded (Questions) Excluded (Expired) Exc…" at bounding box center [489, 239] width 144 height 28
click at [417, 225] on select "Choose an option... Pending Applied Excluded (Questions) Excluded (Expired) Exc…" at bounding box center [489, 239] width 144 height 28
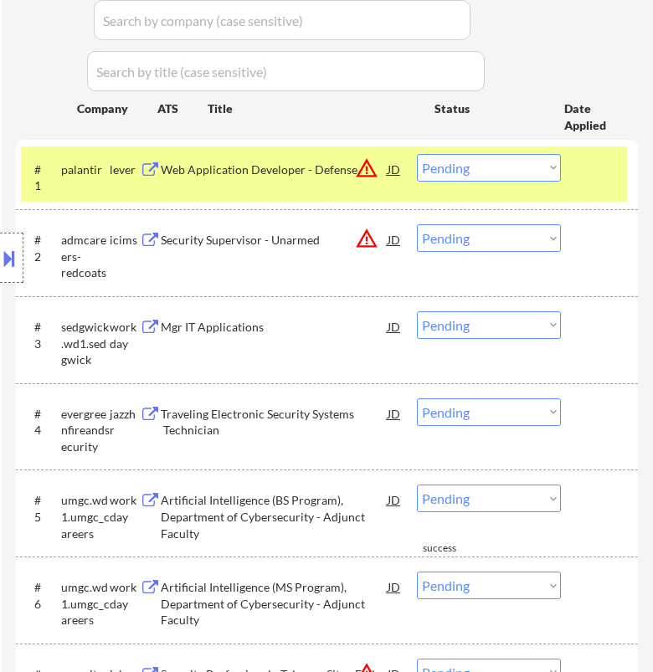
scroll to position [557, 0]
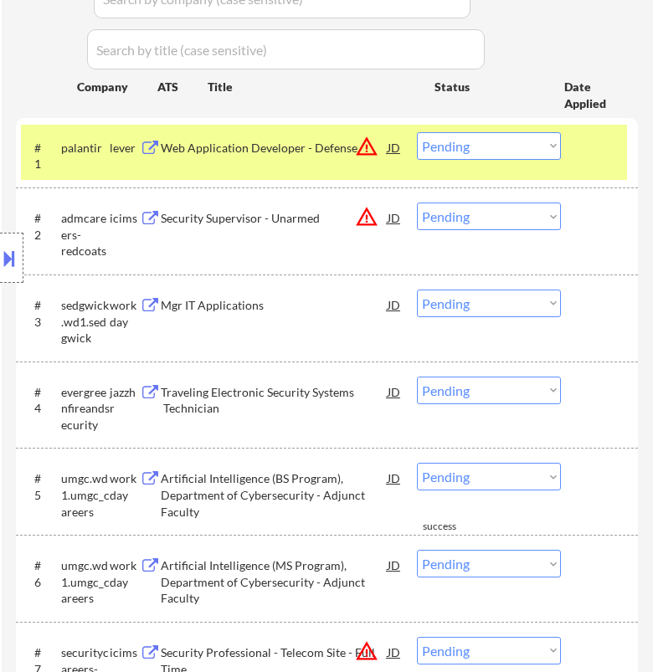
click at [305, 155] on div "Web Application Developer - Defense" at bounding box center [274, 147] width 226 height 30
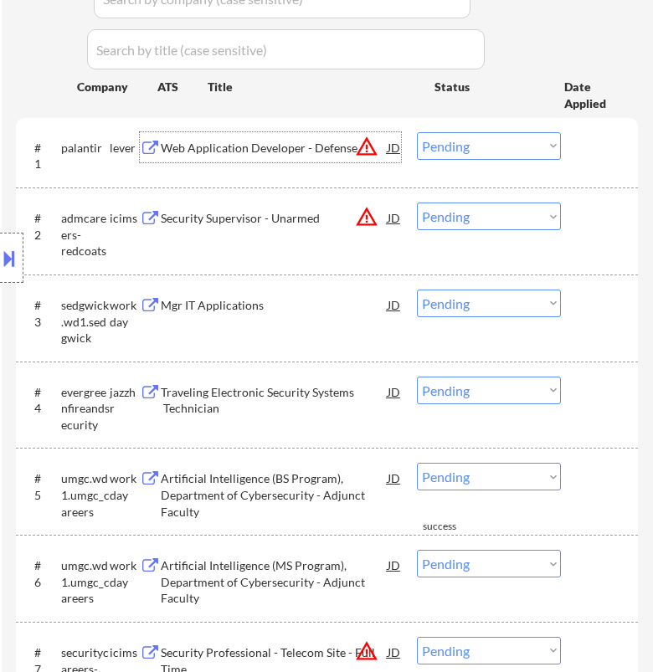
click at [502, 146] on select "Choose an option... Pending Applied Excluded (Questions) Excluded (Expired) Exc…" at bounding box center [489, 146] width 144 height 28
click at [417, 132] on select "Choose an option... Pending Applied Excluded (Questions) Excluded (Expired) Exc…" at bounding box center [489, 146] width 144 height 28
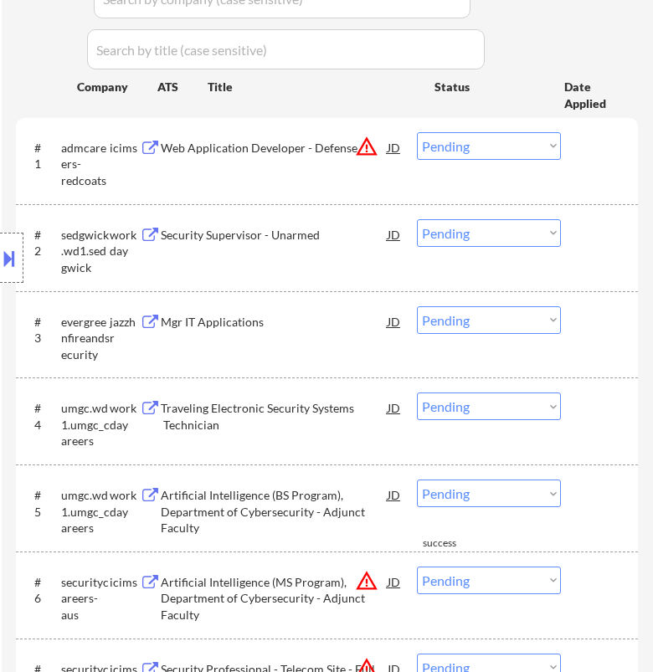
click at [345, 150] on div "Web Application Developer - Defense" at bounding box center [274, 148] width 226 height 17
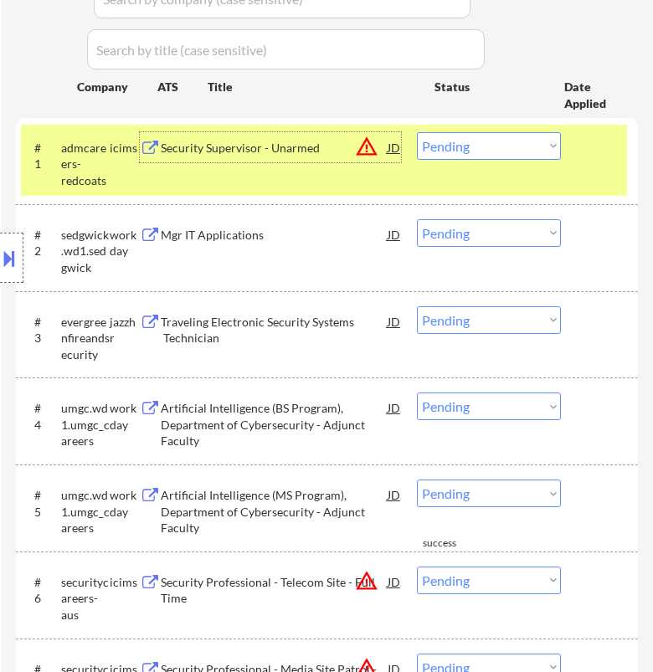
click at [463, 151] on select "Choose an option... Pending Applied Excluded (Questions) Excluded (Expired) Exc…" at bounding box center [489, 146] width 144 height 28
click at [417, 132] on select "Choose an option... Pending Applied Excluded (Questions) Excluded (Expired) Exc…" at bounding box center [489, 146] width 144 height 28
select select ""pending""
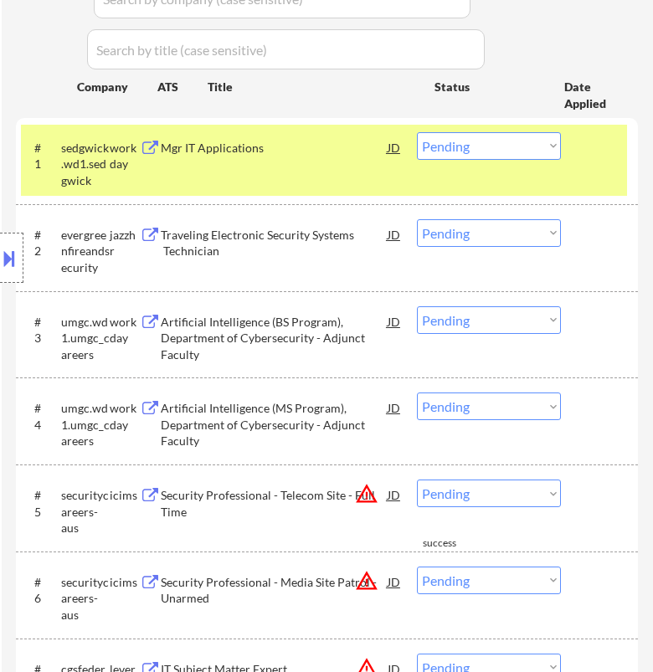
click at [332, 149] on div "Mgr IT Applications" at bounding box center [274, 148] width 226 height 17
